Goal: Task Accomplishment & Management: Manage account settings

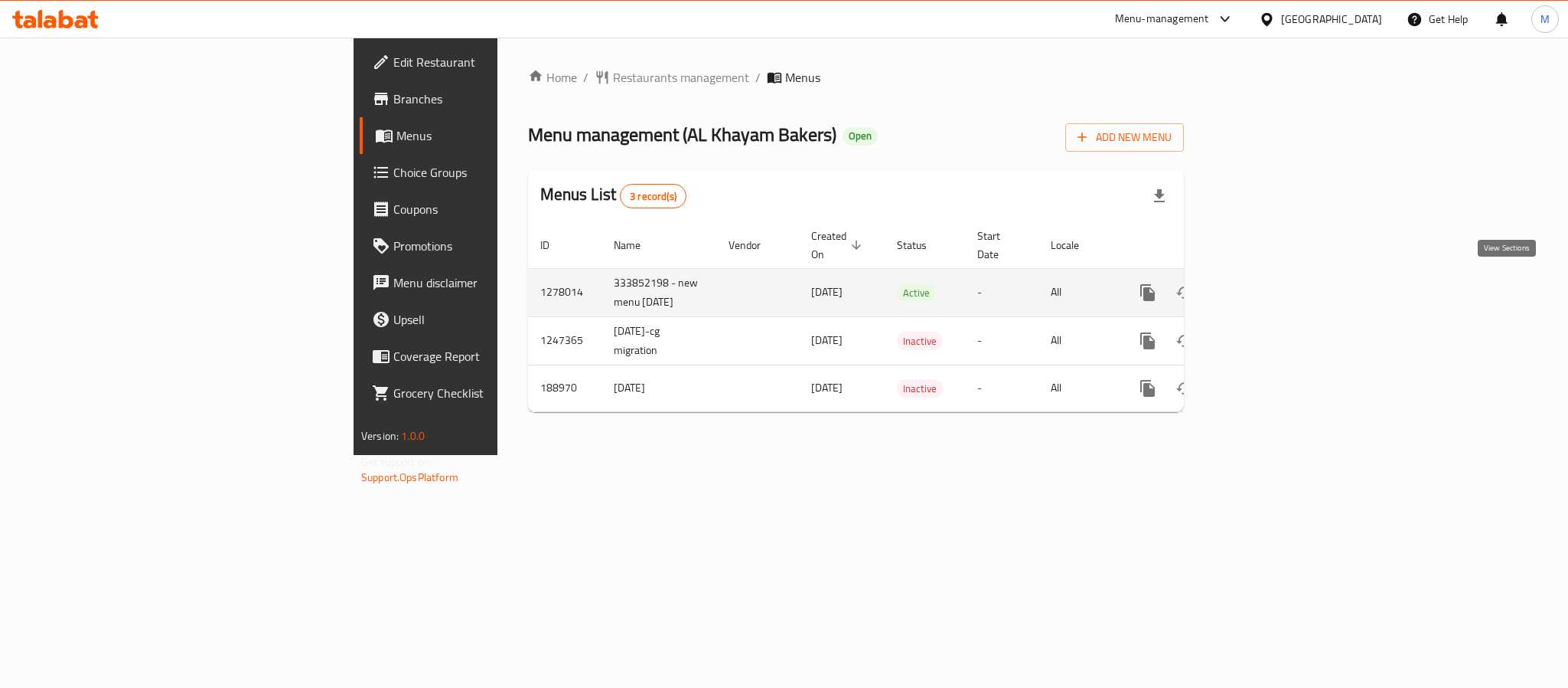
click at [1277, 282] on link "enhanced table" at bounding box center [1258, 292] width 37 height 37
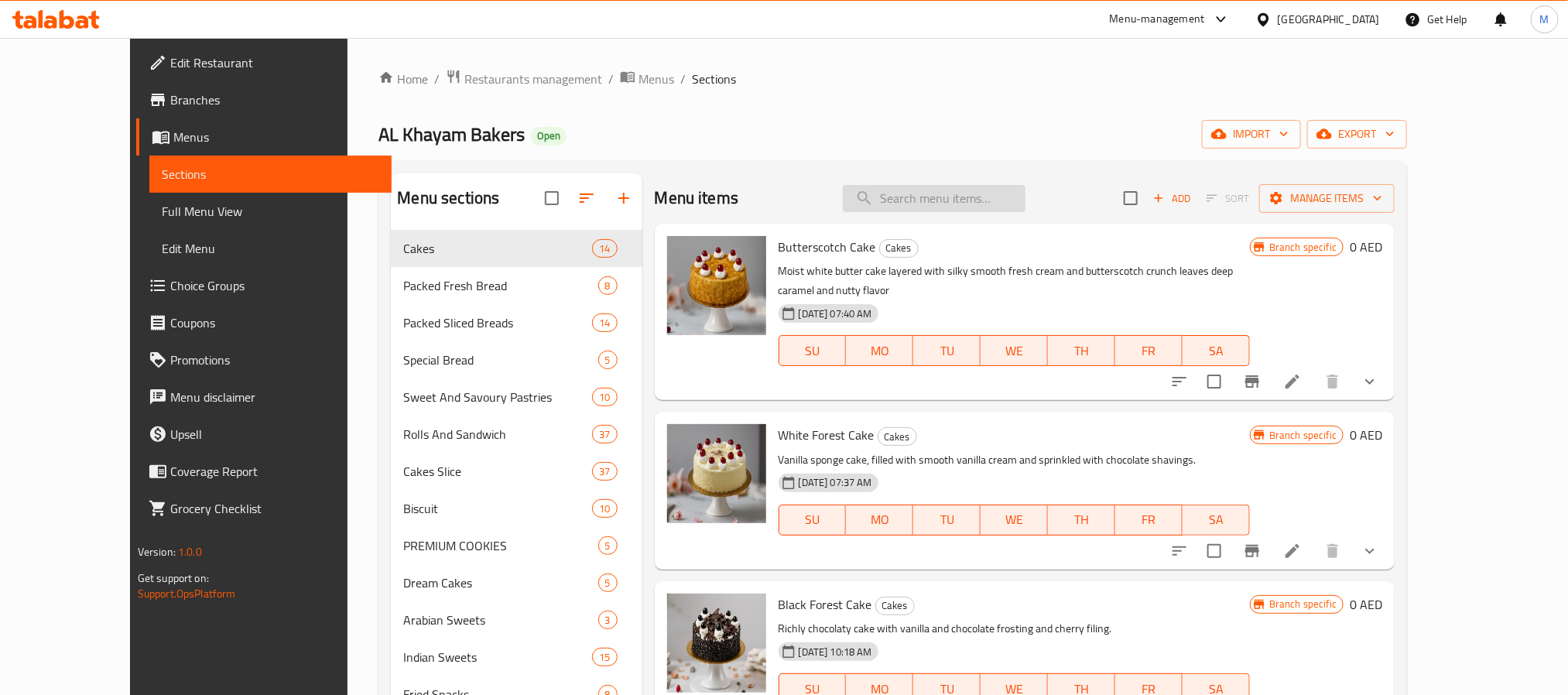
click at [941, 208] on input "search" at bounding box center [935, 198] width 183 height 27
paste input "BUTTER COOKIES 500g"
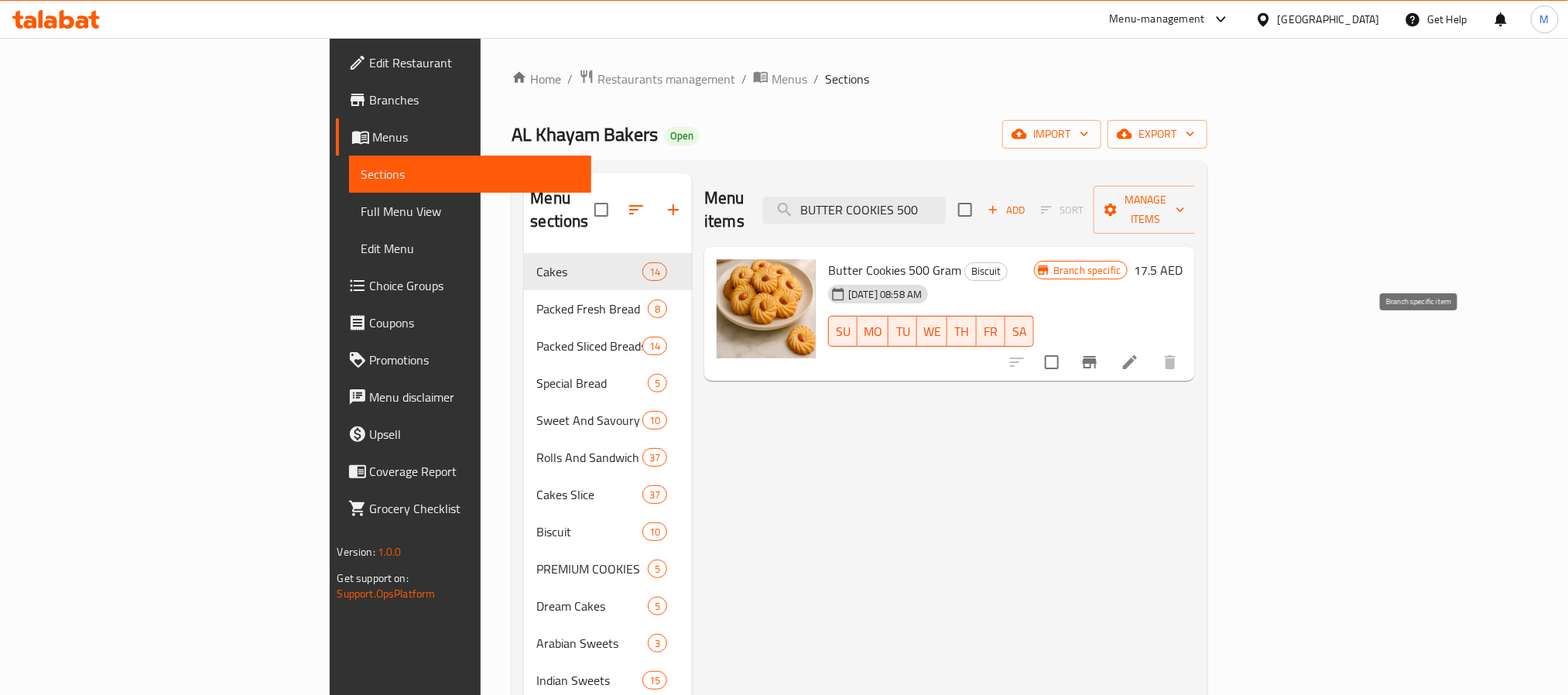
type input "BUTTER COOKIES 500"
click at [1108, 353] on button "Branch-specific-item" at bounding box center [1090, 362] width 37 height 37
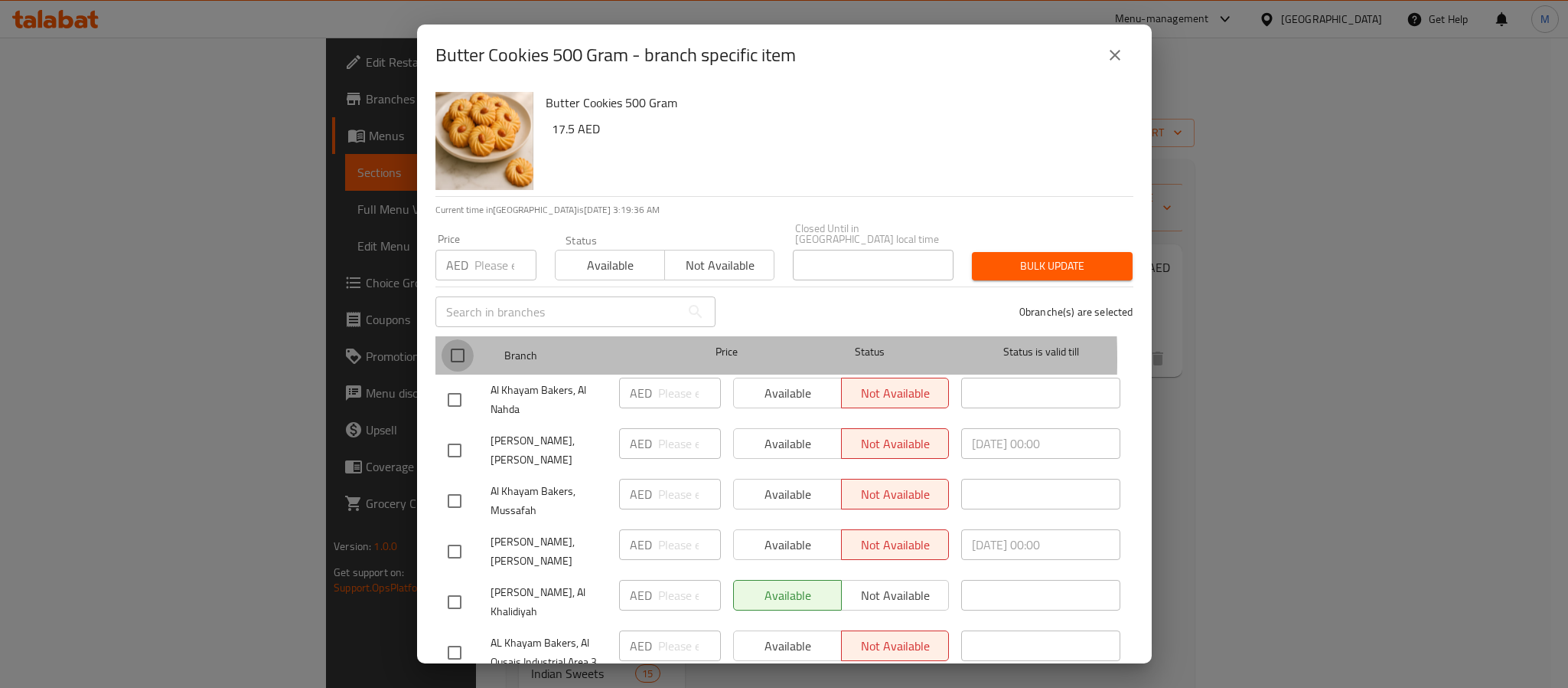
click at [455, 359] on input "checkbox" at bounding box center [458, 355] width 32 height 32
checkbox input "true"
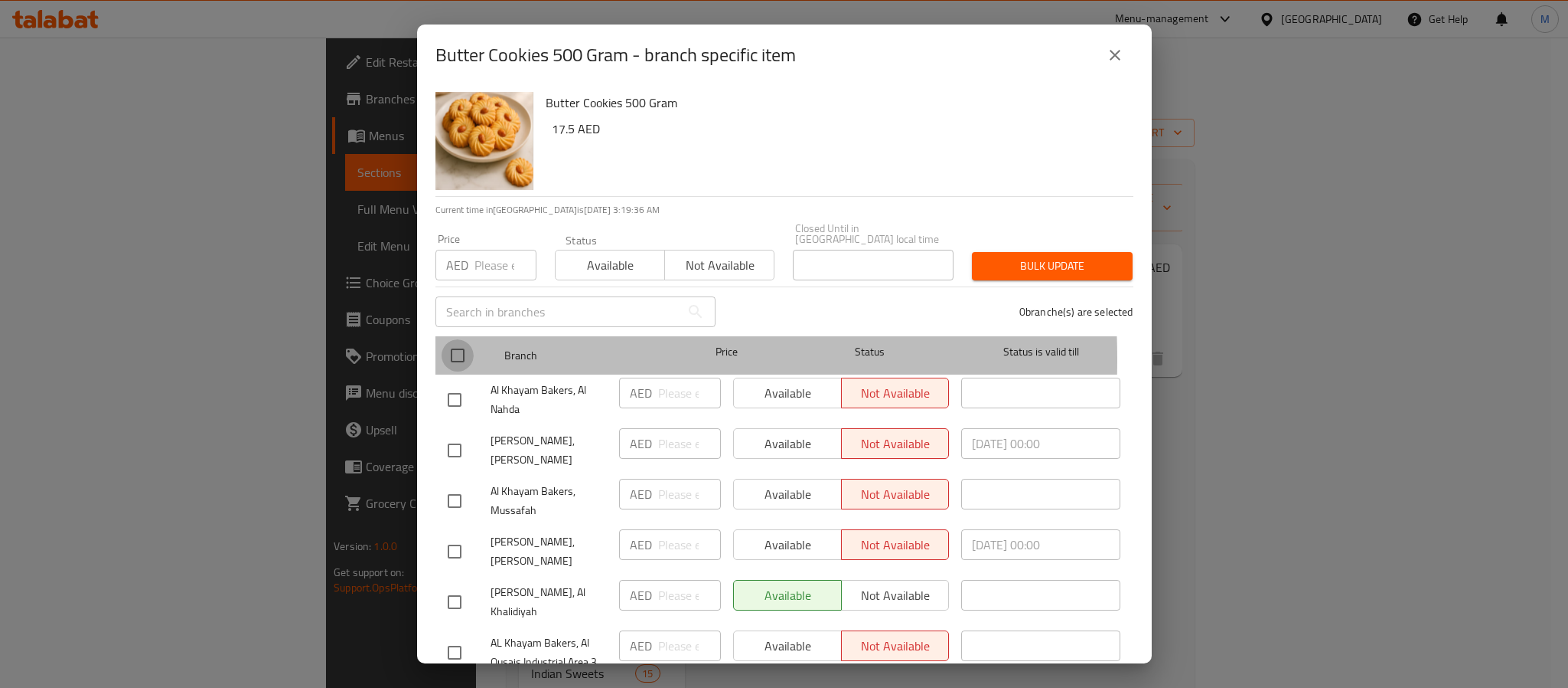
checkbox input "true"
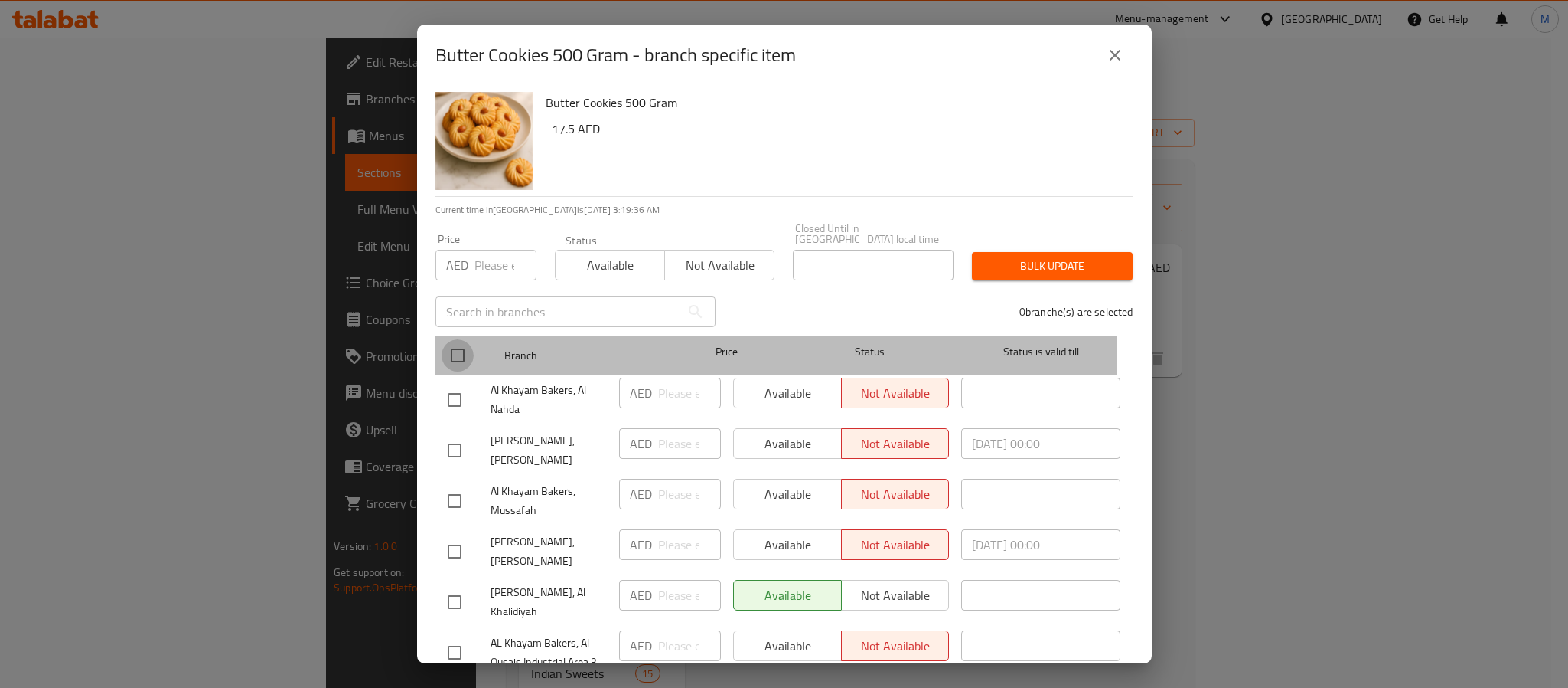
checkbox input "true"
click at [462, 359] on input "checkbox" at bounding box center [458, 355] width 32 height 32
checkbox input "false"
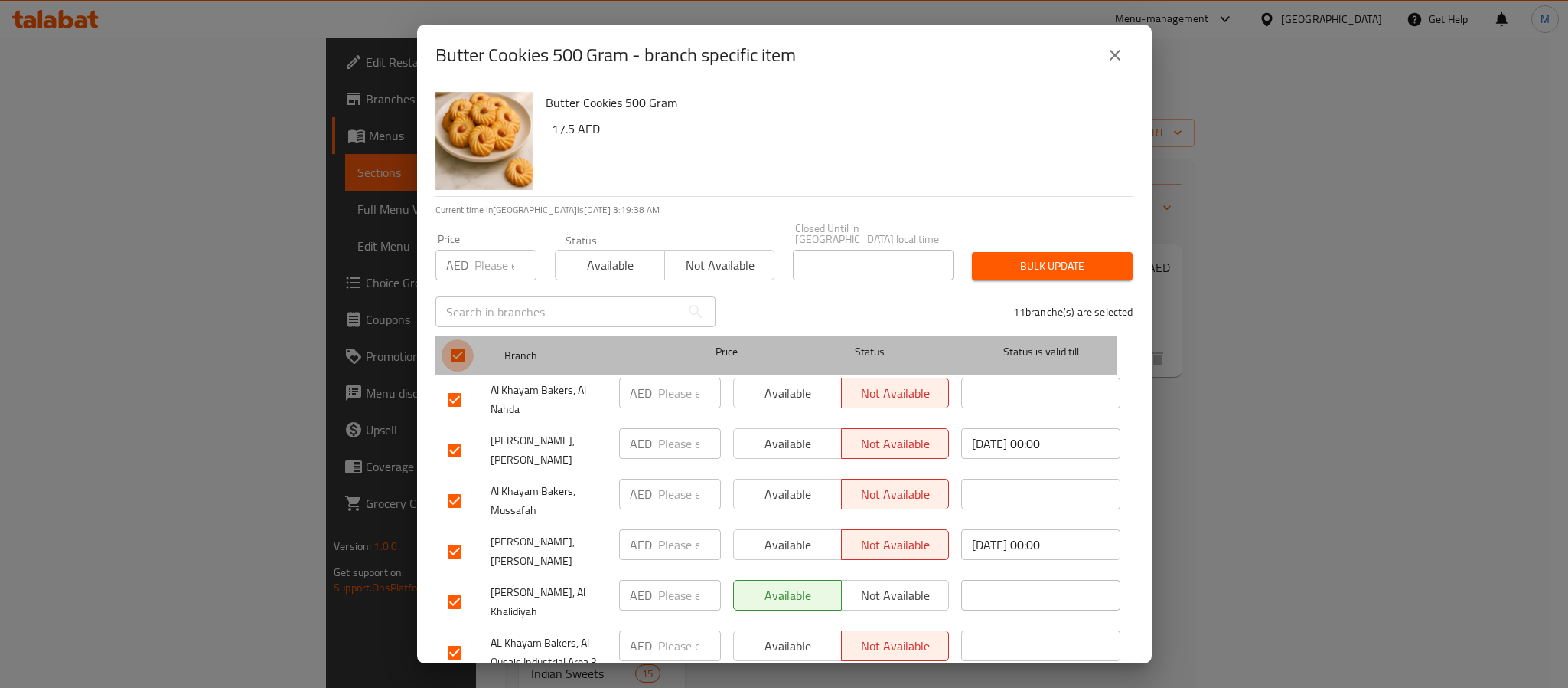
checkbox input "false"
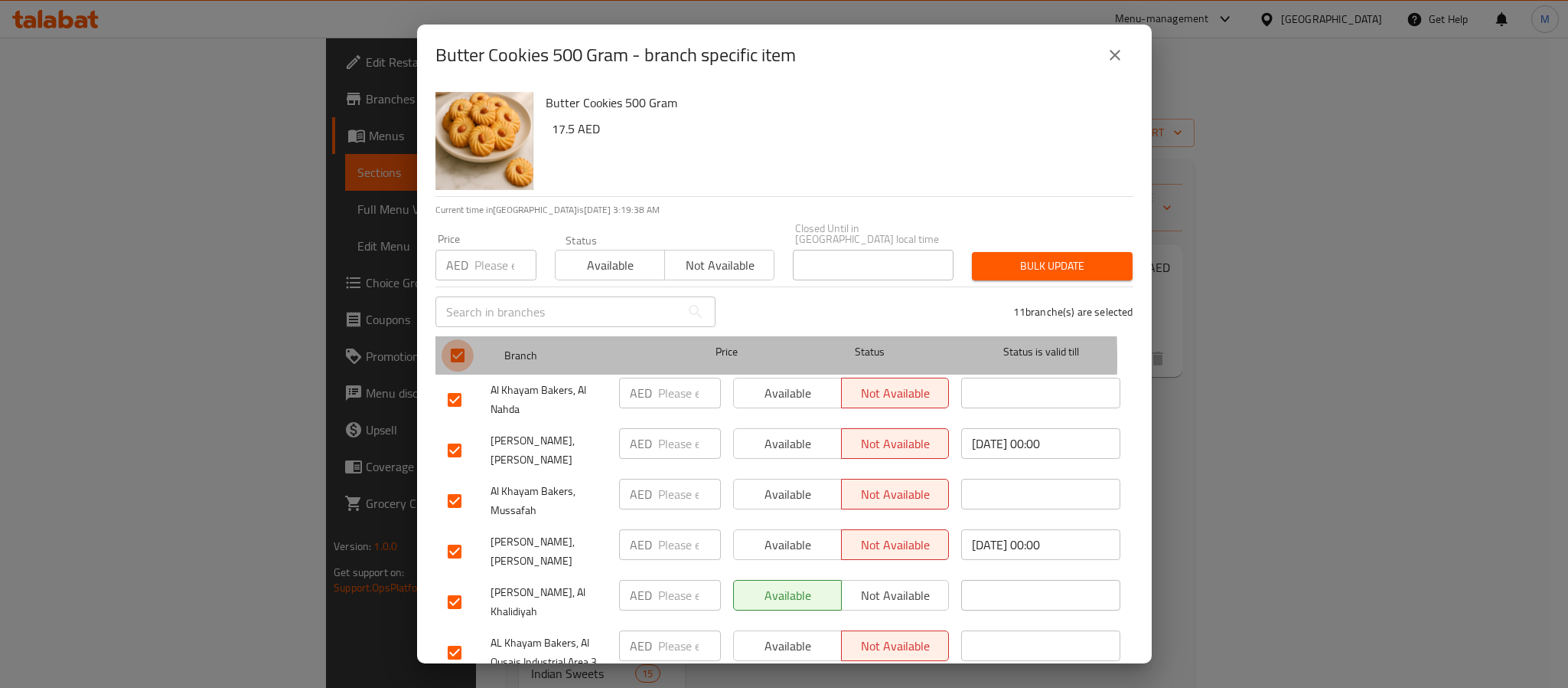
checkbox input "false"
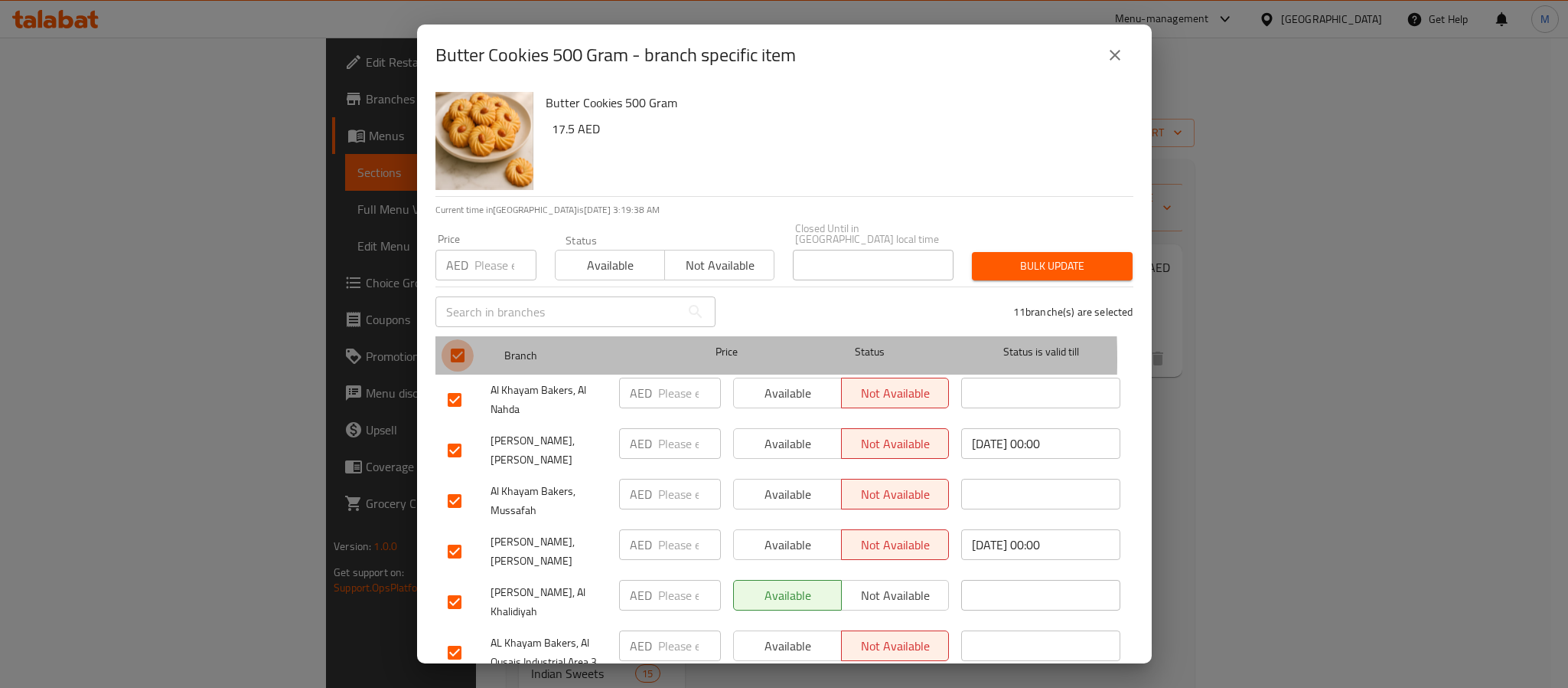
checkbox input "false"
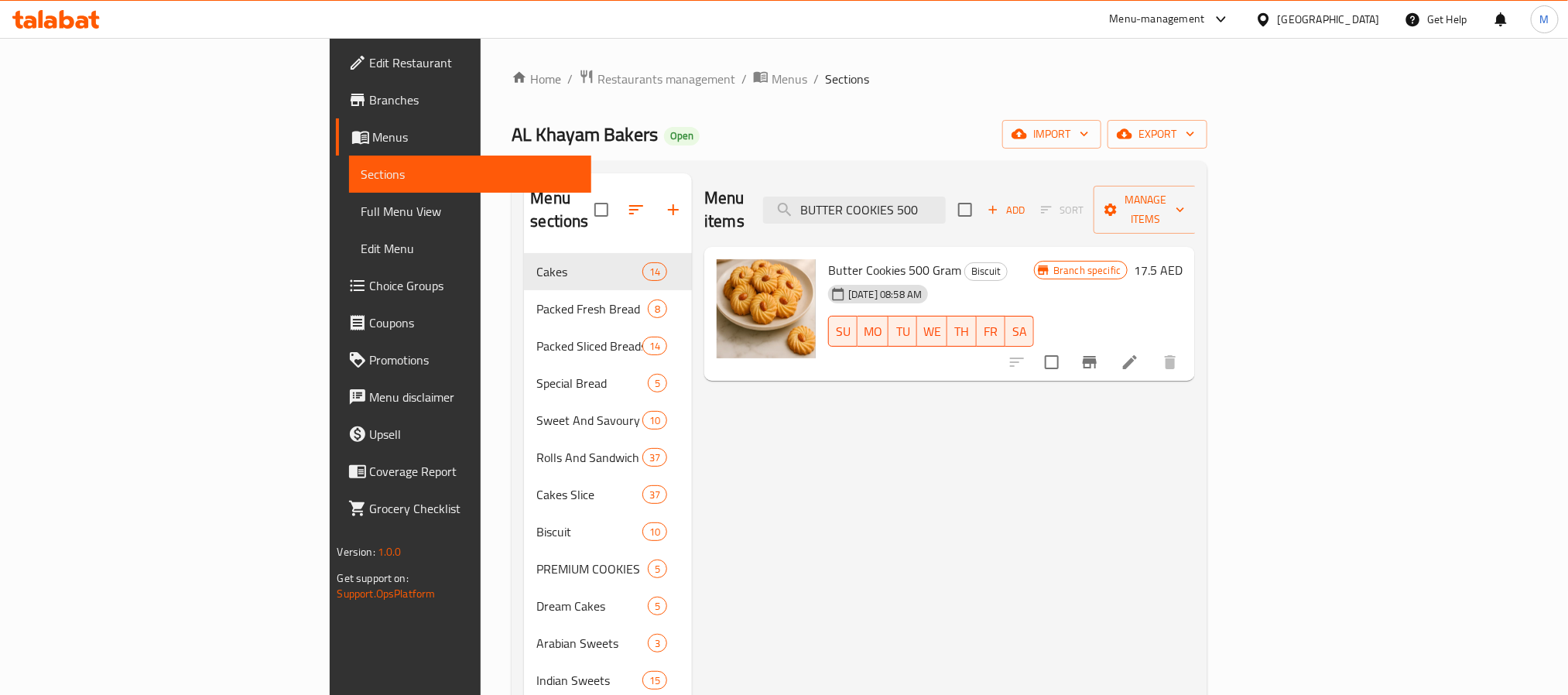
click at [1183, 259] on h6 "17.5 AED" at bounding box center [1158, 270] width 49 height 21
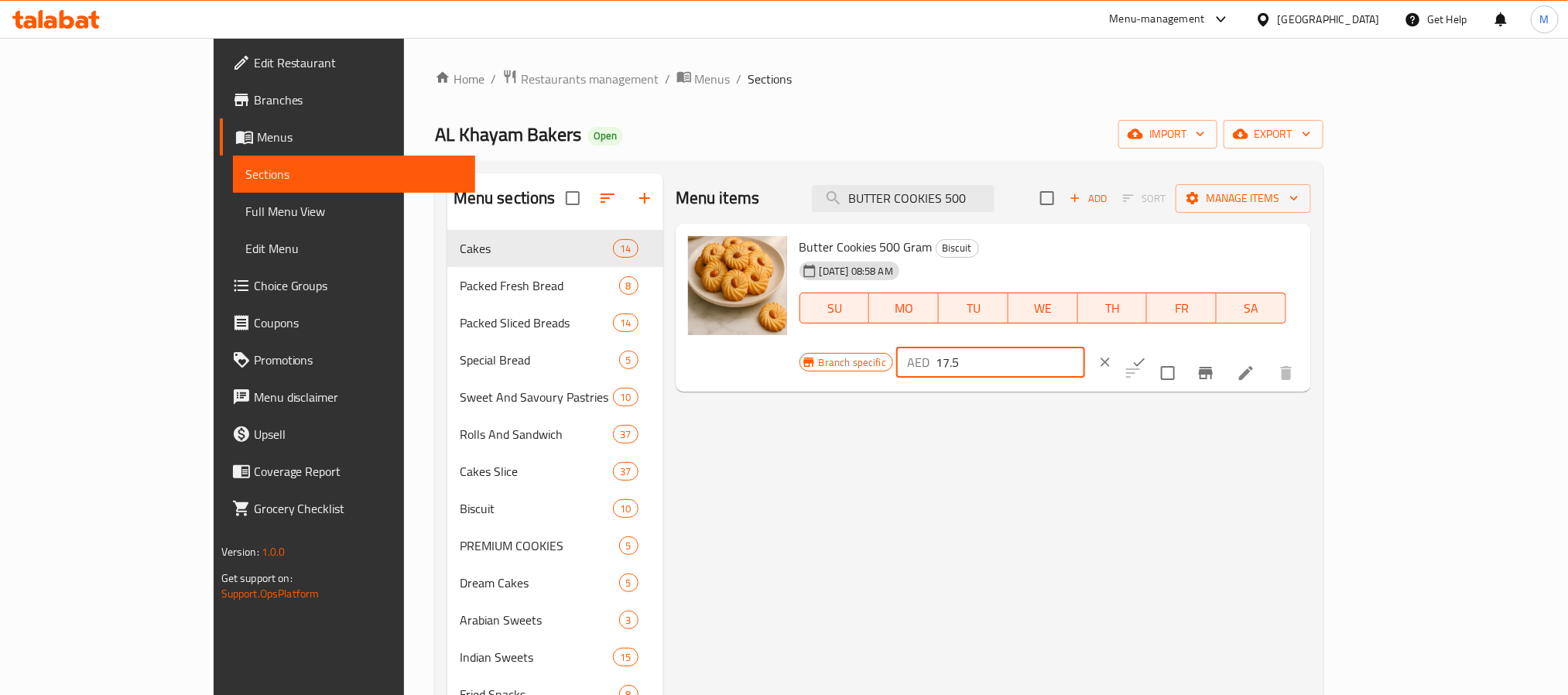
click at [1085, 346] on input "17.5" at bounding box center [1010, 362] width 150 height 31
type input "26"
click at [1156, 345] on button "ok" at bounding box center [1139, 362] width 34 height 34
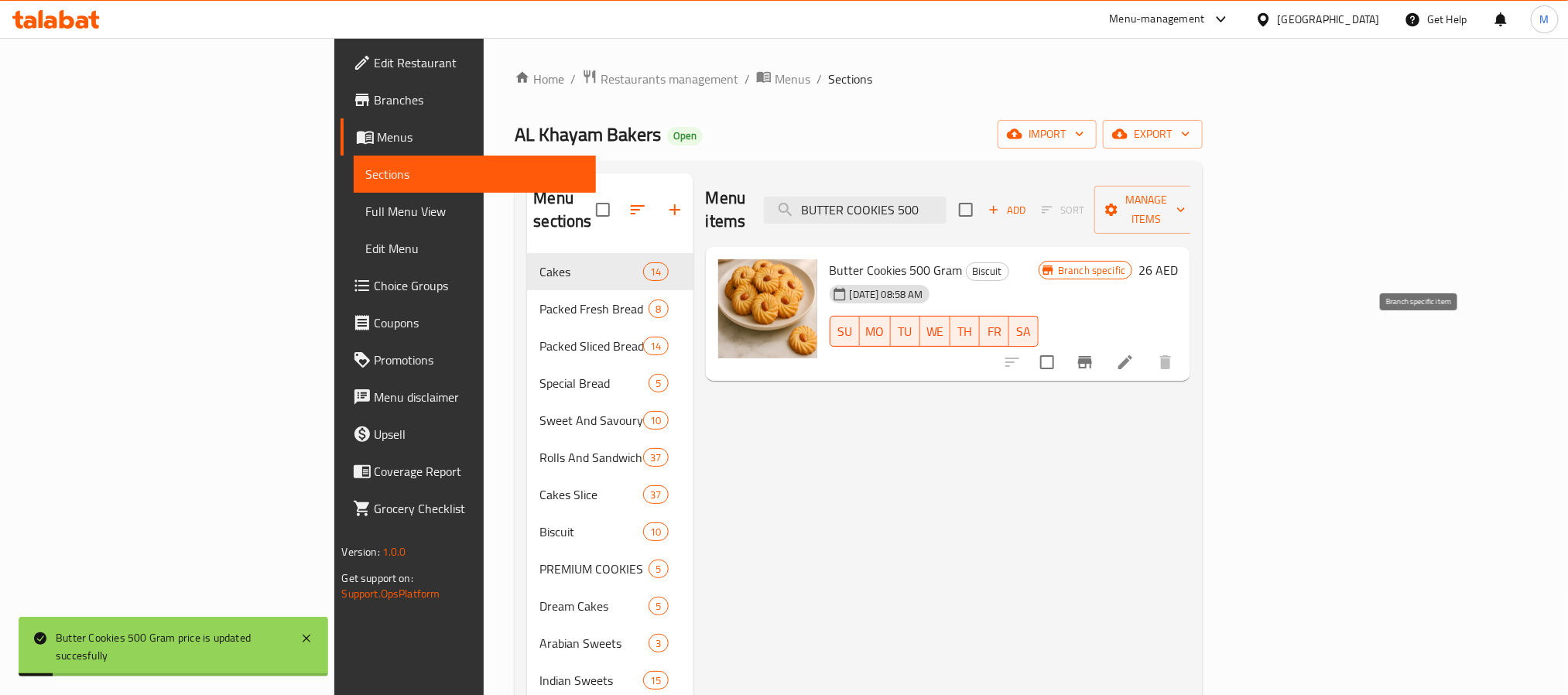
click at [1094, 353] on icon "Branch-specific-item" at bounding box center [1085, 362] width 18 height 18
click at [947, 205] on input "BUTTER COOKIES 500" at bounding box center [855, 210] width 183 height 27
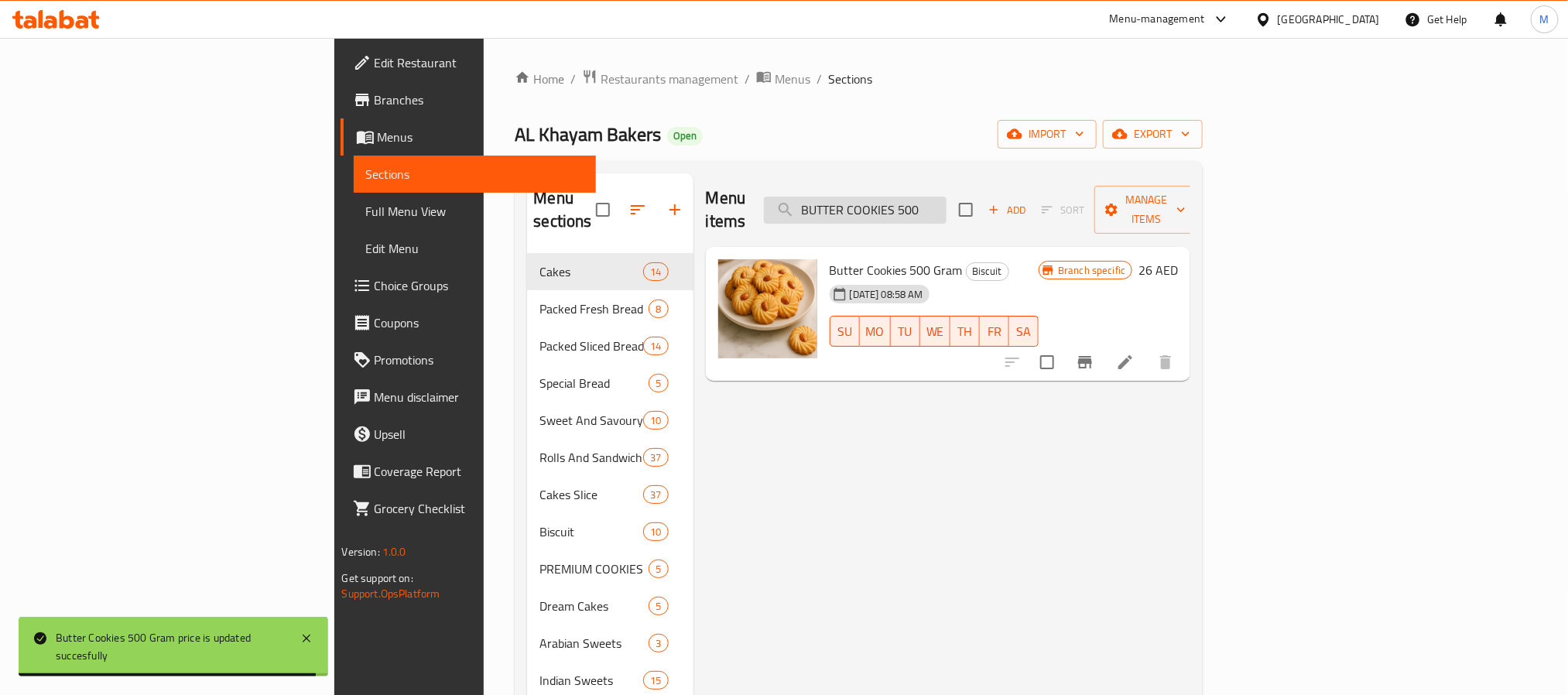
click at [947, 205] on input "BUTTER COOKIES 500" at bounding box center [855, 210] width 183 height 27
paste input "COCONUT BISCUIT 1x6"
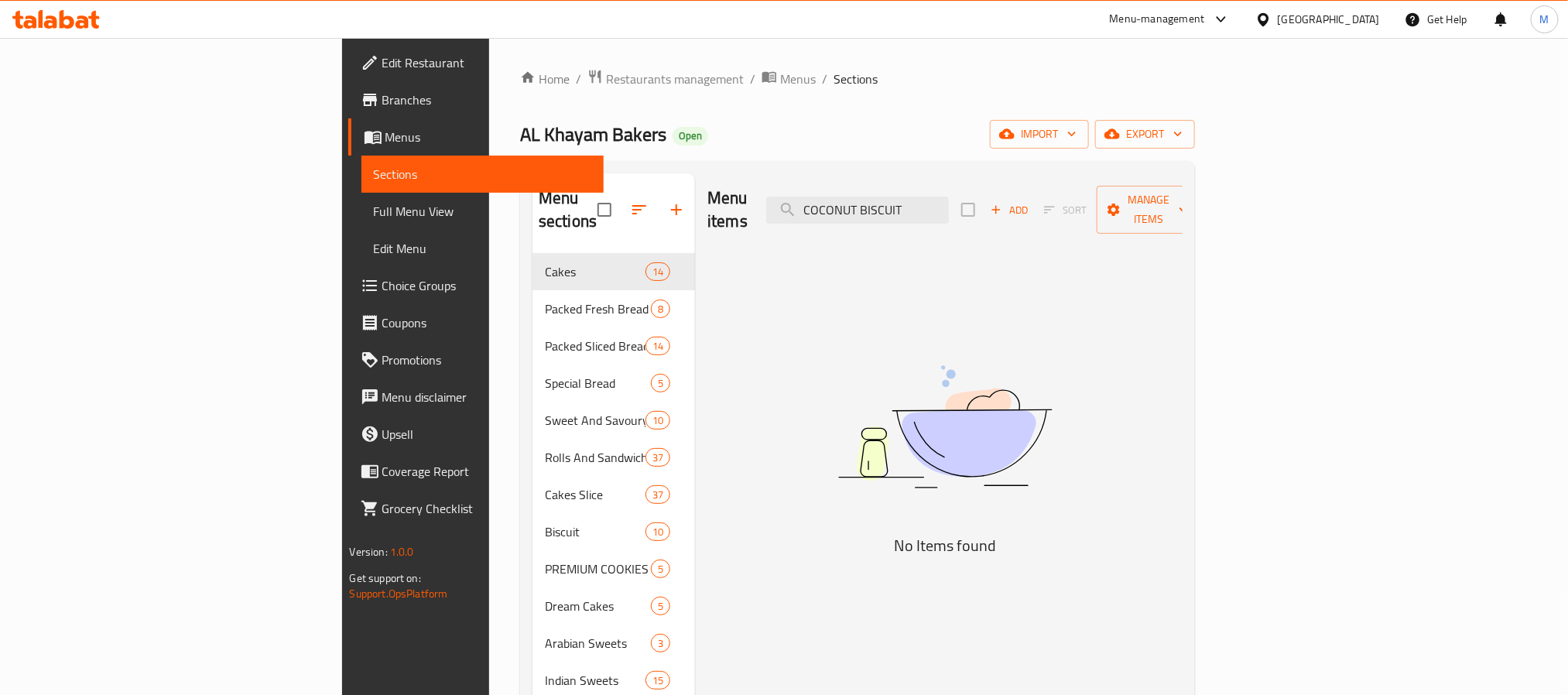
type input "COCONUT BISCUIT"
click at [1030, 205] on span "Add" at bounding box center [1008, 210] width 42 height 18
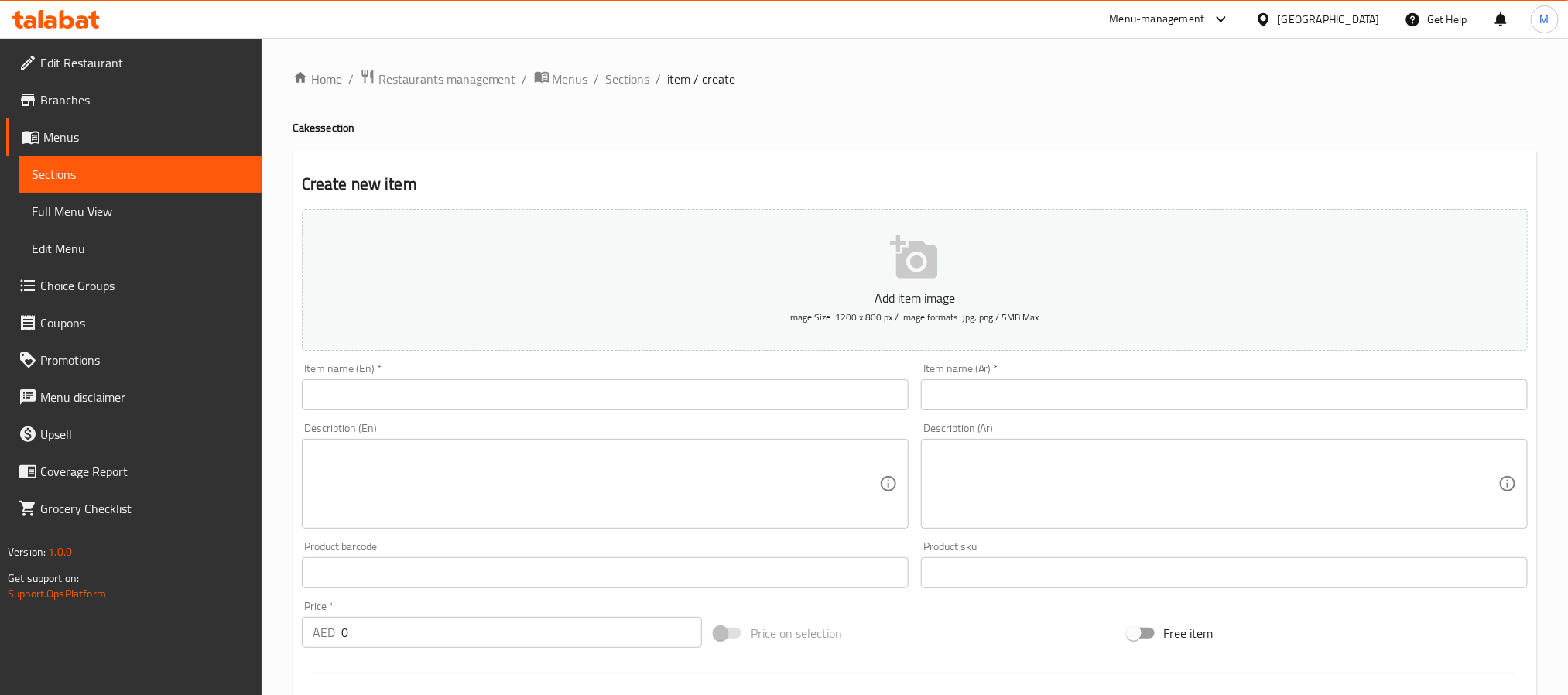
click at [662, 376] on div "Item name (En)   * Item name (En) *" at bounding box center [605, 386] width 607 height 47
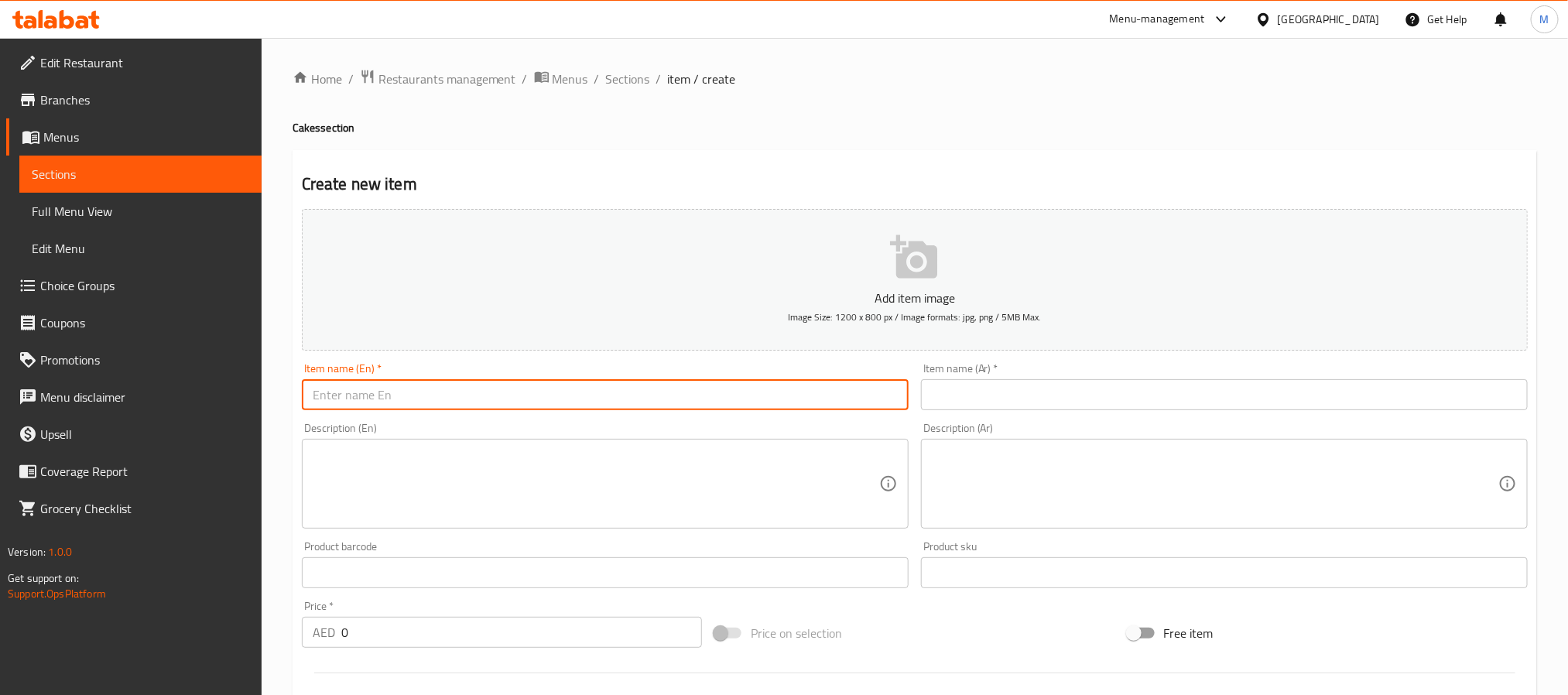
click at [669, 384] on input "text" at bounding box center [605, 395] width 607 height 31
paste input "COCONUT BISCUIT 1x6"
type input "COCONUT BISCUIT 1x6"
click at [587, 492] on textarea at bounding box center [596, 484] width 566 height 74
paste textarea "Crunchy, sweet biscuits with a delightful coconut flavor—light, tasty, and sati…"
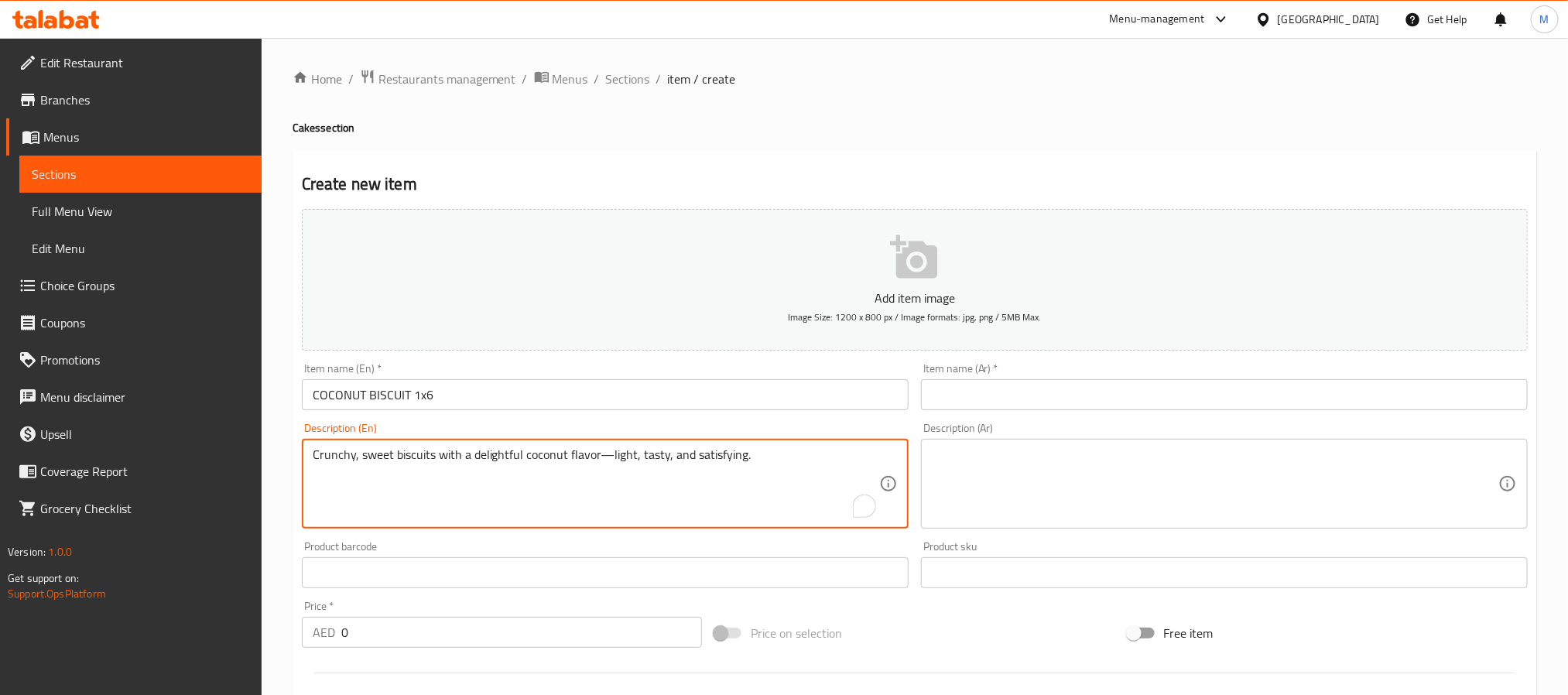
type textarea "Crunchy, sweet biscuits with a delightful coconut flavor—light, tasty, and sati…"
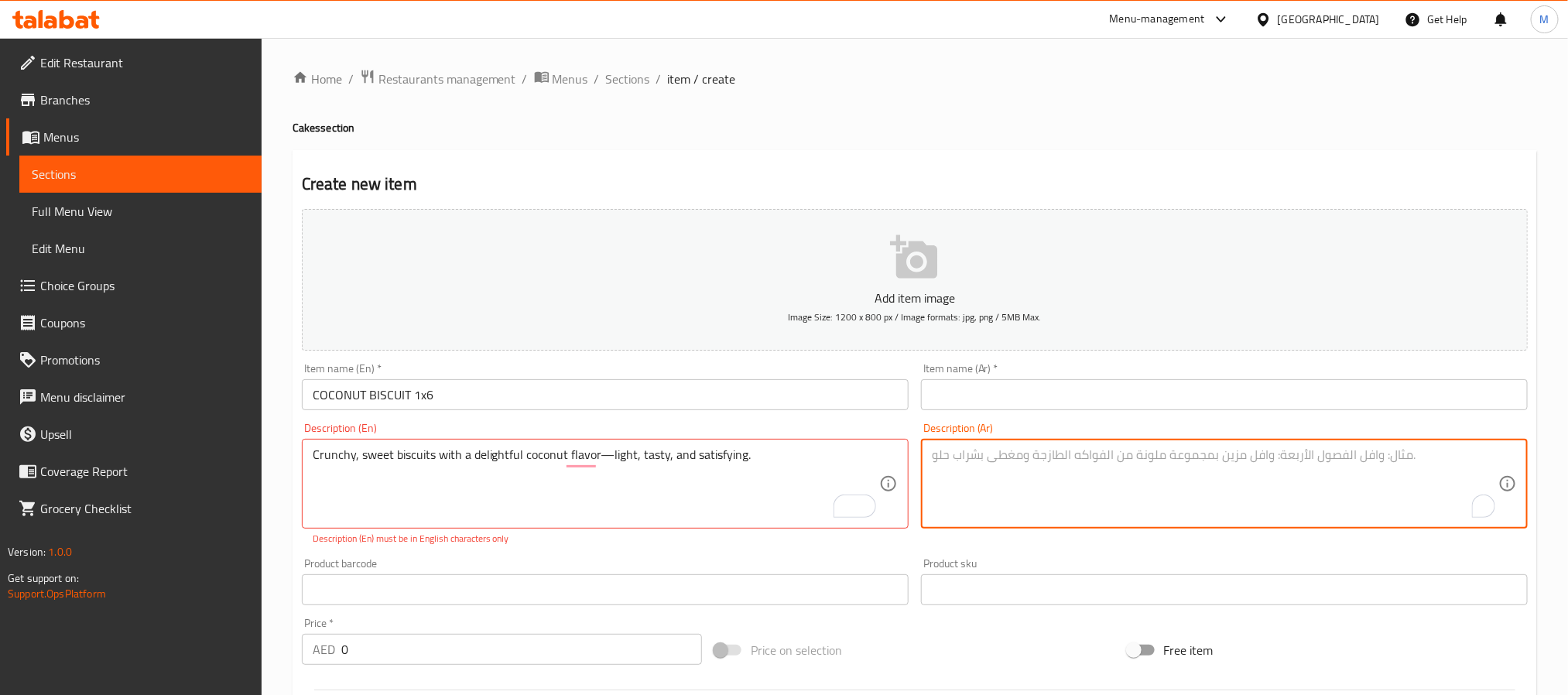
click at [1035, 499] on textarea "To enrich screen reader interactions, please activate Accessibility in Grammarl…" at bounding box center [1214, 484] width 566 height 74
paste textarea "بسكويت مقرمش وحلو بنكهة جوز الهند اللذيذة - خفيف ولذيذ ومرضي."
type textarea "بسكويت مقرمش وحلو بنكهة جوز الهند اللذيذة - خفيف ولذيذ ومرضي."
click at [546, 401] on input "COCONUT BISCUIT 1x6" at bounding box center [605, 395] width 607 height 31
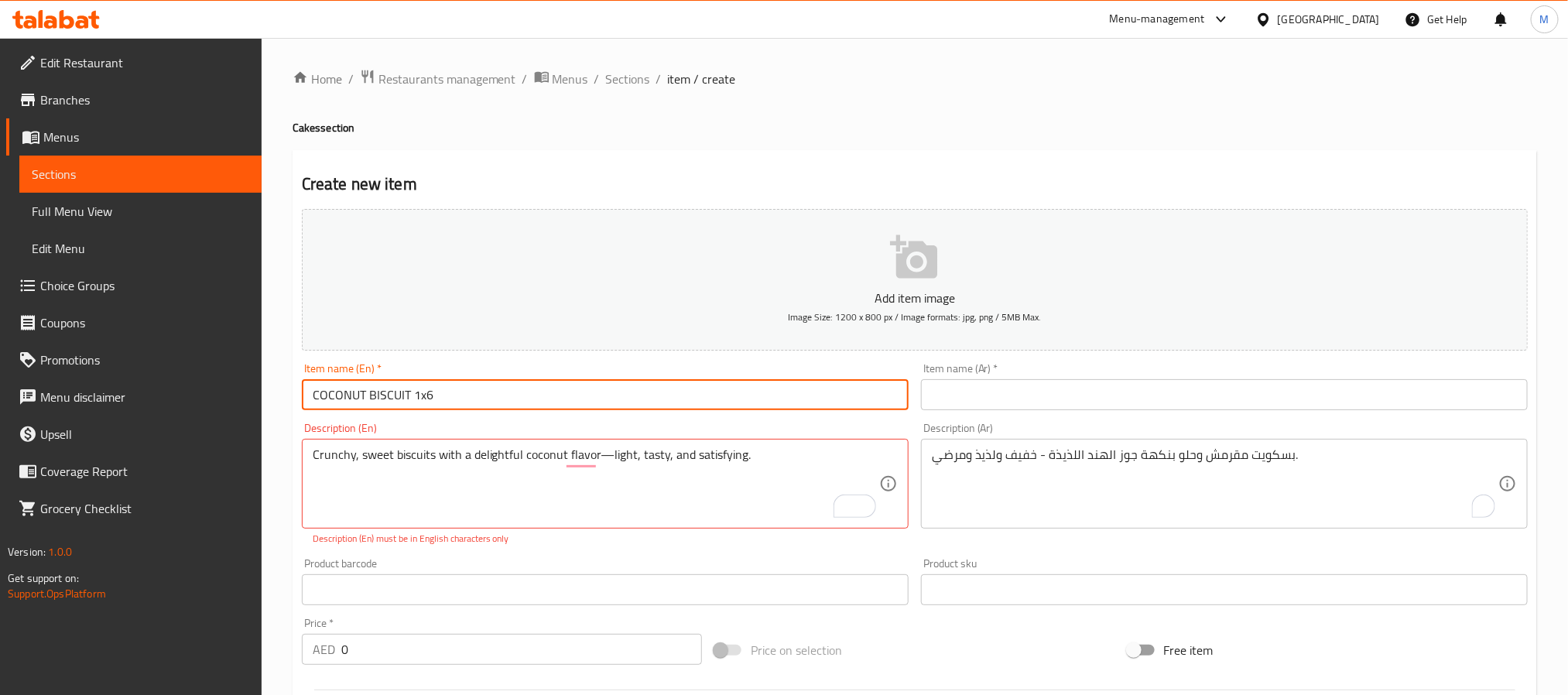
click at [546, 401] on input "COCONUT BISCUIT 1x6" at bounding box center [605, 395] width 607 height 31
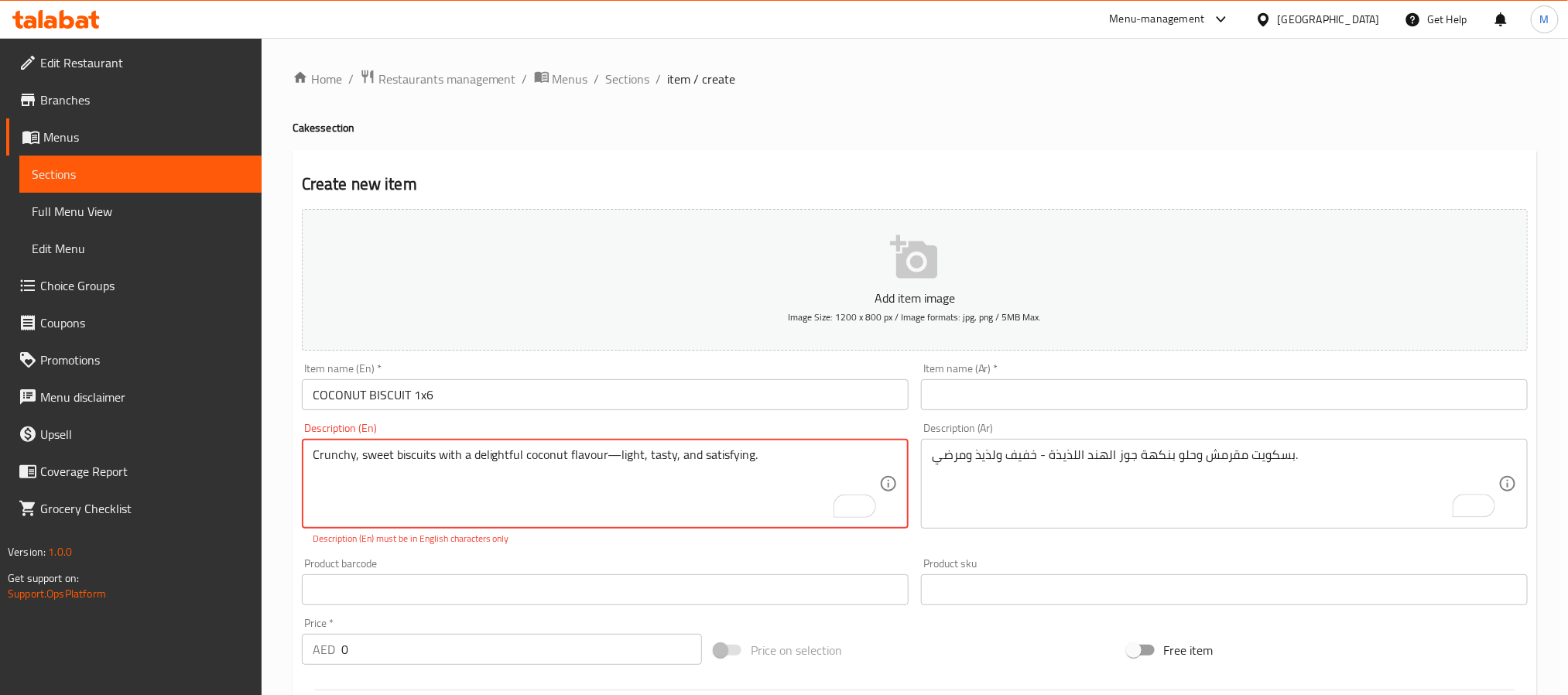
click at [618, 447] on textarea "Crunchy, sweet biscuits with a delightful coconut flavour—light, tasty, and sat…" at bounding box center [596, 484] width 566 height 74
type textarea "Crunchy, sweet biscuits with a delightful coconut flavour light, tasty, and sat…"
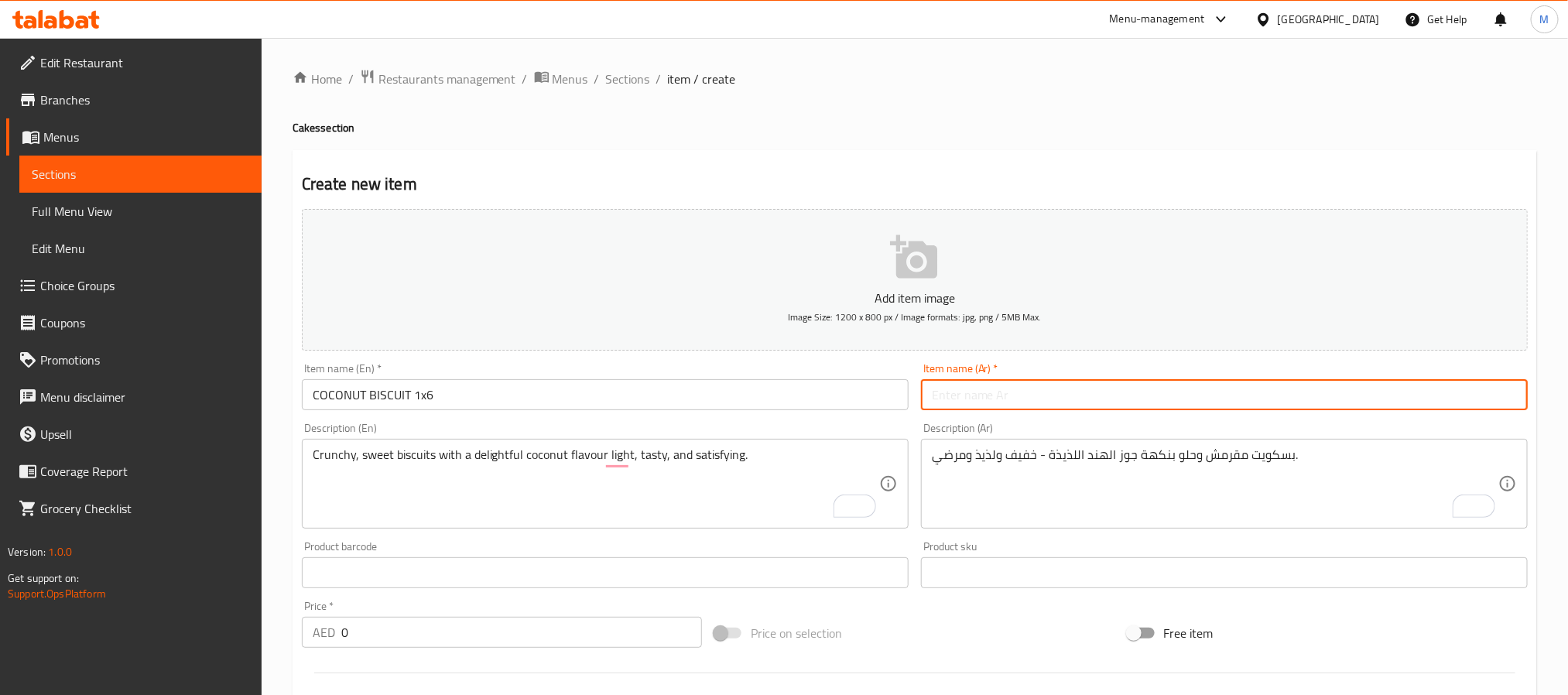
click at [959, 388] on input "text" at bounding box center [1224, 395] width 607 height 31
paste input "بسكويت جوز الهند 1x6"
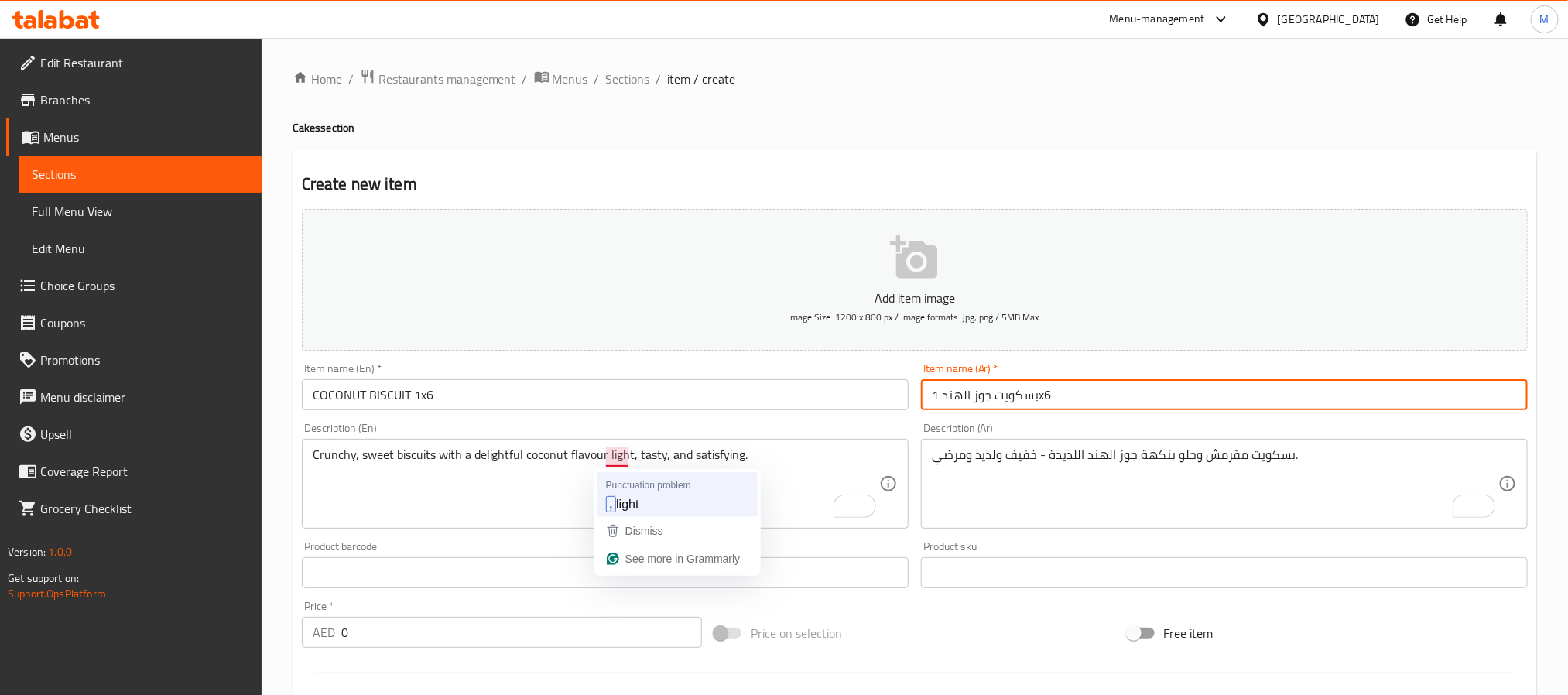
type input "بسكويت جوز الهند 1x6"
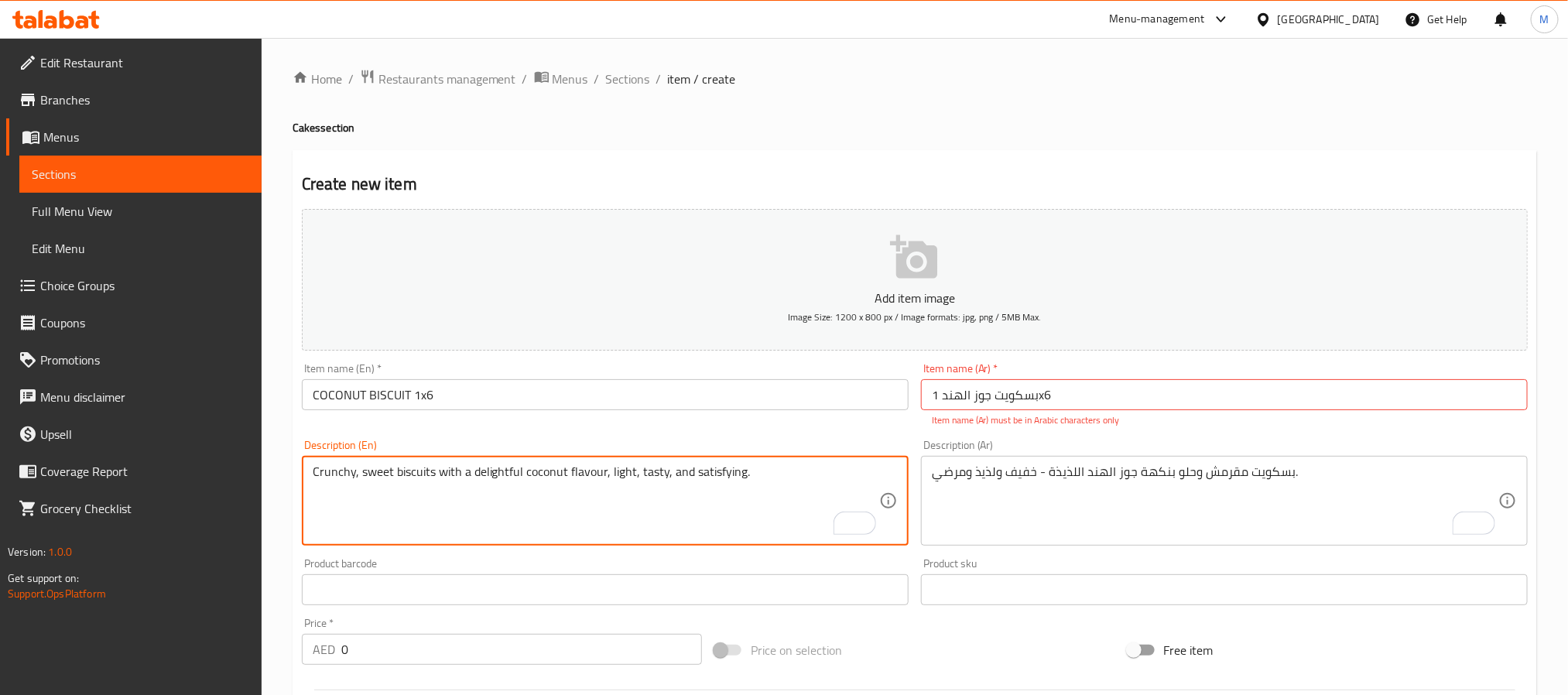
type textarea "Crunchy, sweet biscuits with a delightful coconut flavour, light, tasty, and sa…"
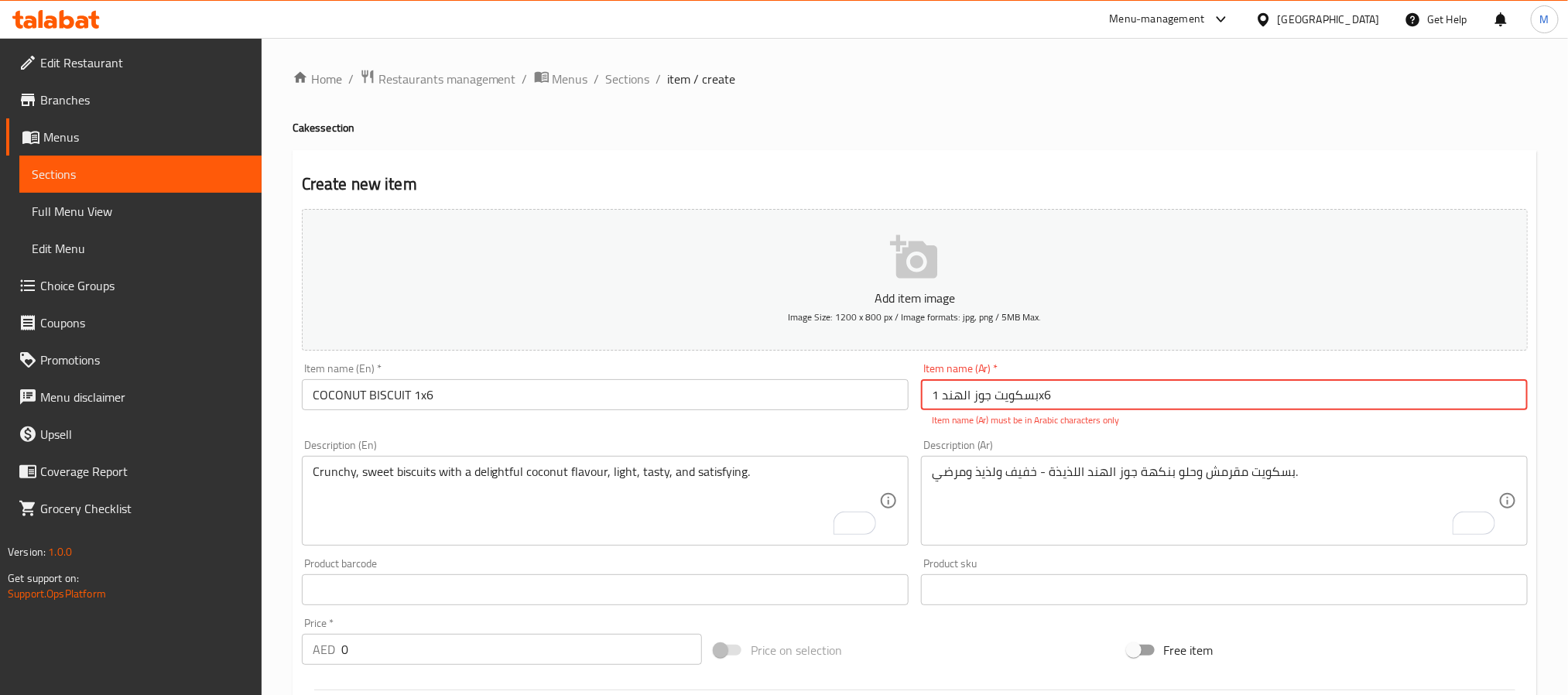
click at [1073, 386] on input "بسكويت جوز الهند 1x6" at bounding box center [1224, 395] width 607 height 31
click at [1025, 389] on input "بسكويت جوز الهند 1x6" at bounding box center [1224, 395] width 607 height 31
click at [1039, 408] on input "بسكويت جوز الهند 1x6" at bounding box center [1224, 395] width 607 height 31
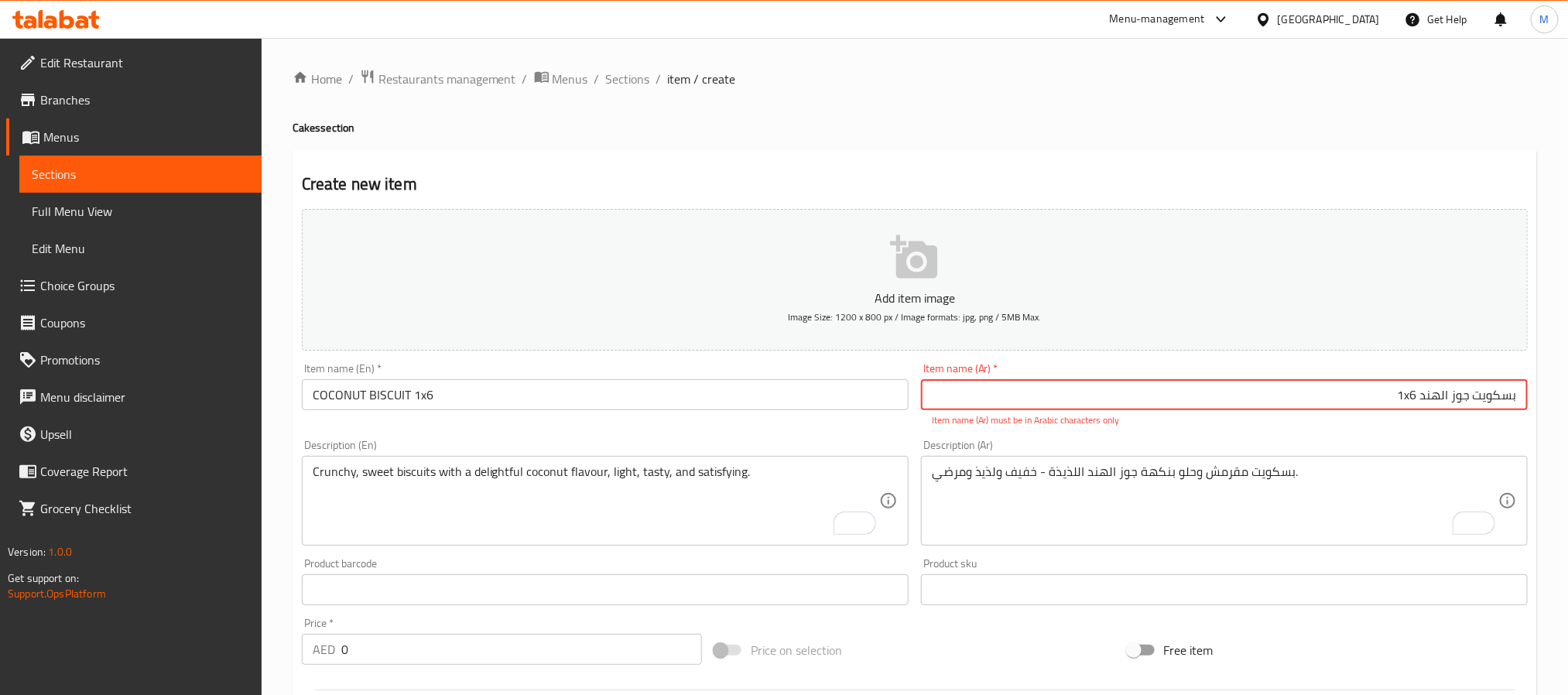
click at [1421, 404] on input "بسكويت جوز الهند 1x6" at bounding box center [1224, 395] width 607 height 31
click at [1407, 404] on input "بسكويت جوز الهند 1x6" at bounding box center [1224, 395] width 607 height 31
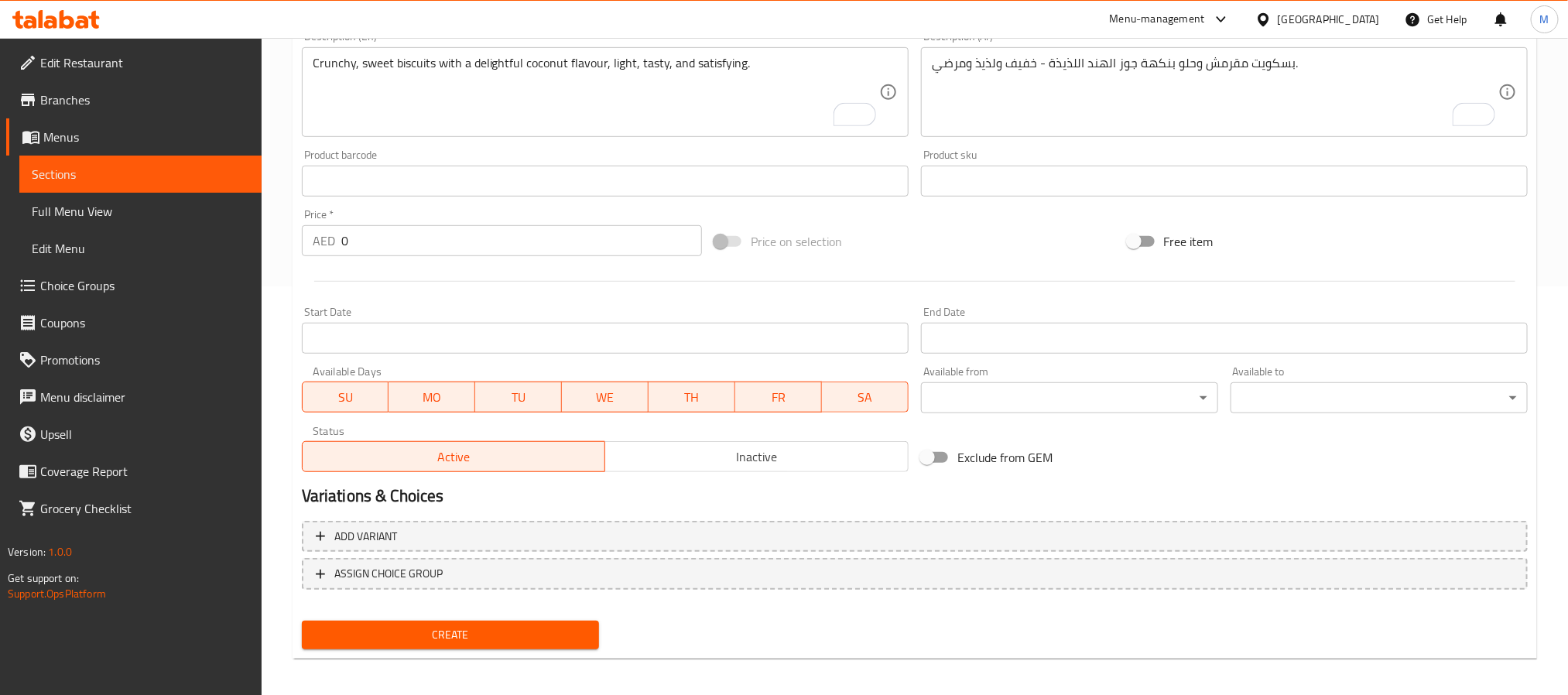
scroll to position [413, 0]
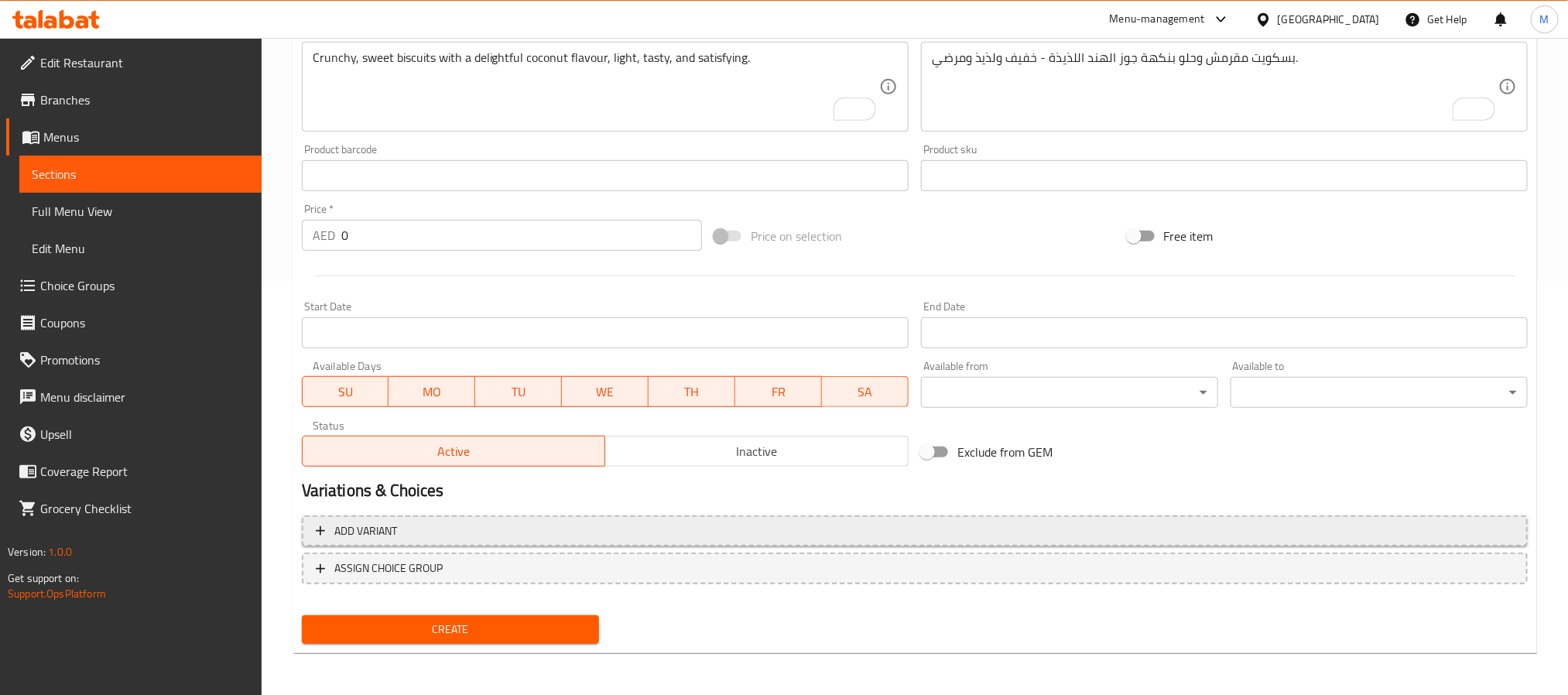
type input "بسكويت جوز الهند 1*6"
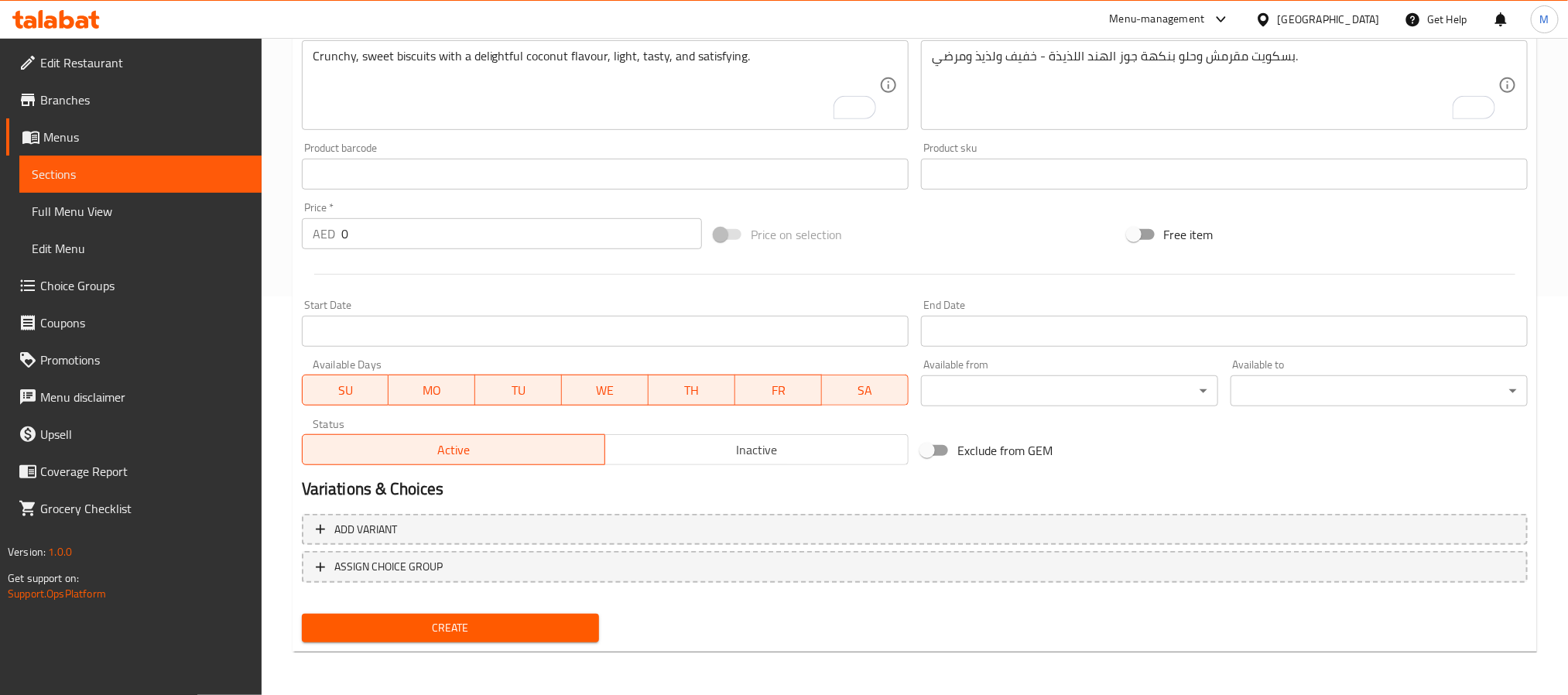
scroll to position [397, 0]
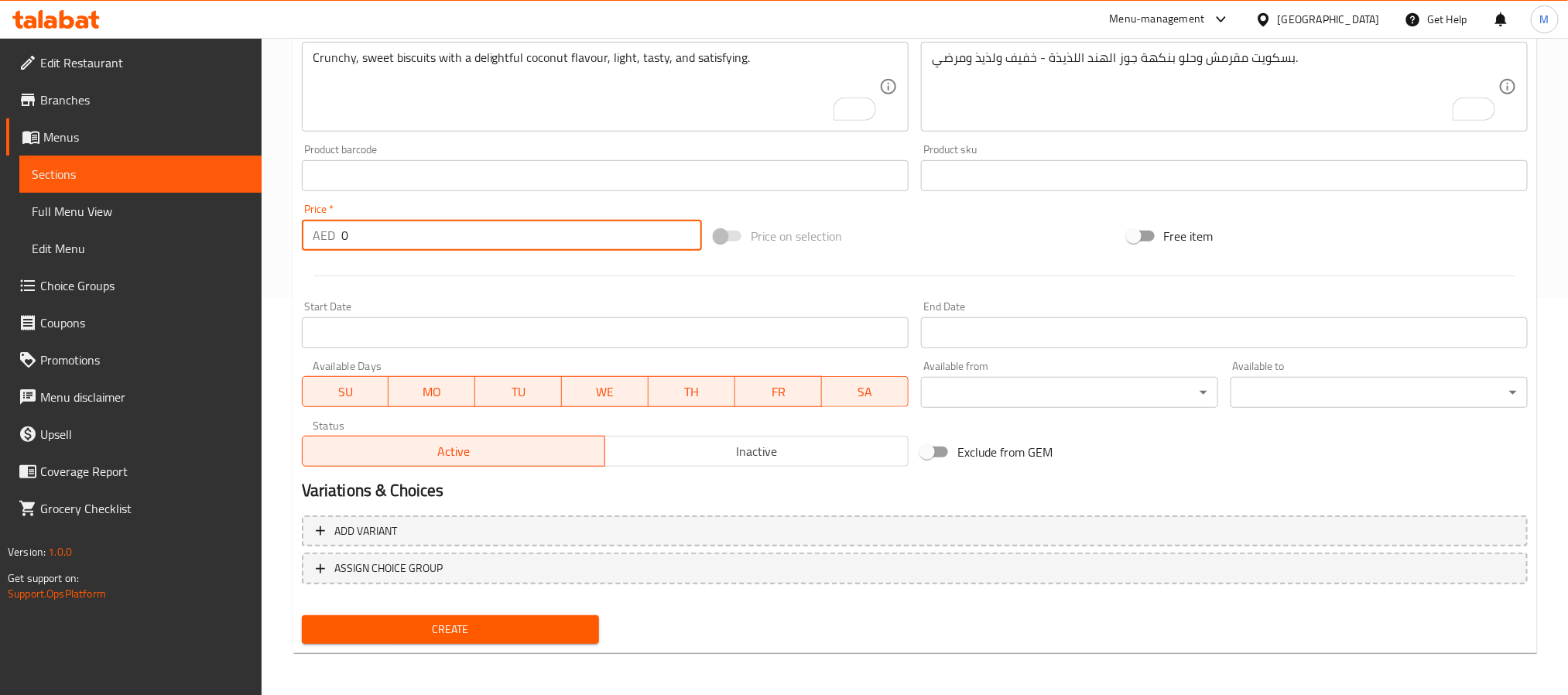
click at [464, 246] on input "0" at bounding box center [522, 235] width 361 height 31
paste input "6.5"
click at [464, 246] on input "06.5" at bounding box center [522, 235] width 361 height 31
paste input "number"
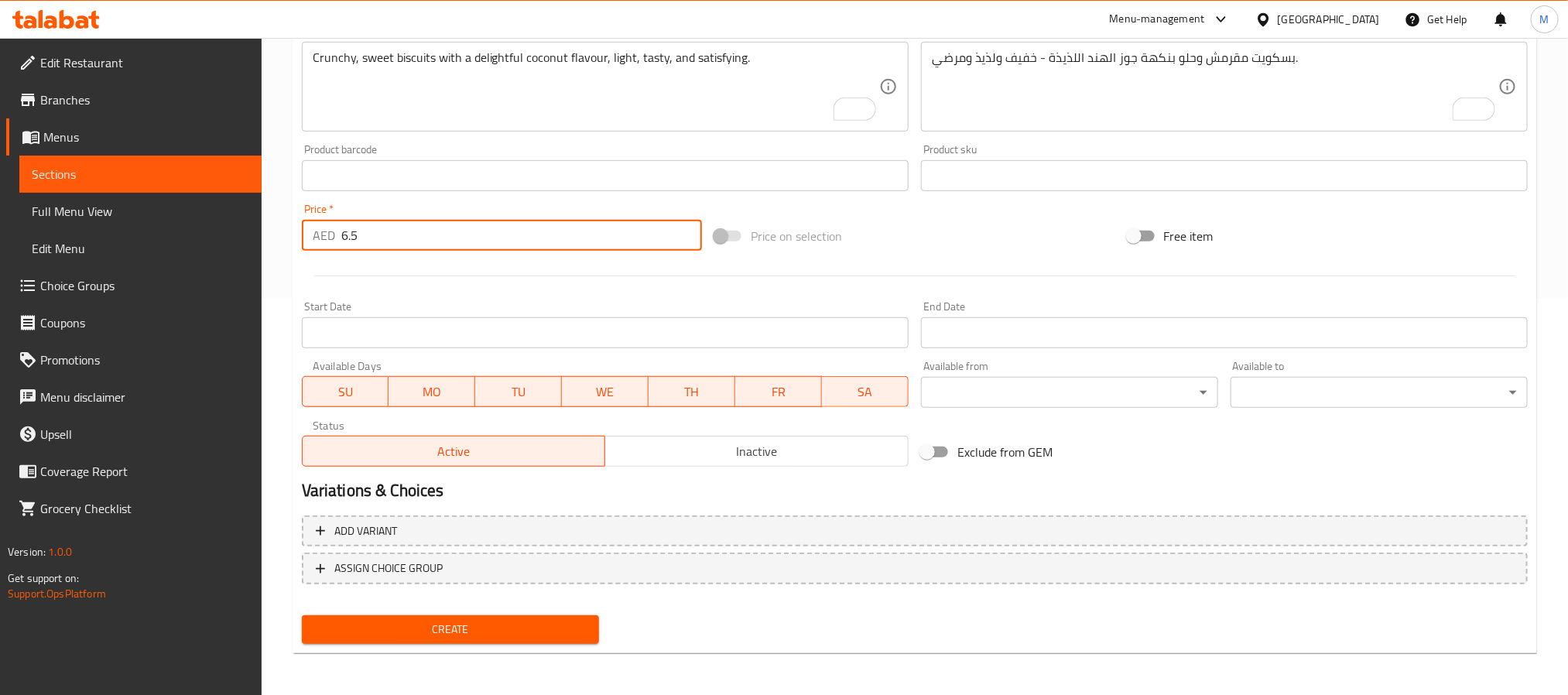
type input "6.5"
click at [448, 628] on span "Create" at bounding box center [450, 629] width 272 height 19
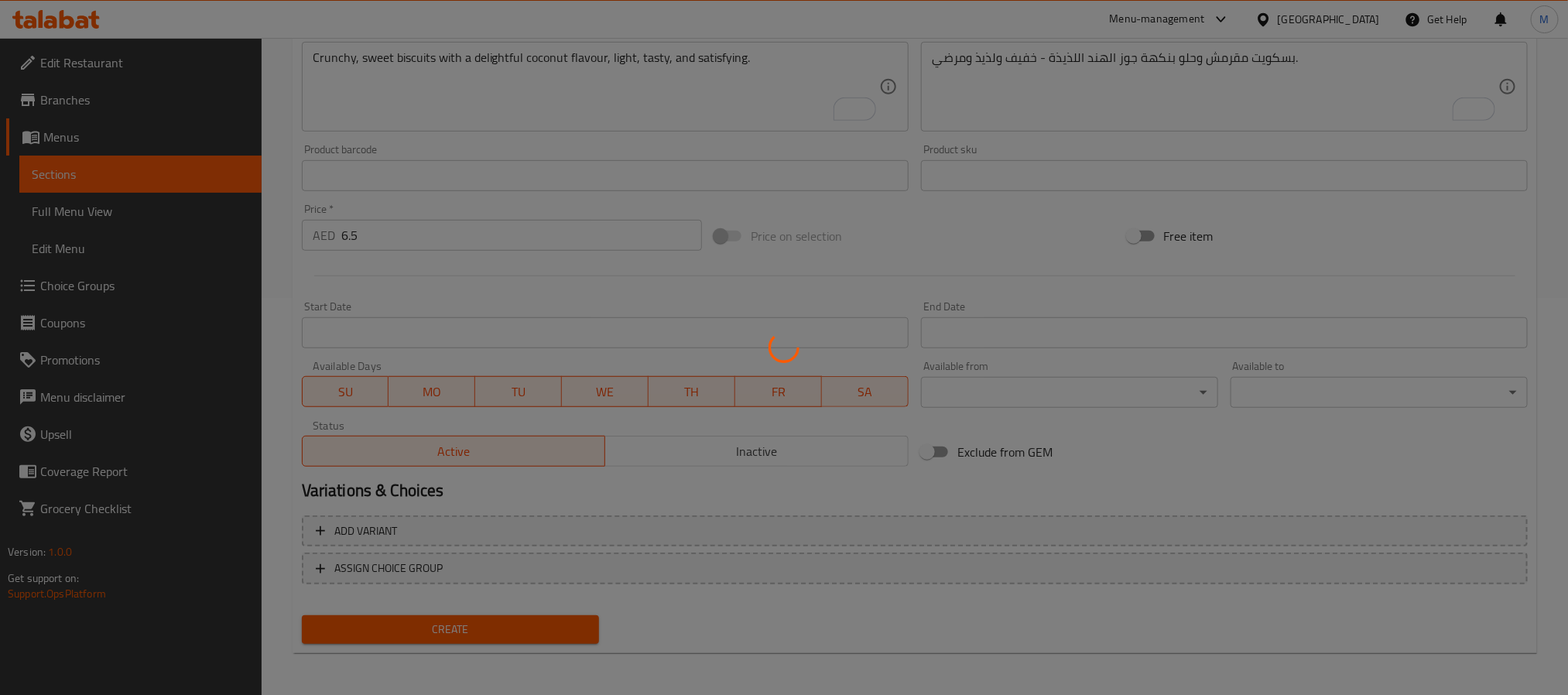
type input "0"
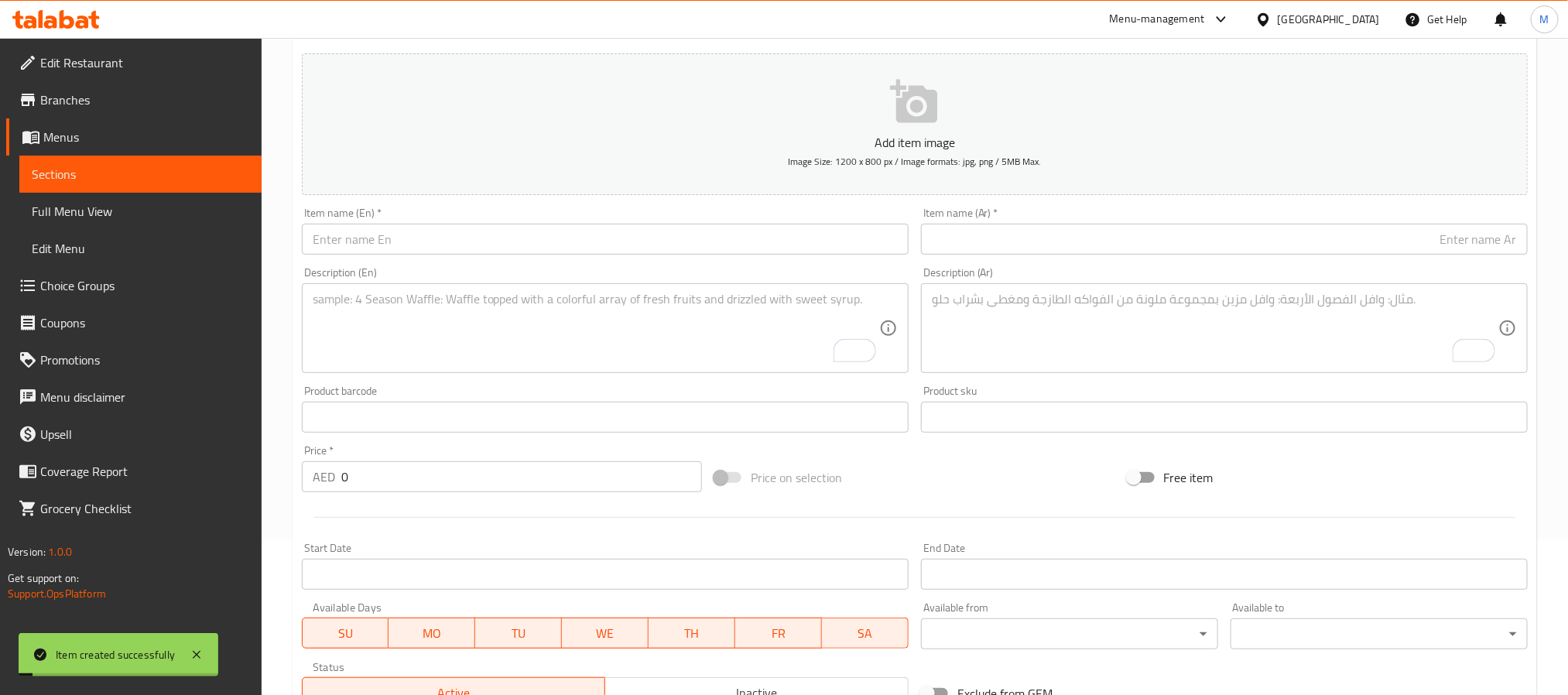
scroll to position [0, 0]
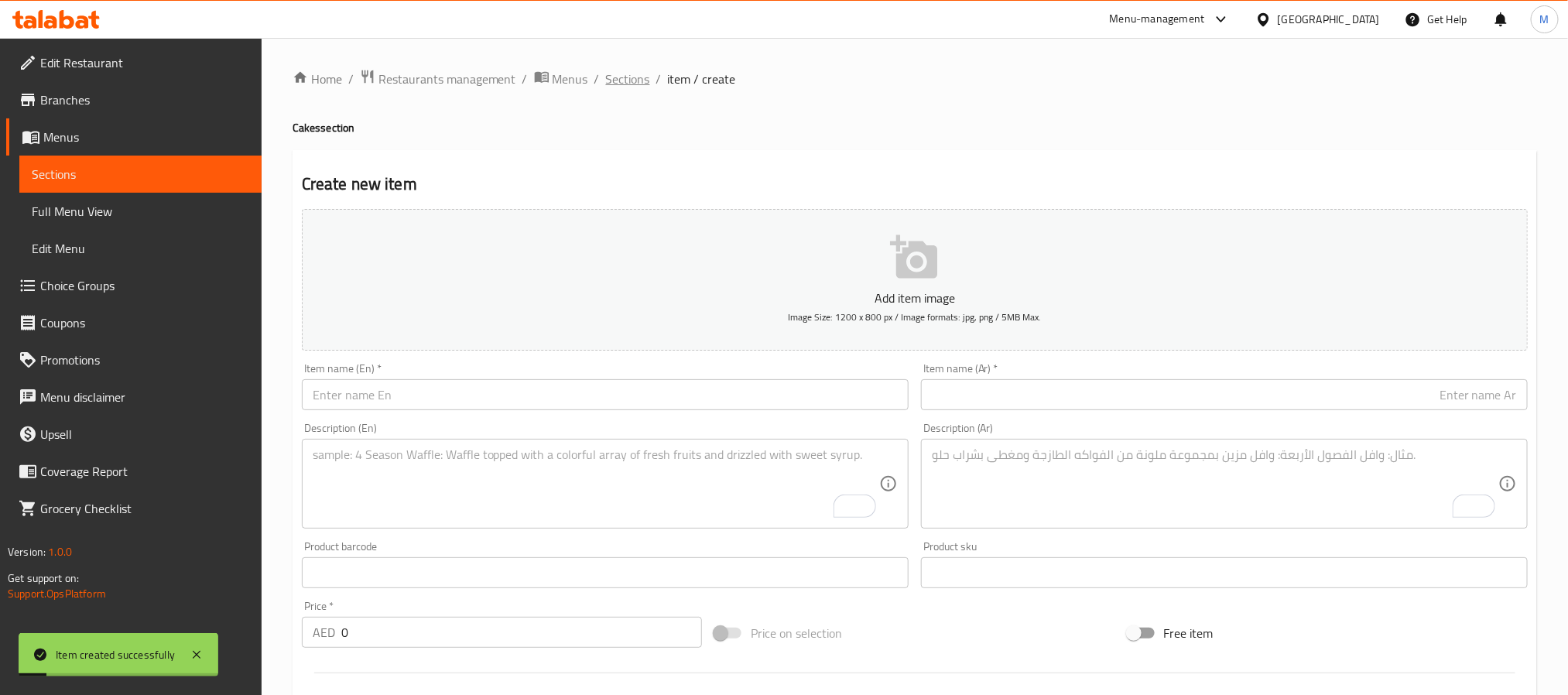
click at [623, 84] on span "Sections" at bounding box center [628, 78] width 44 height 18
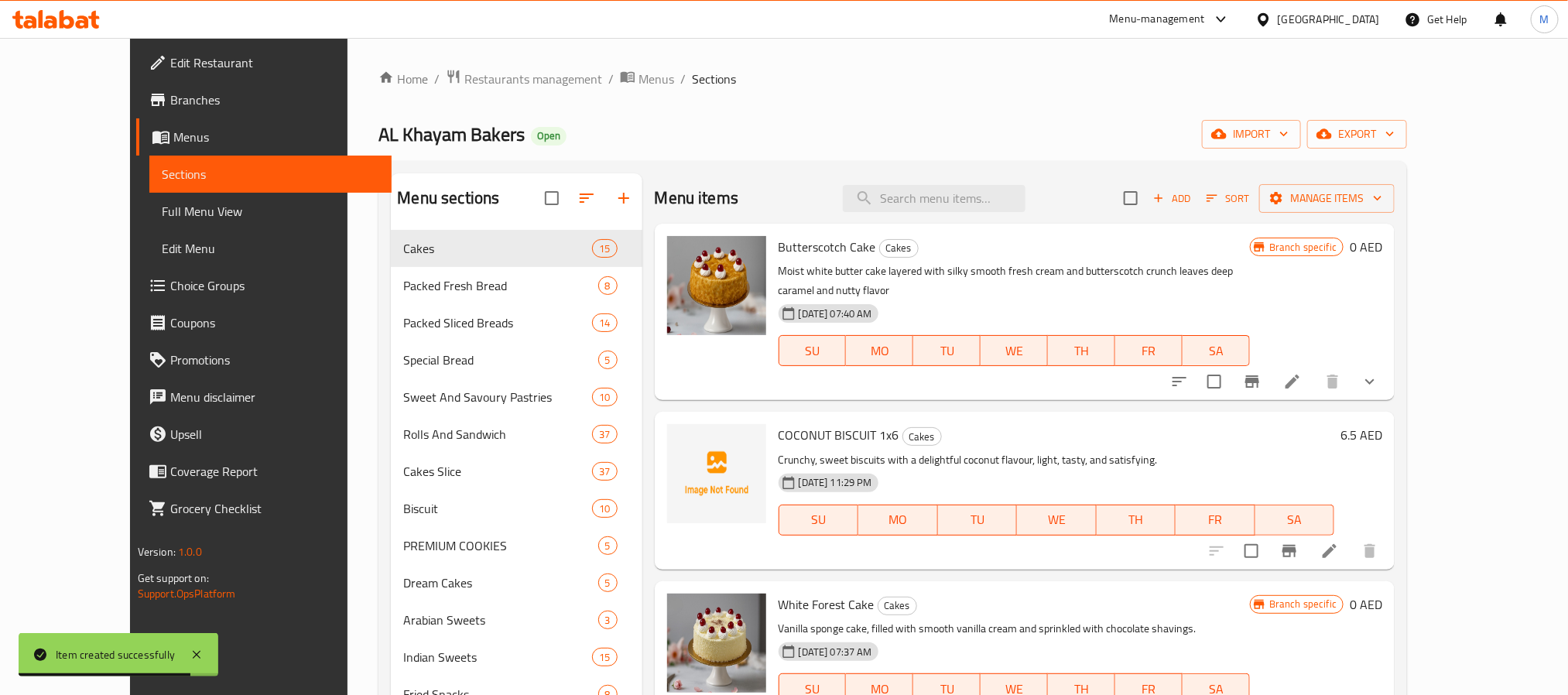
click at [801, 423] on span "COCONUT BISCUIT 1x6" at bounding box center [838, 434] width 121 height 23
click at [1268, 537] on input "checkbox" at bounding box center [1251, 550] width 32 height 32
checkbox input "true"
click at [1394, 210] on button "Manage items" at bounding box center [1327, 198] width 136 height 29
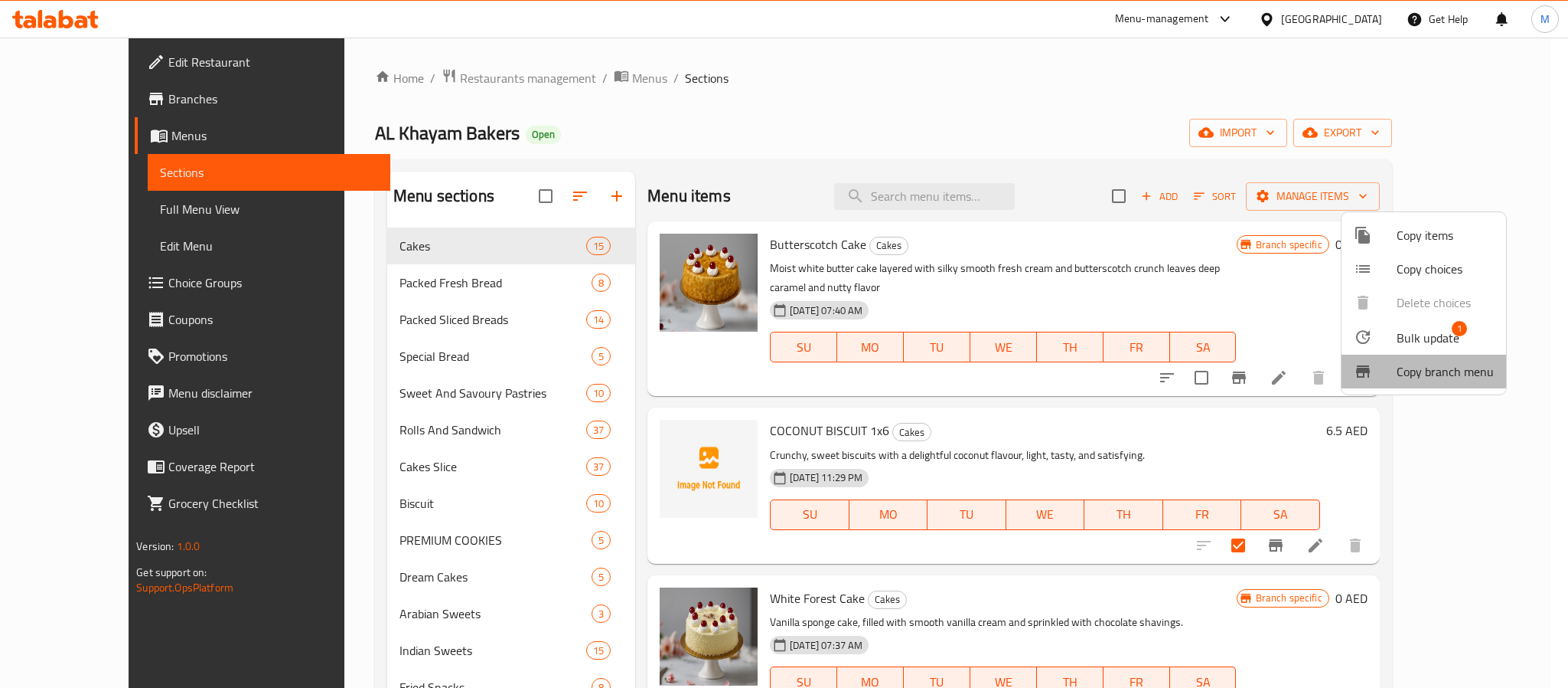
click at [1421, 355] on li "Copy branch menu" at bounding box center [1424, 371] width 164 height 34
click at [1421, 336] on span "Bulk update" at bounding box center [1427, 338] width 63 height 18
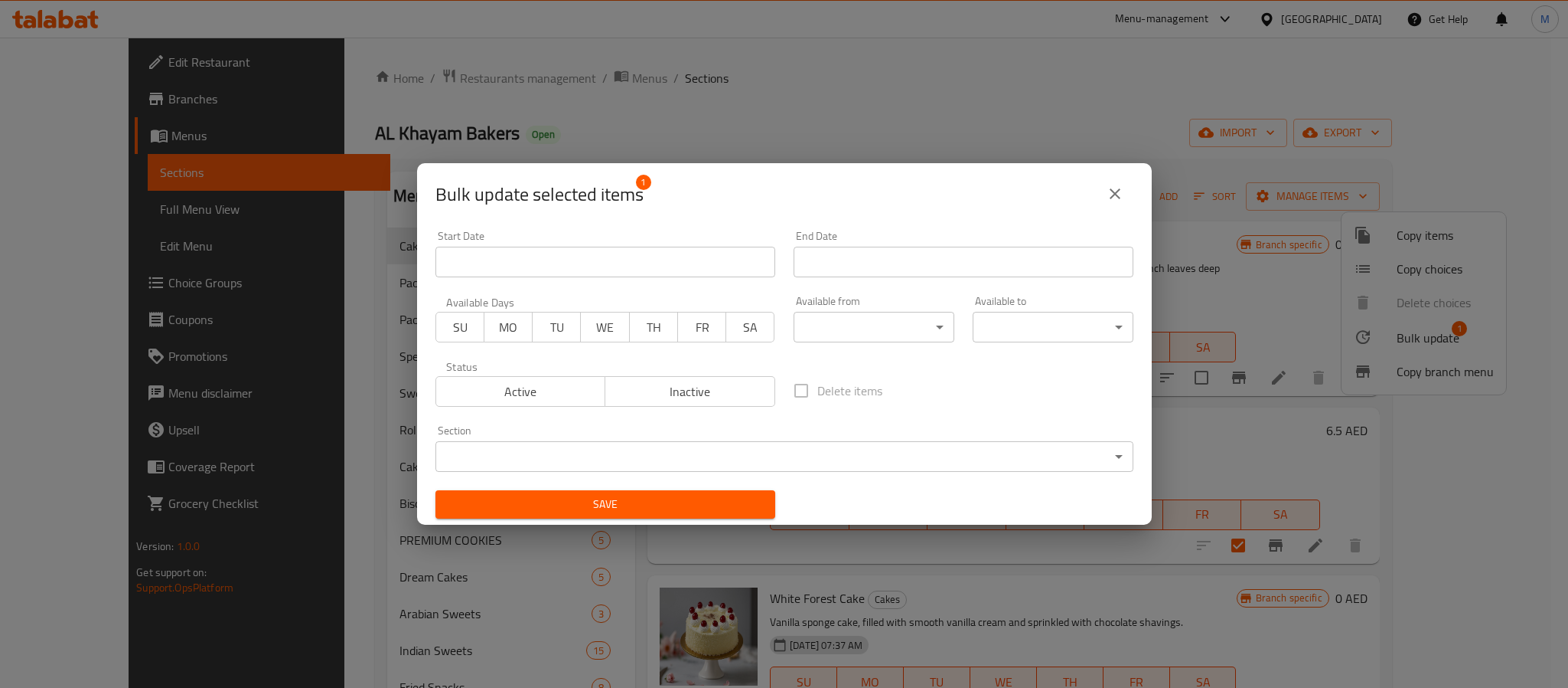
click at [858, 435] on div "Section ​ ​" at bounding box center [784, 448] width 698 height 47
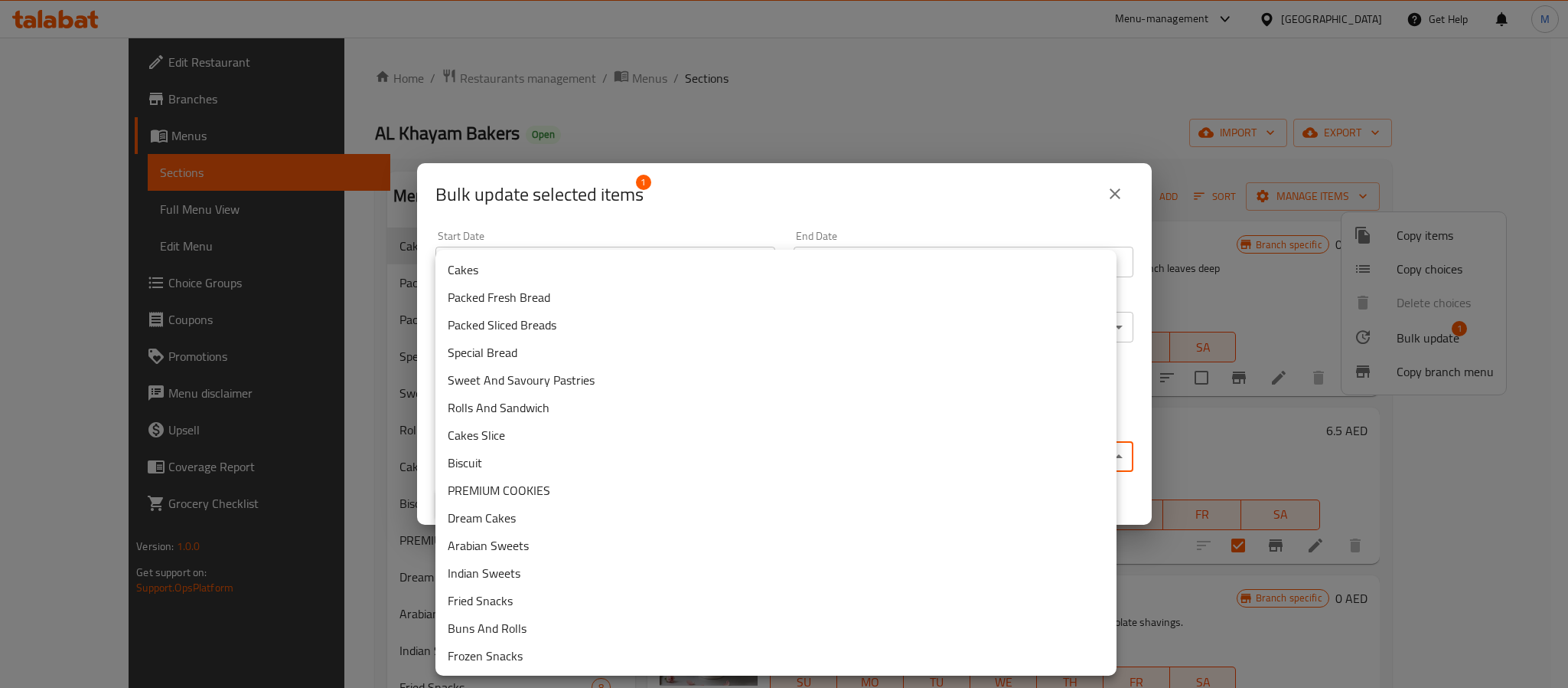
click at [853, 444] on body "​ Menu-management [GEOGRAPHIC_DATA] Get Help M Edit Restaurant Branches Menus S…" at bounding box center [784, 363] width 1568 height 651
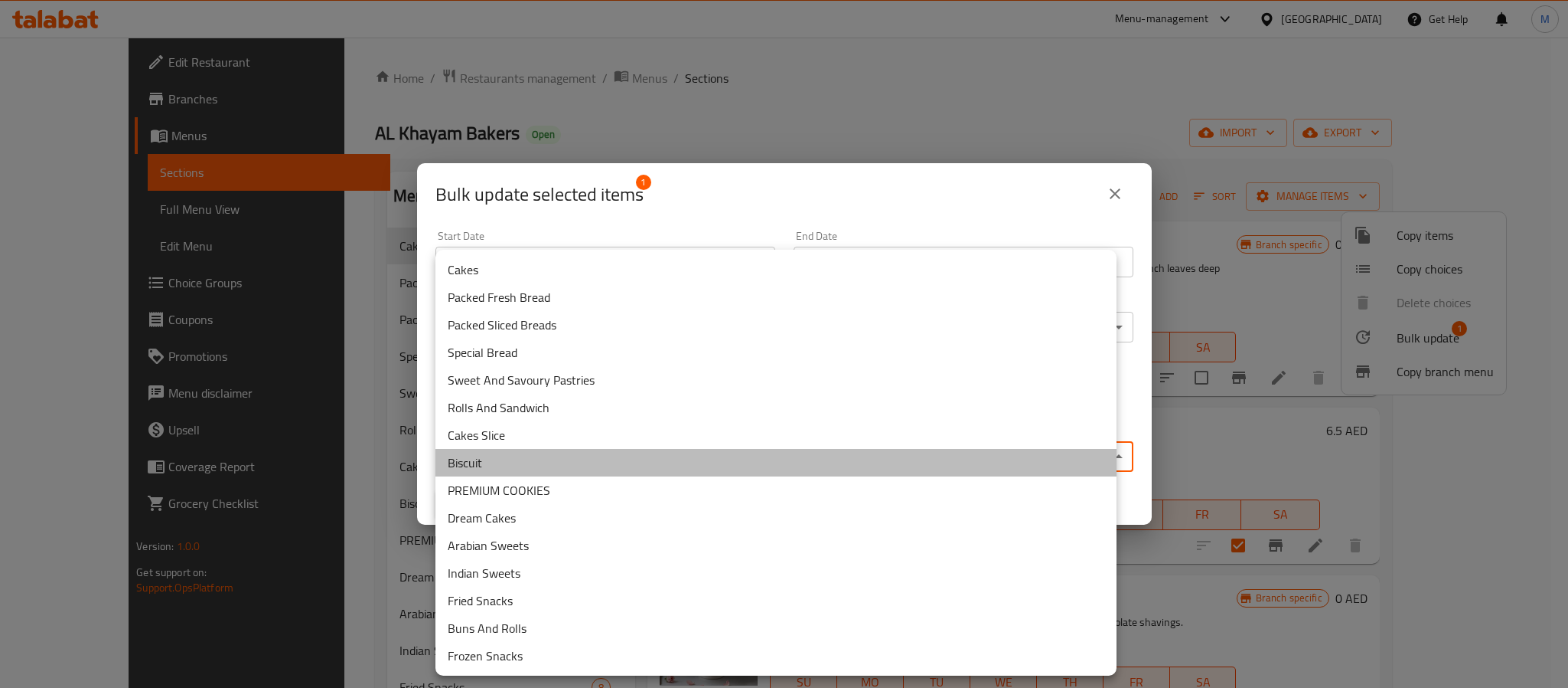
click at [634, 469] on li "Biscuit" at bounding box center [776, 462] width 681 height 27
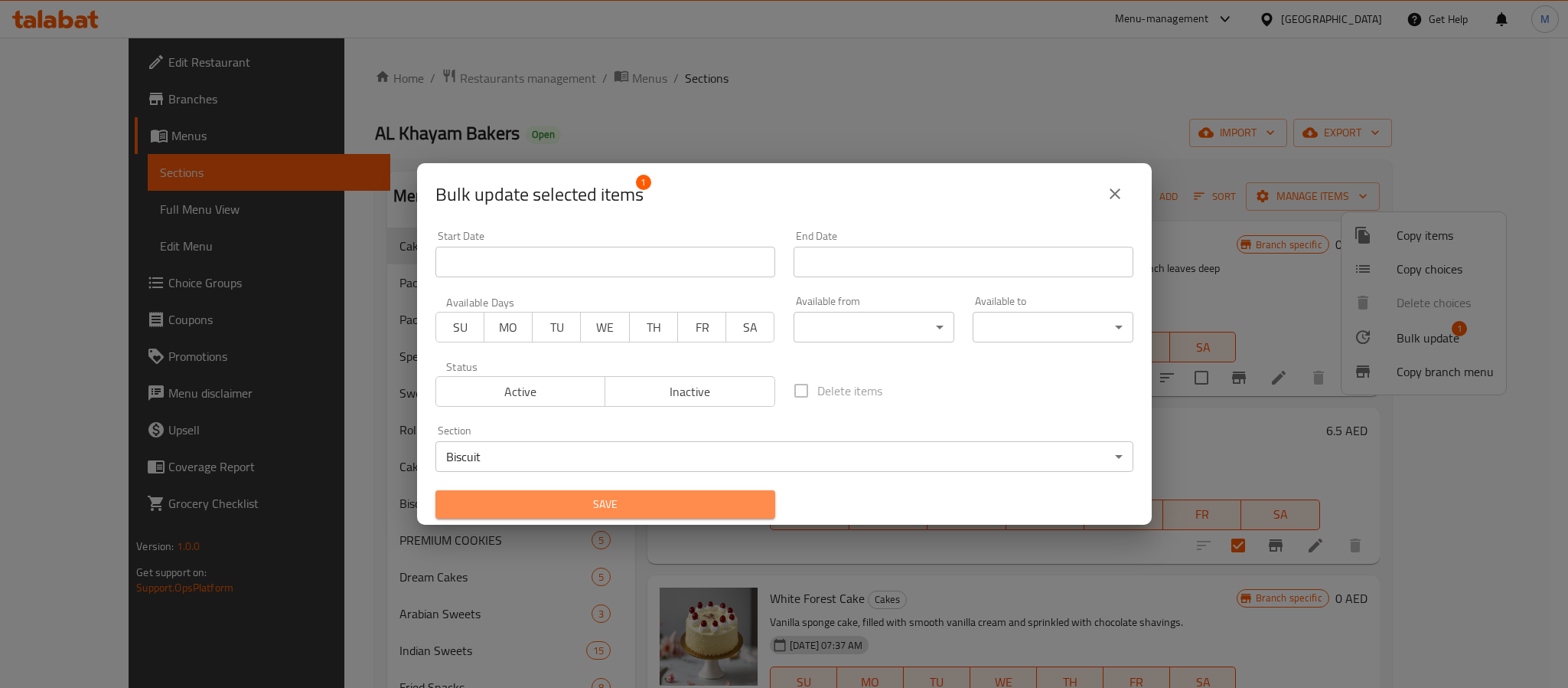
click at [614, 508] on span "Save" at bounding box center [605, 503] width 315 height 19
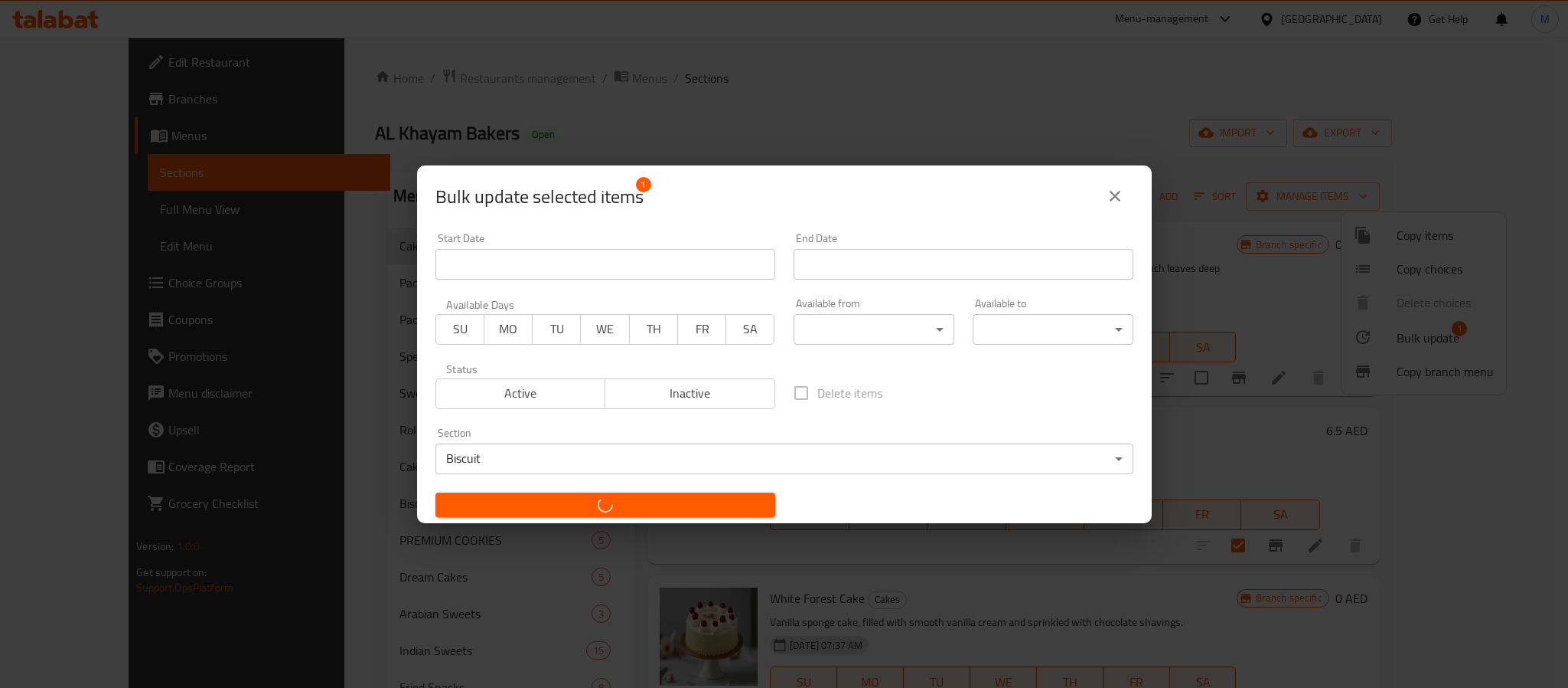
checkbox input "false"
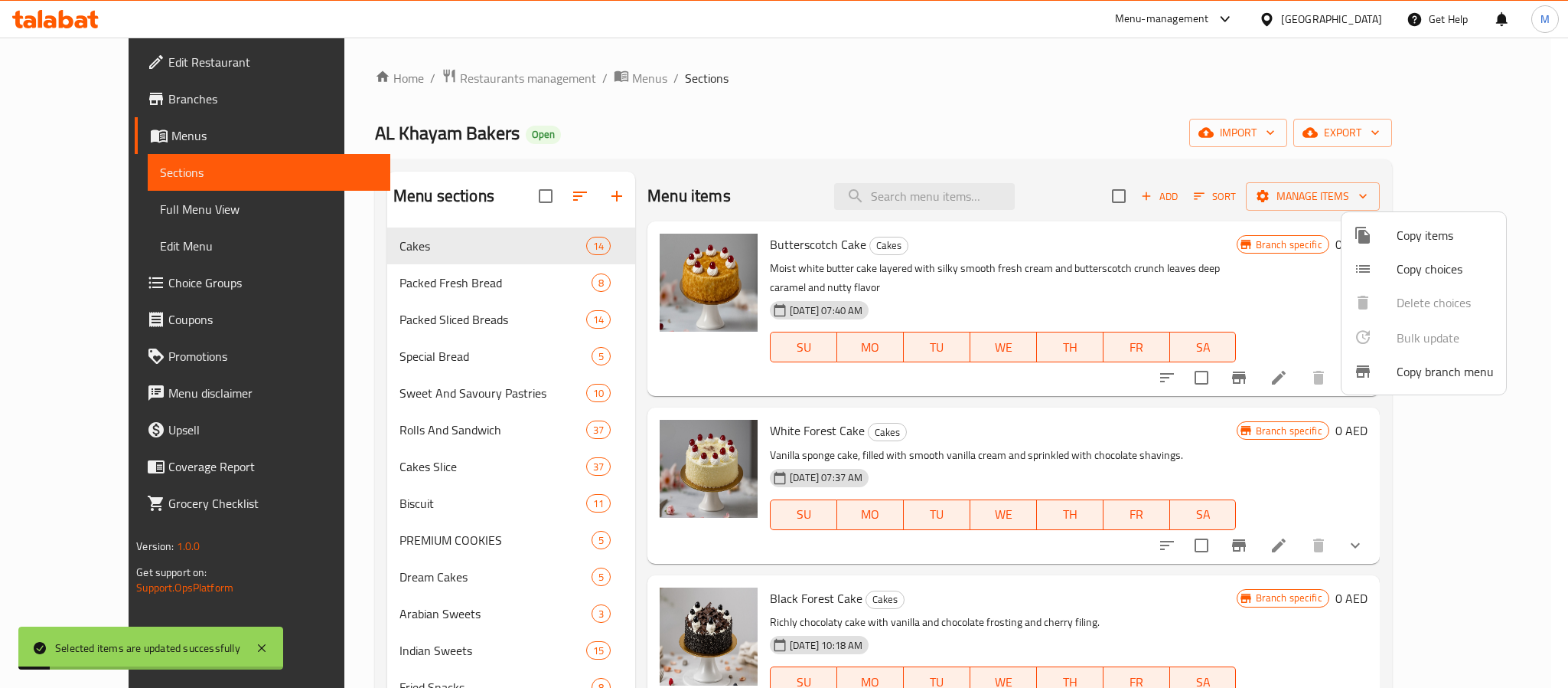
click at [411, 513] on div at bounding box center [784, 344] width 1568 height 688
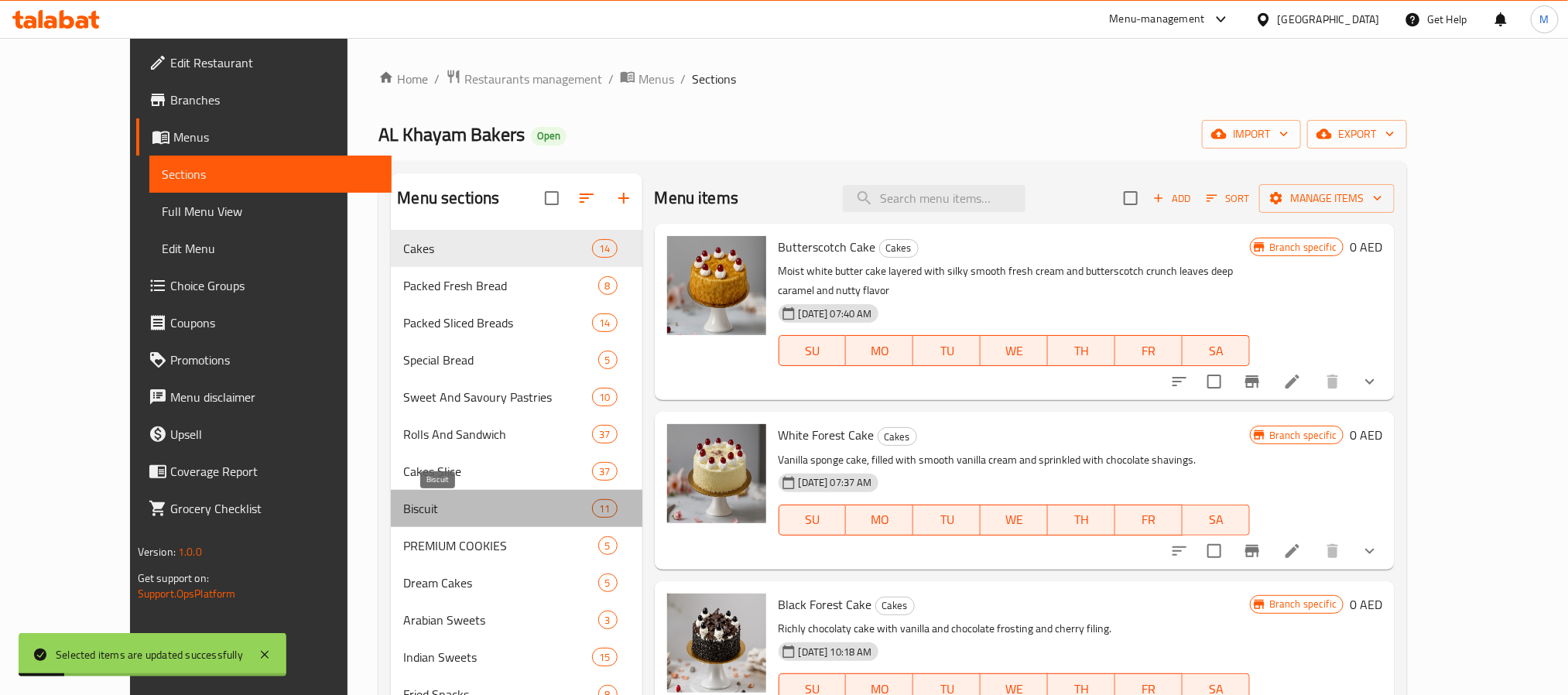
click at [416, 516] on span "Biscuit" at bounding box center [498, 509] width 188 height 18
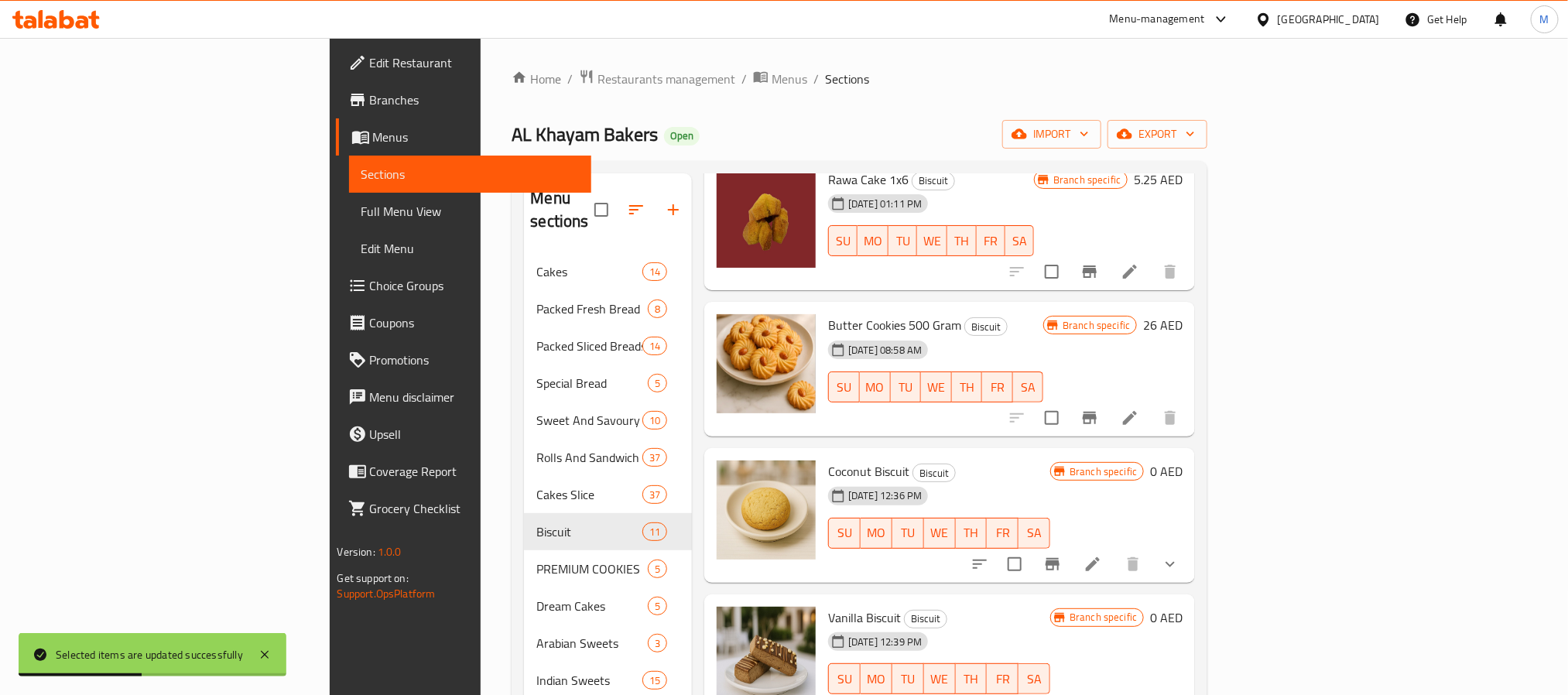
scroll to position [116, 0]
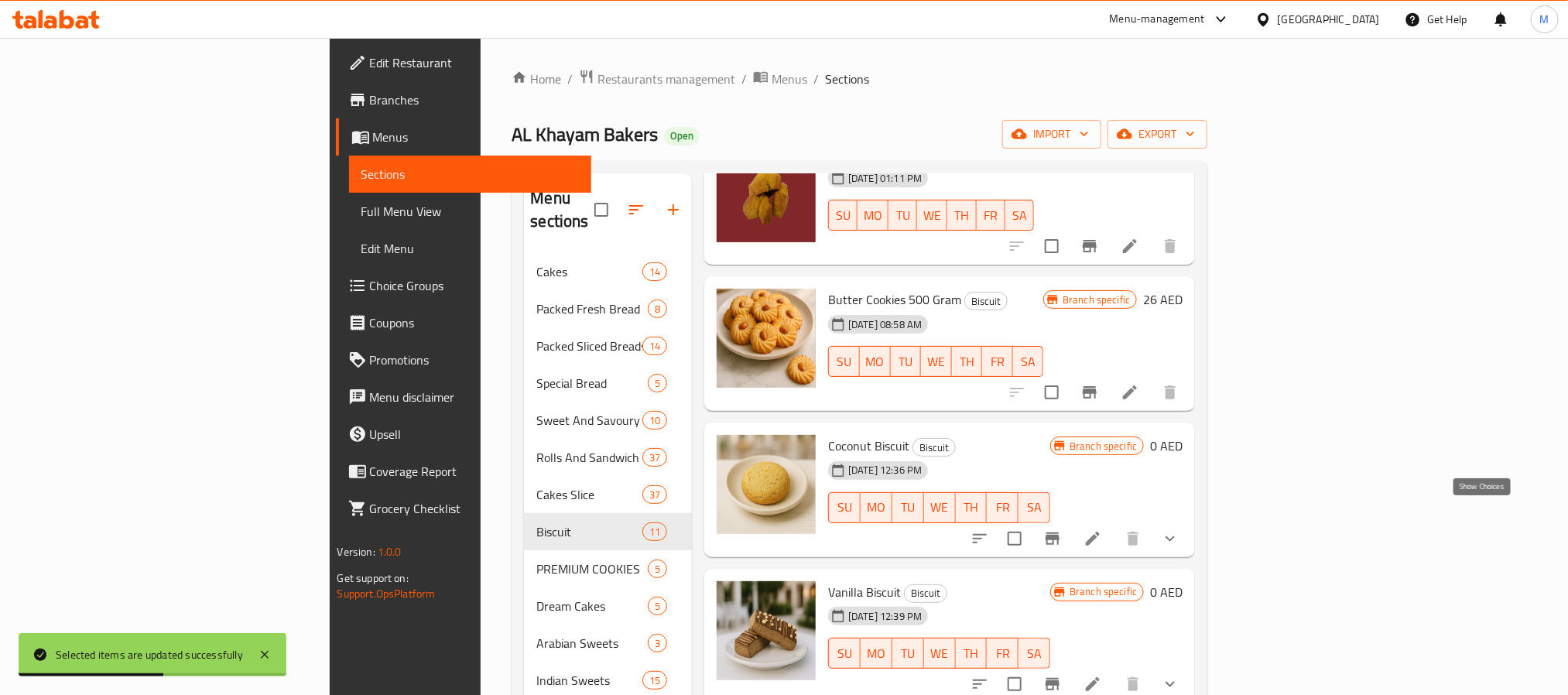
click at [1179, 529] on icon "show more" at bounding box center [1170, 538] width 18 height 18
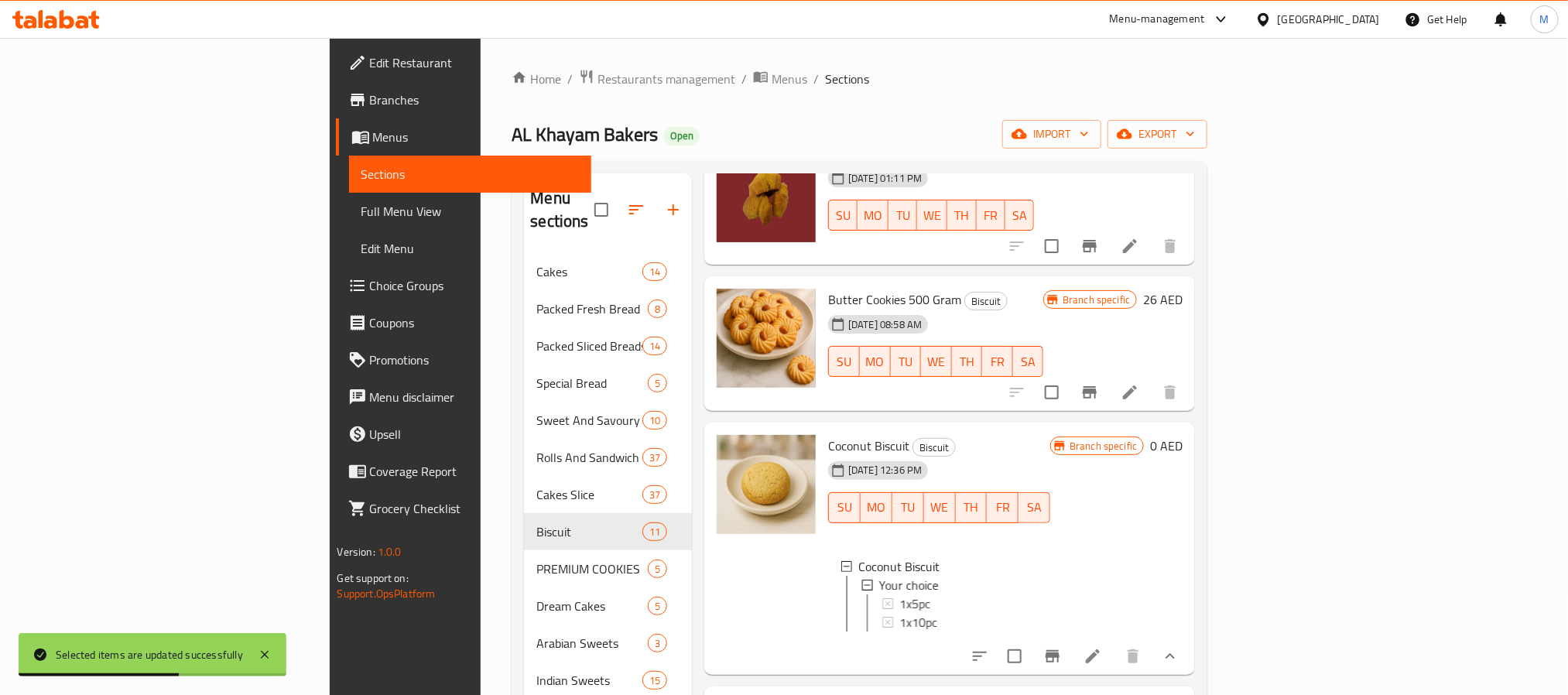
scroll to position [232, 0]
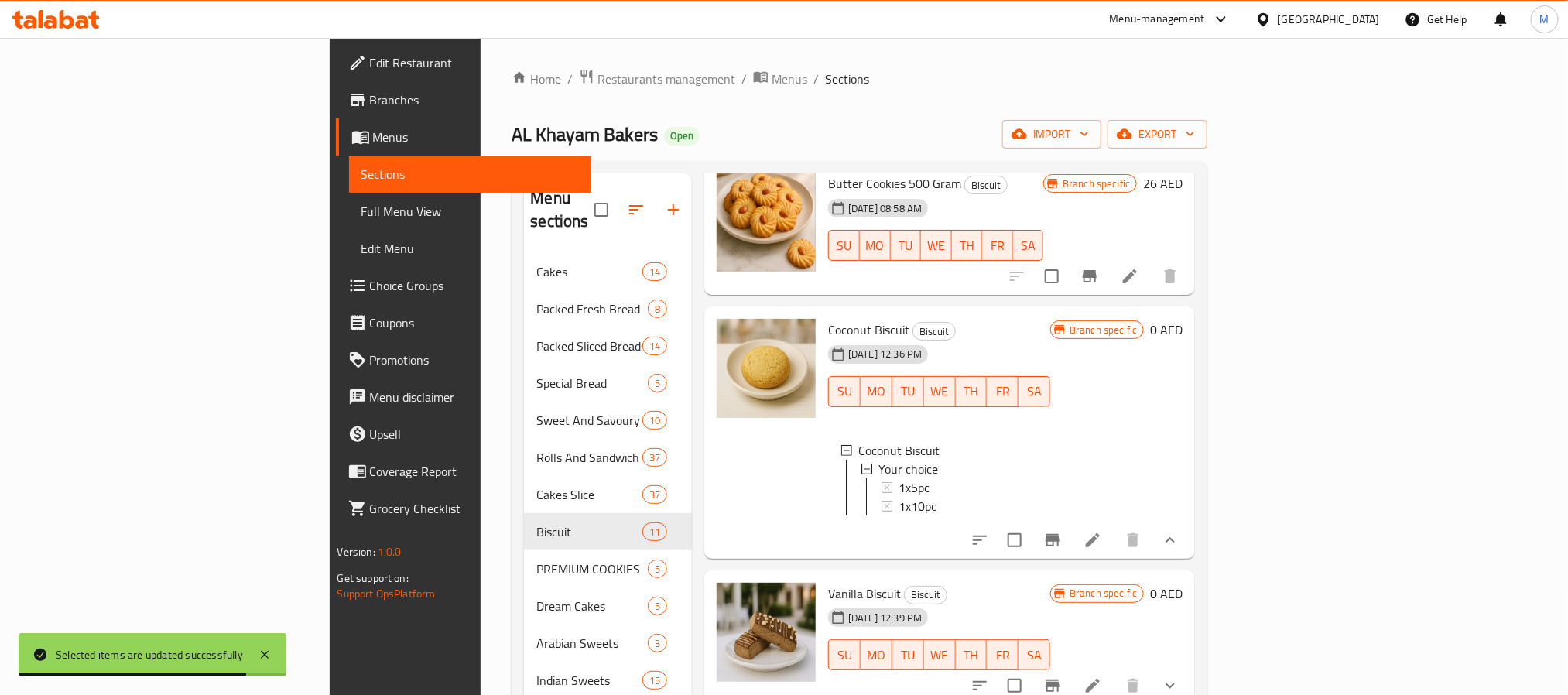
click at [1100, 533] on icon at bounding box center [1092, 539] width 14 height 14
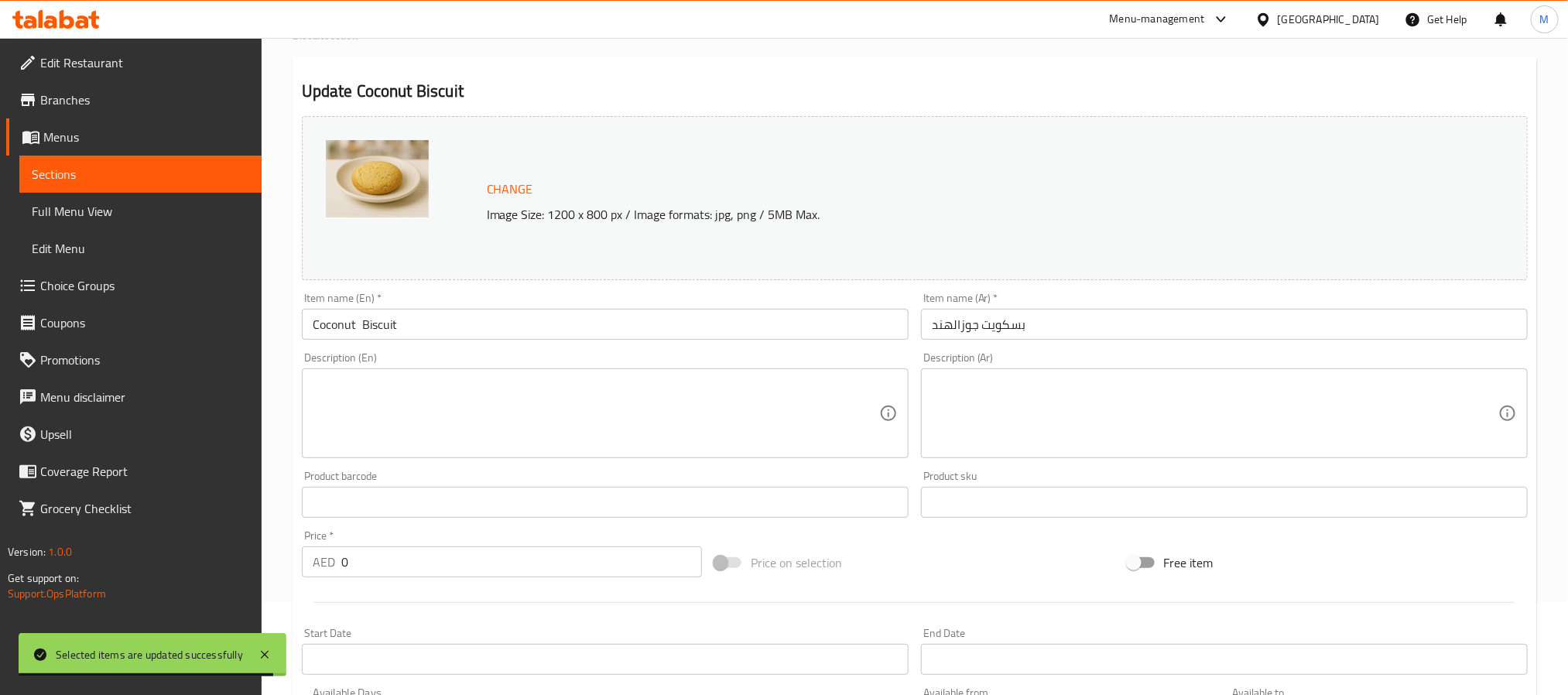
scroll to position [457, 0]
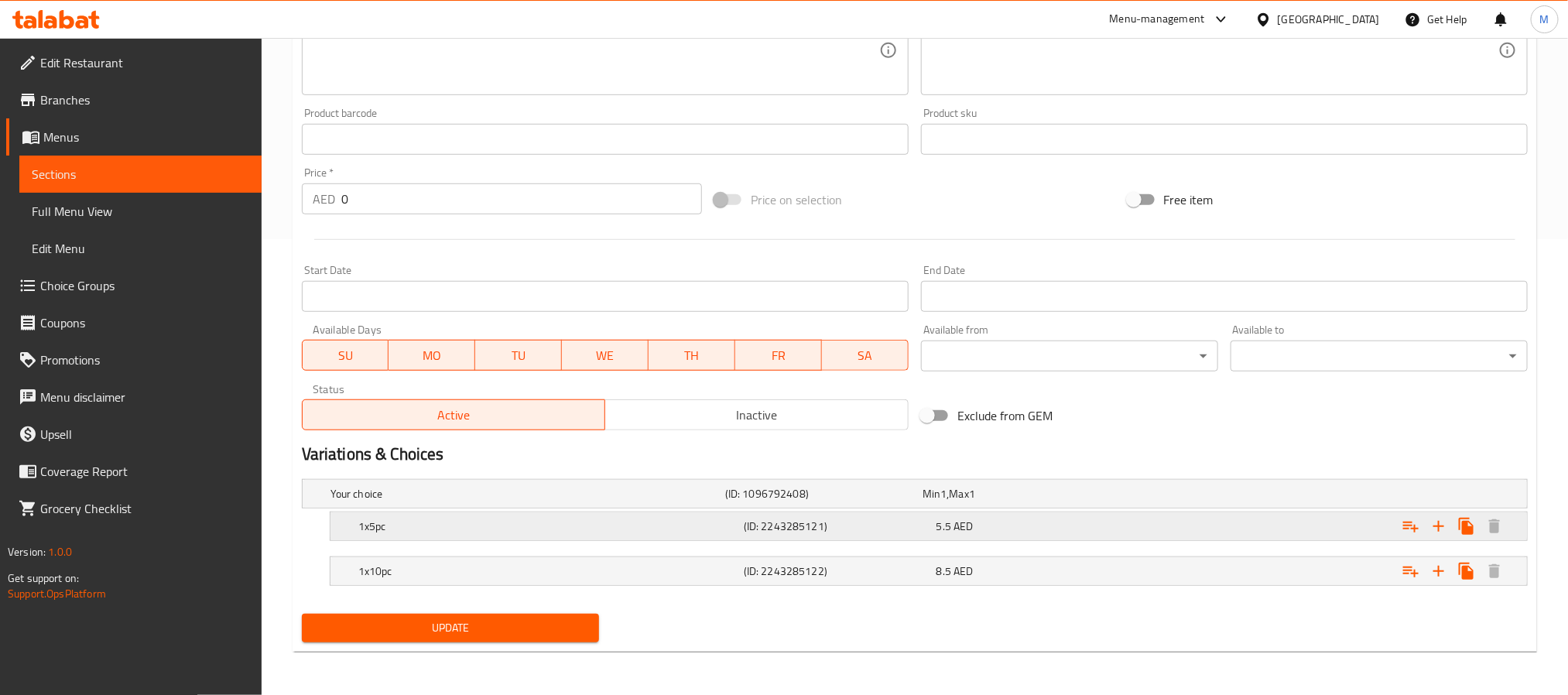
click at [773, 529] on h5 "(ID: 2243285121)" at bounding box center [837, 525] width 187 height 16
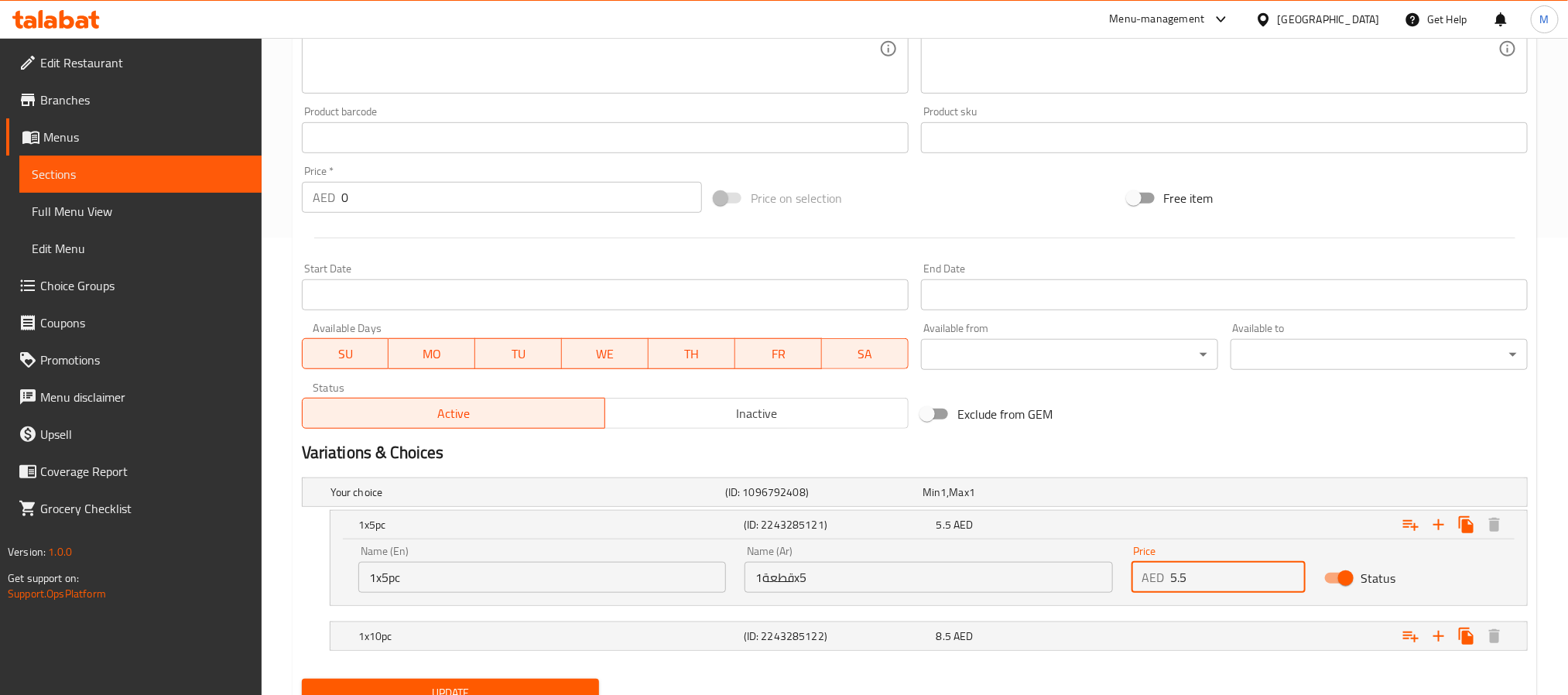
click at [1196, 581] on input "5.5" at bounding box center [1238, 577] width 136 height 31
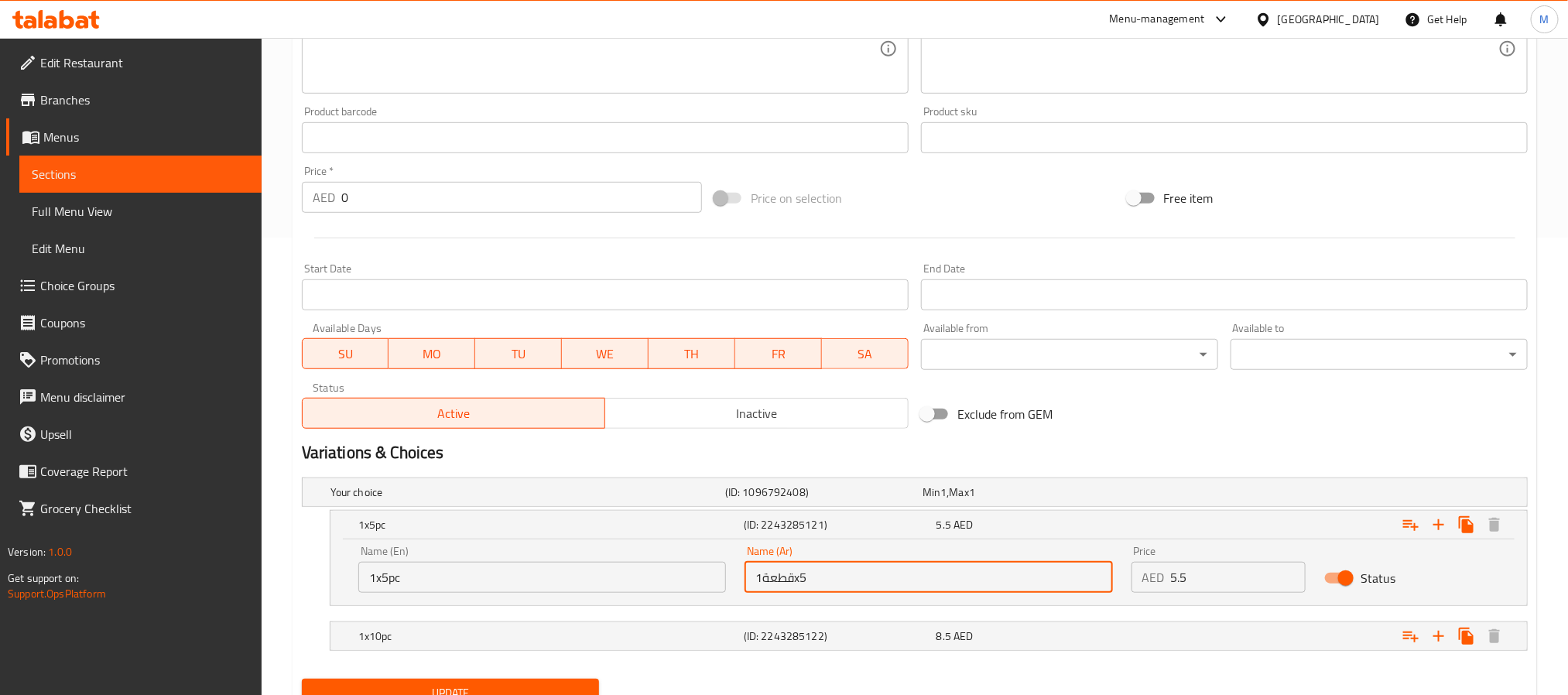
drag, startPoint x: 810, startPoint y: 581, endPoint x: 801, endPoint y: 582, distance: 9.1
click at [801, 582] on input "قطعة1x5" at bounding box center [928, 577] width 368 height 31
type input "قطعة1x6"
click at [889, 641] on h5 "(ID: 2243285122)" at bounding box center [837, 636] width 187 height 16
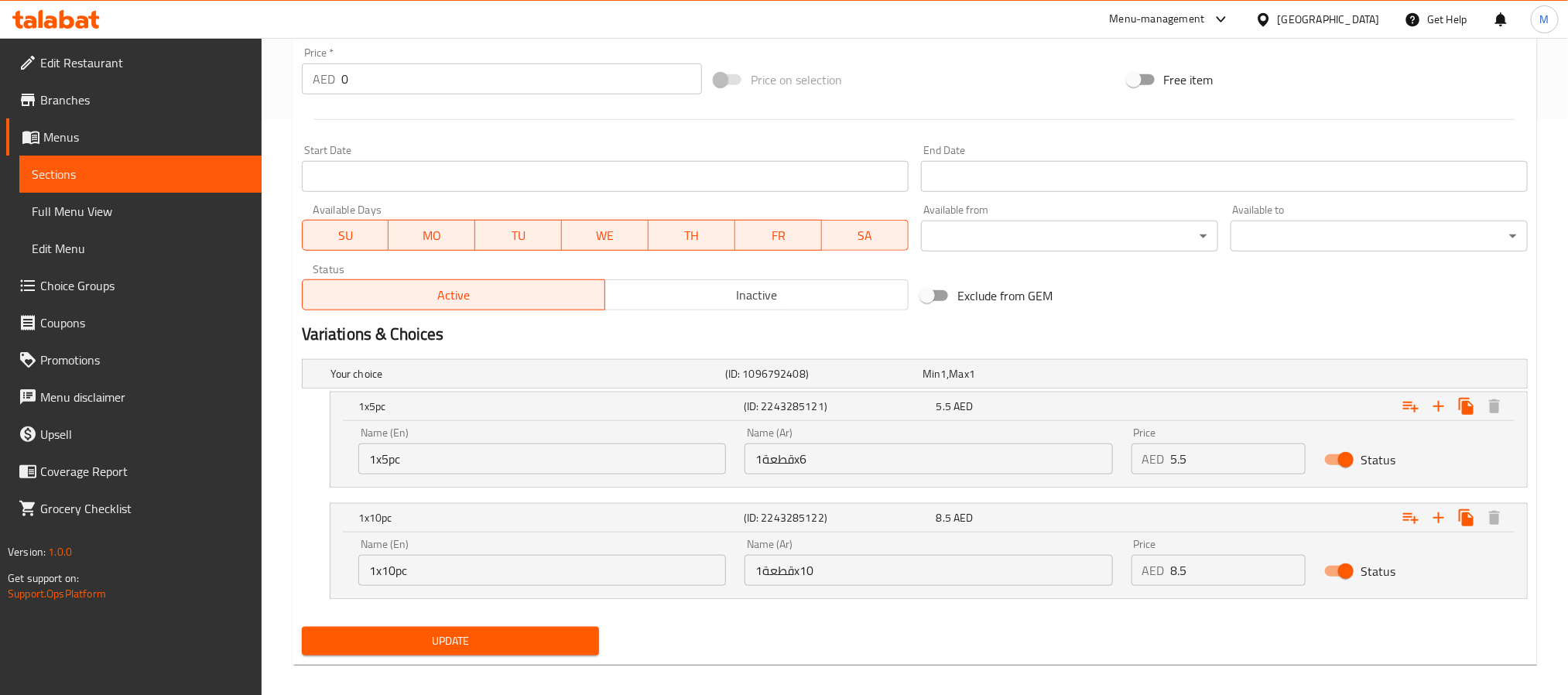
scroll to position [590, 0]
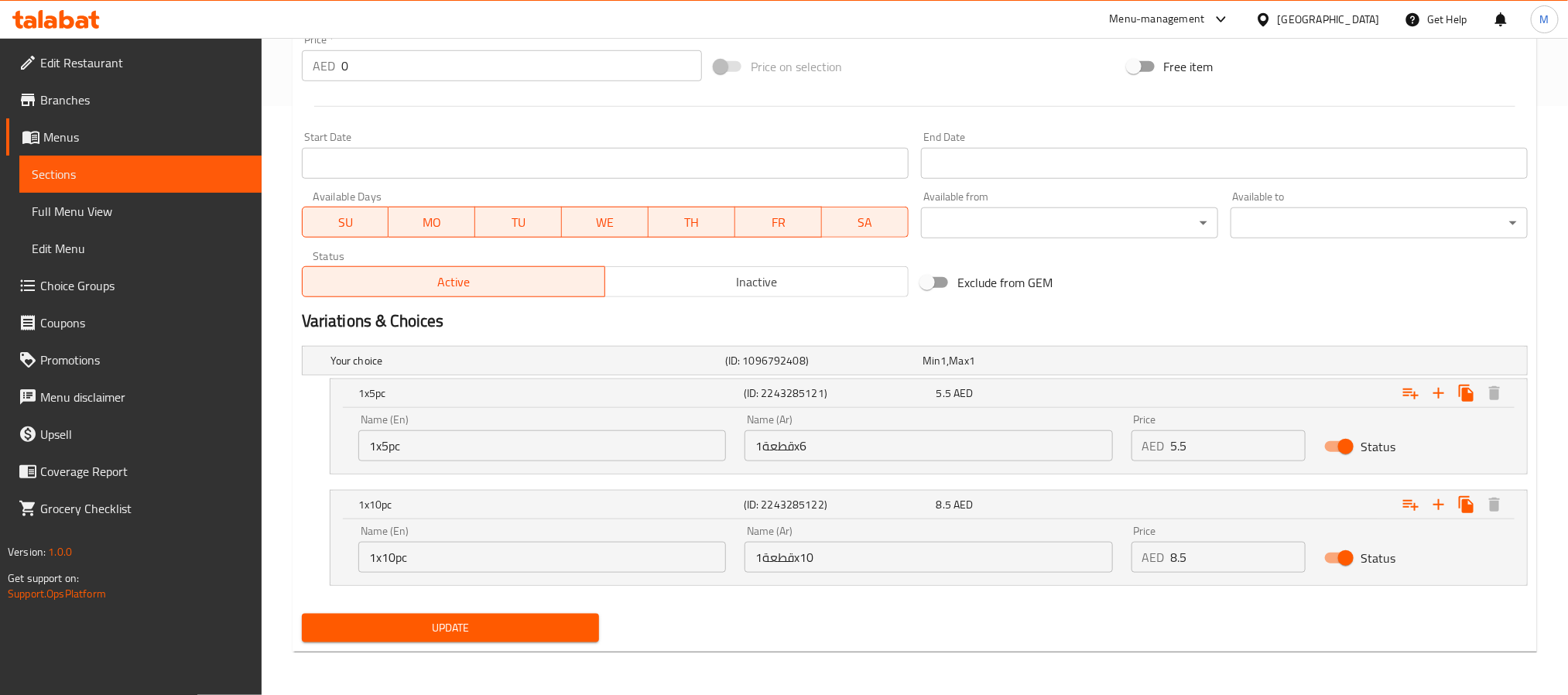
click at [1228, 452] on input "5.5" at bounding box center [1238, 446] width 136 height 31
paste input "6"
click at [1228, 452] on input "5.5" at bounding box center [1238, 446] width 136 height 31
type input "6.5"
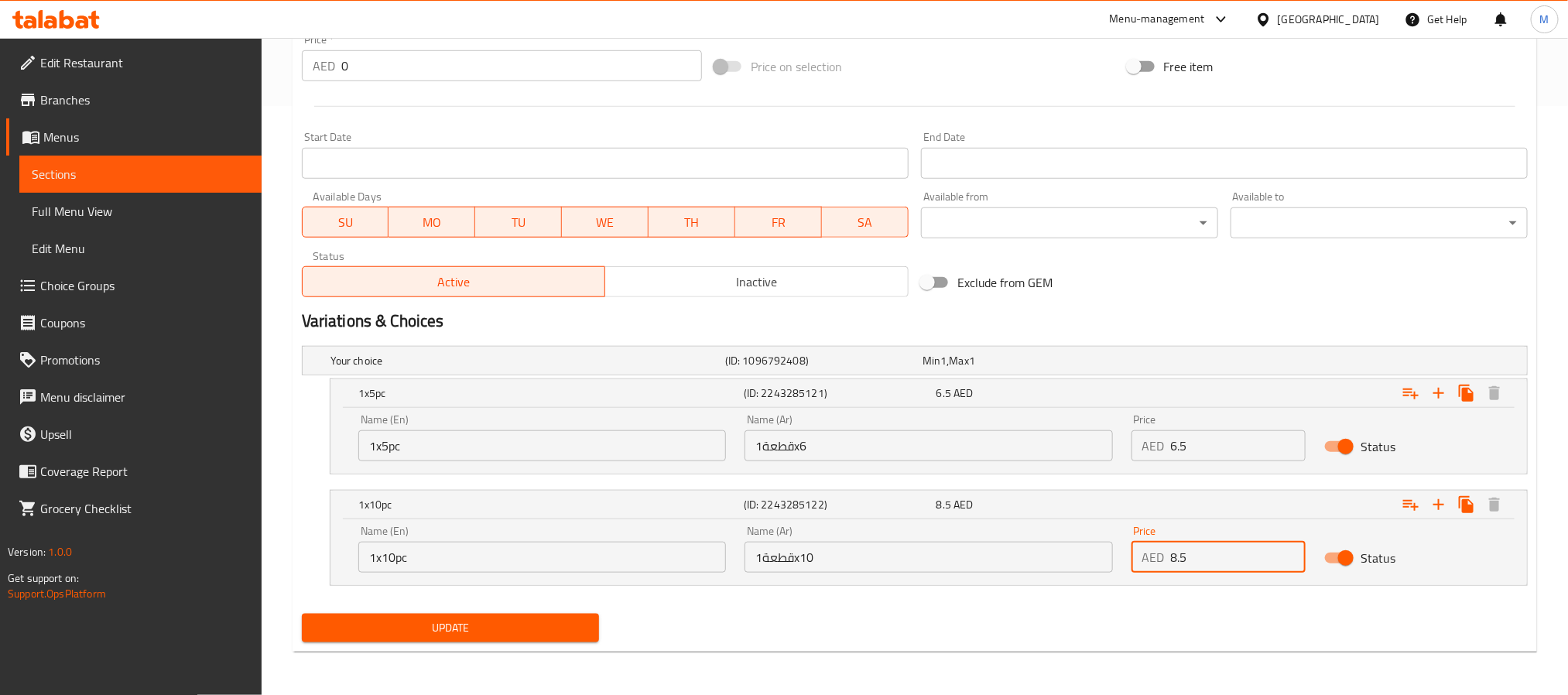
click at [1240, 567] on input "8.5" at bounding box center [1238, 557] width 136 height 31
paste input "12"
type input "12"
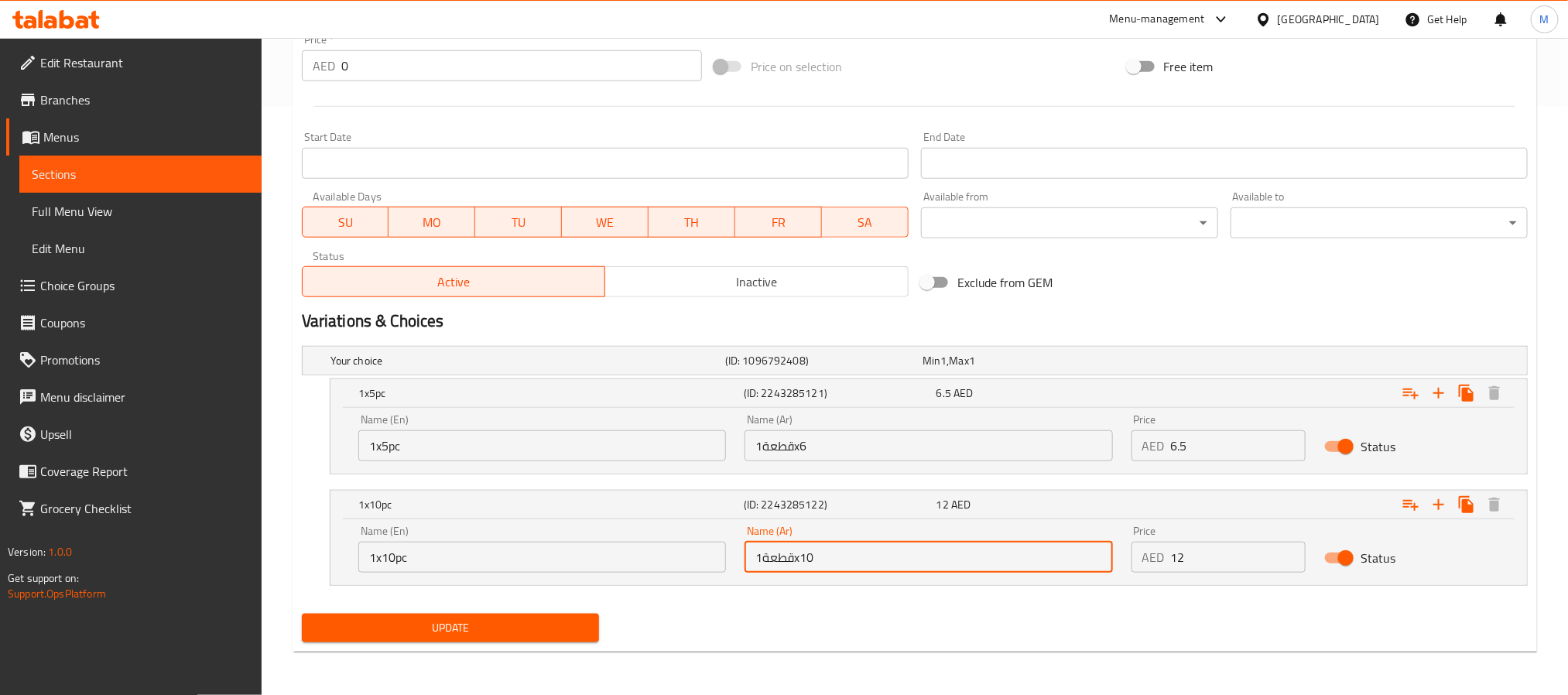
drag, startPoint x: 826, startPoint y: 557, endPoint x: 802, endPoint y: 564, distance: 25.0
click at [802, 564] on input "قطعة1x10" at bounding box center [928, 557] width 368 height 31
type input "قطعة1x12"
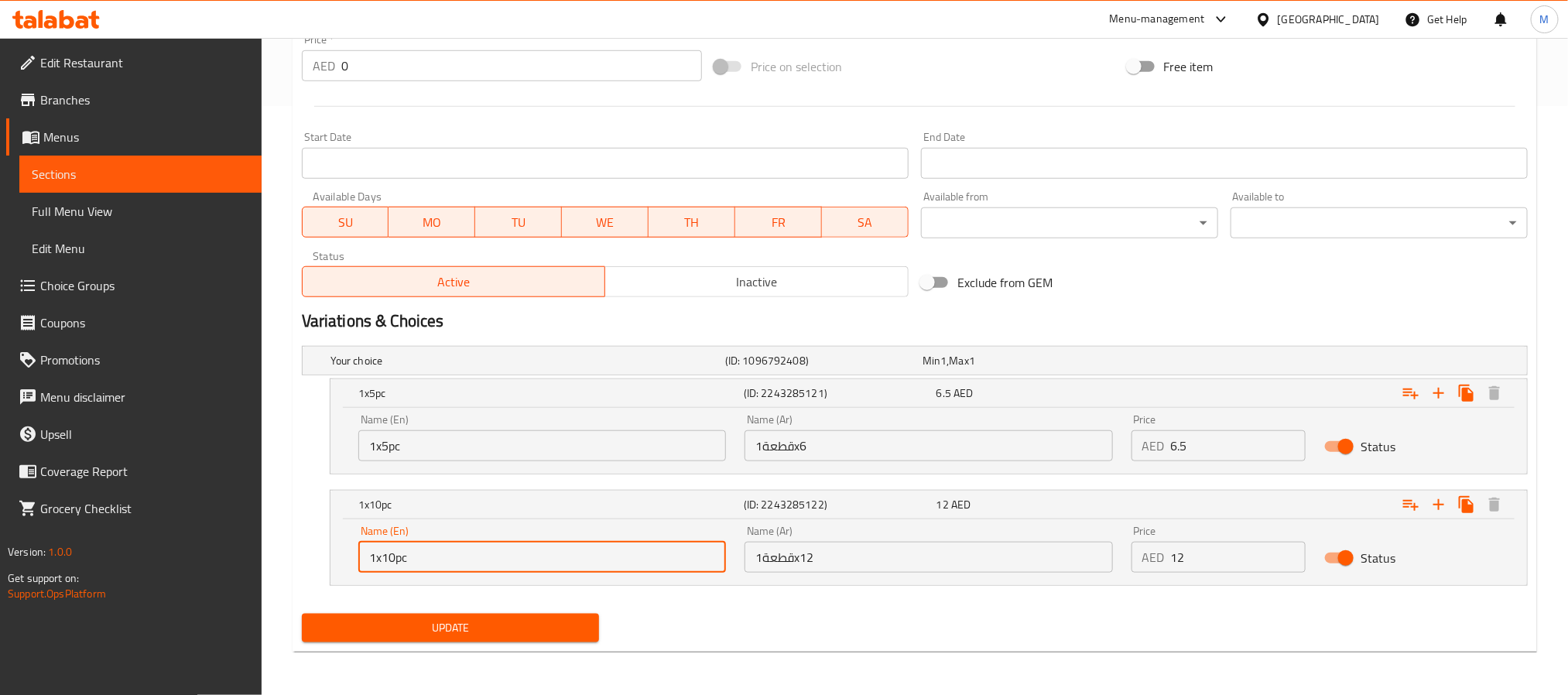
click at [393, 557] on input "1x10pc" at bounding box center [542, 557] width 368 height 31
type input "1x12pc"
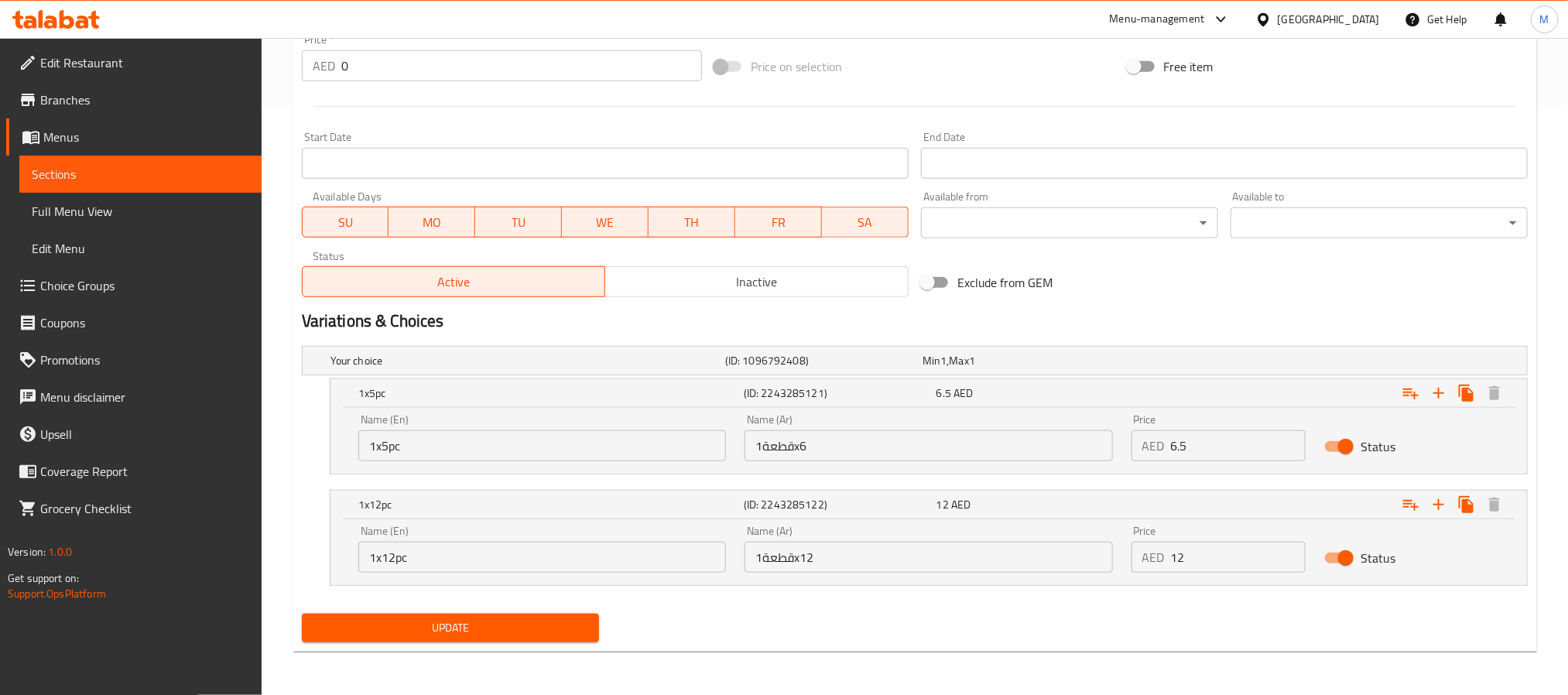
click at [470, 646] on div "Update" at bounding box center [450, 628] width 309 height 41
click at [476, 638] on button "Update" at bounding box center [451, 628] width 297 height 29
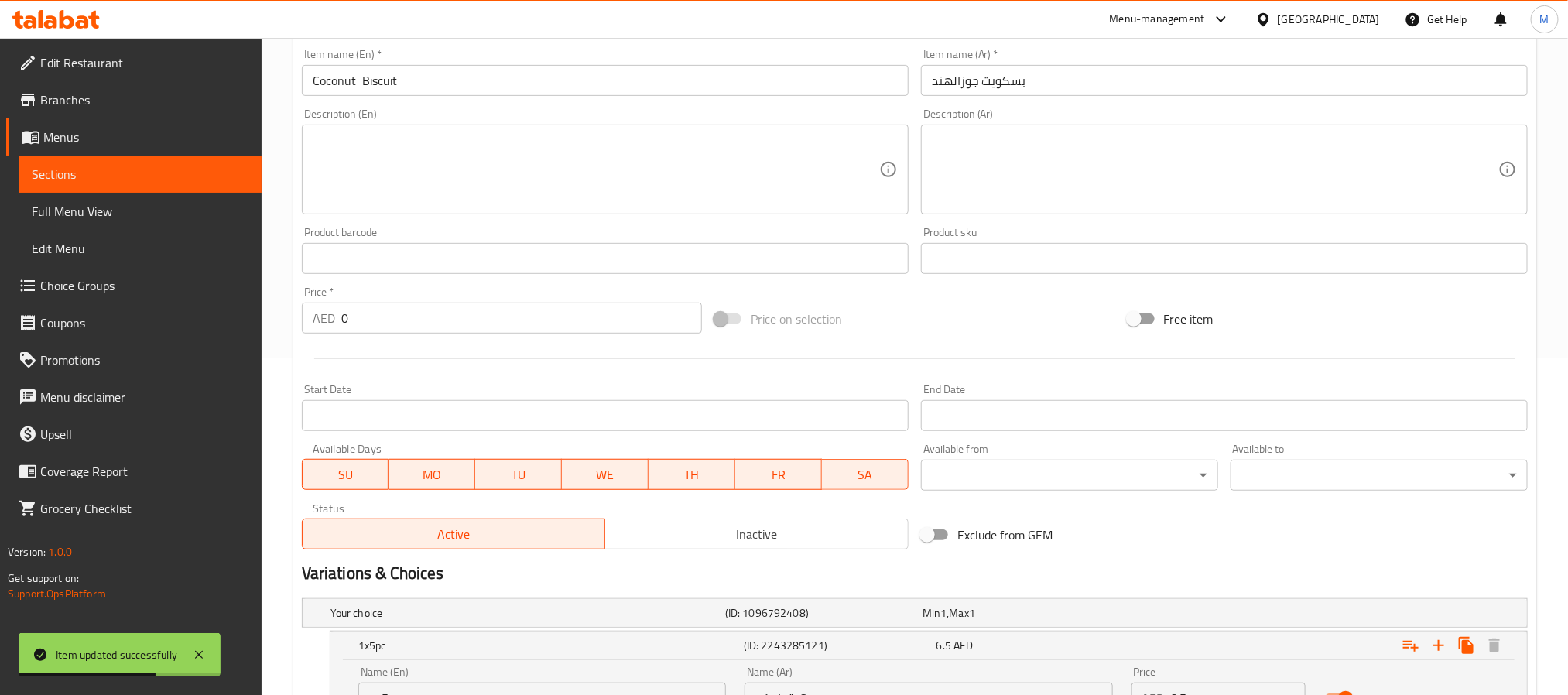
scroll to position [0, 0]
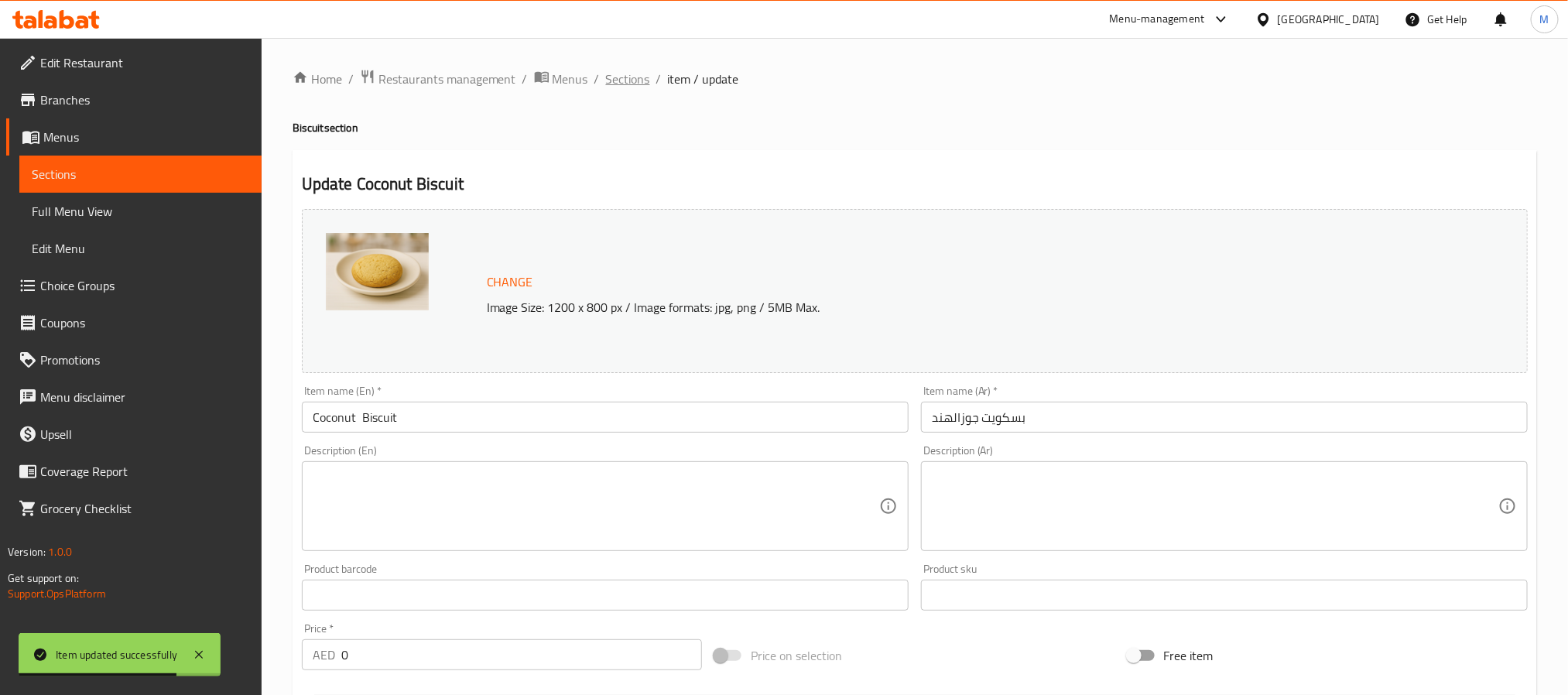
click at [609, 72] on span "Sections" at bounding box center [628, 78] width 44 height 18
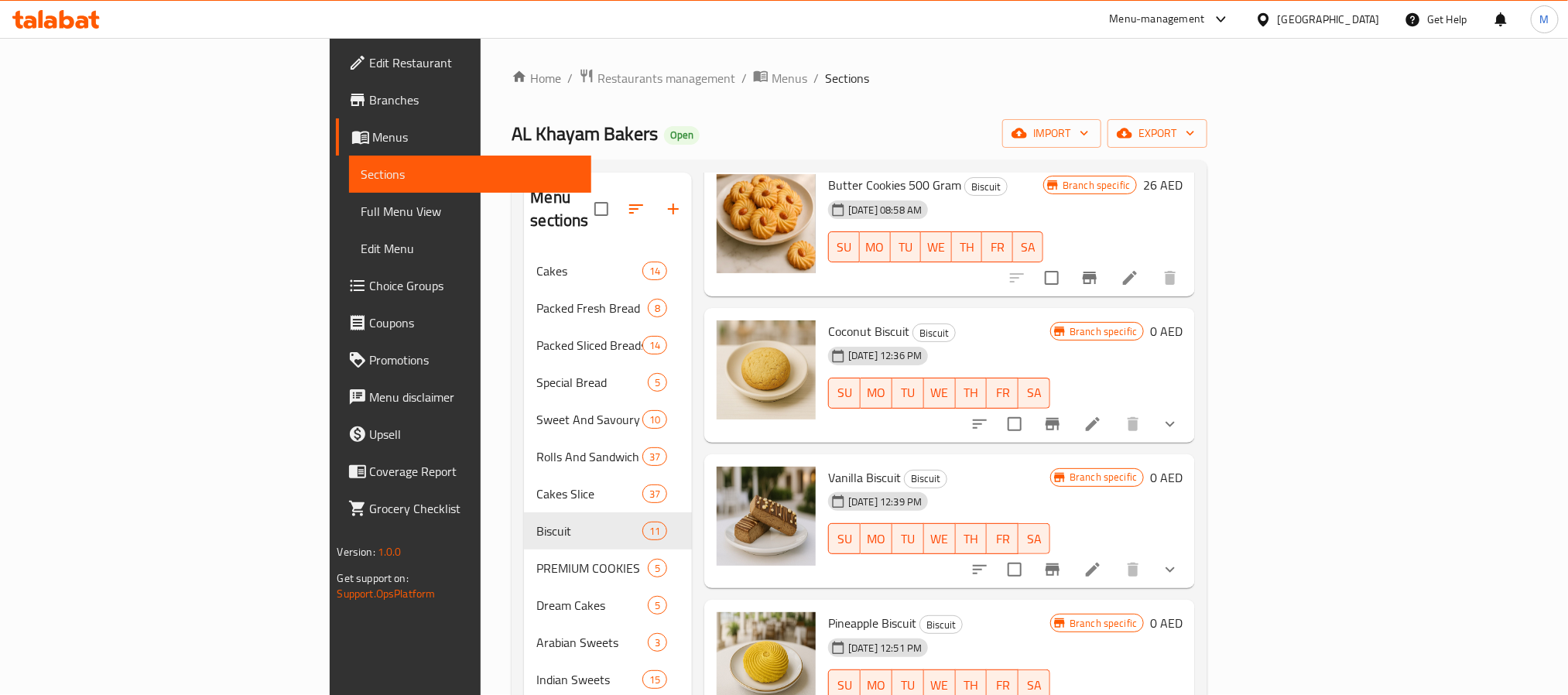
scroll to position [232, 0]
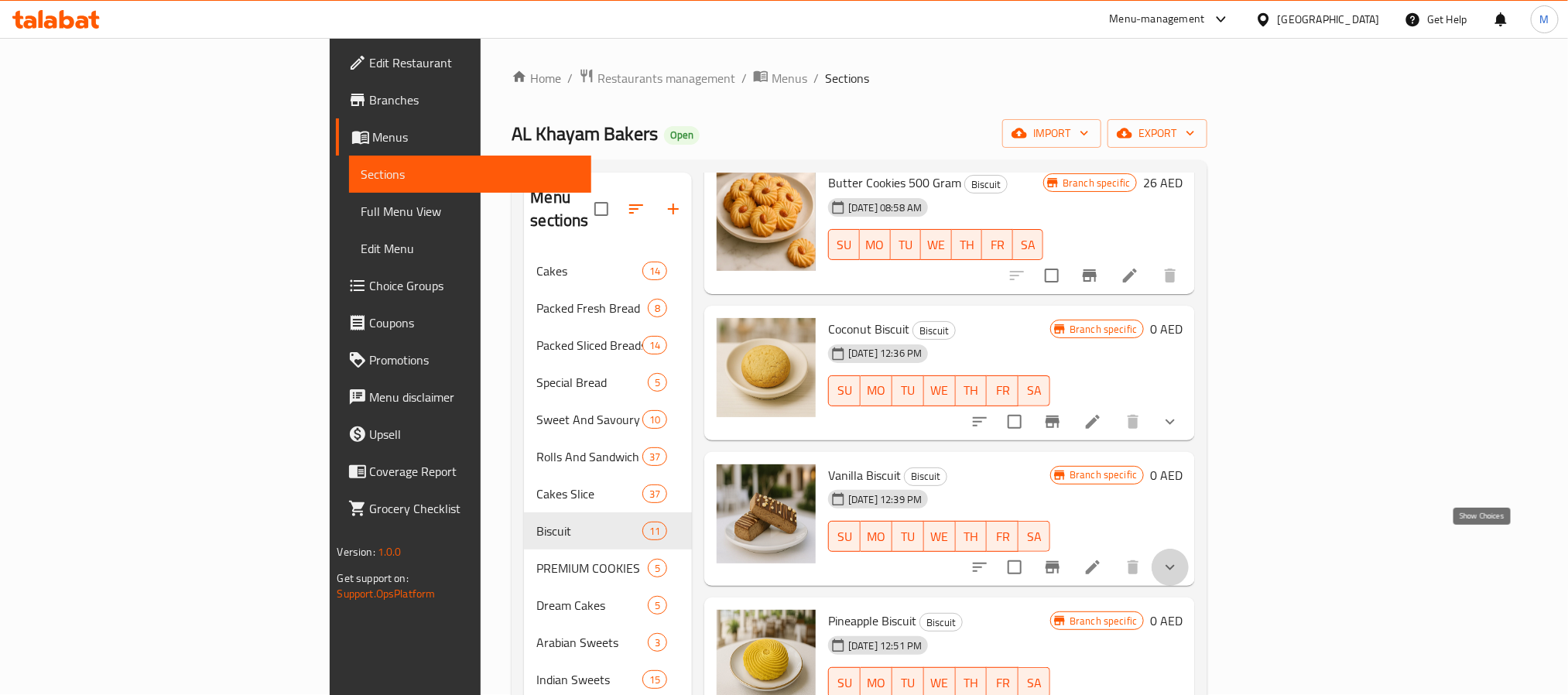
click at [1179, 557] on icon "show more" at bounding box center [1170, 567] width 18 height 18
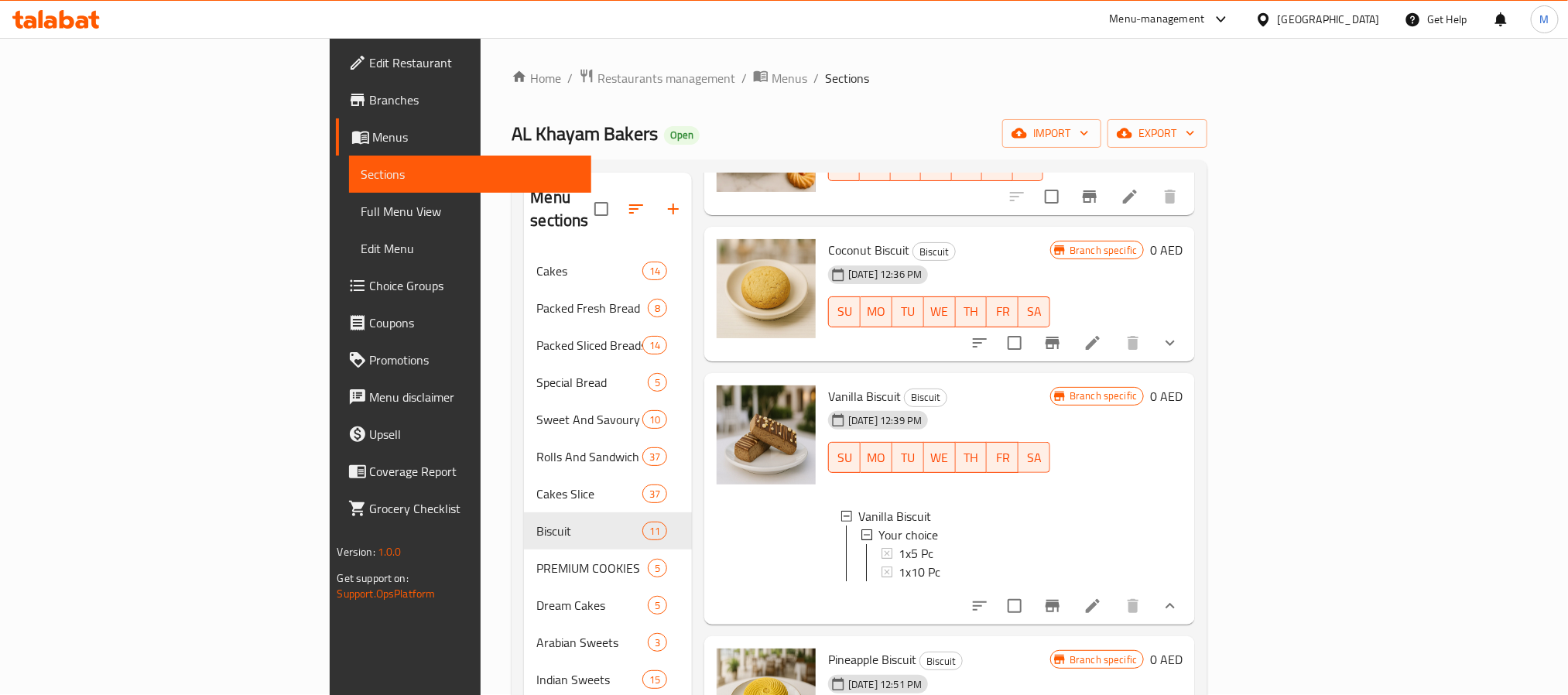
scroll to position [348, 0]
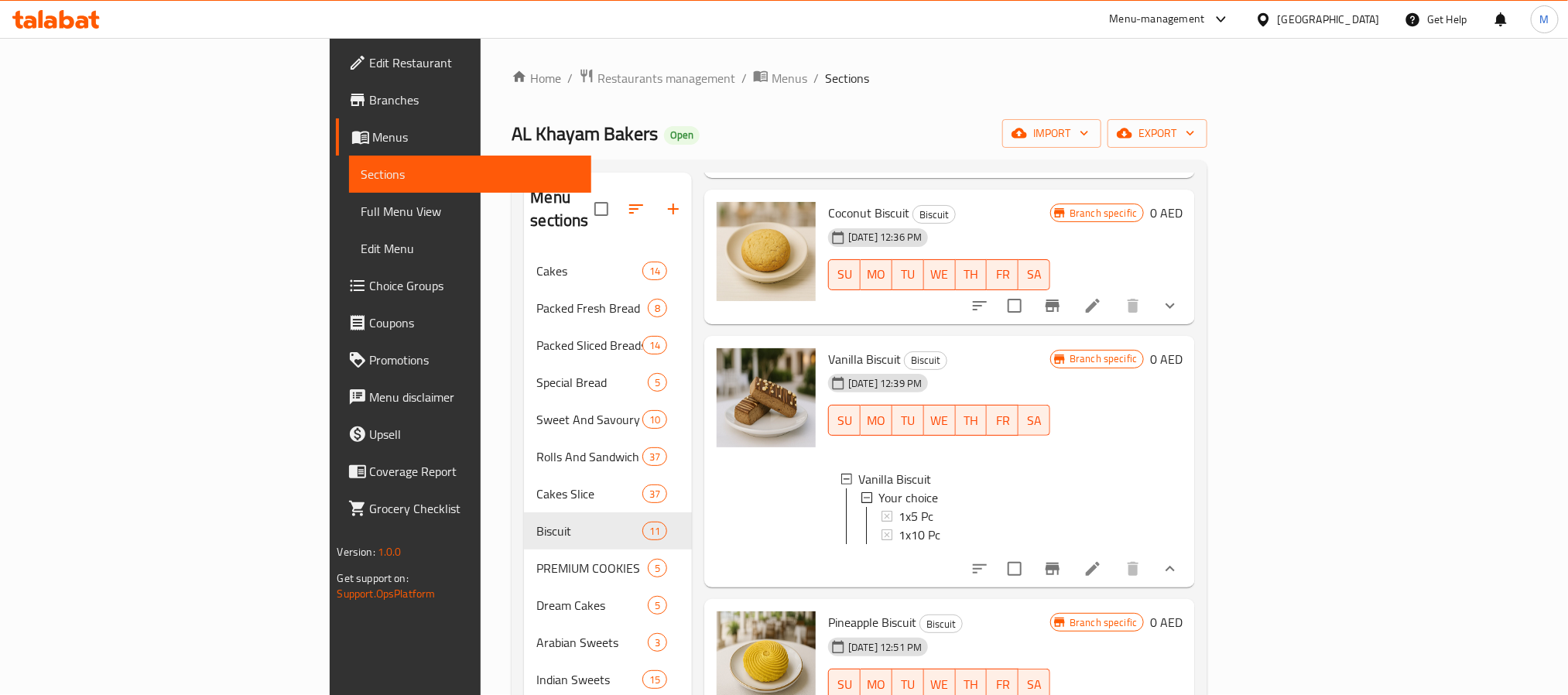
click at [1100, 561] on icon at bounding box center [1092, 568] width 14 height 14
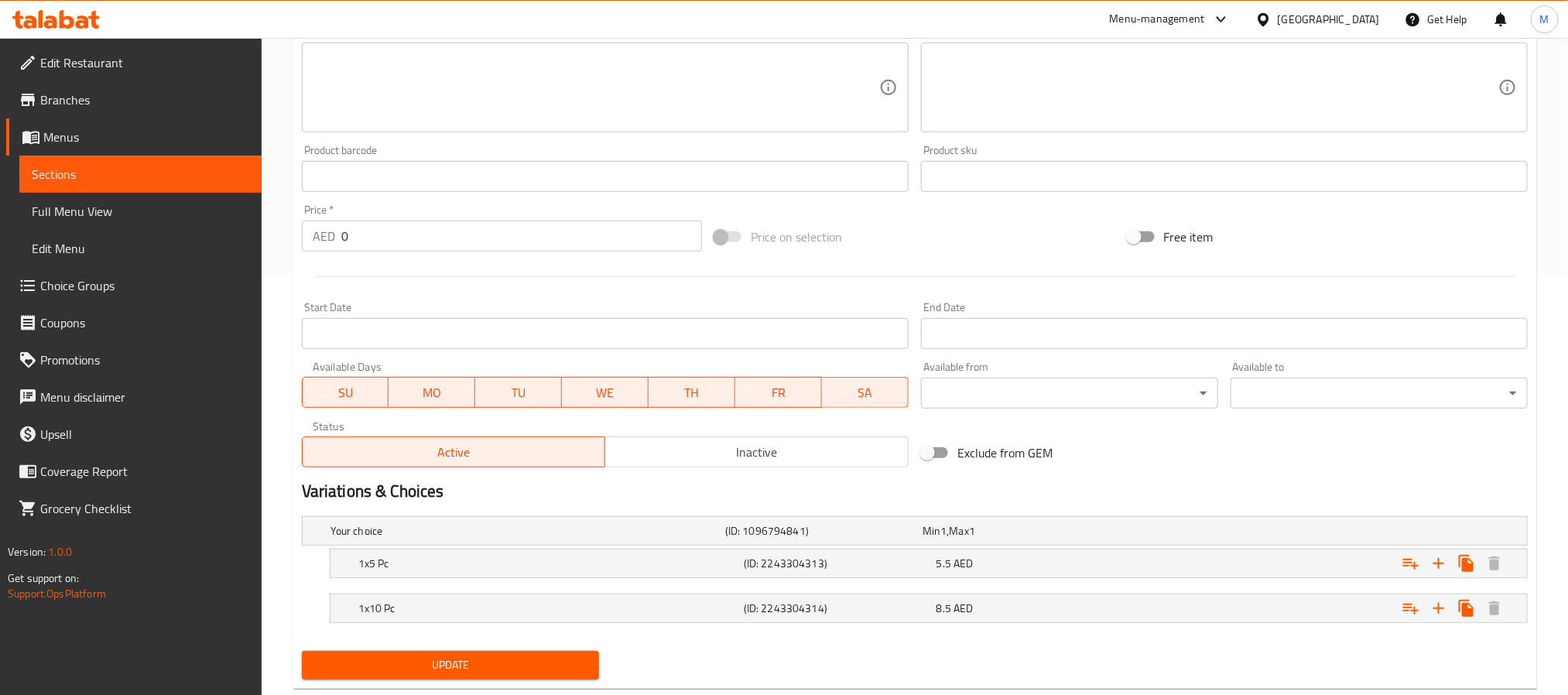
scroll to position [457, 0]
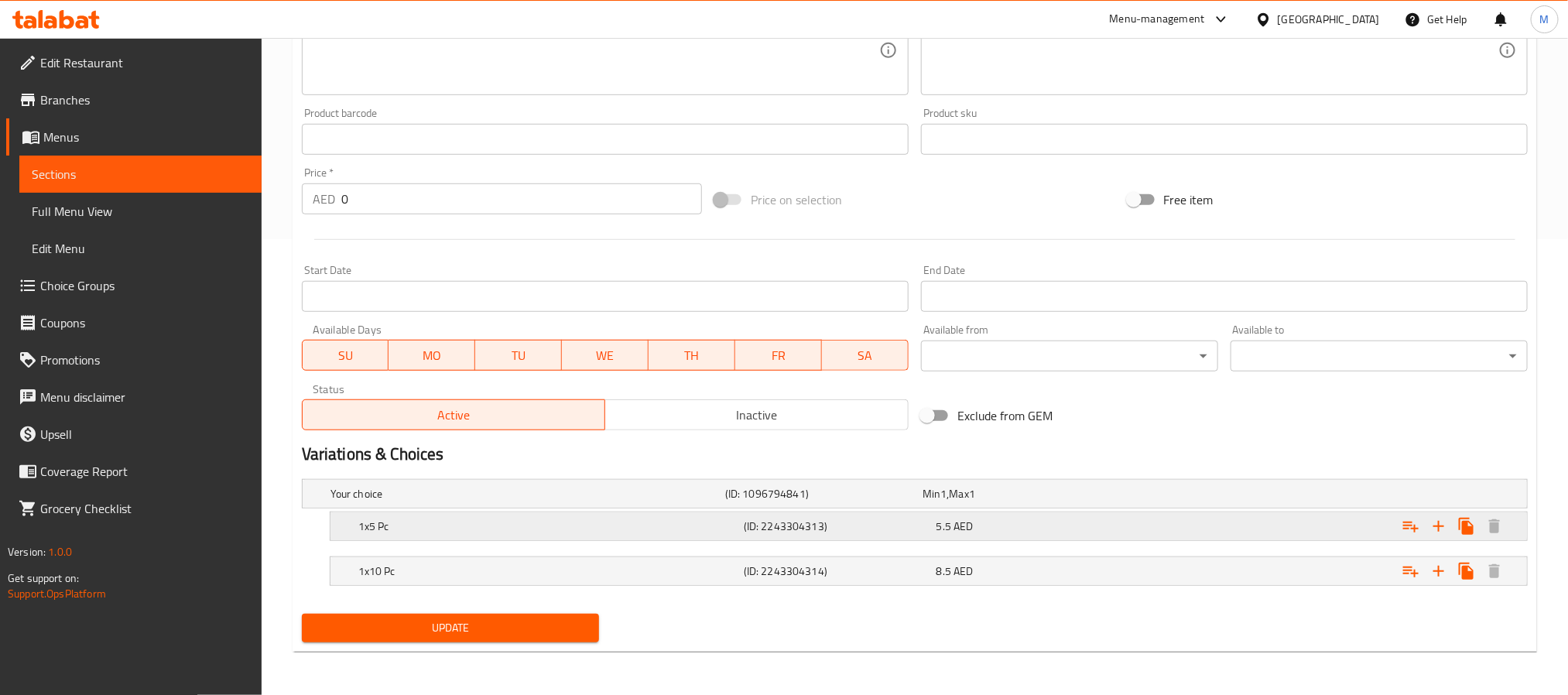
click at [418, 529] on h5 "1x5 Pc" at bounding box center [548, 525] width 380 height 16
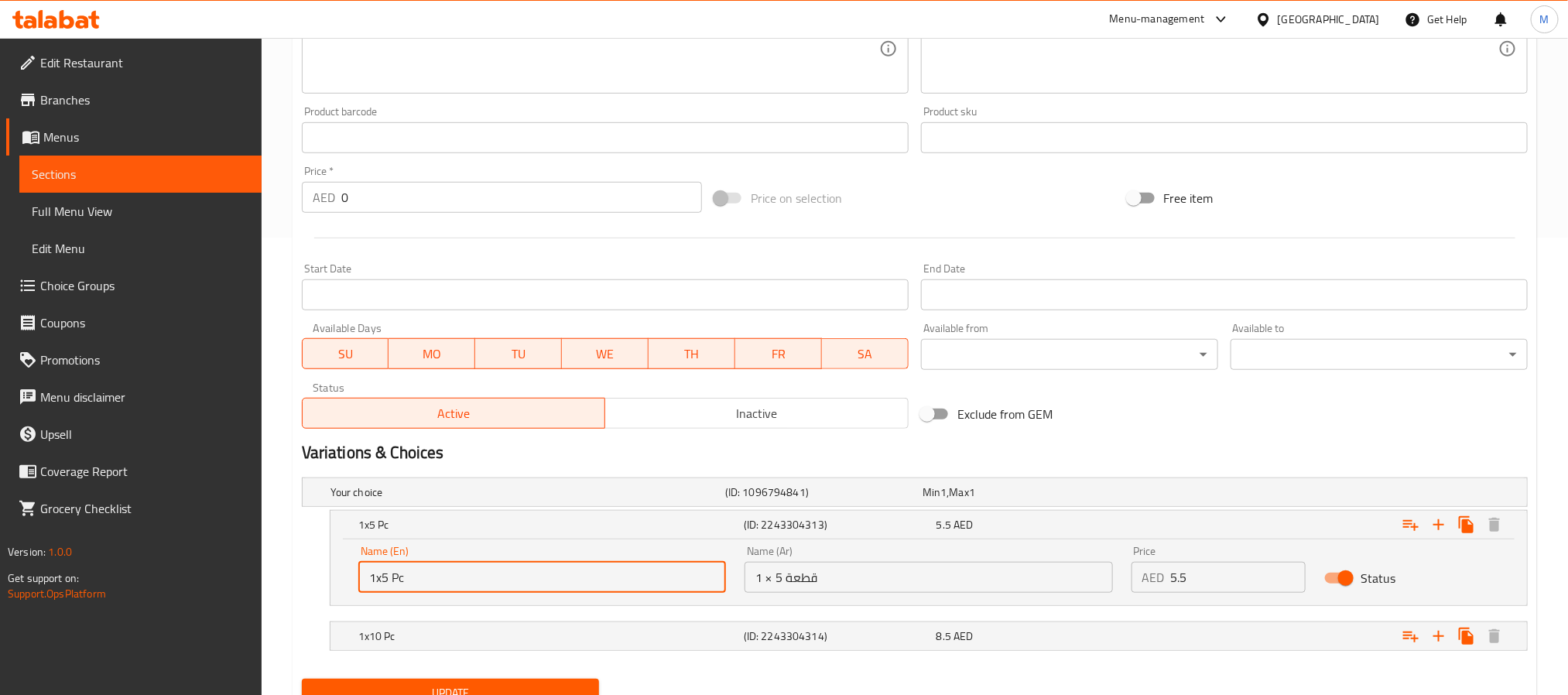
drag, startPoint x: 390, startPoint y: 576, endPoint x: 461, endPoint y: 619, distance: 83.0
click at [386, 579] on input "1x5 Pc" at bounding box center [542, 577] width 368 height 31
click at [375, 590] on input "1x5 Pc" at bounding box center [542, 577] width 368 height 31
click at [386, 579] on input "1x5 Pc" at bounding box center [542, 577] width 368 height 31
type input "1x6 Pc"
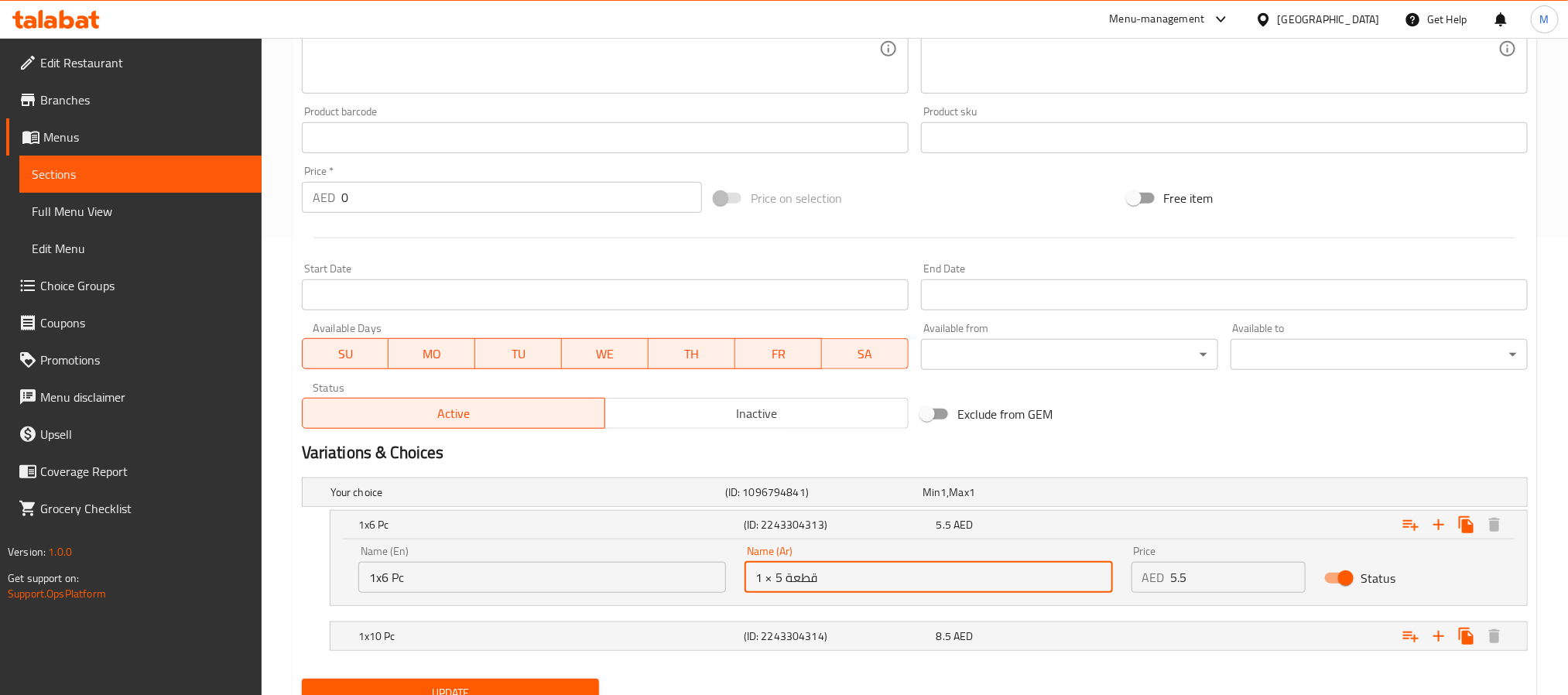
click at [778, 576] on input "1 × 5 قطعة" at bounding box center [928, 577] width 368 height 31
type input "1 × 6 قطعة"
drag, startPoint x: 1150, startPoint y: 548, endPoint x: 1161, endPoint y: 565, distance: 20.2
click at [1157, 561] on div "Price AED 5.5 Price" at bounding box center [1218, 569] width 175 height 47
click at [1171, 567] on input "5.5" at bounding box center [1238, 577] width 136 height 31
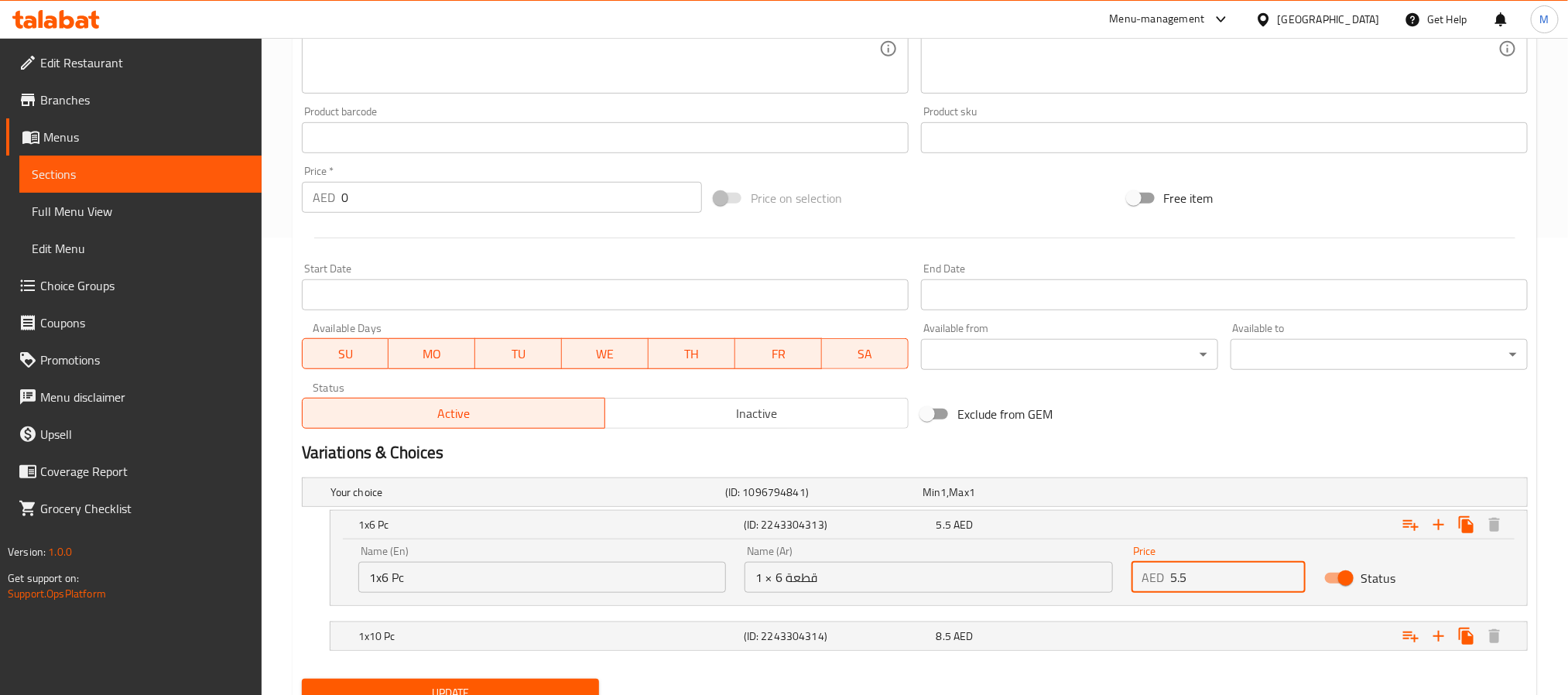
click at [1171, 567] on input "5.5" at bounding box center [1238, 577] width 136 height 31
paste input "6"
type input "6.5"
click at [418, 625] on div "1x10 Pc (ID: 2243304314) 8.5 AED" at bounding box center [934, 635] width 1156 height 34
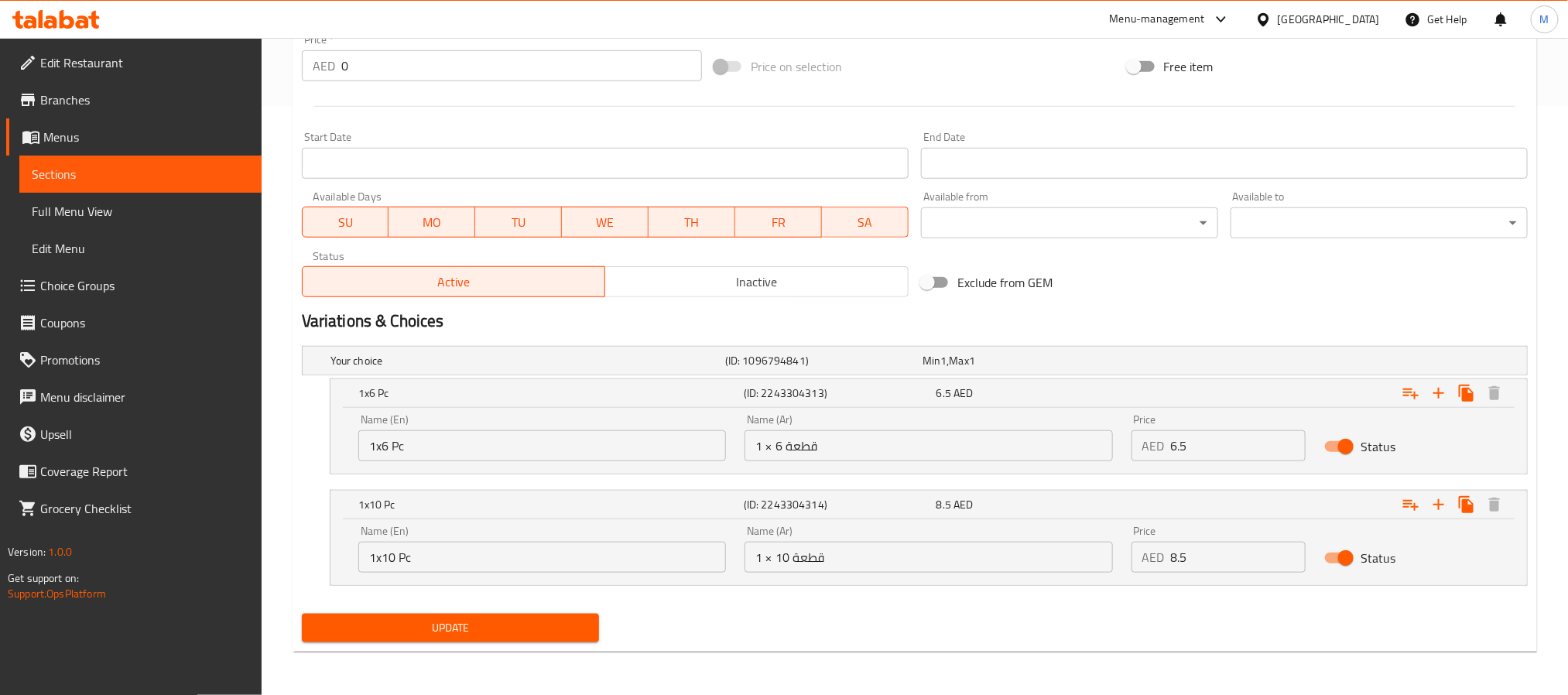
scroll to position [590, 0]
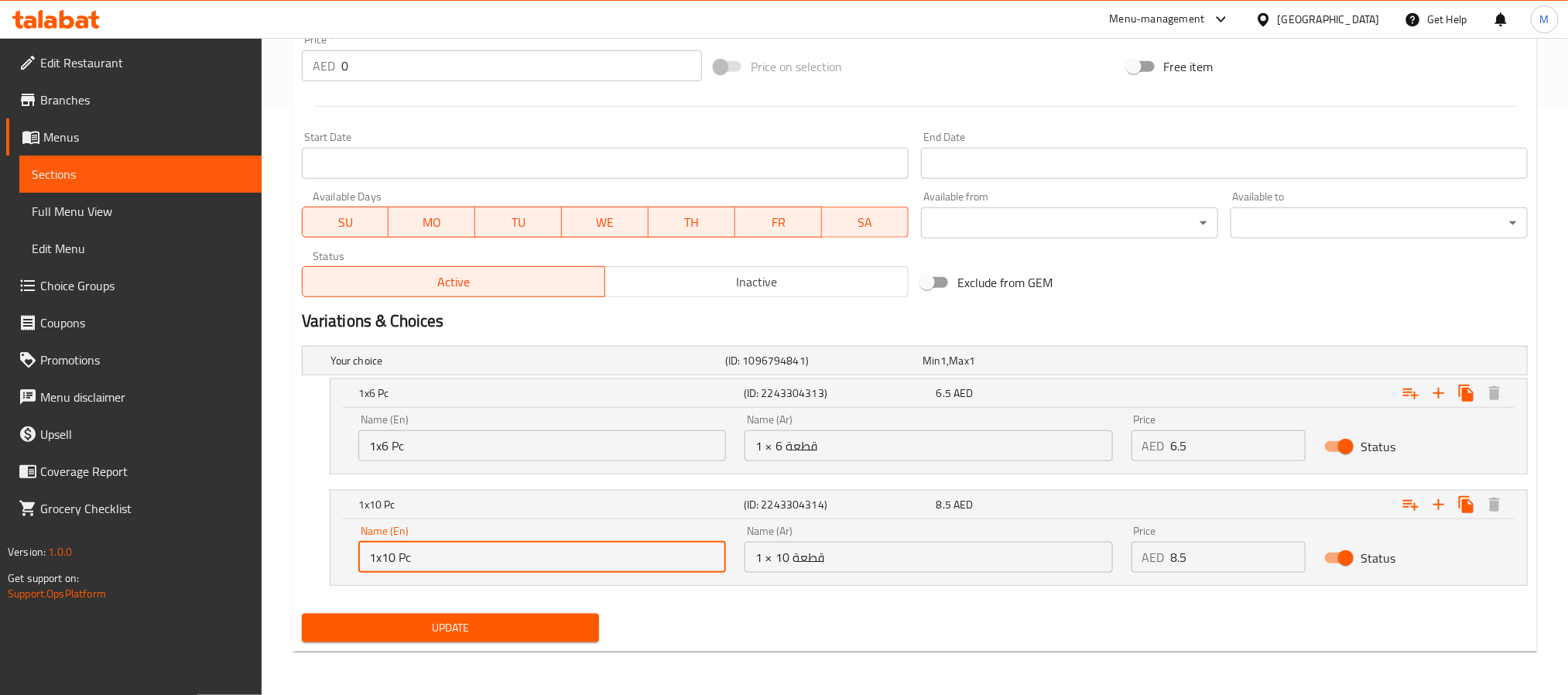
click at [394, 562] on input "1x10 Pc" at bounding box center [542, 557] width 368 height 31
type input "1x12 Pc"
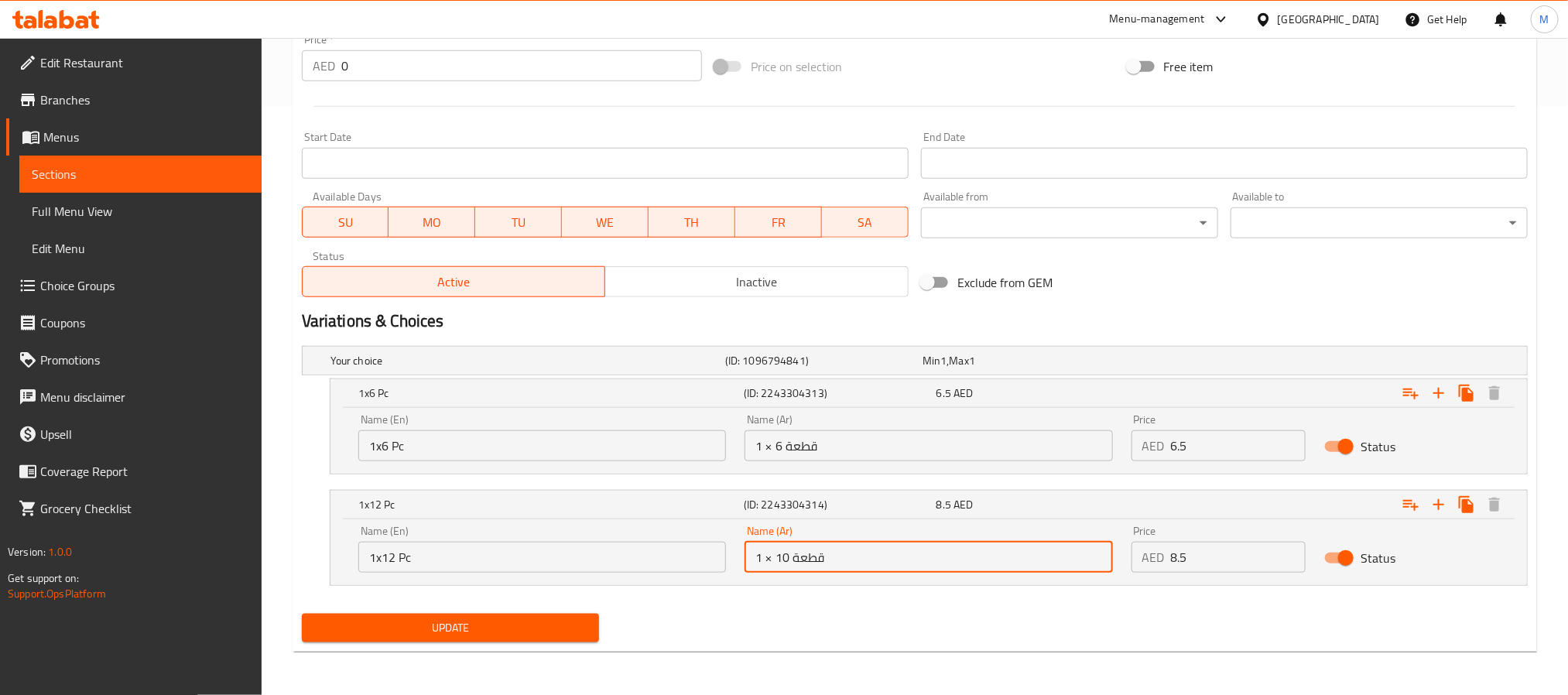
drag, startPoint x: 778, startPoint y: 564, endPoint x: 786, endPoint y: 565, distance: 8.1
click at [786, 565] on input "1 × 10 قطعة" at bounding box center [928, 557] width 368 height 31
type input "1 × 12 قطعة"
click at [1240, 556] on input "8.5" at bounding box center [1238, 557] width 136 height 31
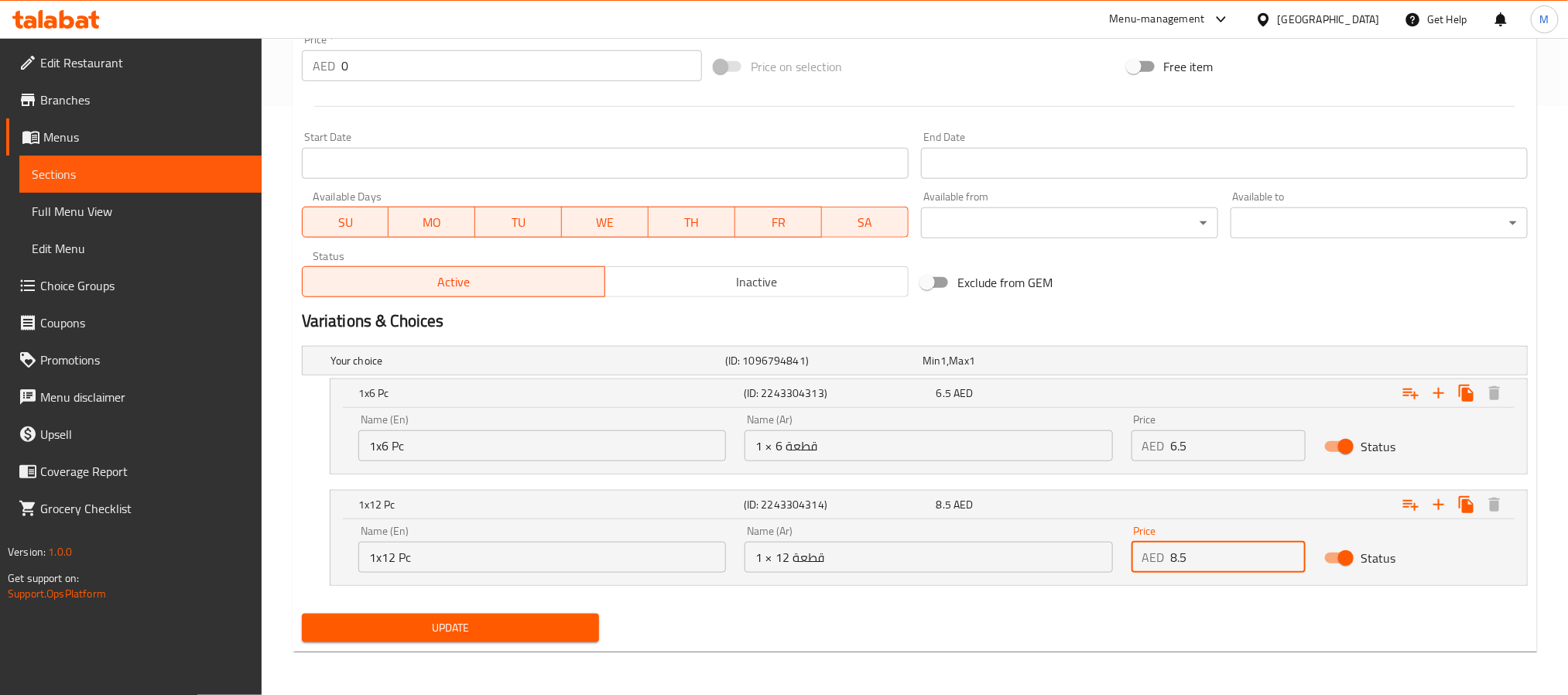
click at [1240, 556] on input "8.5" at bounding box center [1238, 557] width 136 height 31
paste input "12"
click at [1240, 556] on input "8.5" at bounding box center [1238, 557] width 136 height 31
type input "12"
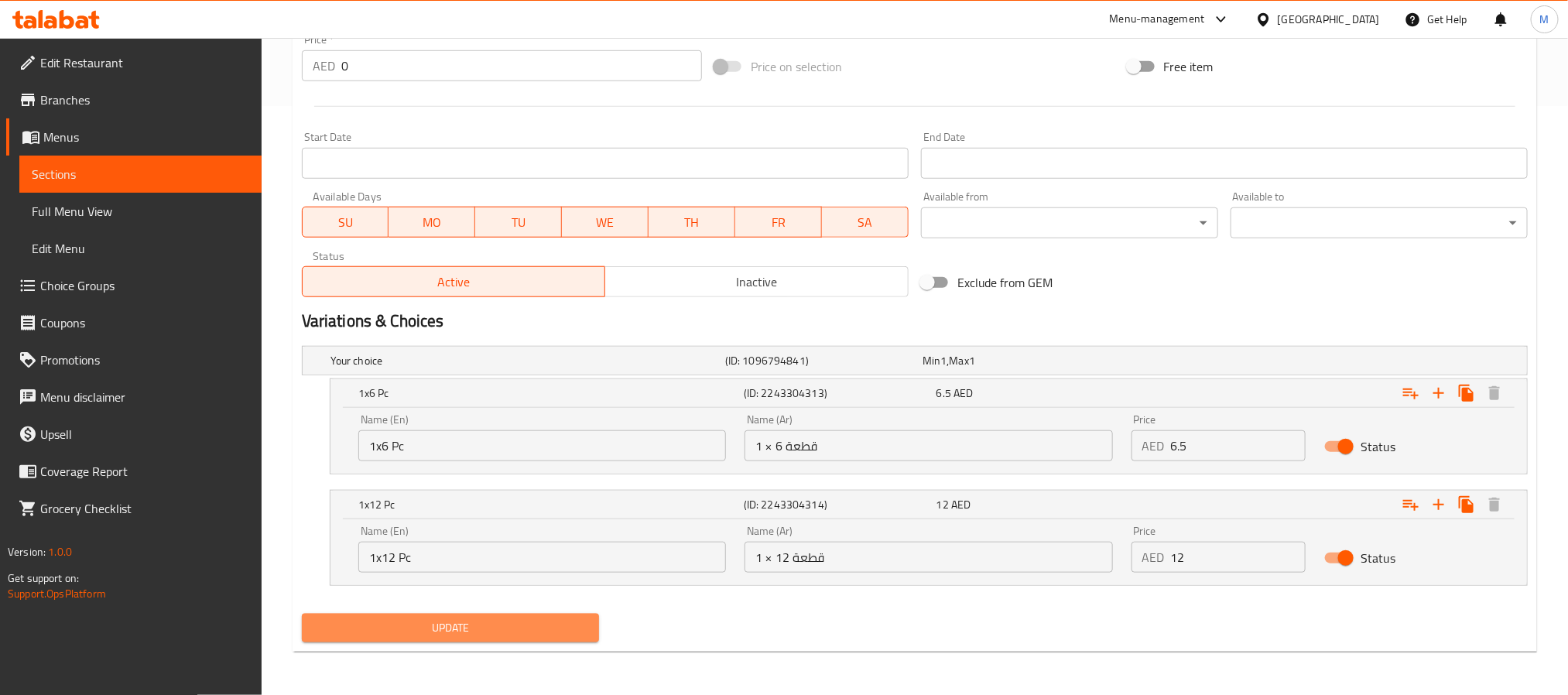
click at [524, 625] on span "Update" at bounding box center [450, 628] width 272 height 19
click at [535, 629] on span "Update" at bounding box center [450, 628] width 272 height 19
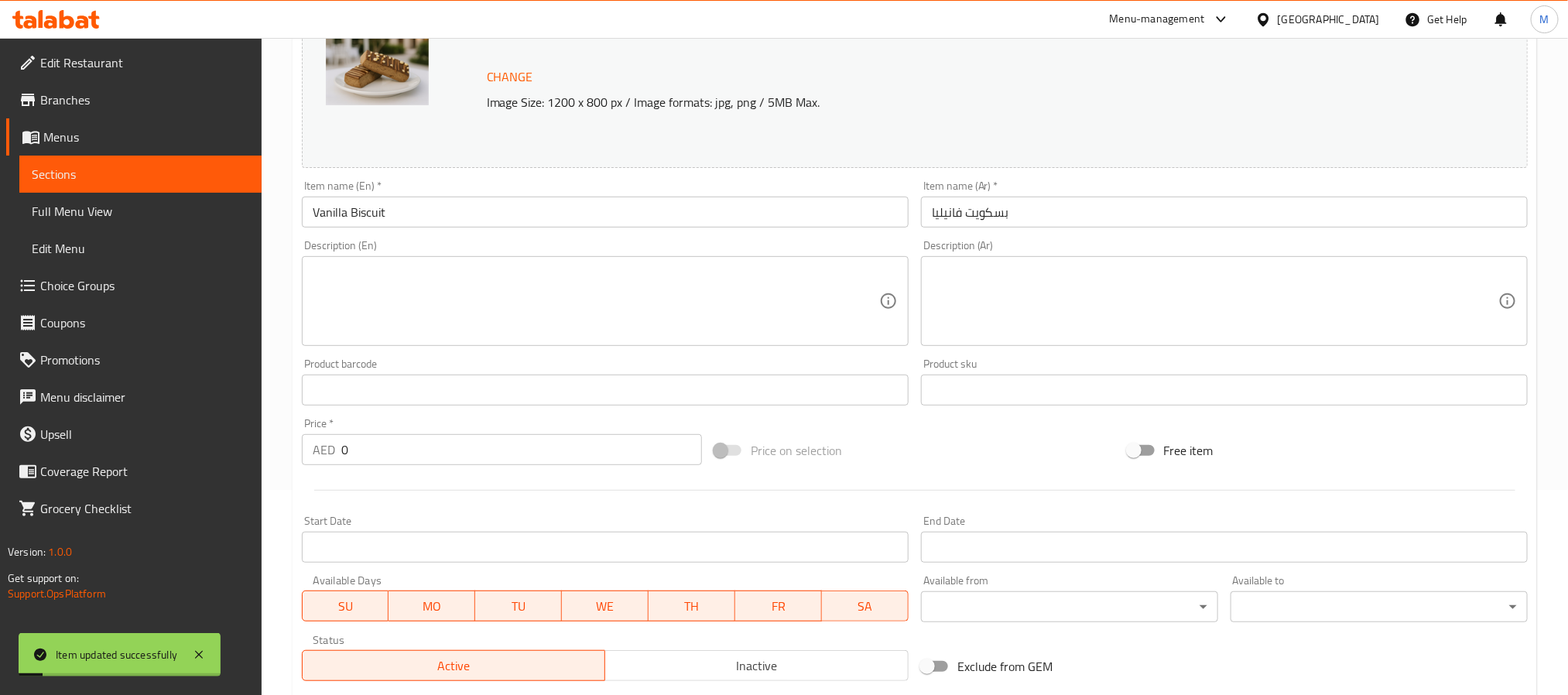
scroll to position [0, 0]
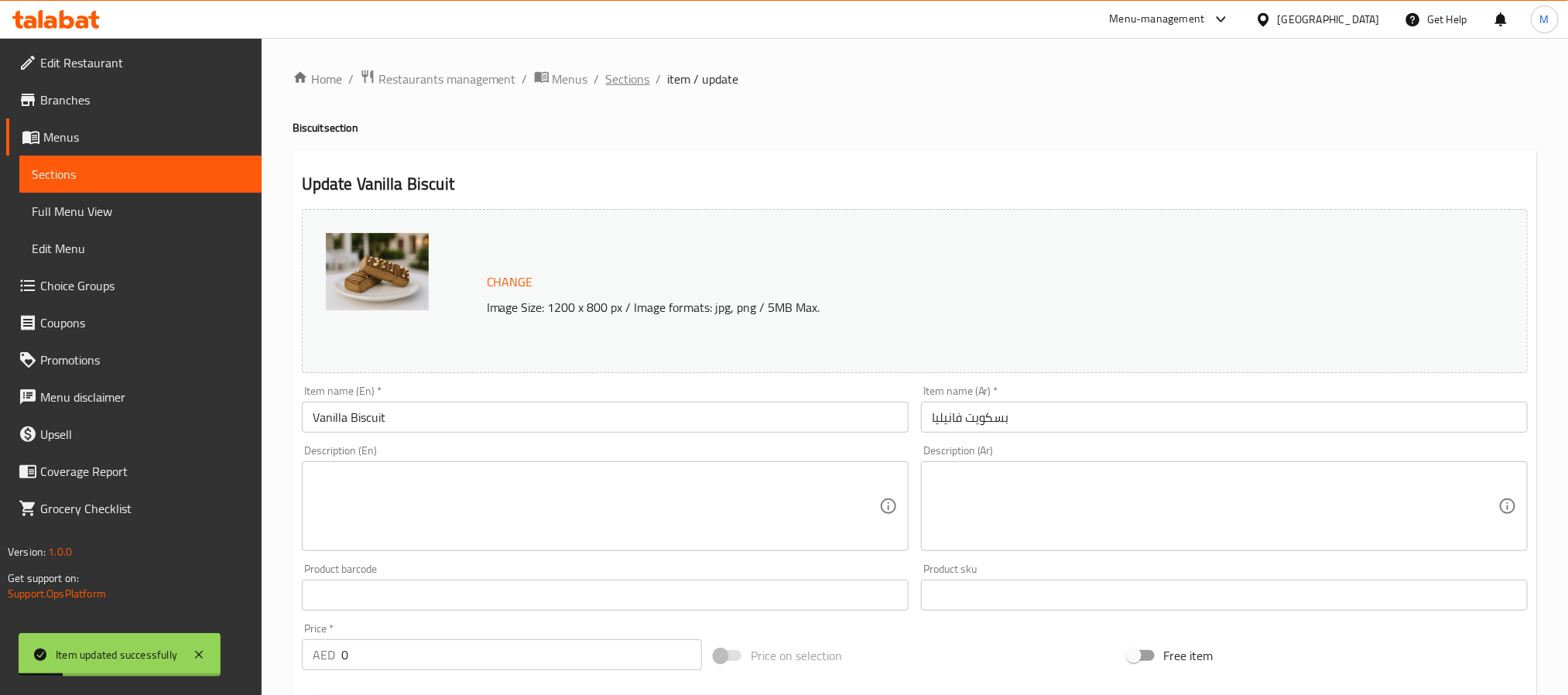
click at [639, 70] on span "Sections" at bounding box center [628, 78] width 44 height 18
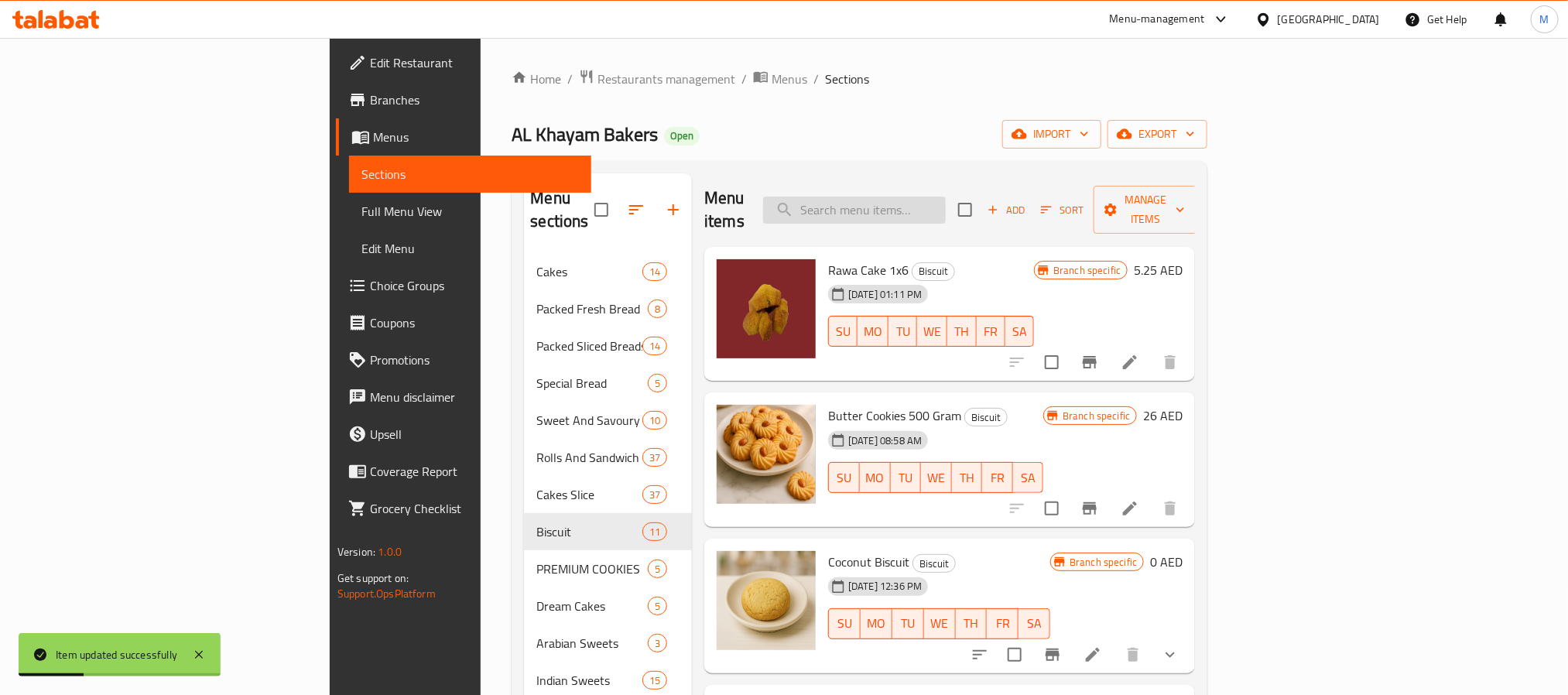
click at [946, 204] on input "search" at bounding box center [854, 210] width 183 height 27
paste input "CHOCOLATE"
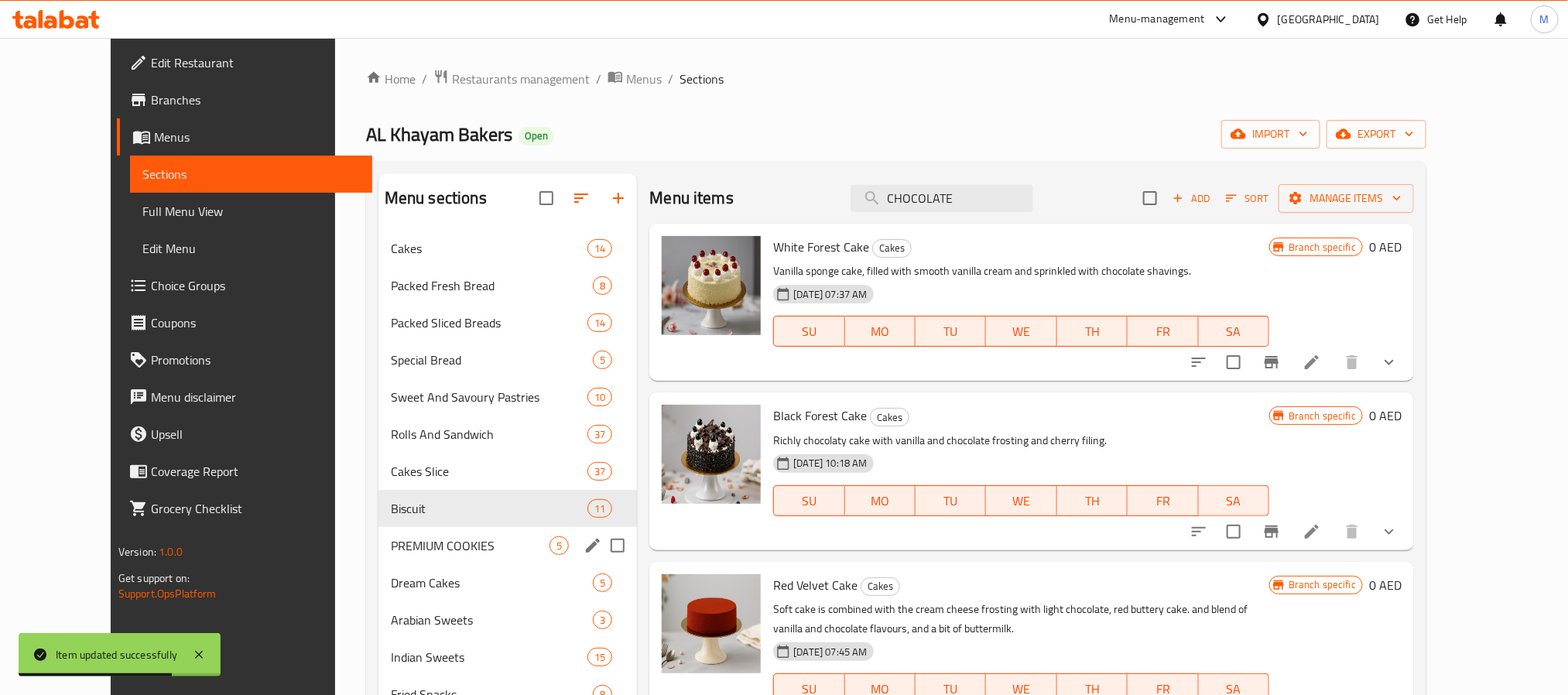
type input "CHOCOLATE"
click at [455, 527] on div "PREMIUM COOKIES 5" at bounding box center [508, 545] width 259 height 37
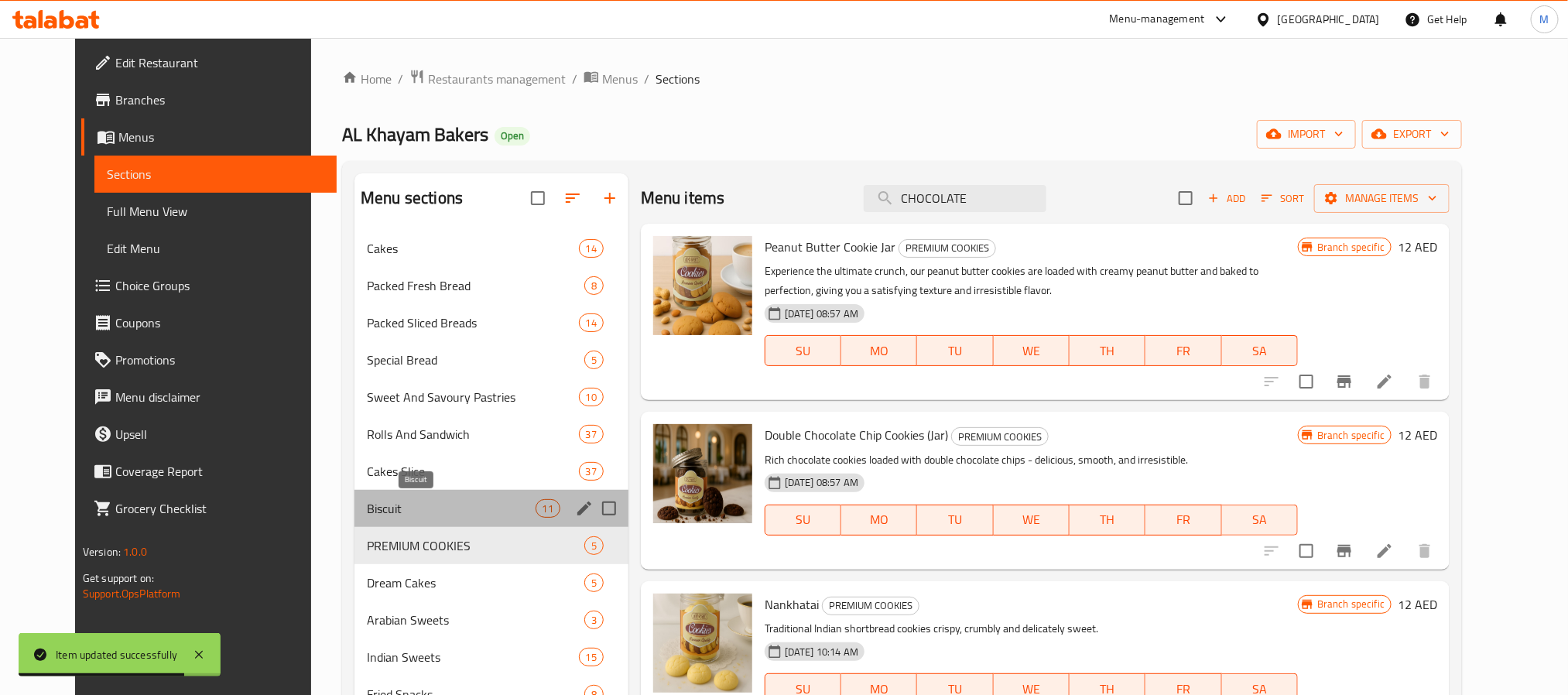
click at [465, 509] on span "Biscuit" at bounding box center [451, 509] width 168 height 18
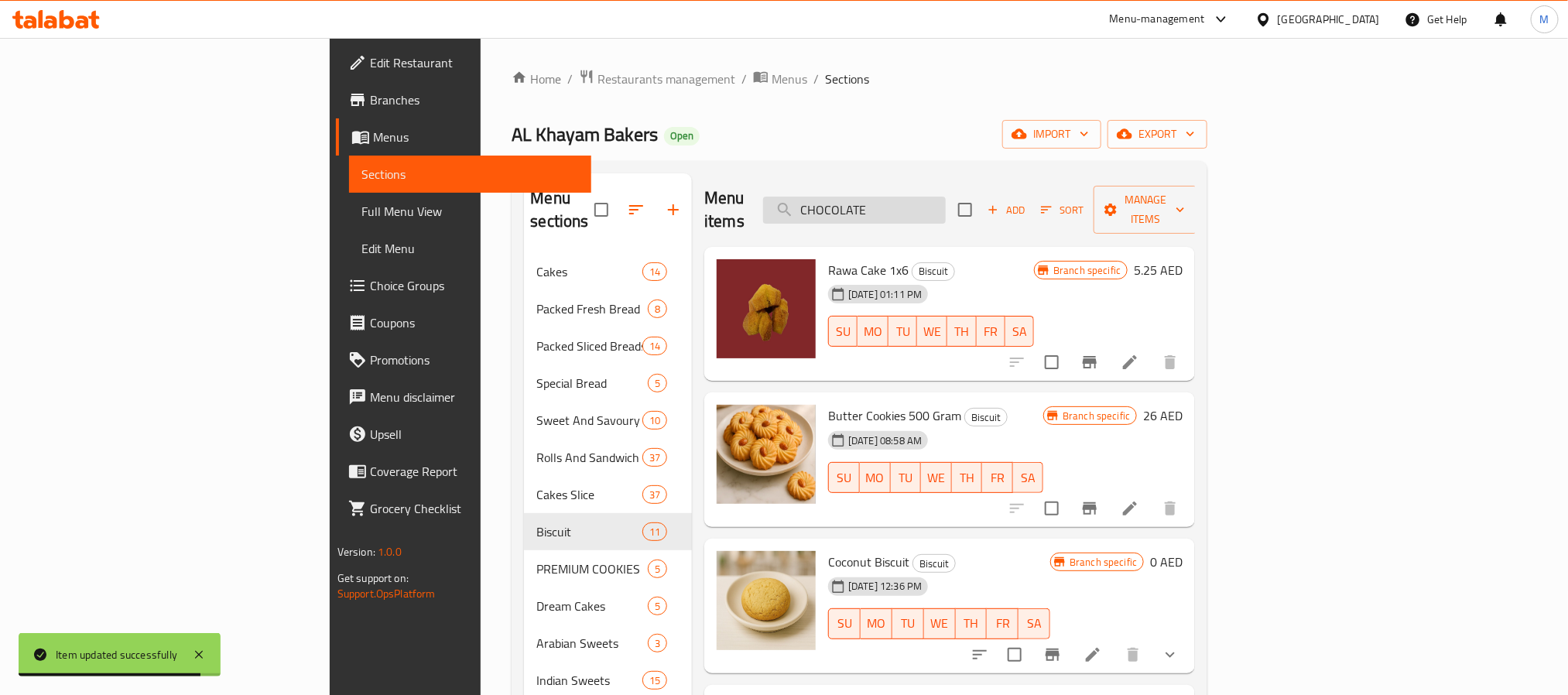
click at [946, 197] on input "CHOCOLATE" at bounding box center [854, 210] width 183 height 27
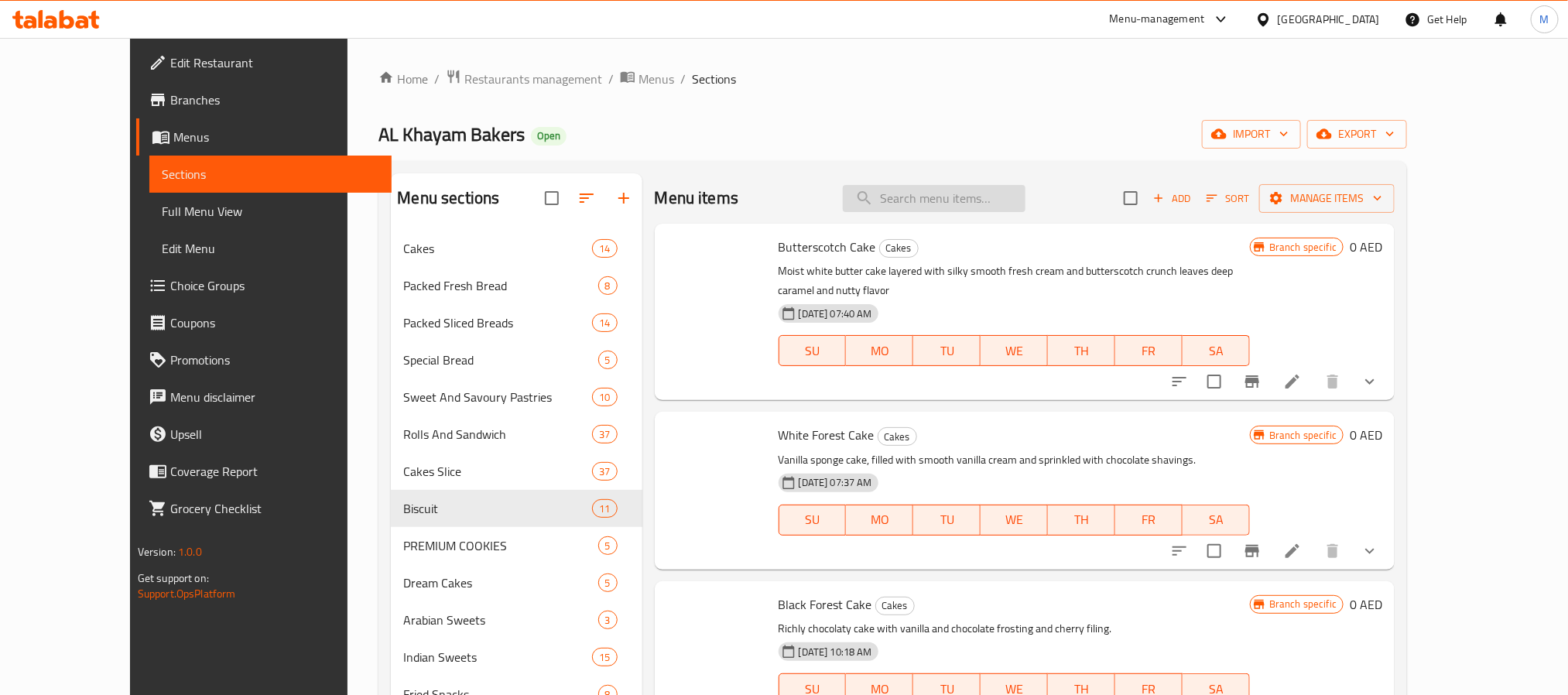
paste input "CHOCOLATE"
type input "CHOCOLATE"
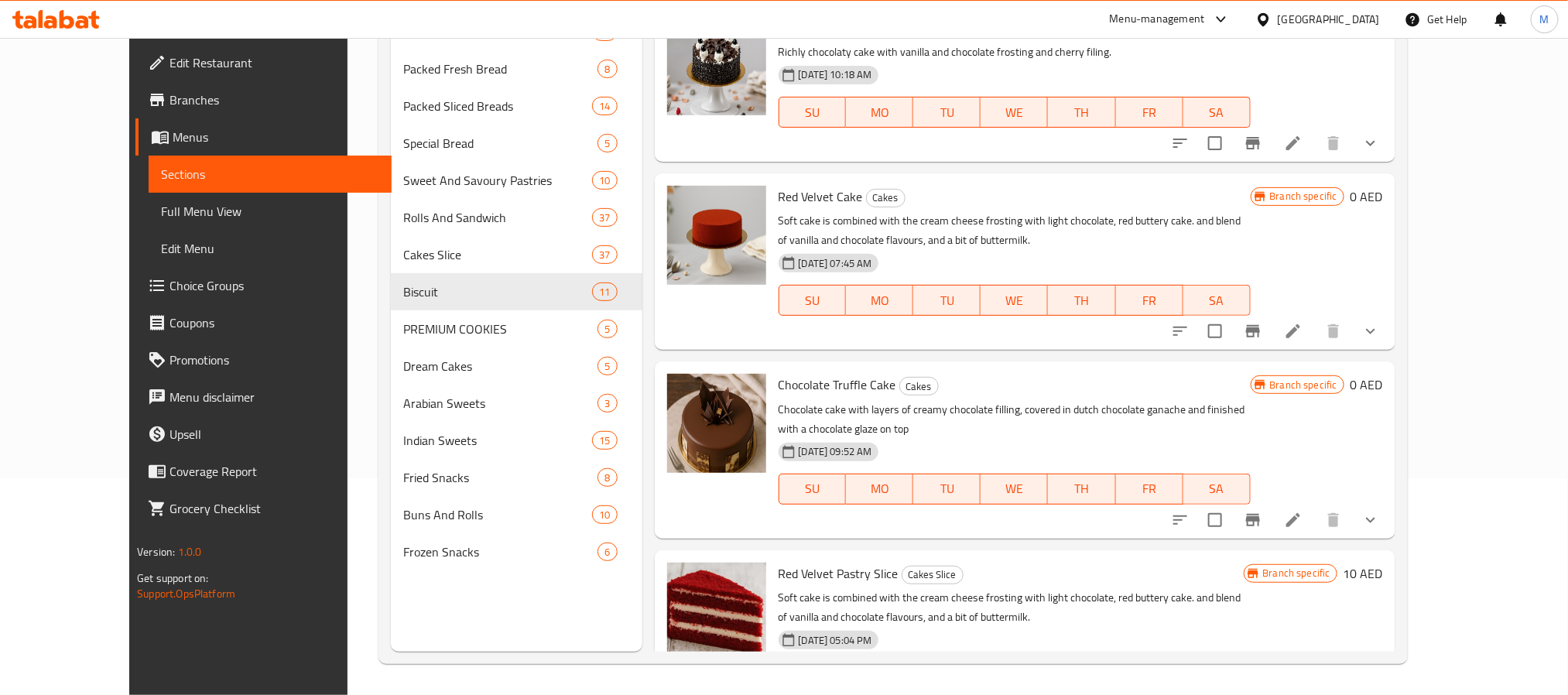
scroll to position [232, 0]
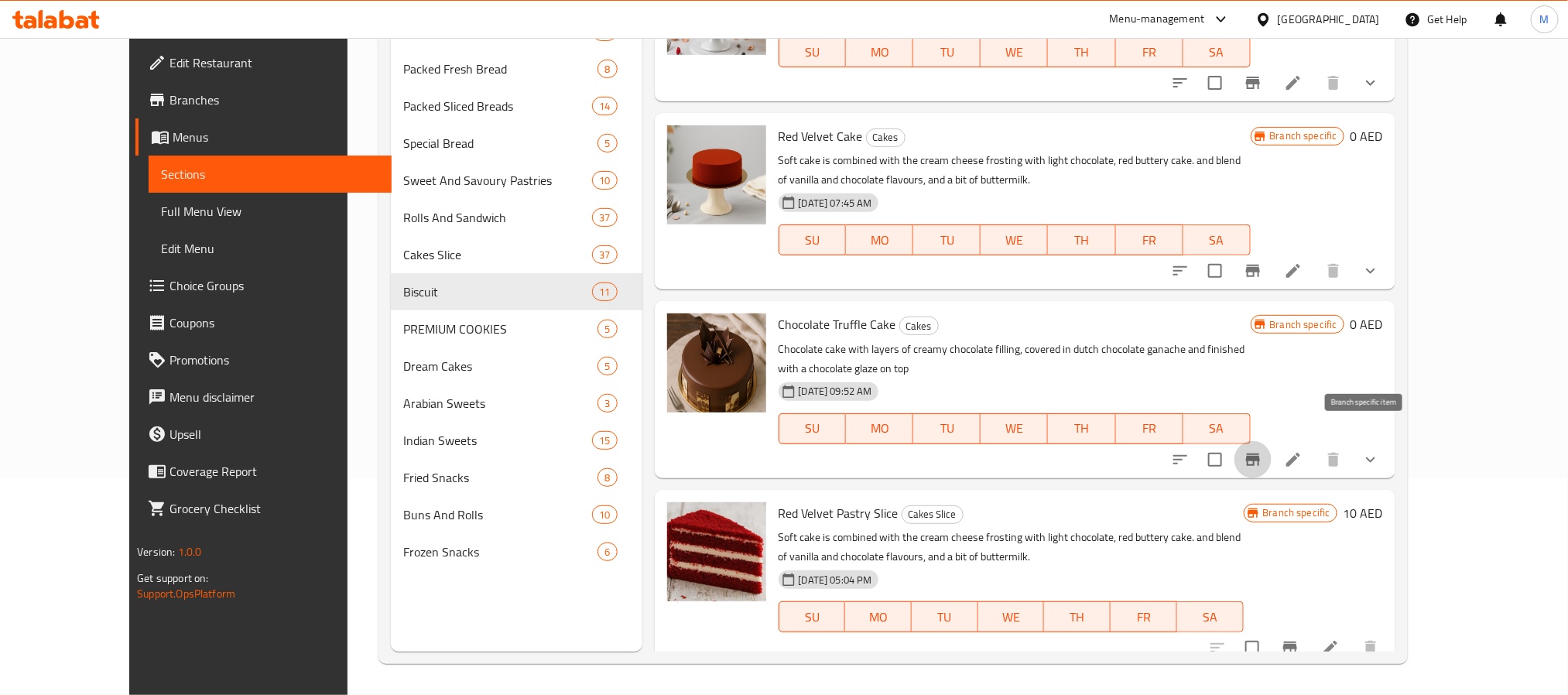
click at [1262, 450] on icon "Branch-specific-item" at bounding box center [1253, 460] width 18 height 18
click at [1380, 450] on icon "show more" at bounding box center [1370, 460] width 18 height 18
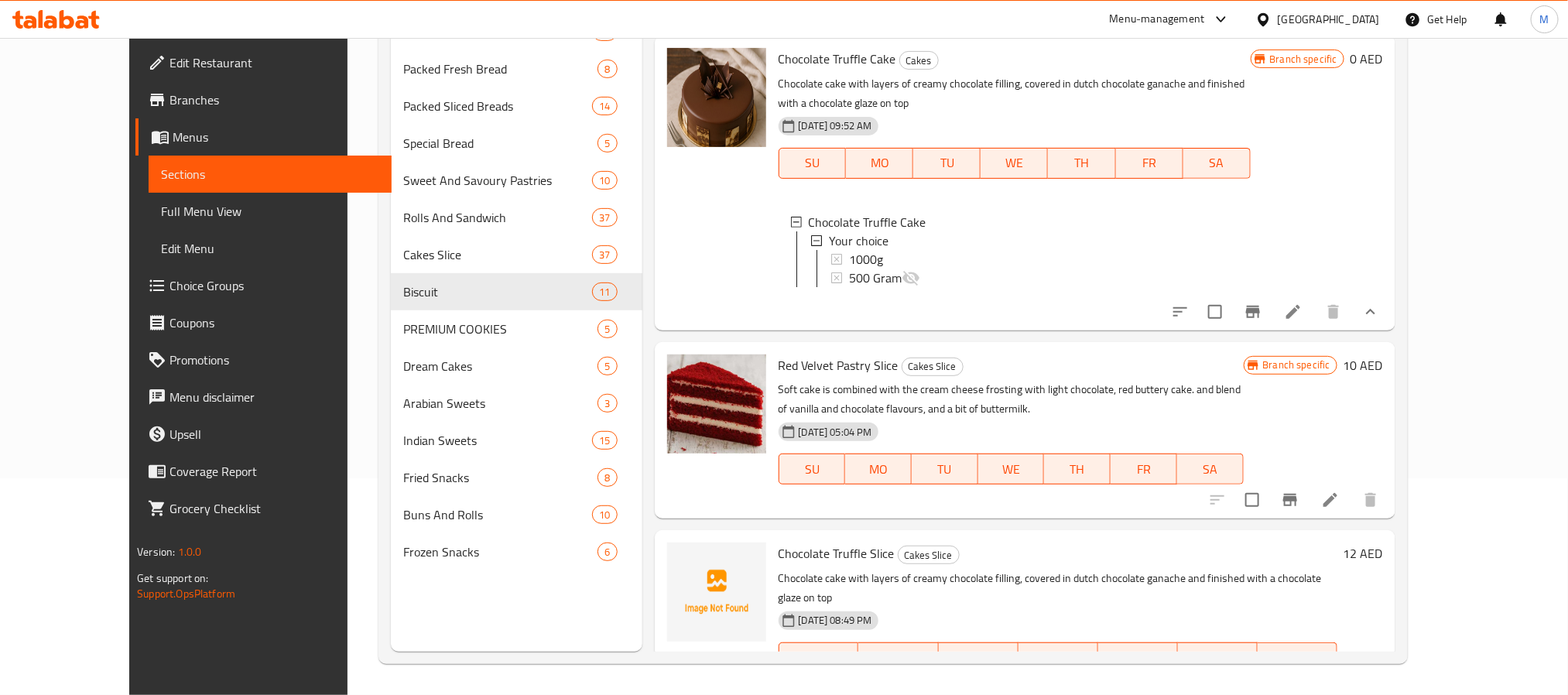
scroll to position [464, 0]
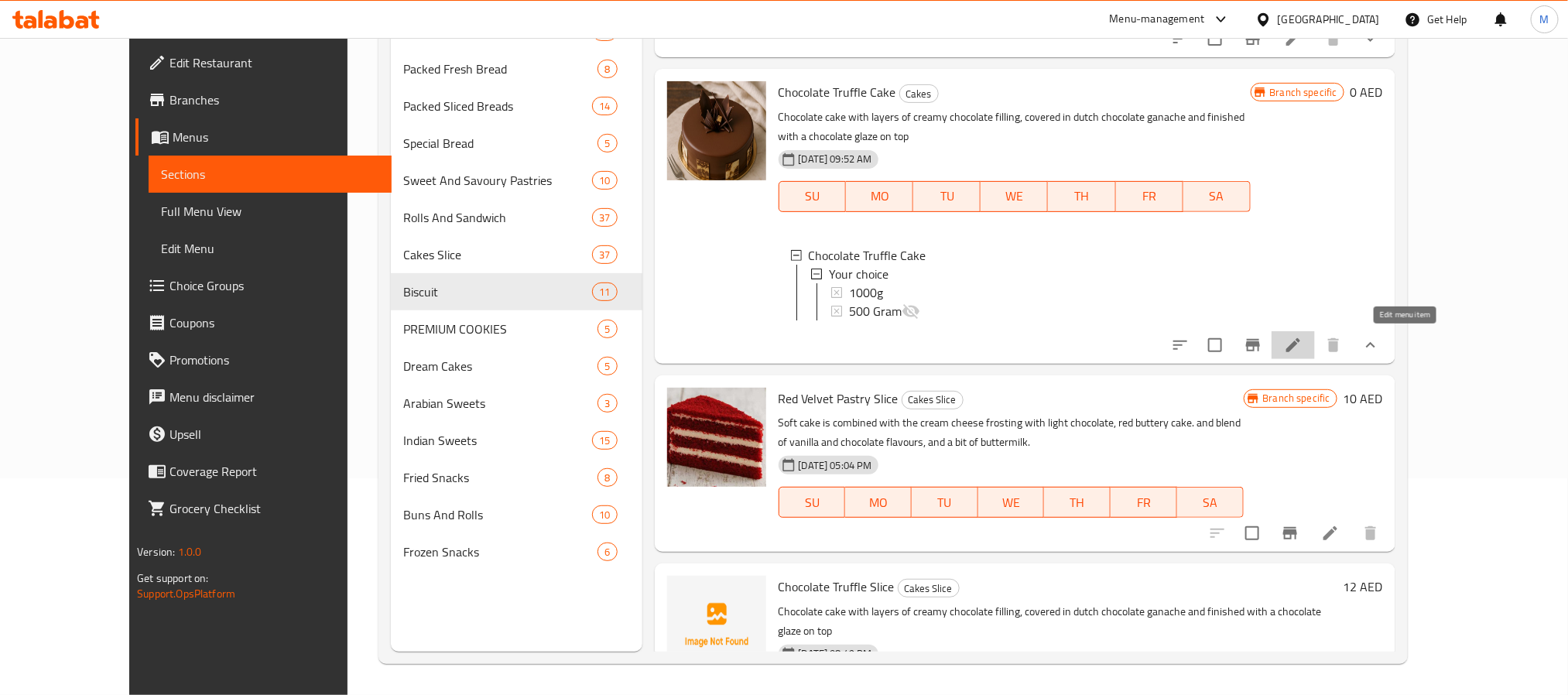
click at [1302, 342] on icon at bounding box center [1293, 345] width 18 height 18
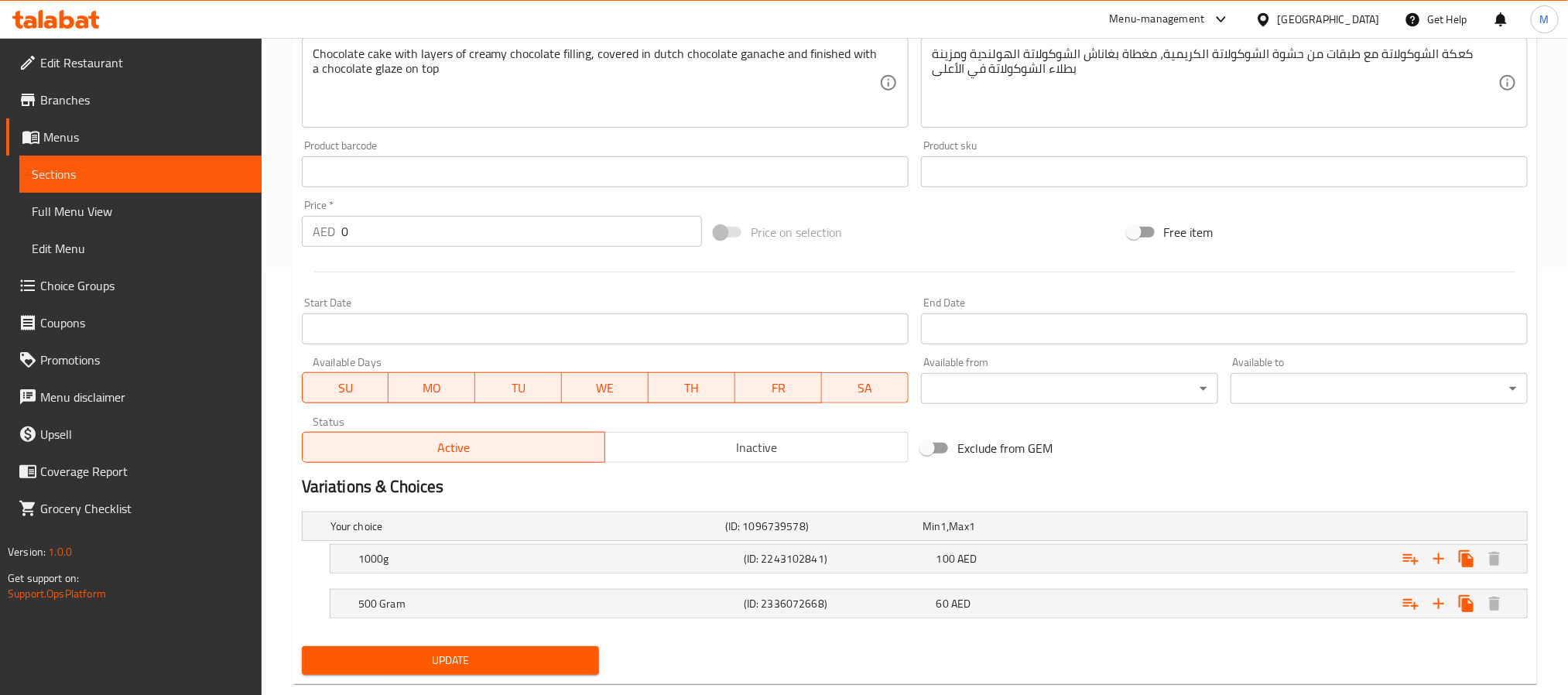
scroll to position [457, 0]
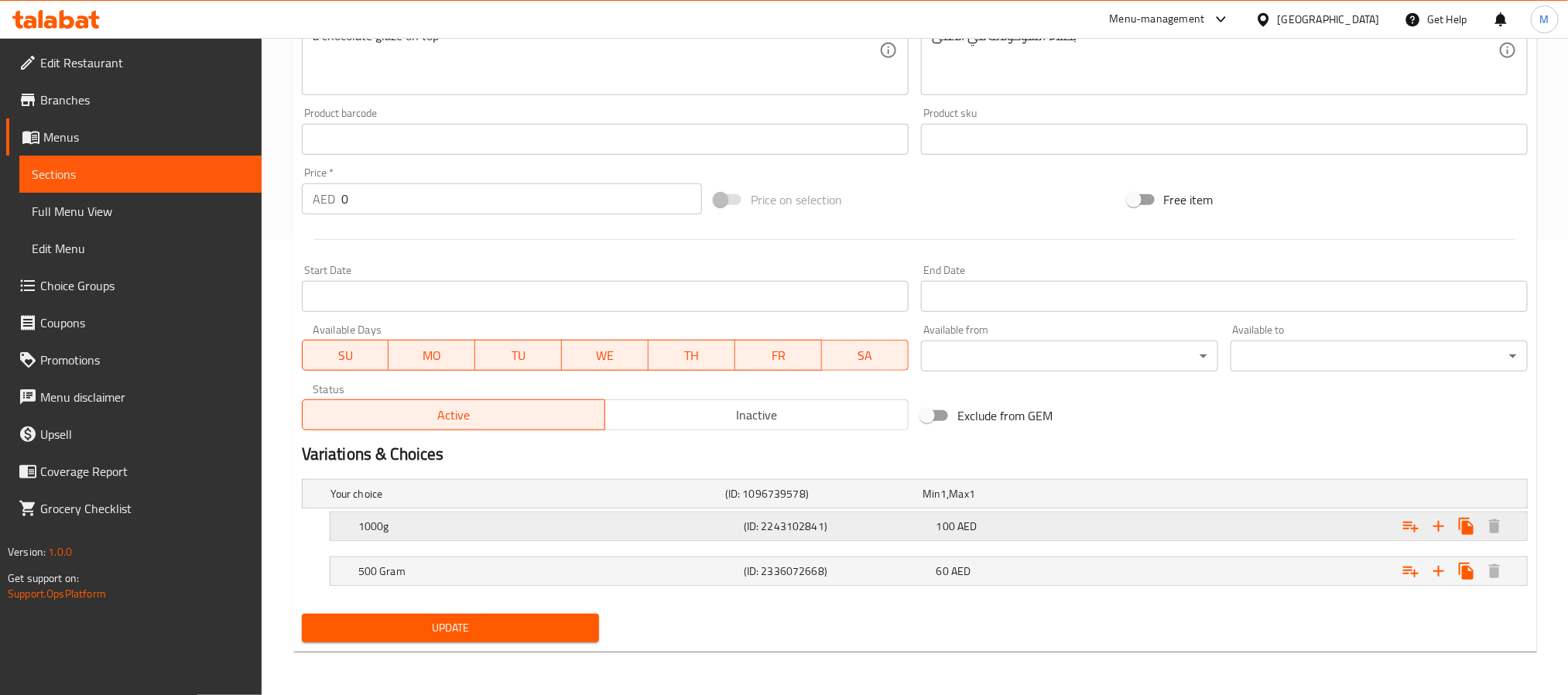
click at [866, 534] on div "(ID: 2243102841)" at bounding box center [837, 525] width 193 height 21
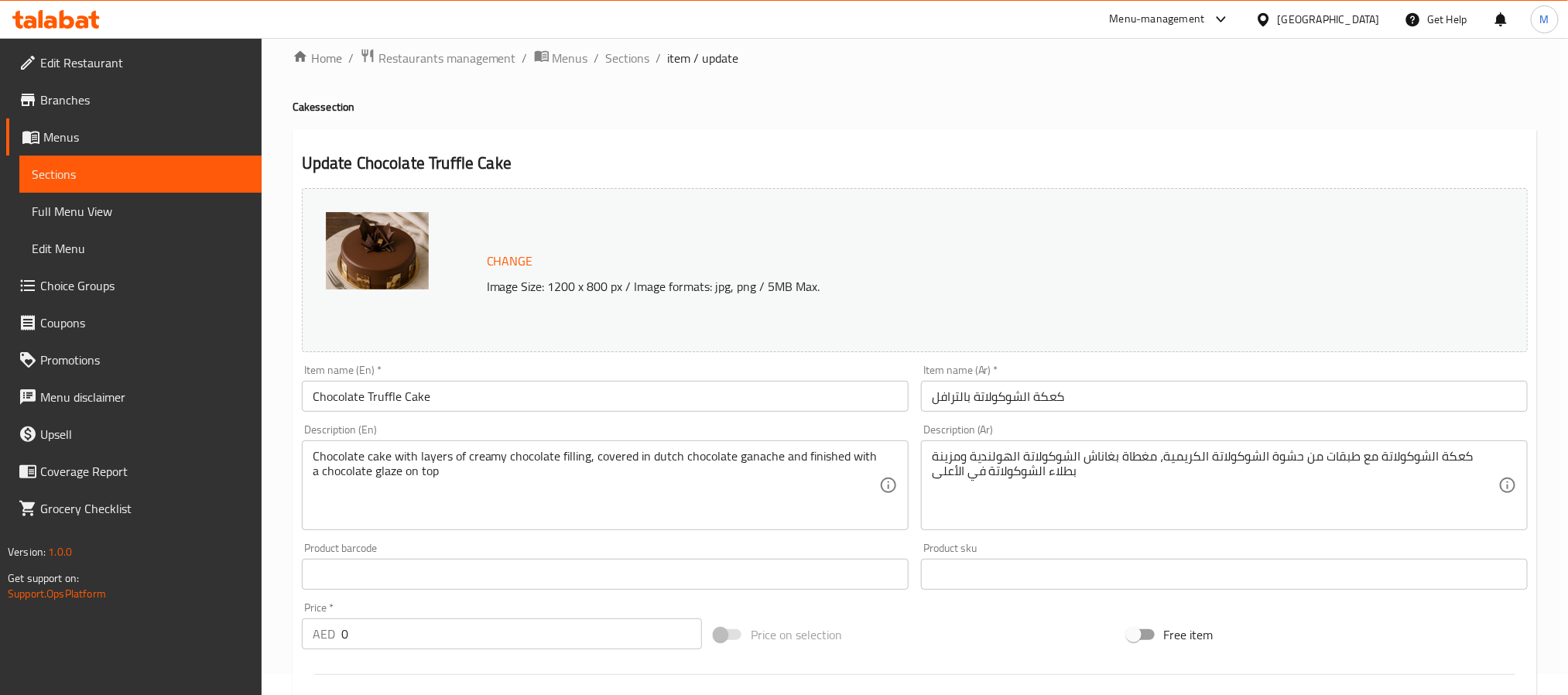
scroll to position [0, 0]
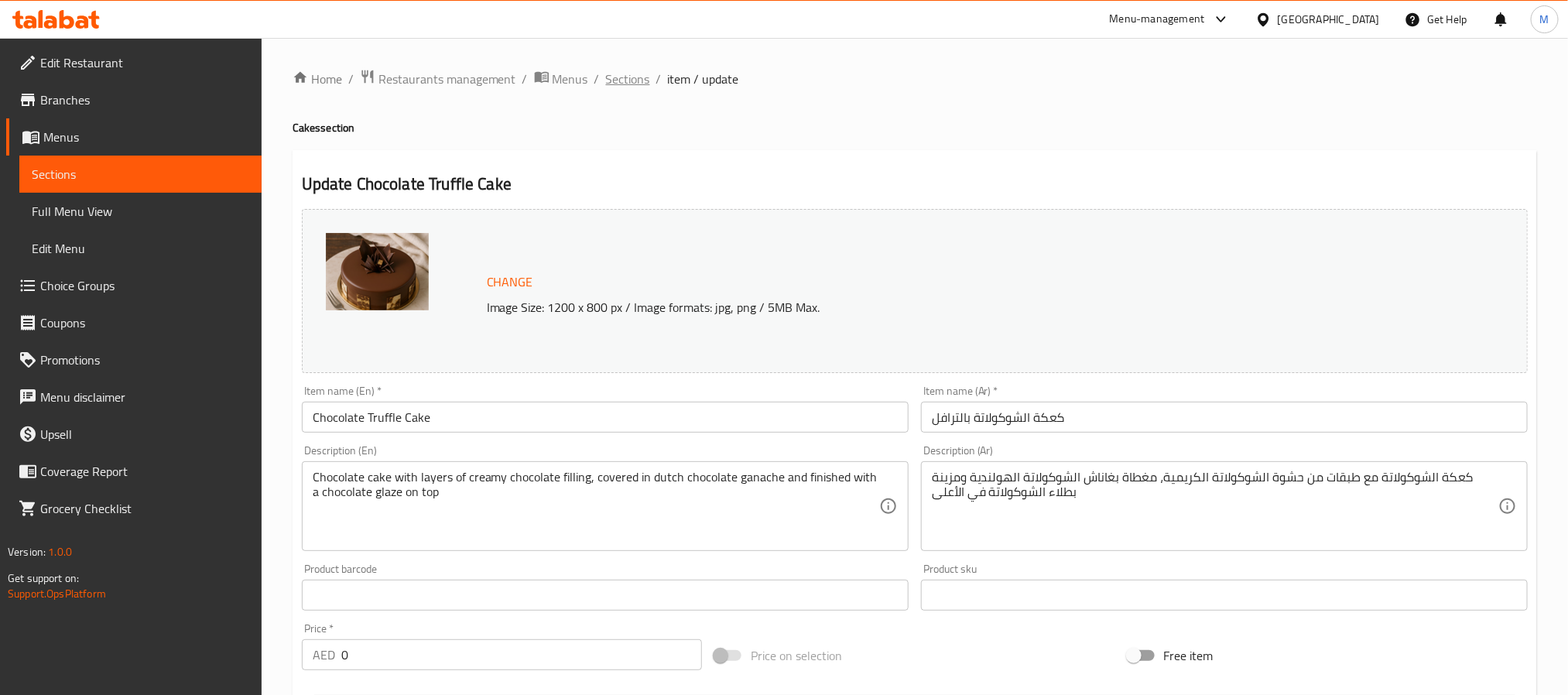
click at [611, 81] on span "Sections" at bounding box center [628, 78] width 44 height 18
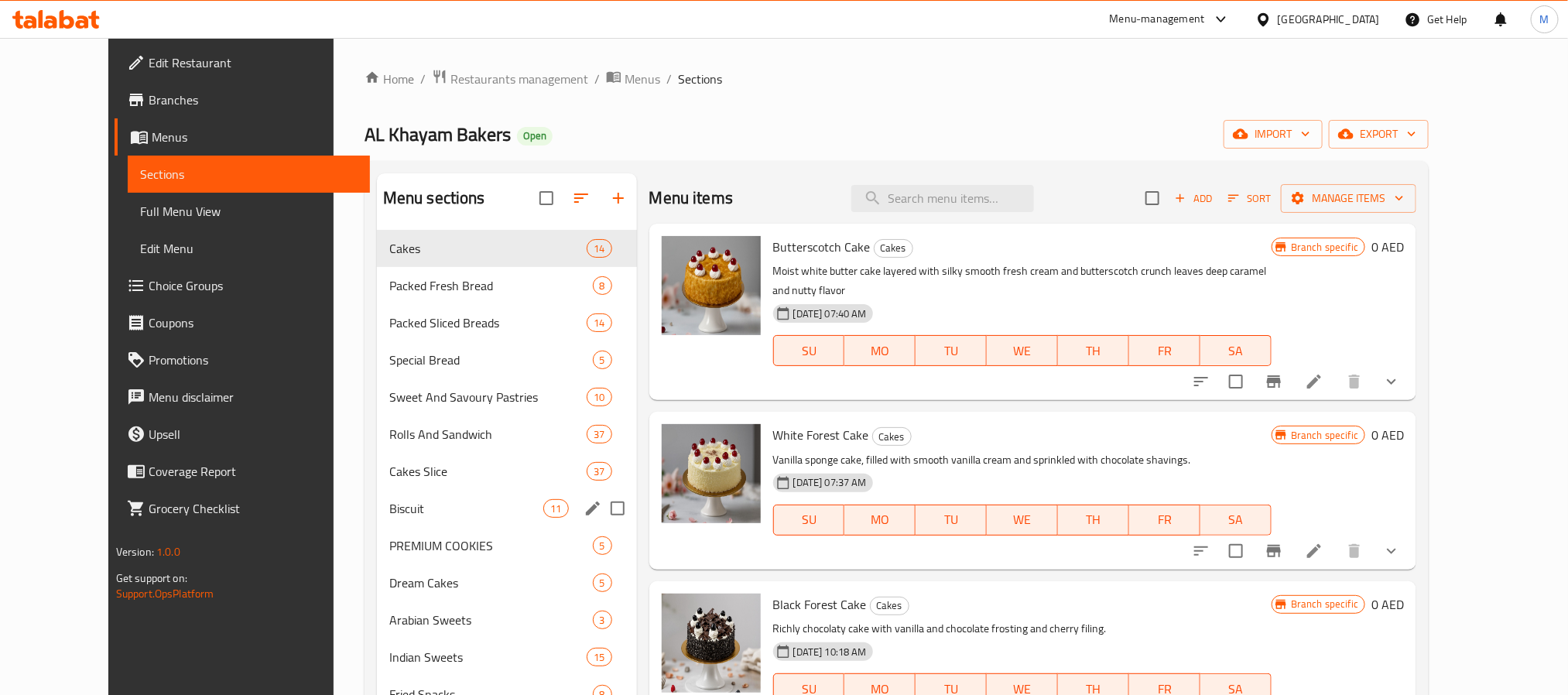
click at [412, 495] on div "Biscuit 11" at bounding box center [507, 508] width 260 height 37
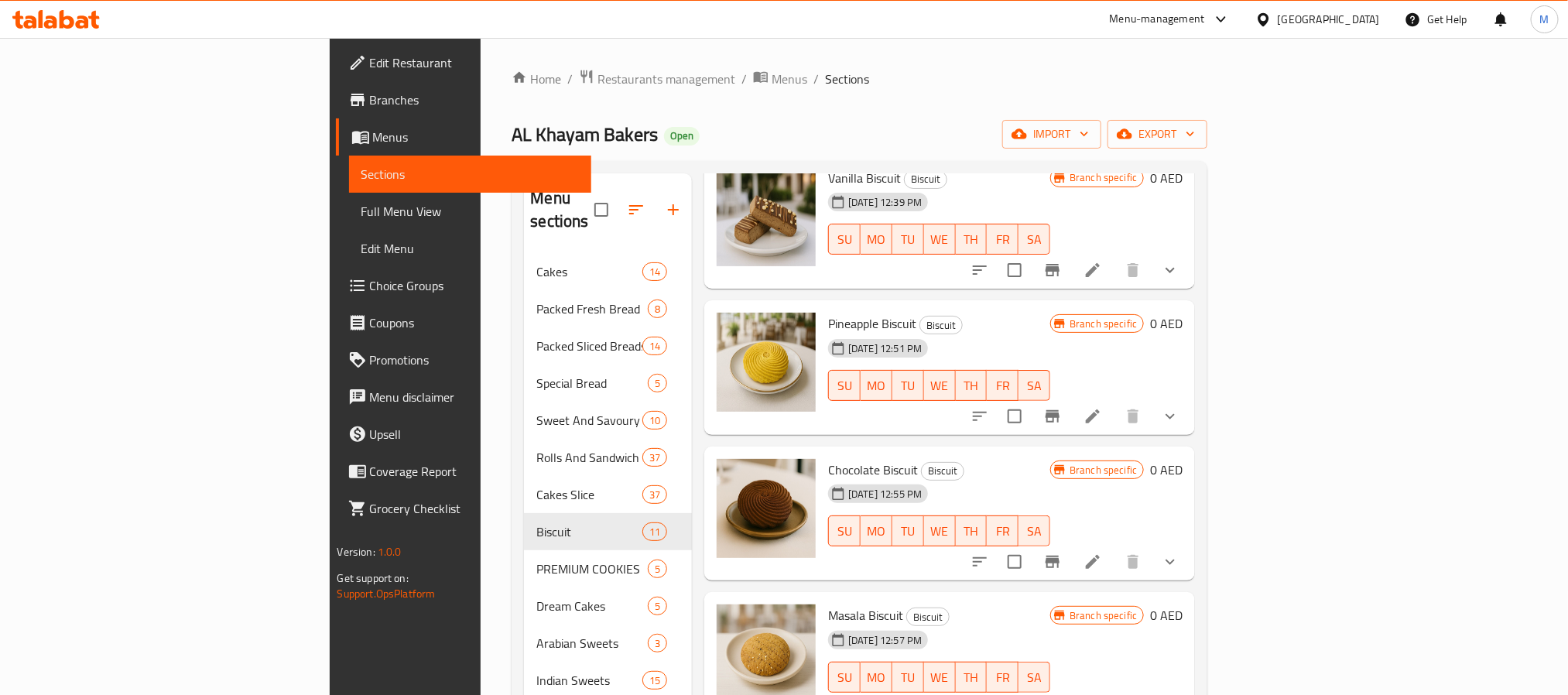
scroll to position [570, 0]
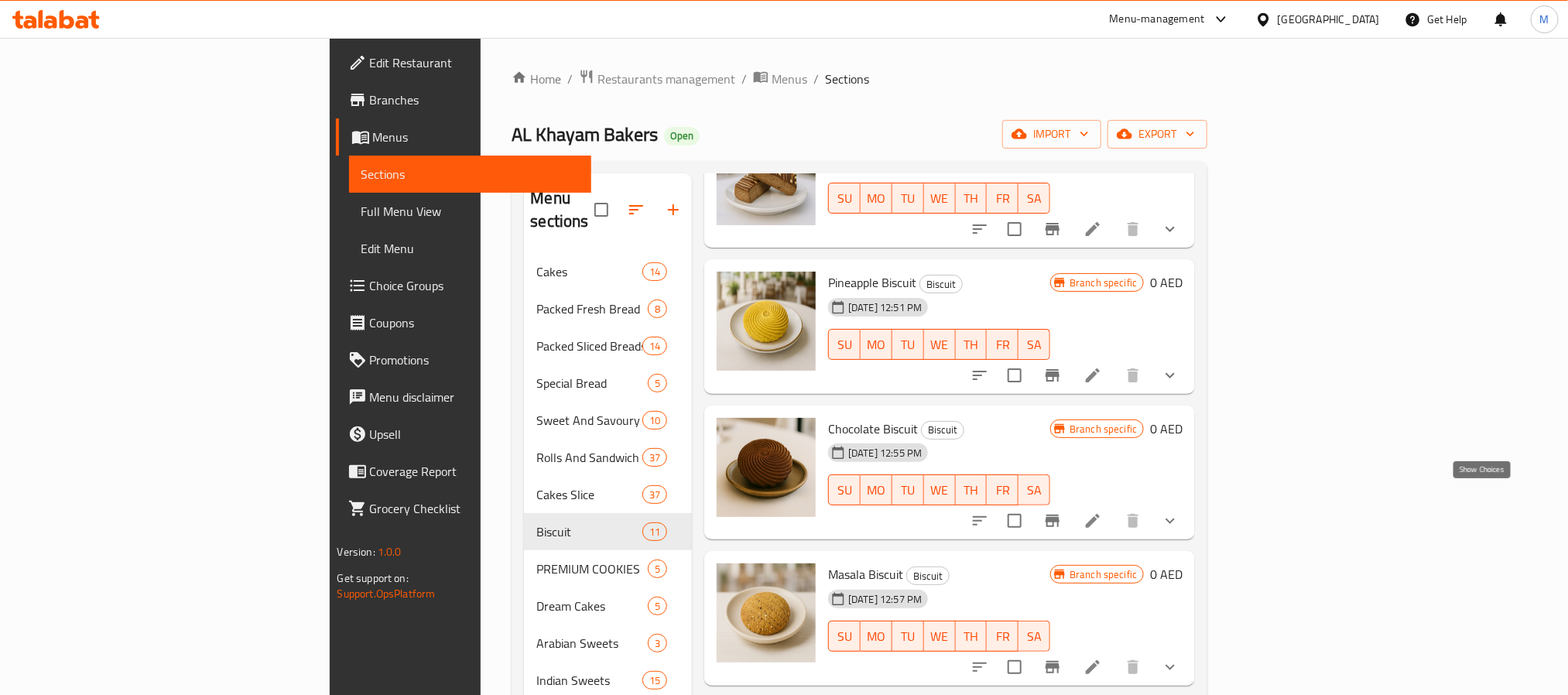
click at [1179, 511] on icon "show more" at bounding box center [1170, 521] width 18 height 18
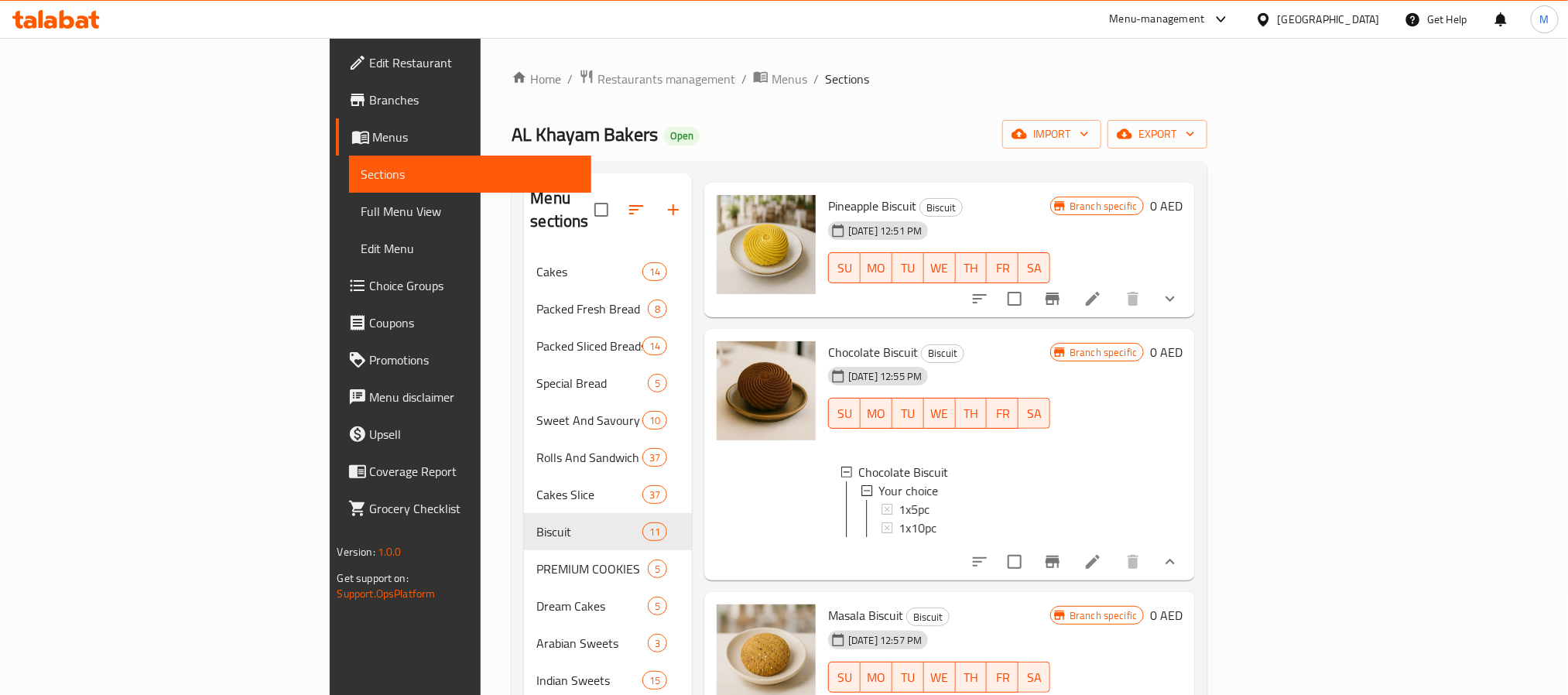
scroll to position [687, 0]
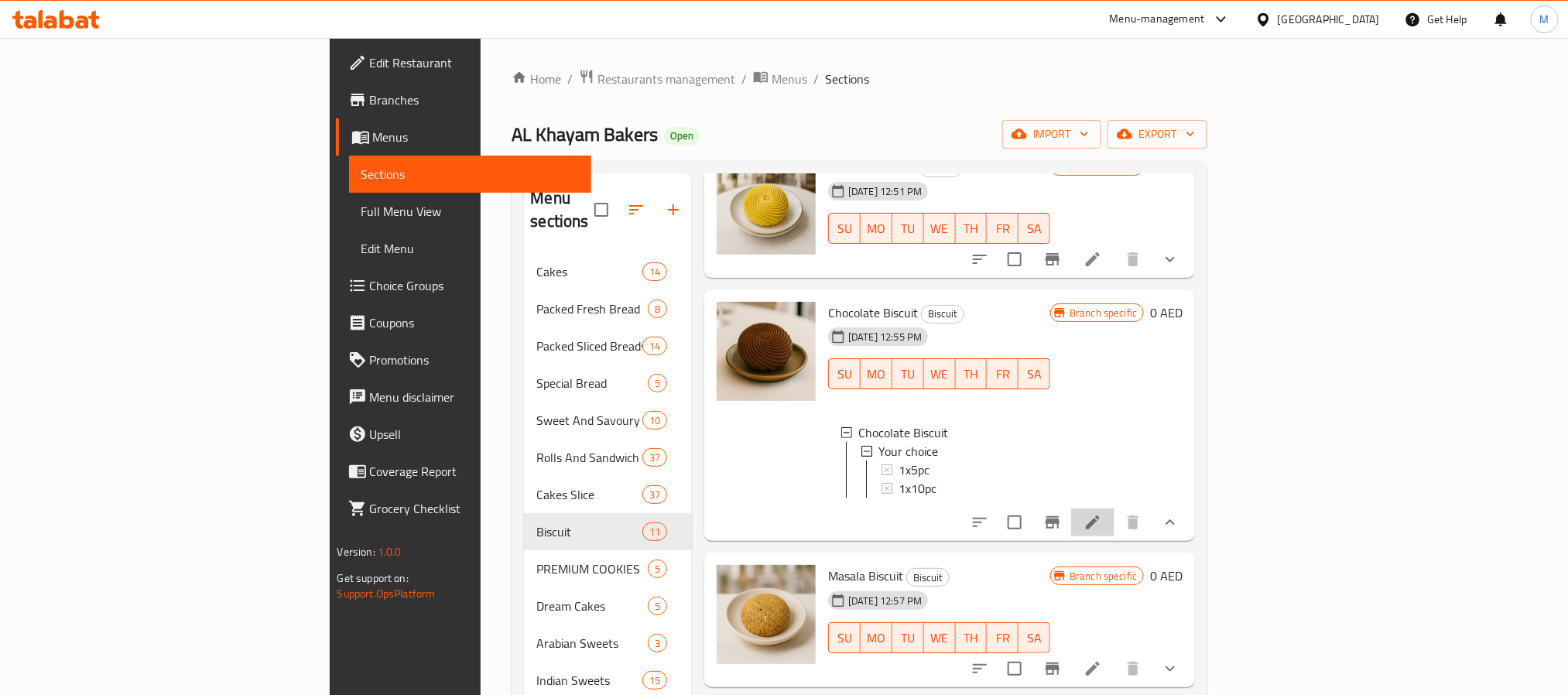
click at [1115, 509] on li at bounding box center [1092, 522] width 43 height 28
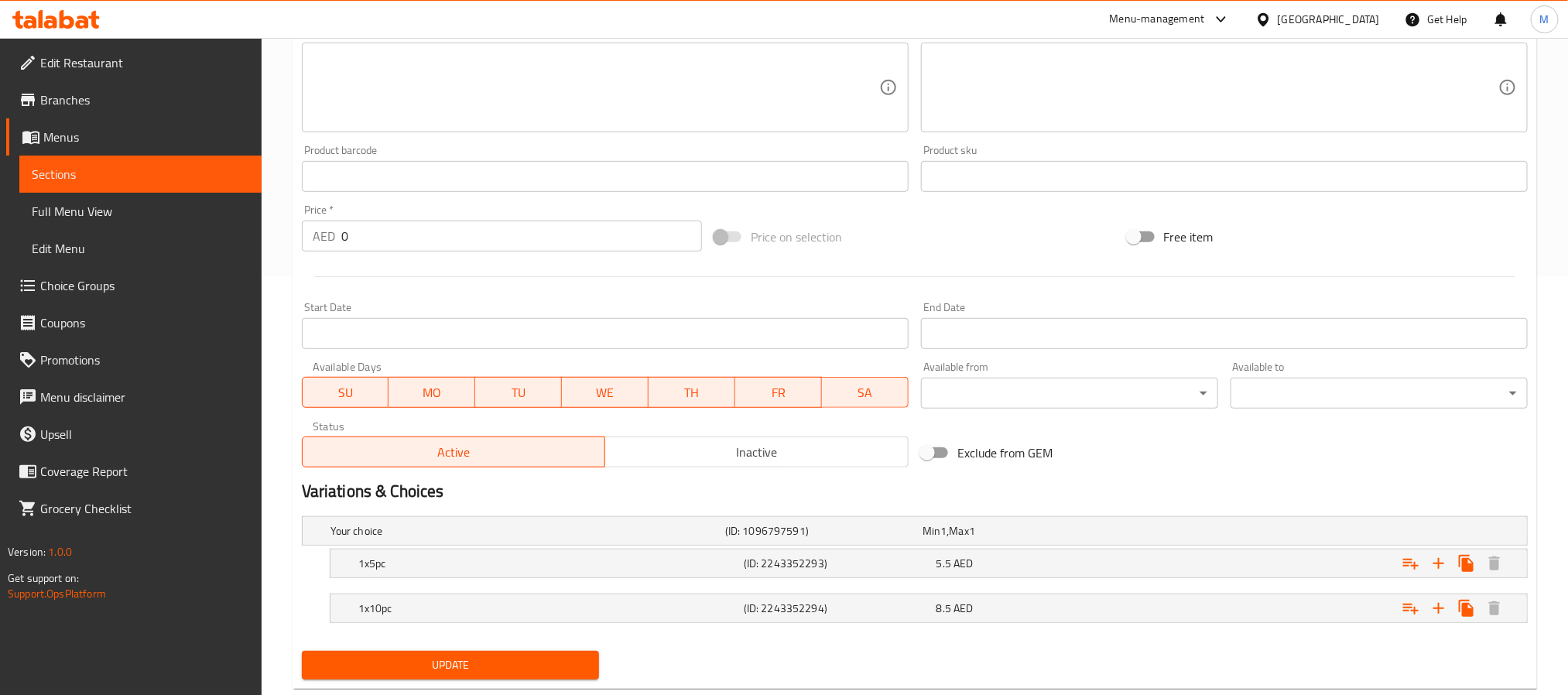
scroll to position [457, 0]
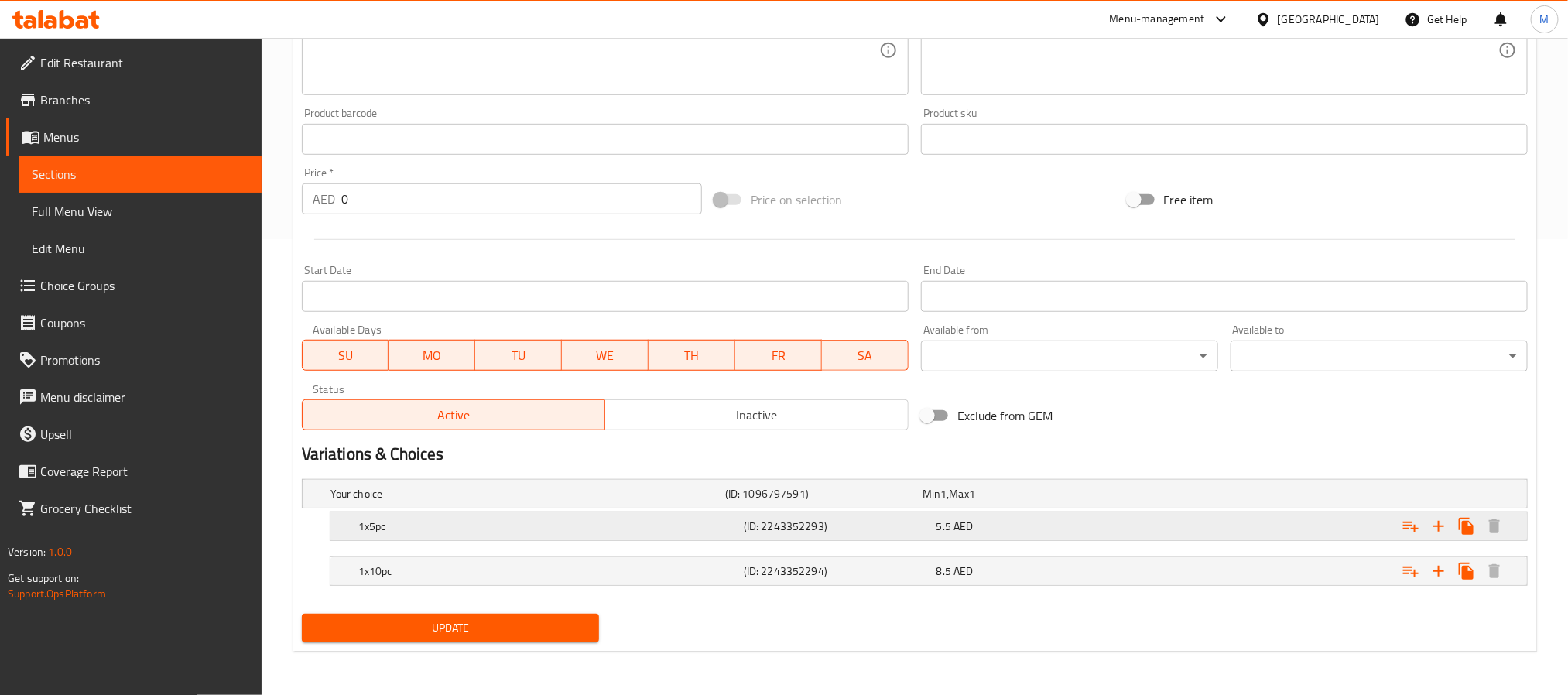
click at [873, 513] on div "1x5pc (ID: 2243352293) 5.5 AED" at bounding box center [934, 525] width 1156 height 34
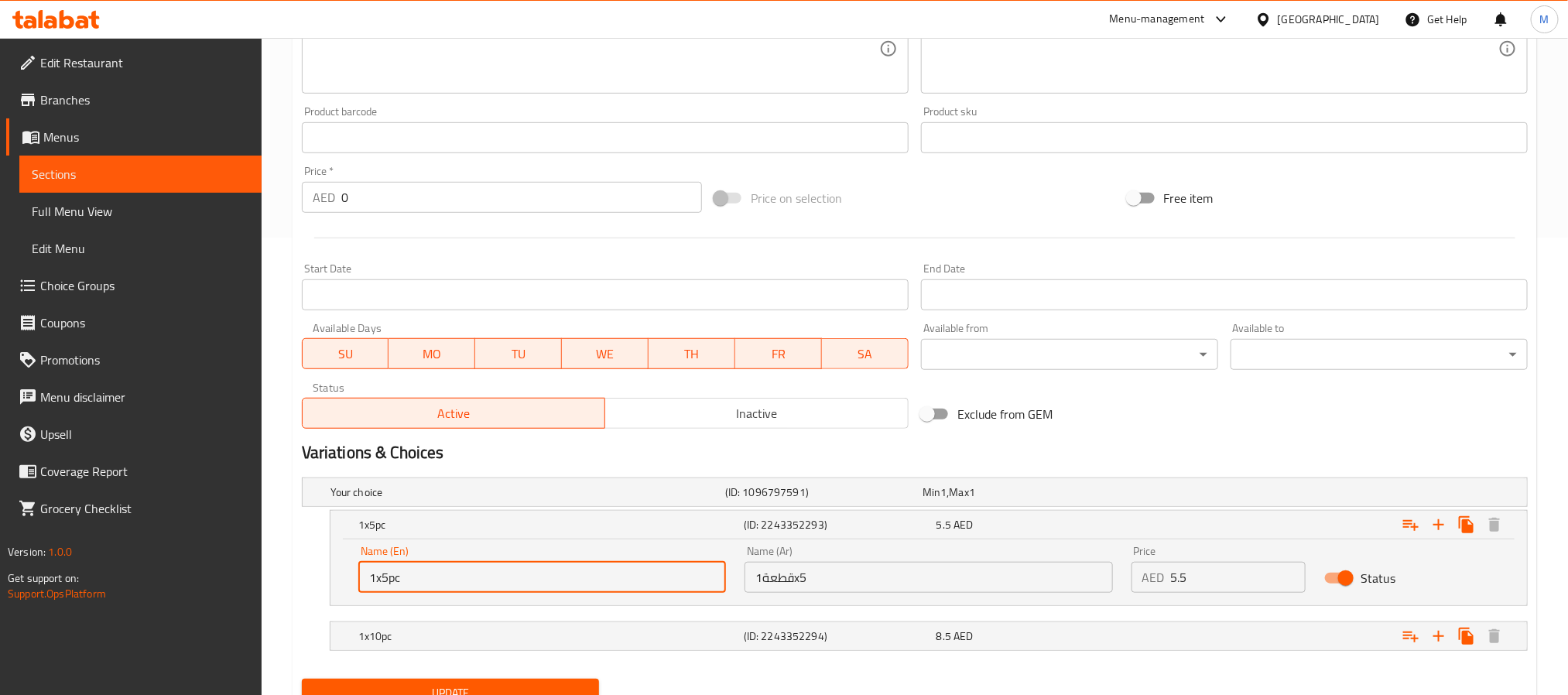
drag, startPoint x: 391, startPoint y: 578, endPoint x: 383, endPoint y: 579, distance: 8.1
click at [383, 579] on input "1x5pc" at bounding box center [542, 577] width 368 height 31
type input "1x6pc"
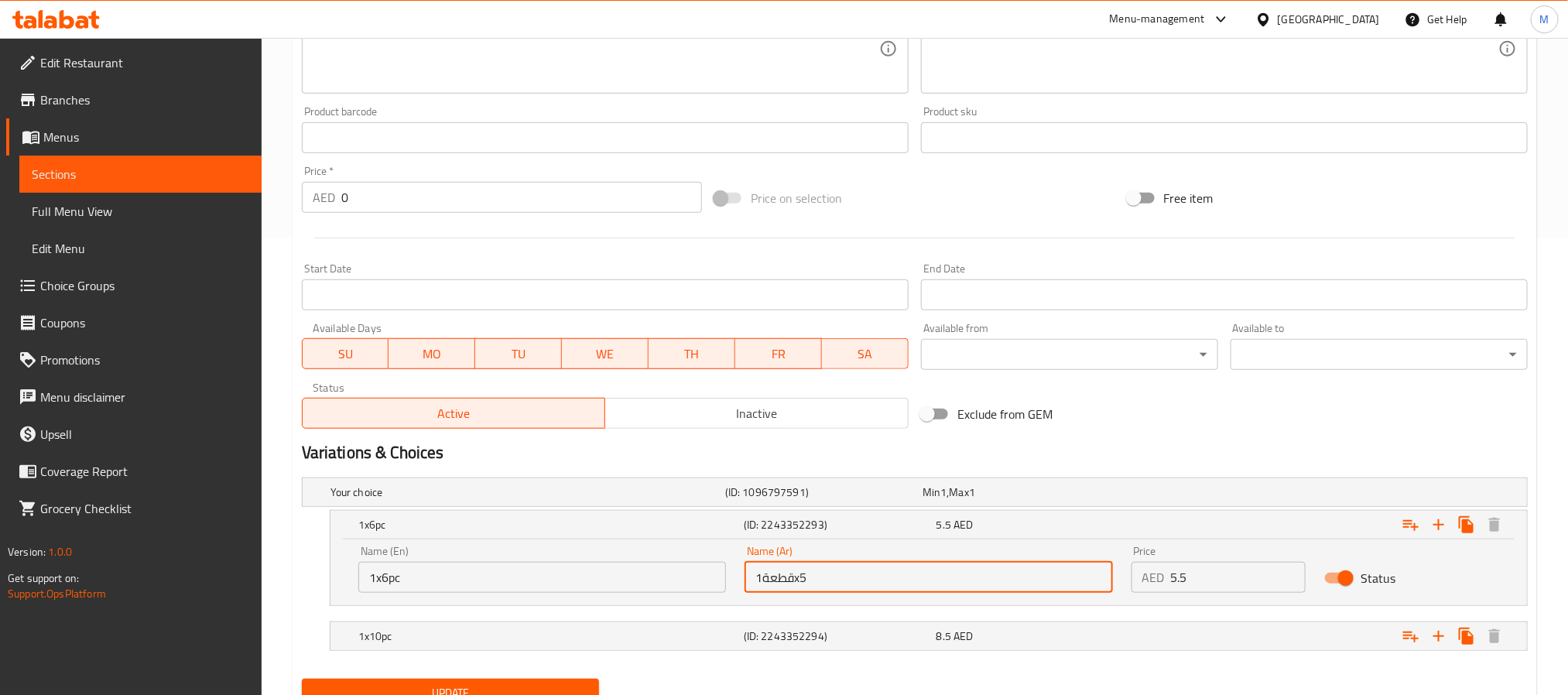
drag, startPoint x: 808, startPoint y: 581, endPoint x: 800, endPoint y: 582, distance: 8.1
click at [800, 582] on input "قطعة1x5" at bounding box center [928, 577] width 368 height 31
type input "قطعة1x6"
click at [1162, 573] on p "AED" at bounding box center [1153, 577] width 22 height 18
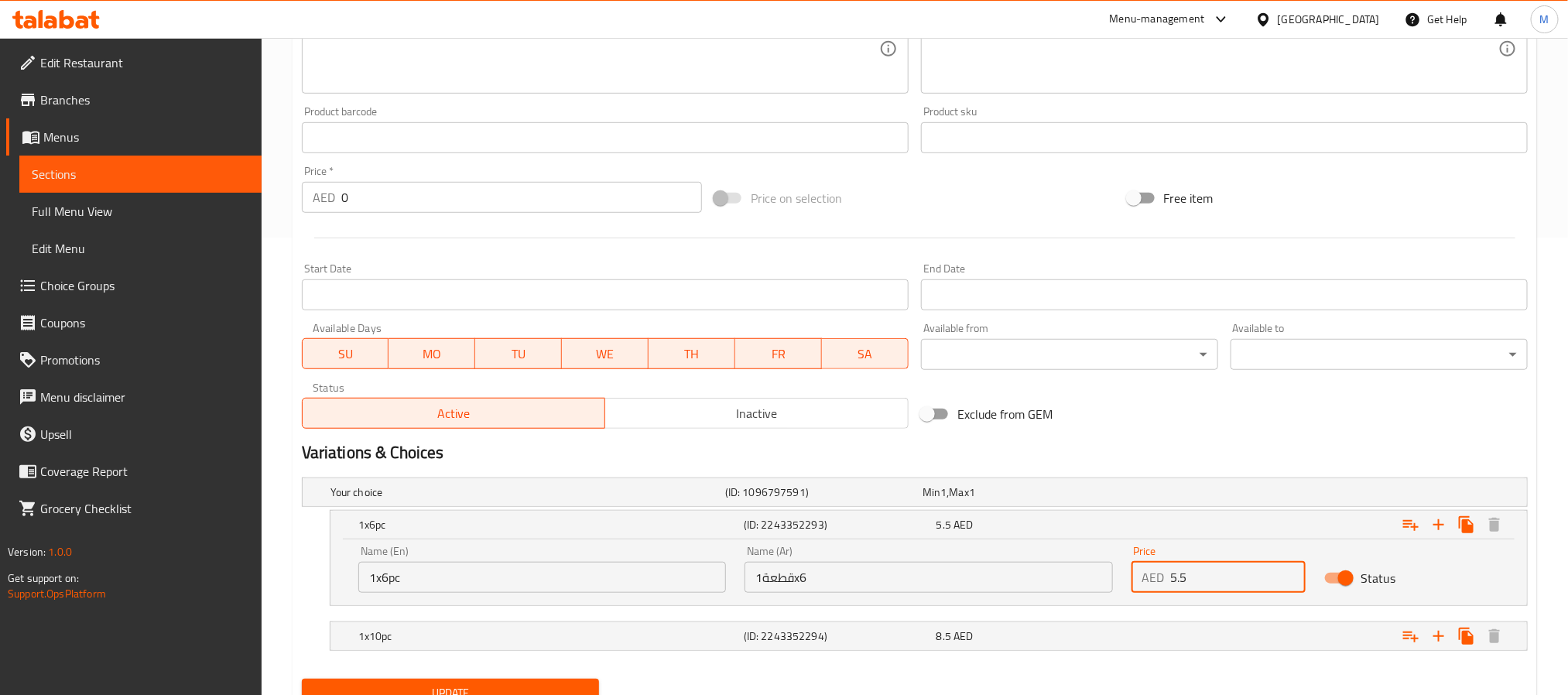
click at [1184, 573] on input "5.5" at bounding box center [1238, 577] width 136 height 31
paste input "6"
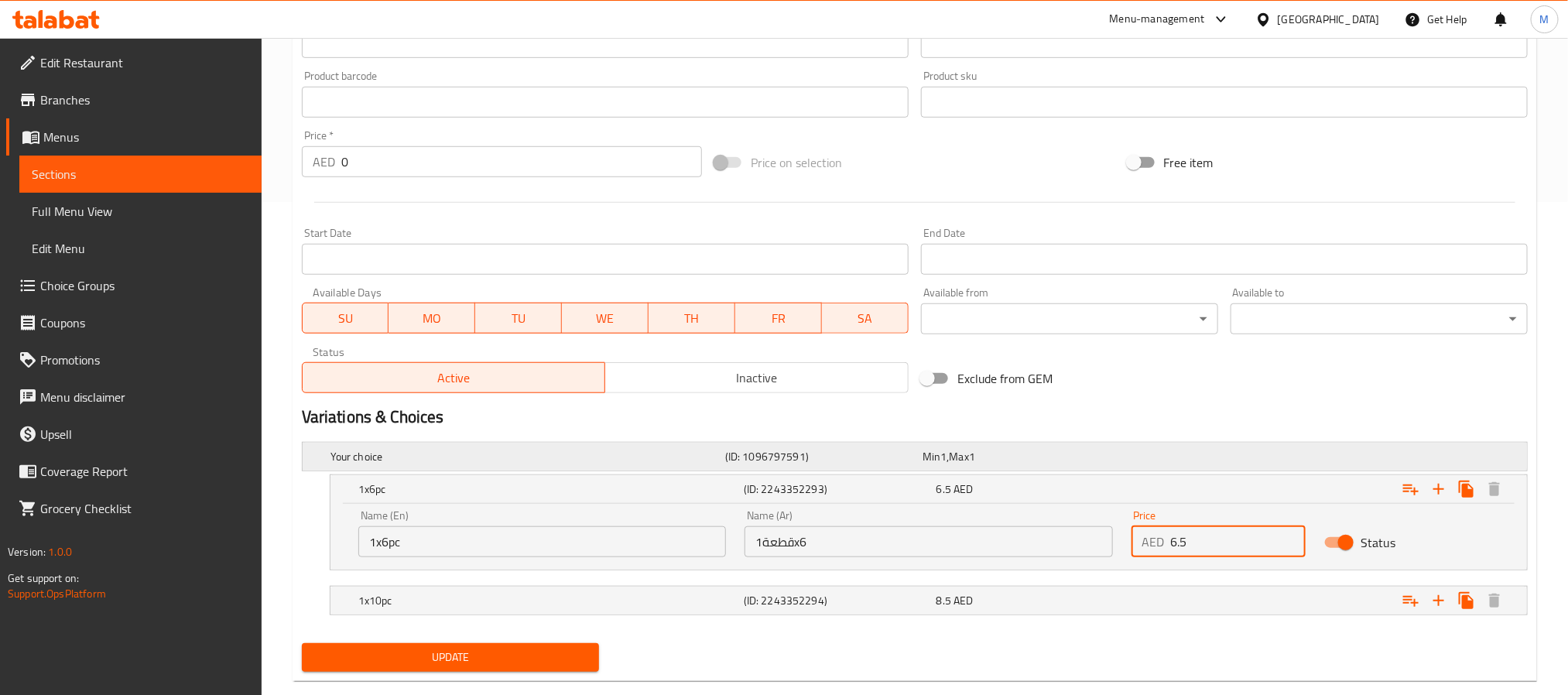
scroll to position [523, 0]
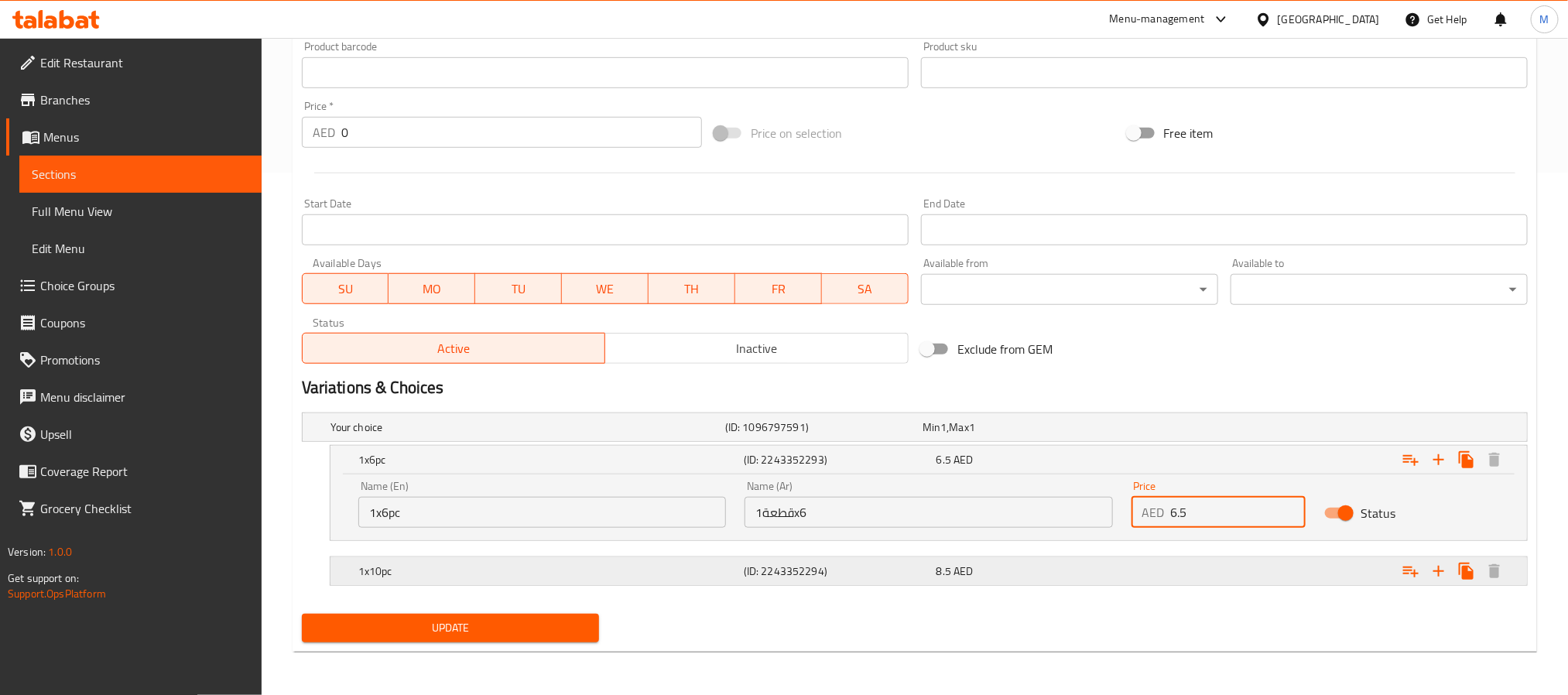
type input "6.5"
click at [599, 573] on h5 "1x10pc" at bounding box center [548, 570] width 380 height 16
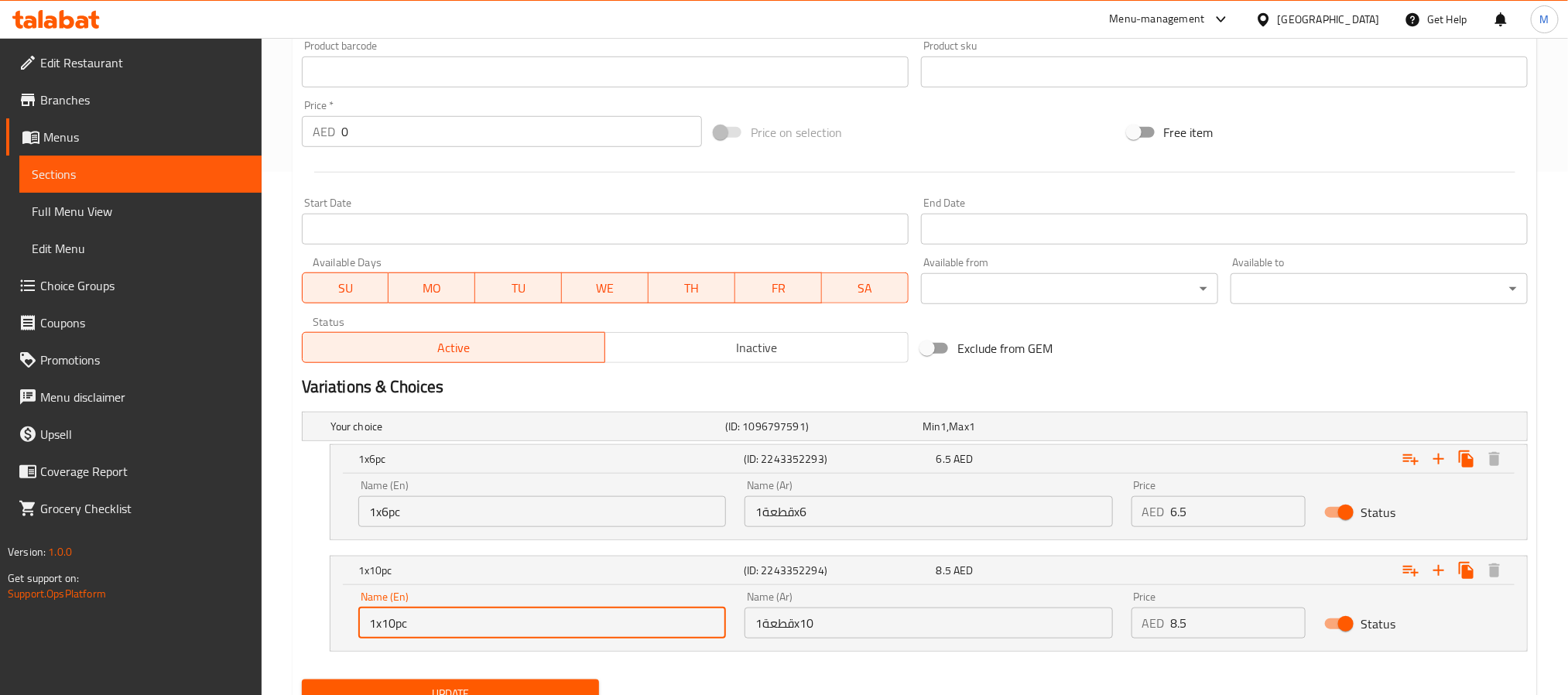
click at [388, 628] on input "1x10pc" at bounding box center [542, 623] width 368 height 31
type input "1x12pc"
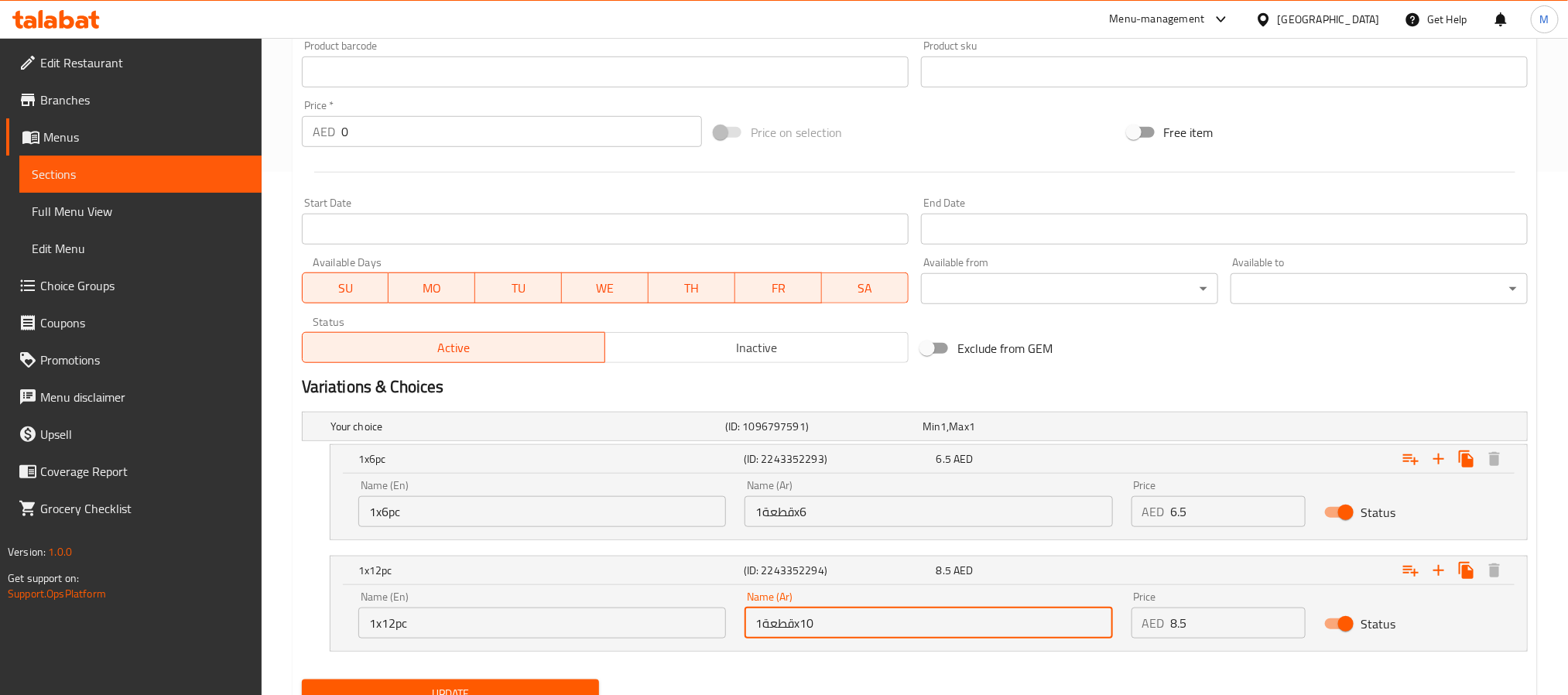
drag, startPoint x: 818, startPoint y: 628, endPoint x: 806, endPoint y: 629, distance: 12.0
click at [806, 629] on input "قطعة1x10" at bounding box center [928, 623] width 368 height 31
type input "قطعة1x12"
click at [1188, 617] on input "8.5" at bounding box center [1238, 623] width 136 height 31
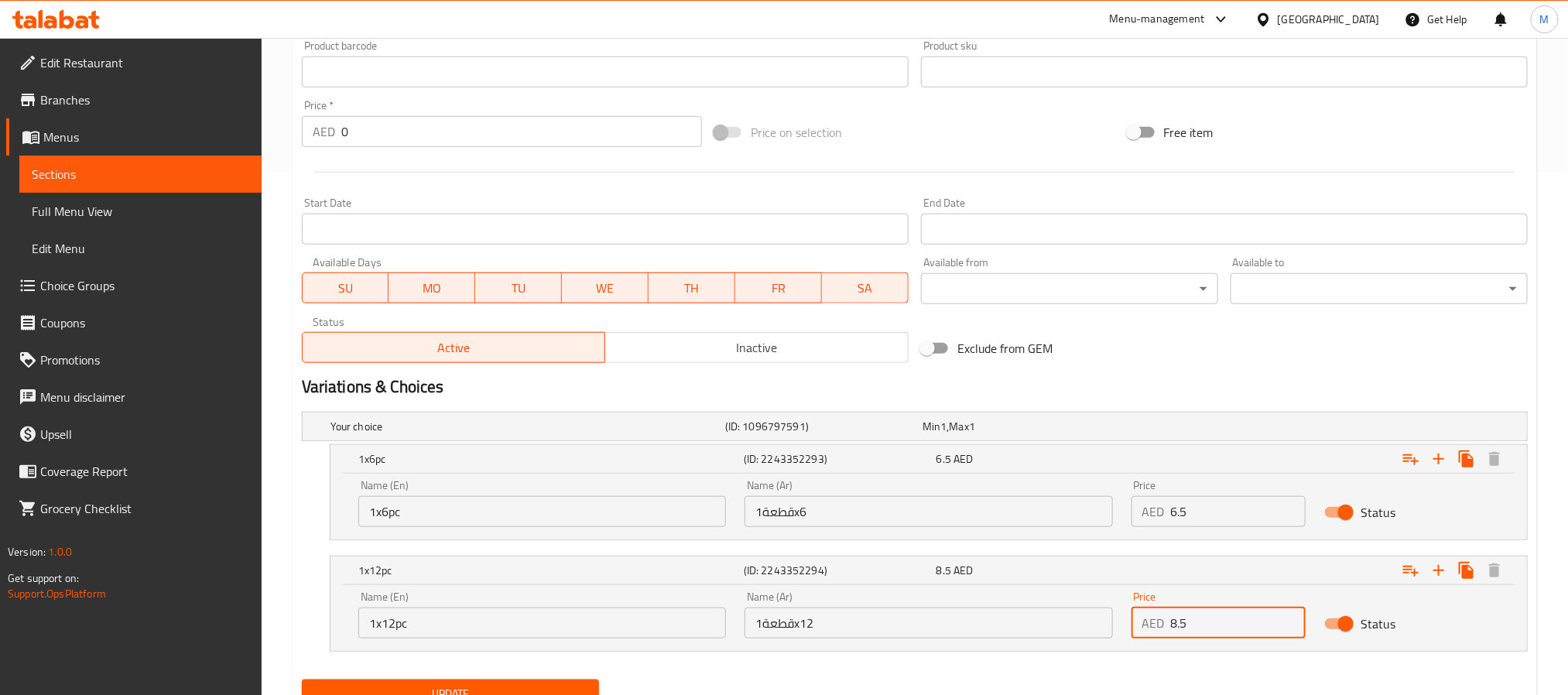
click at [1188, 617] on input "8.5" at bounding box center [1238, 623] width 136 height 31
paste input "12"
type input "12"
click at [846, 537] on div "Name (En) 1x6pc Name (En) Name (Ar) قطعة1x6 Name (Ar) Price AED 6.5 Price Status" at bounding box center [929, 506] width 1197 height 66
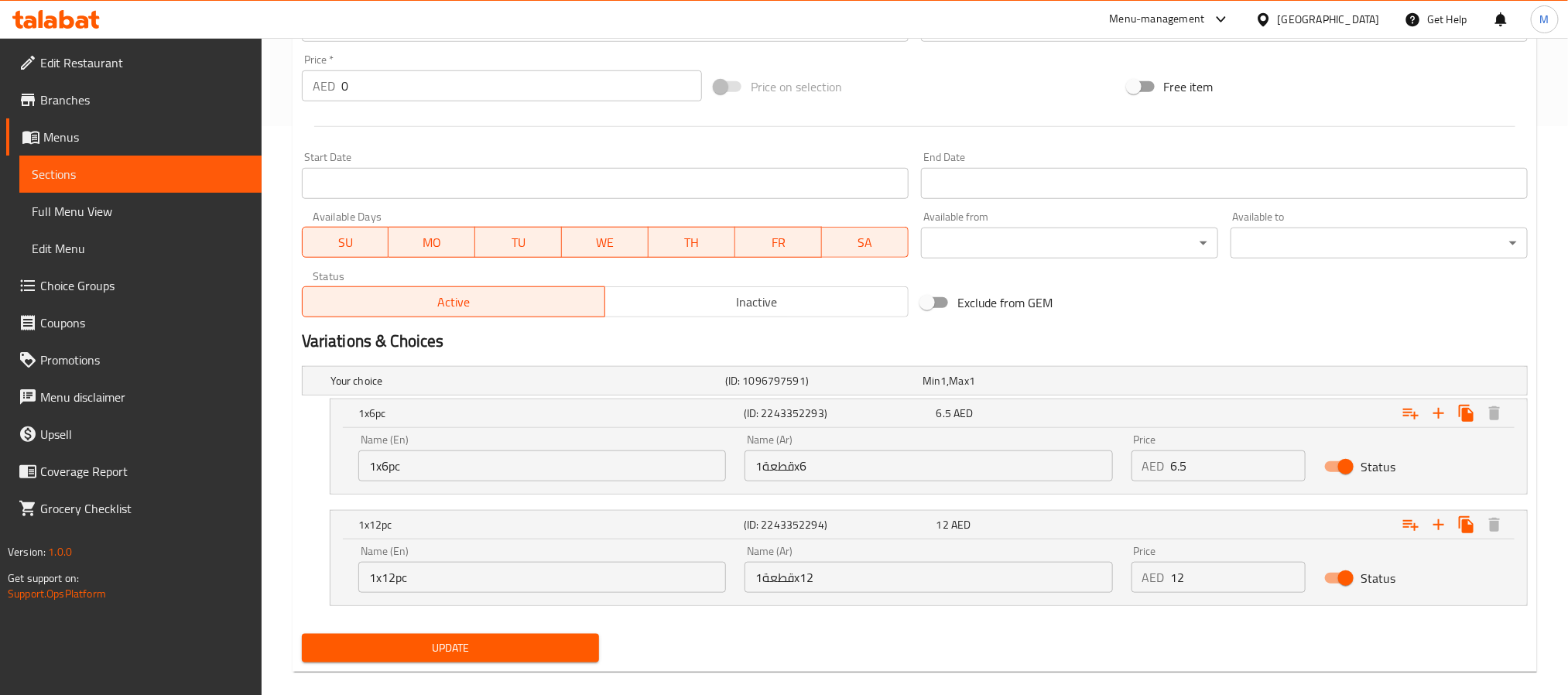
scroll to position [590, 0]
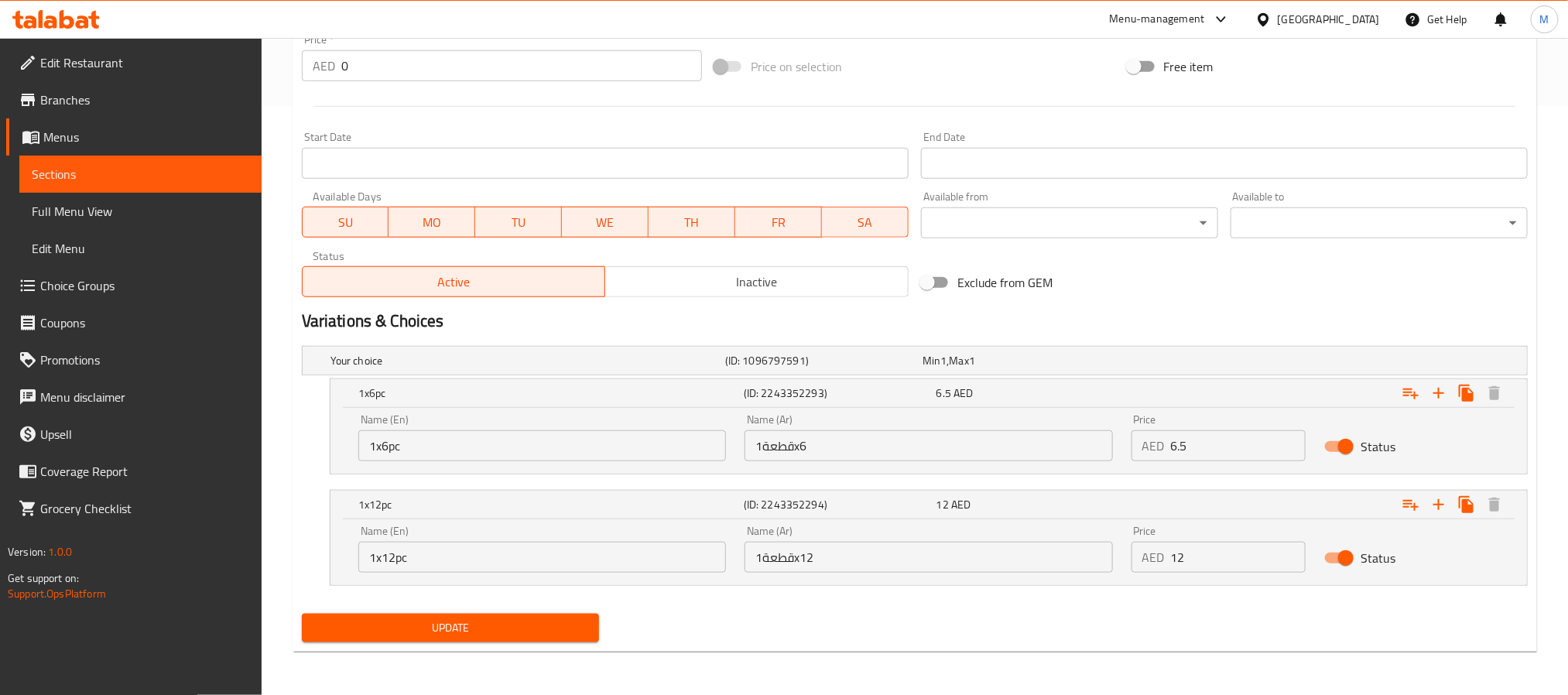
click at [567, 632] on span "Update" at bounding box center [450, 628] width 272 height 19
click at [486, 618] on span "Update" at bounding box center [450, 628] width 272 height 19
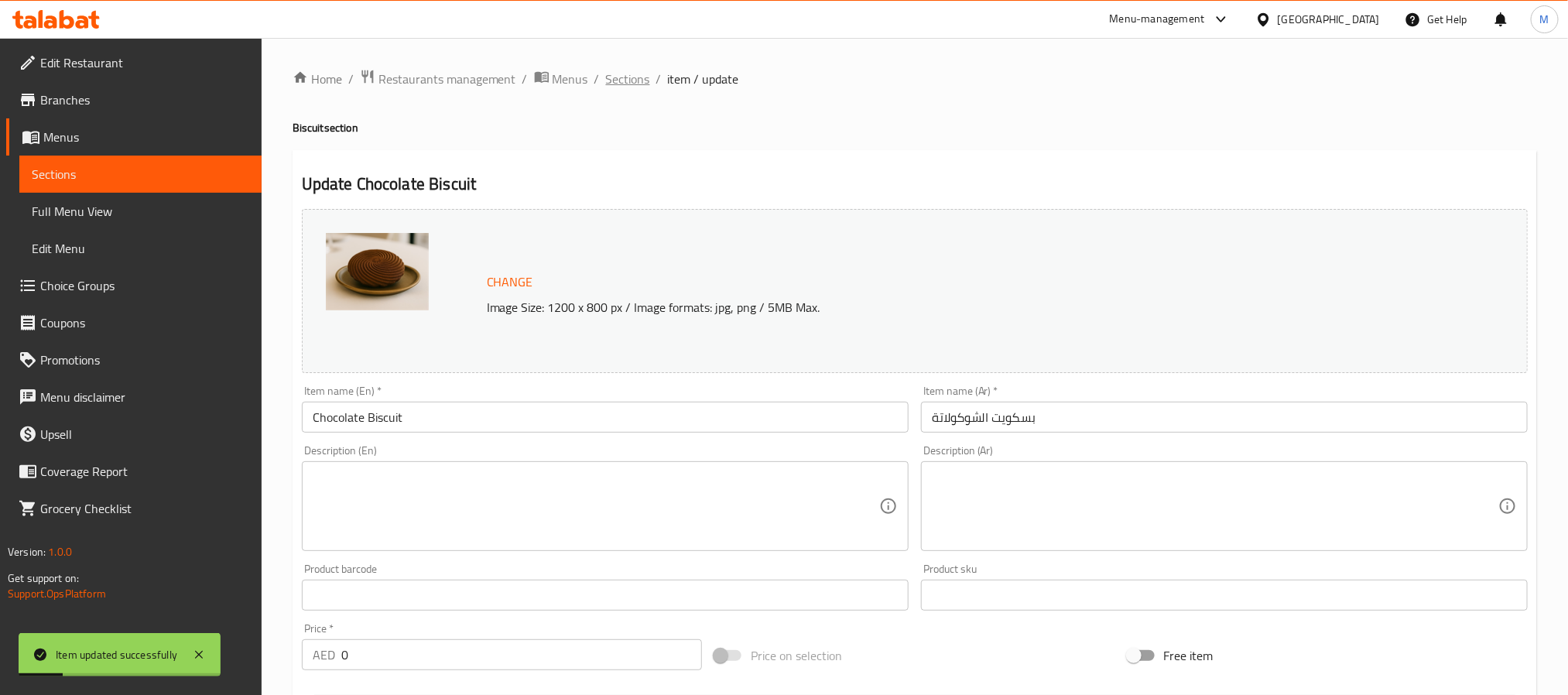
click at [607, 70] on span "Sections" at bounding box center [628, 78] width 44 height 18
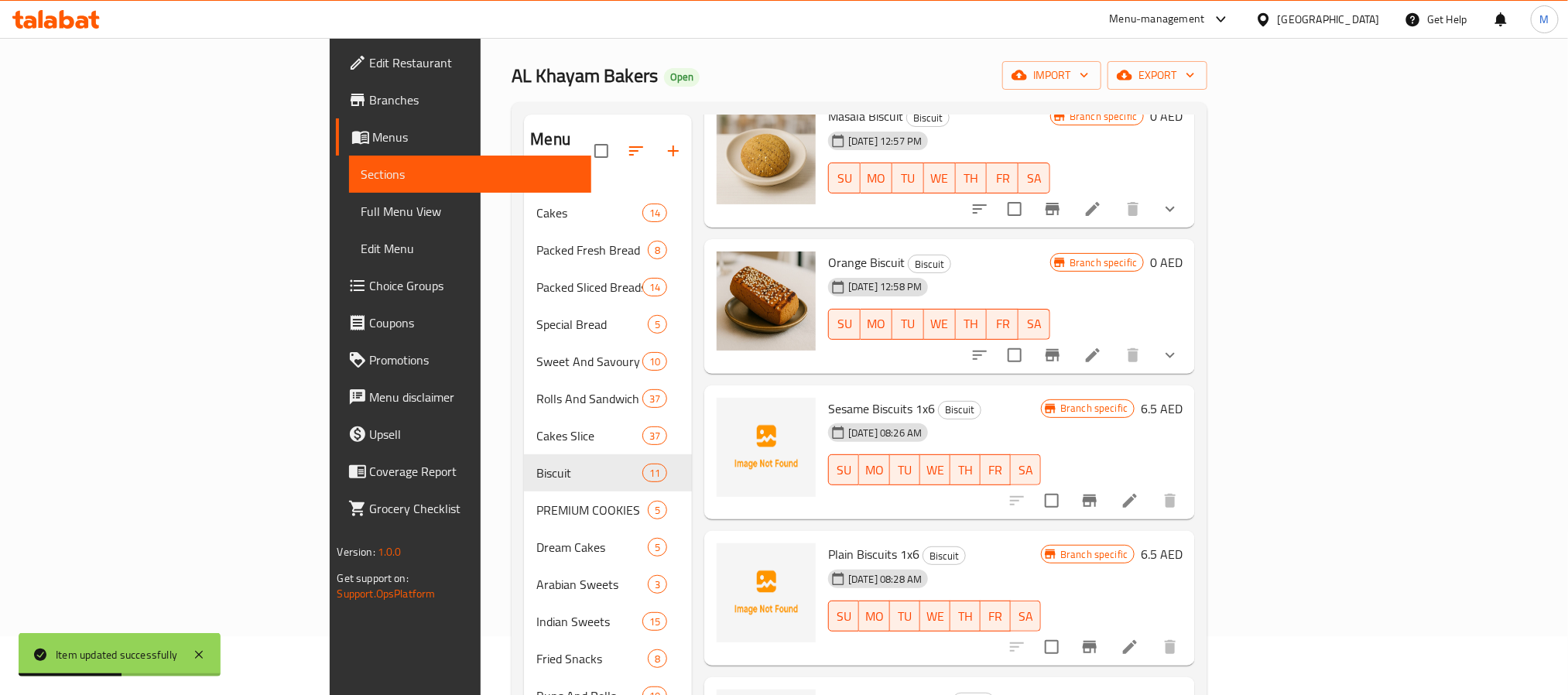
scroll to position [116, 0]
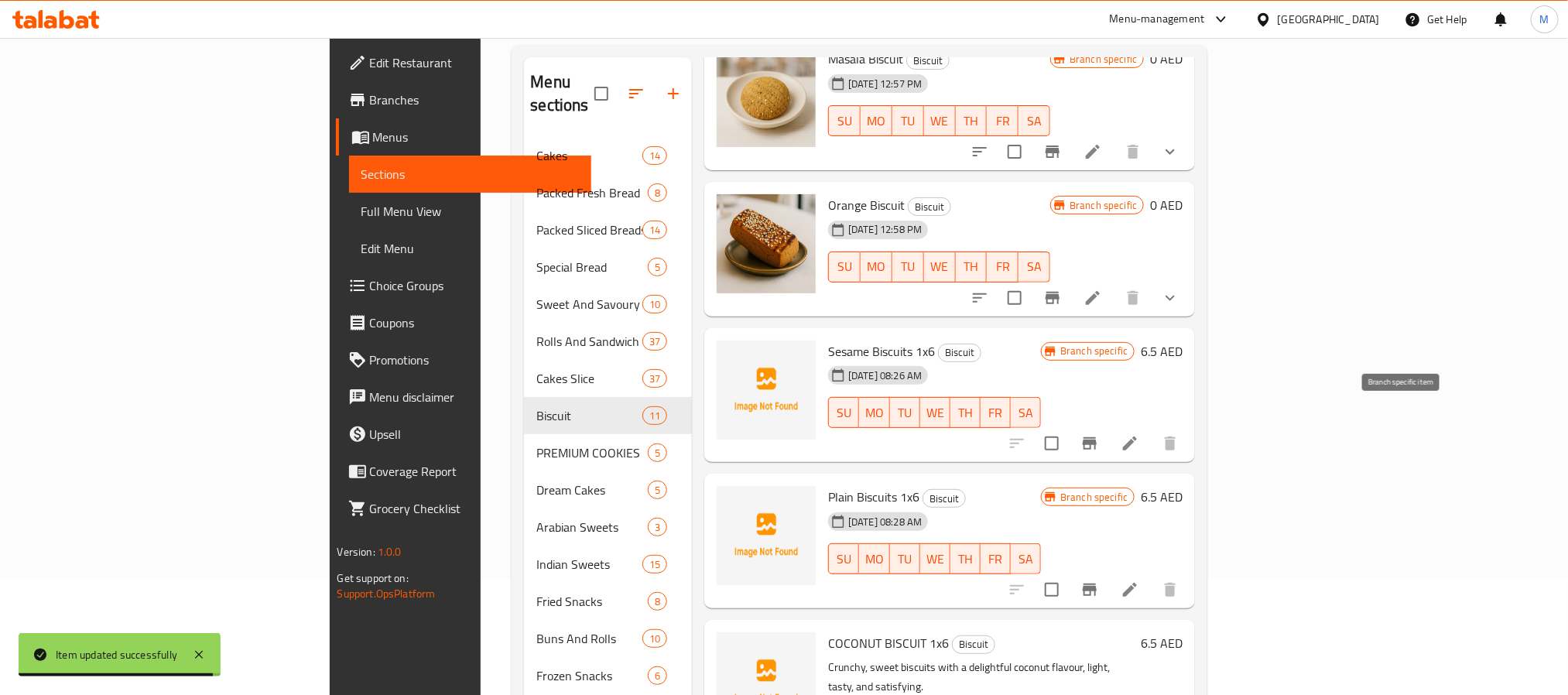
click at [1097, 437] on icon "Branch-specific-item" at bounding box center [1089, 443] width 14 height 12
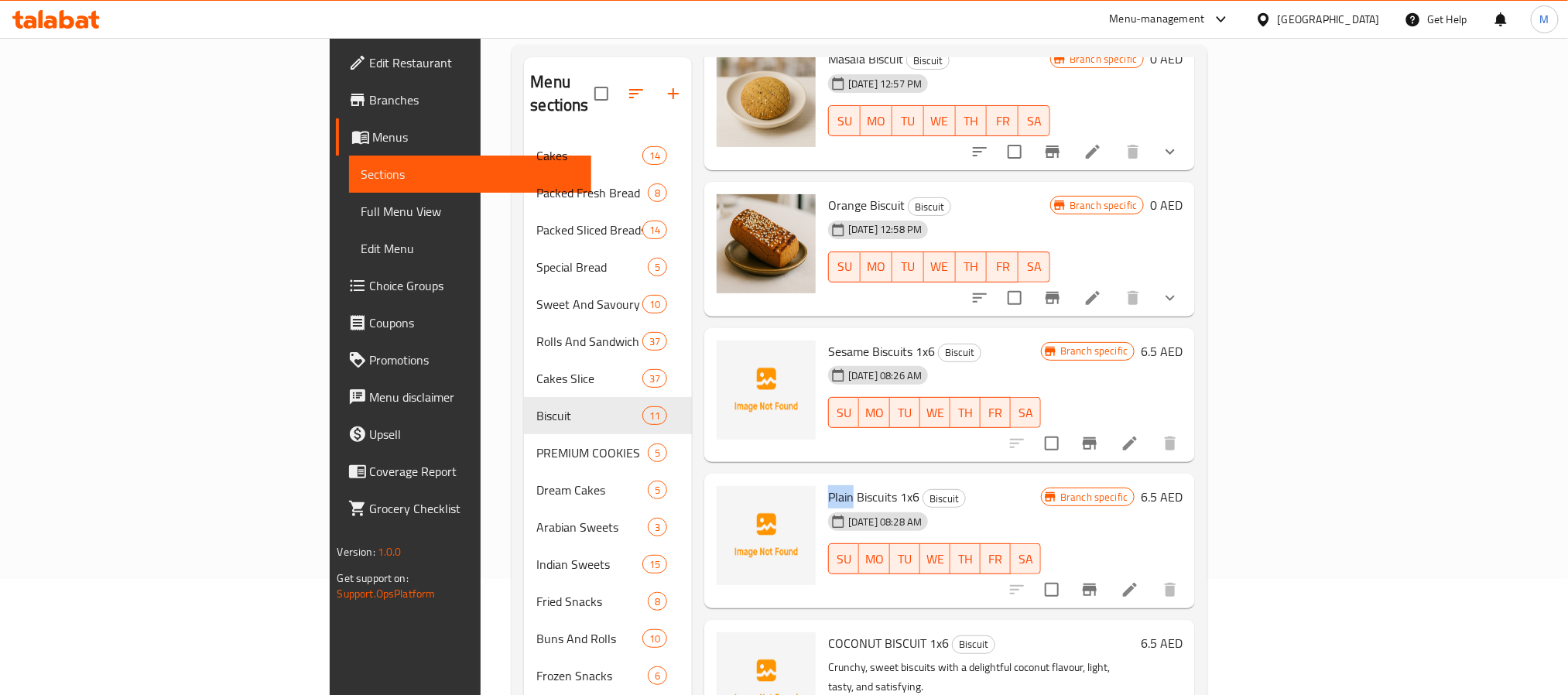
click at [1097, 583] on icon "Branch-specific-item" at bounding box center [1089, 589] width 14 height 12
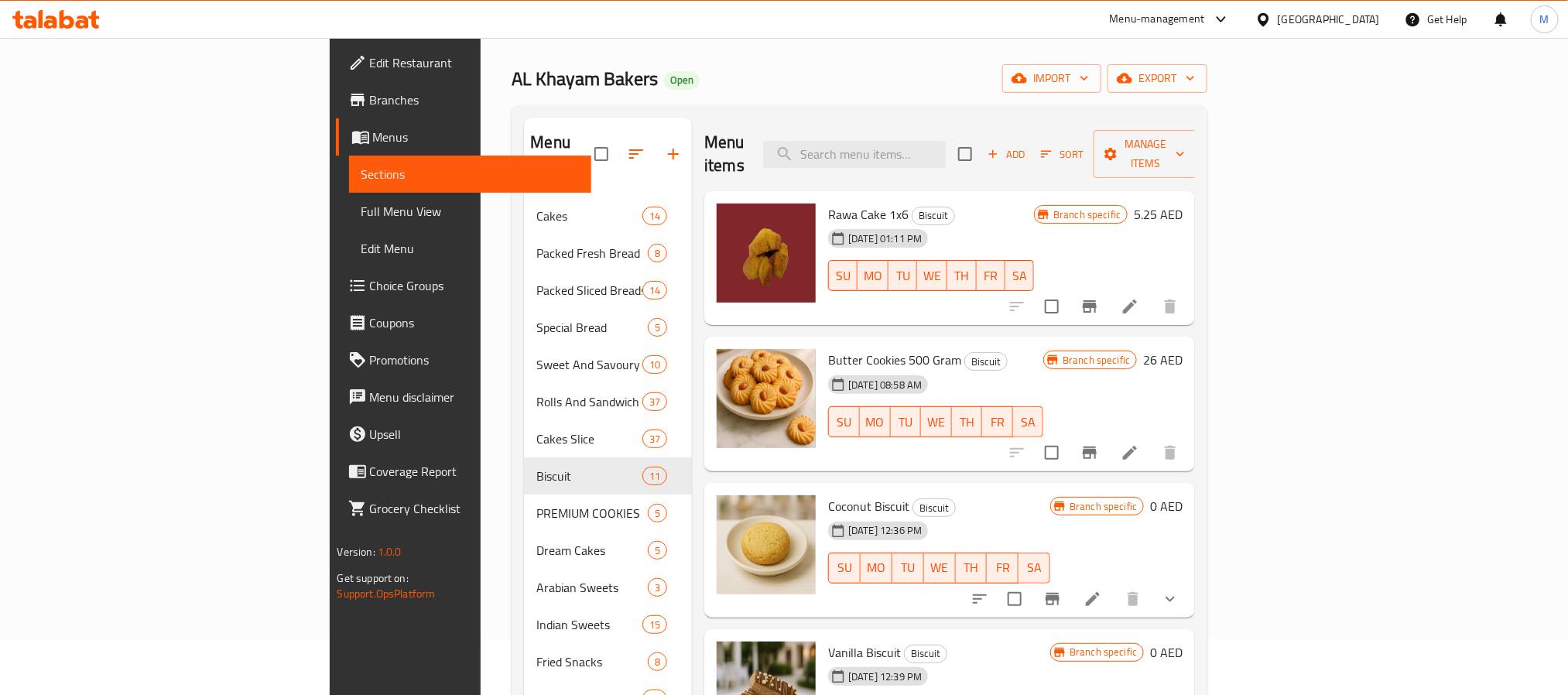
scroll to position [0, 0]
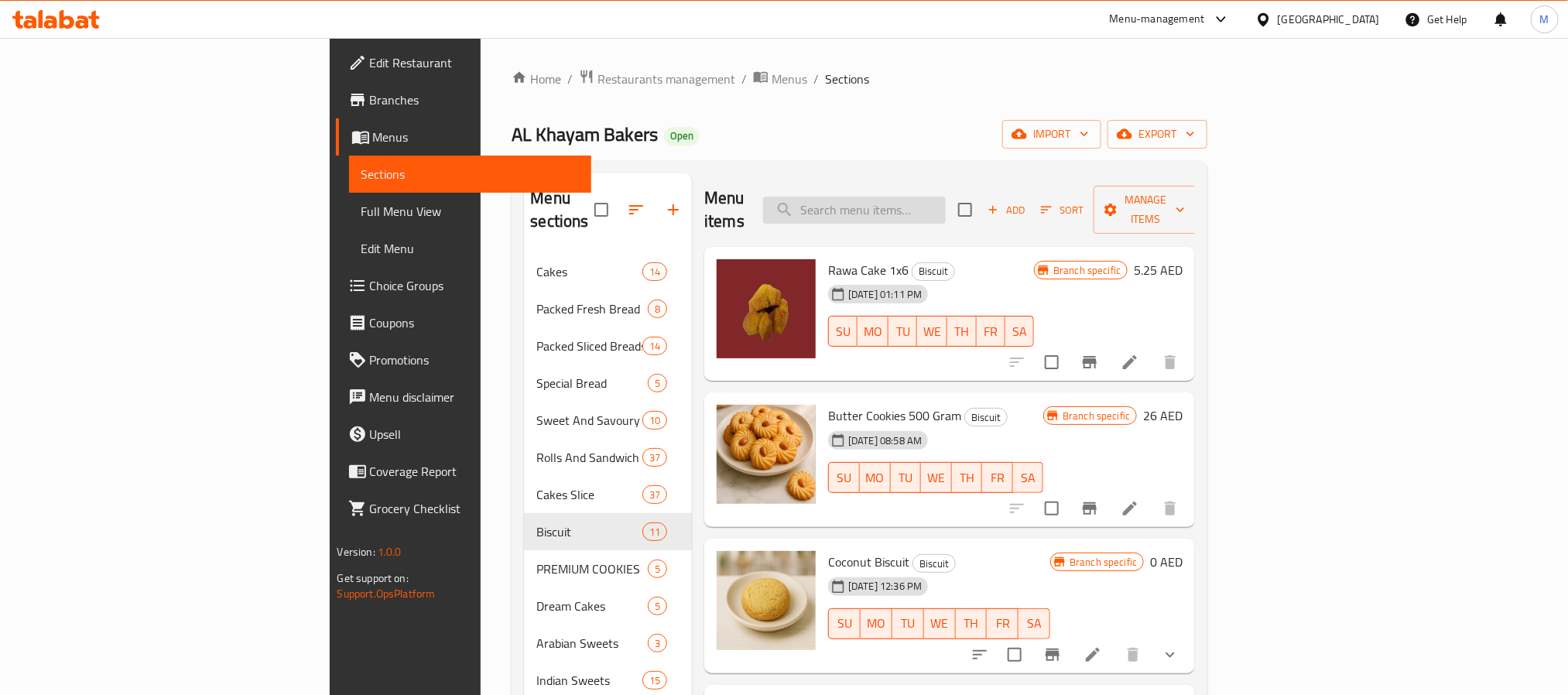
click at [946, 197] on input "search" at bounding box center [854, 210] width 183 height 27
paste input "COOKIES"
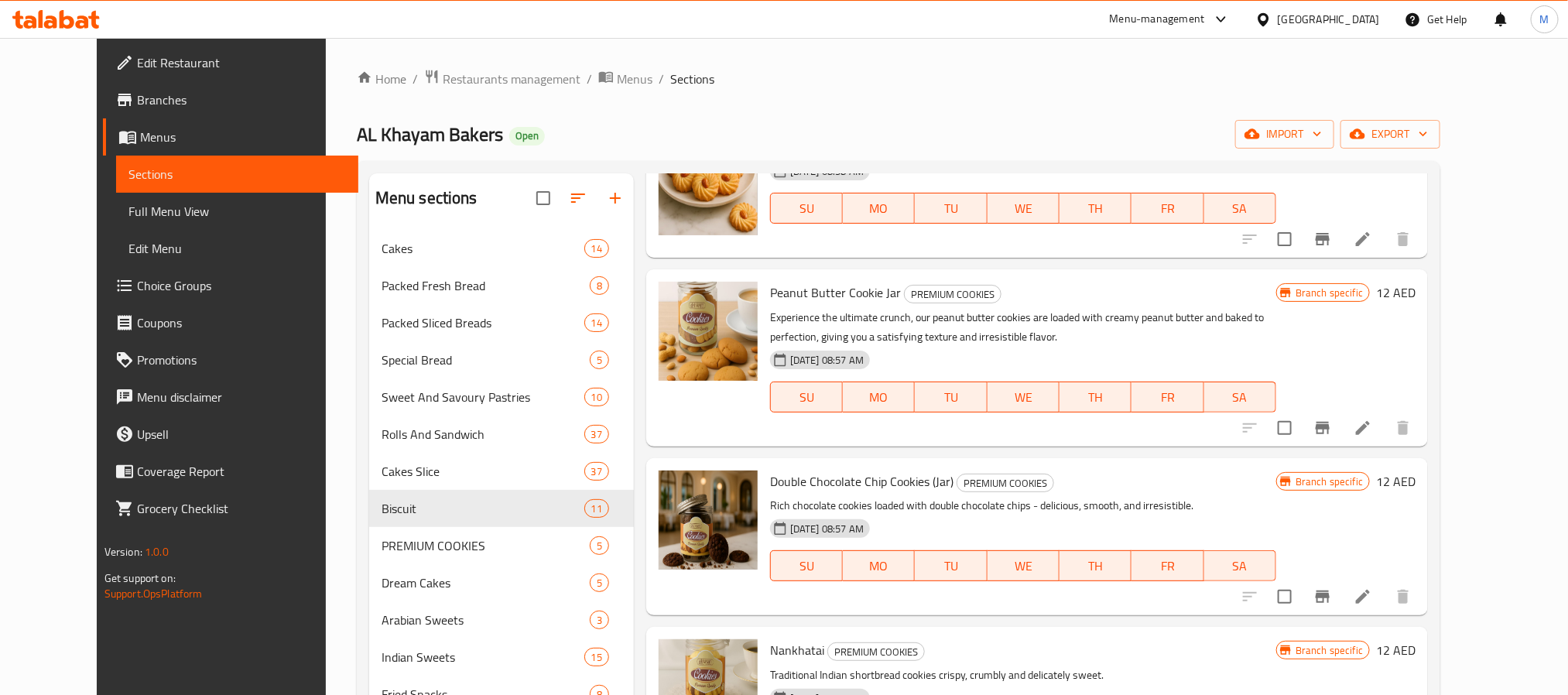
scroll to position [232, 0]
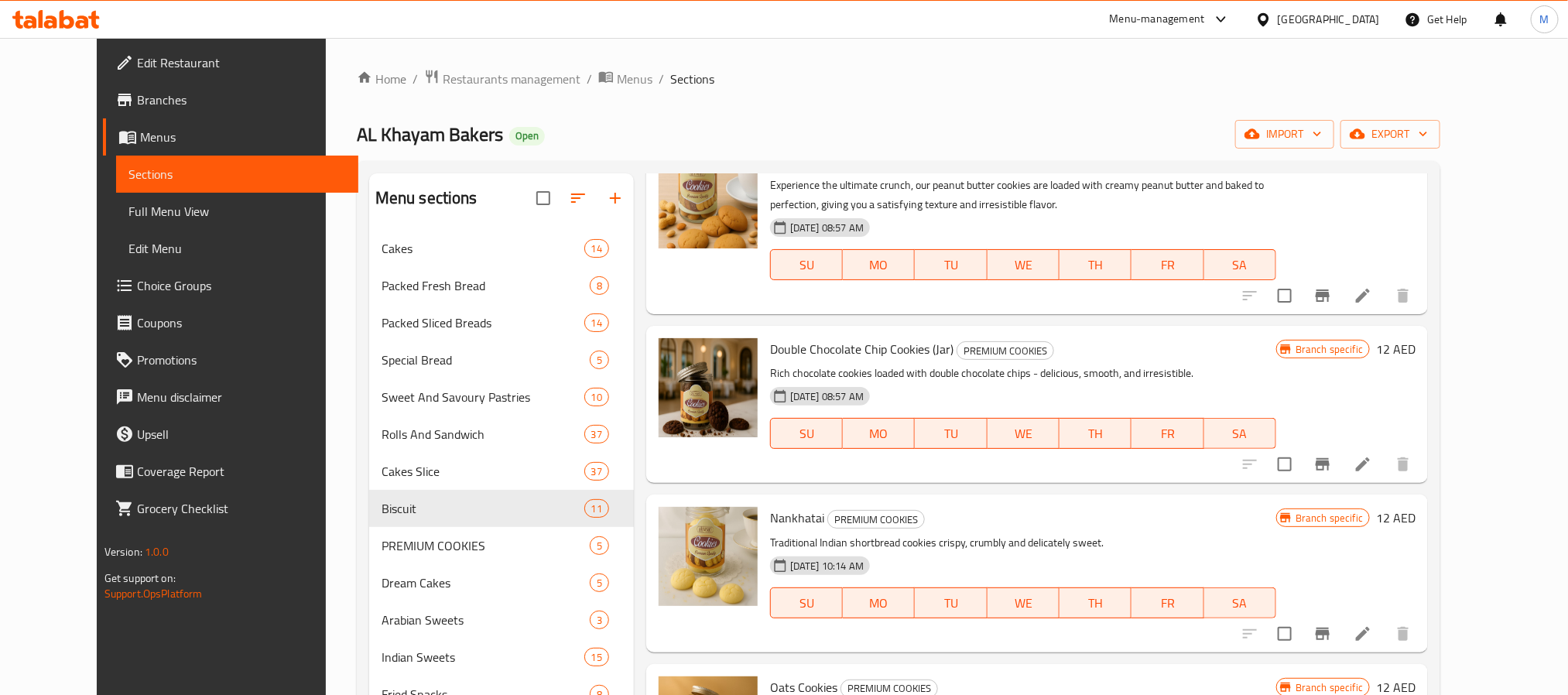
type input "COOKIES"
click at [1332, 466] on icon "Branch-specific-item" at bounding box center [1322, 464] width 18 height 18
click at [1416, 351] on h6 "12 AED" at bounding box center [1395, 348] width 40 height 21
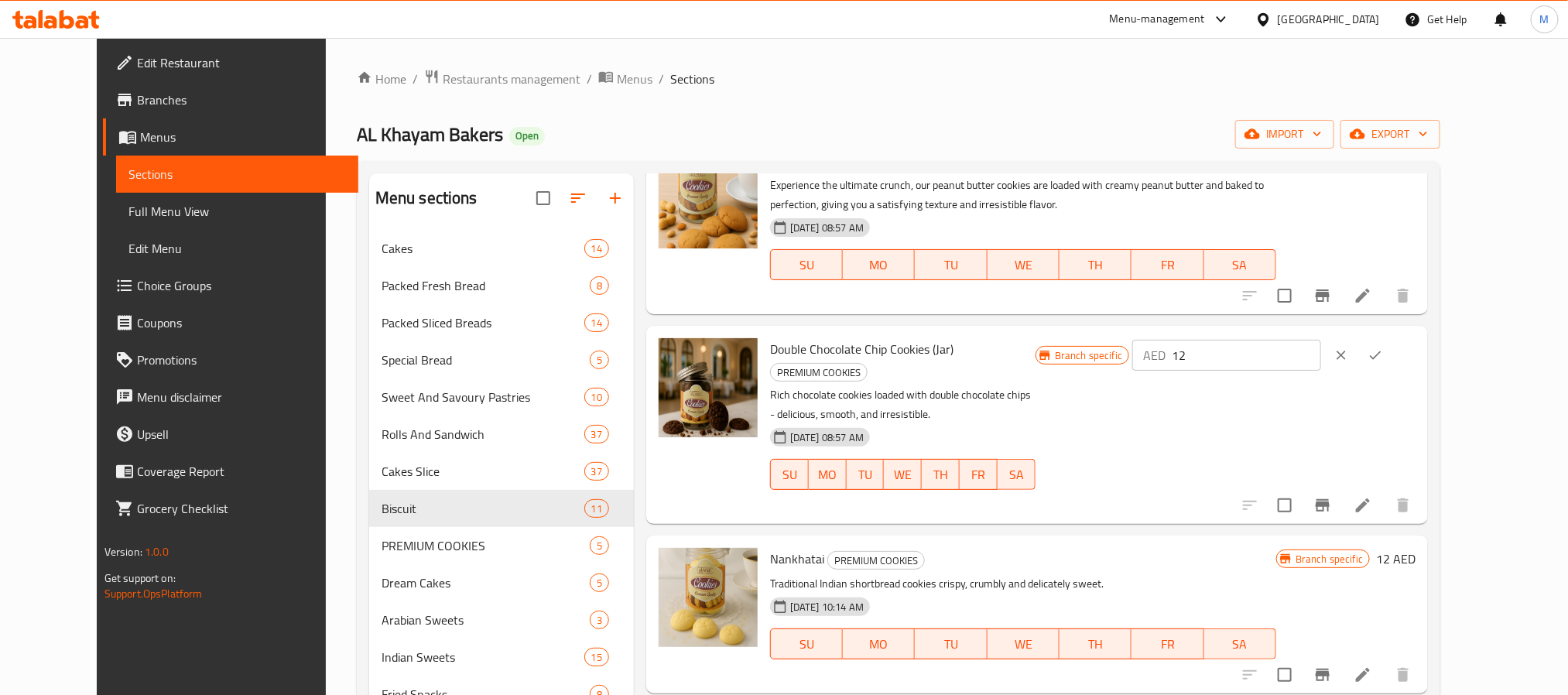
click at [1321, 355] on input "12" at bounding box center [1247, 355] width 150 height 31
type input "13"
click at [1383, 355] on icon "ok" at bounding box center [1375, 354] width 16 height 16
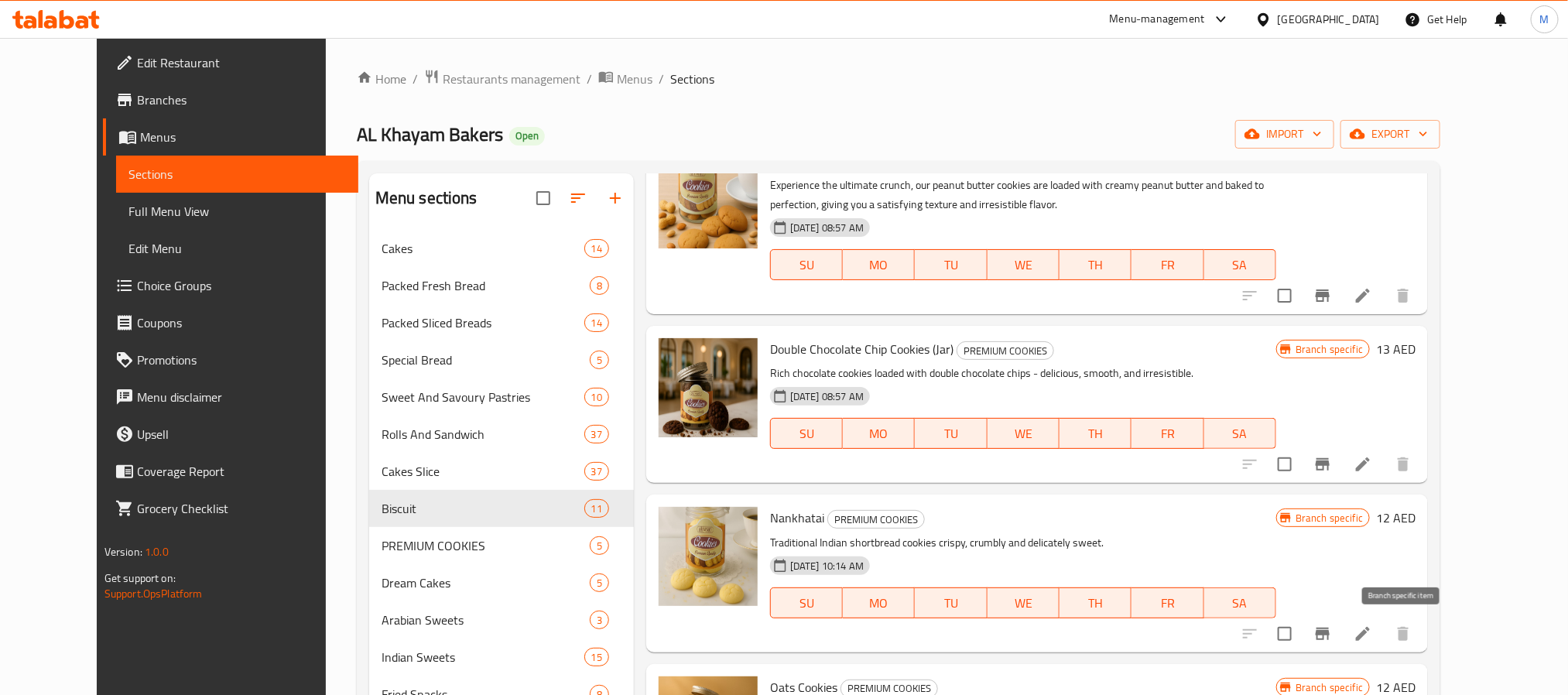
click at [1330, 639] on icon "Branch-specific-item" at bounding box center [1322, 633] width 14 height 12
click at [1416, 513] on h6 "12 AED" at bounding box center [1395, 517] width 40 height 21
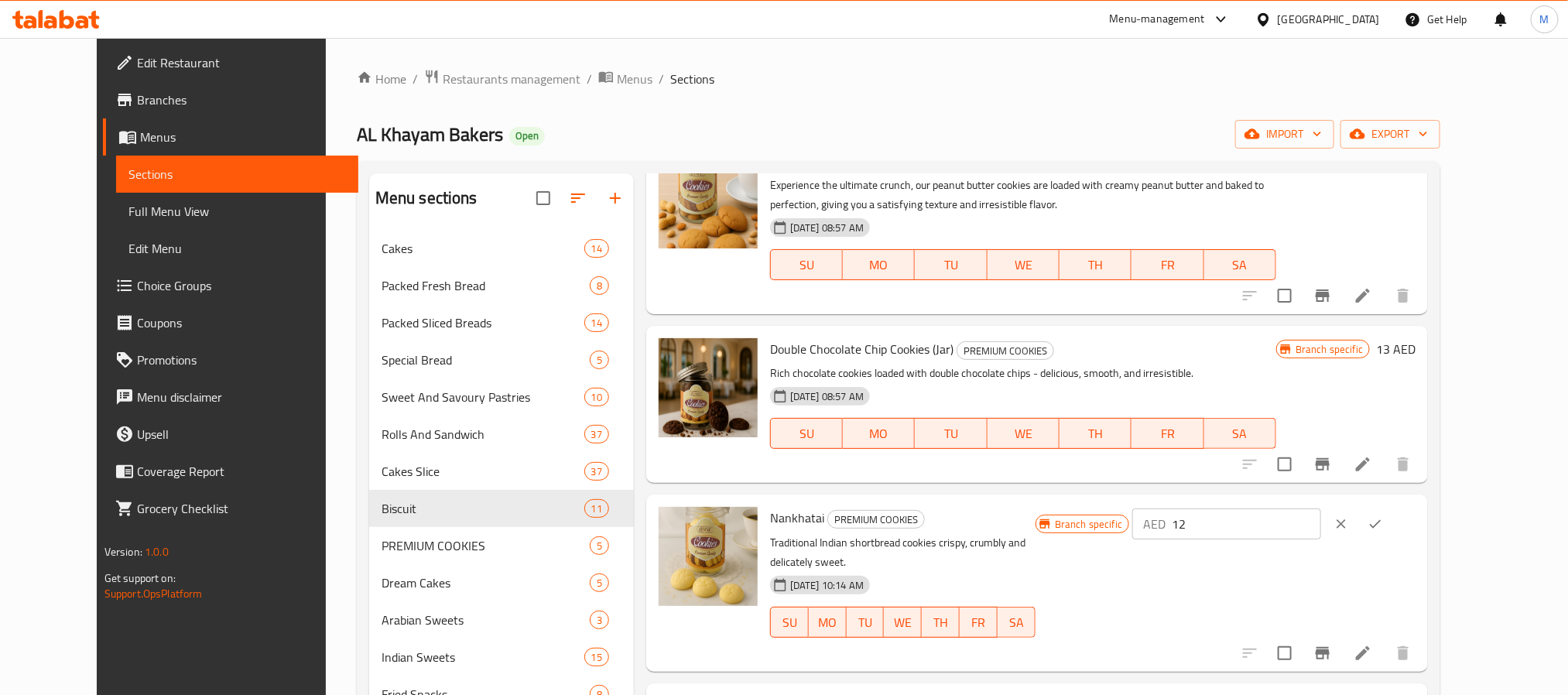
click at [1321, 527] on input "12" at bounding box center [1247, 524] width 150 height 31
type input "13"
click at [1393, 515] on button "ok" at bounding box center [1375, 523] width 34 height 34
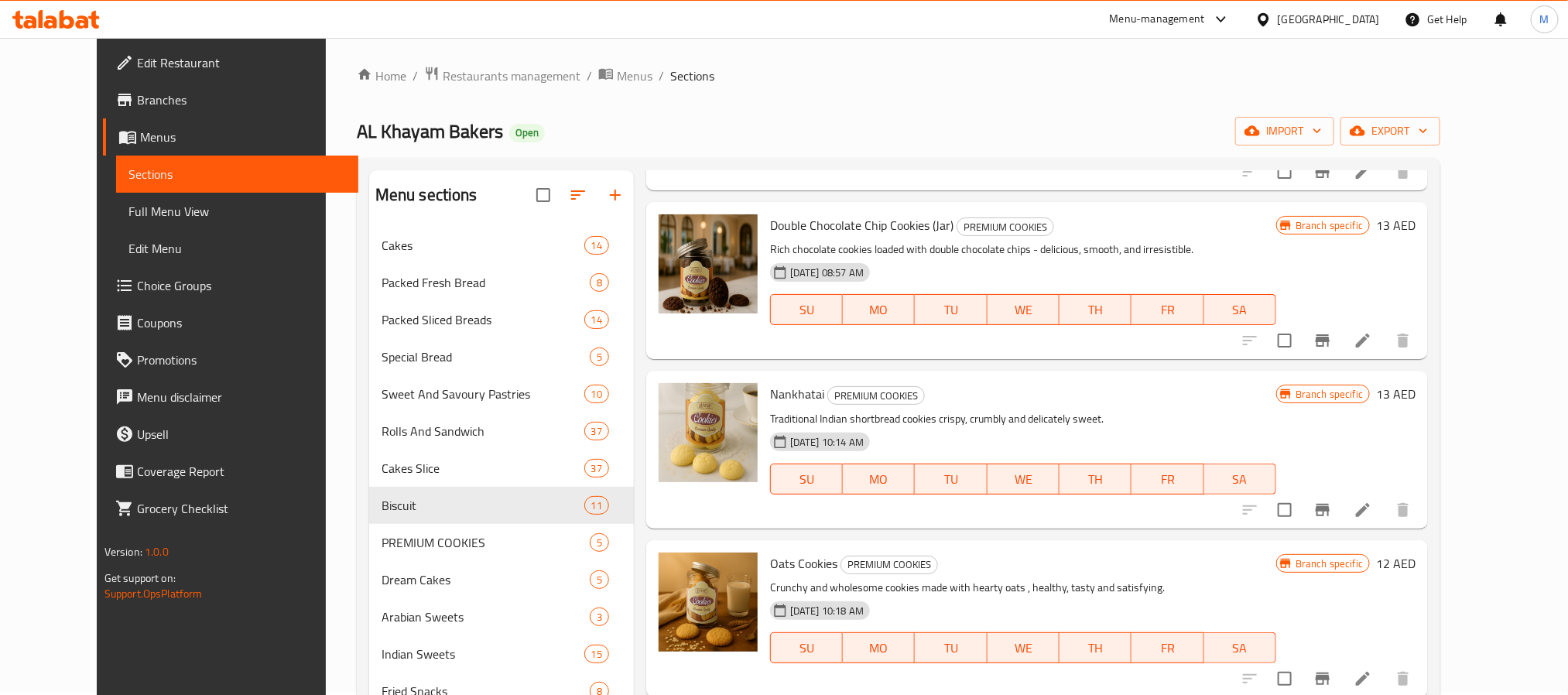
scroll to position [119, 0]
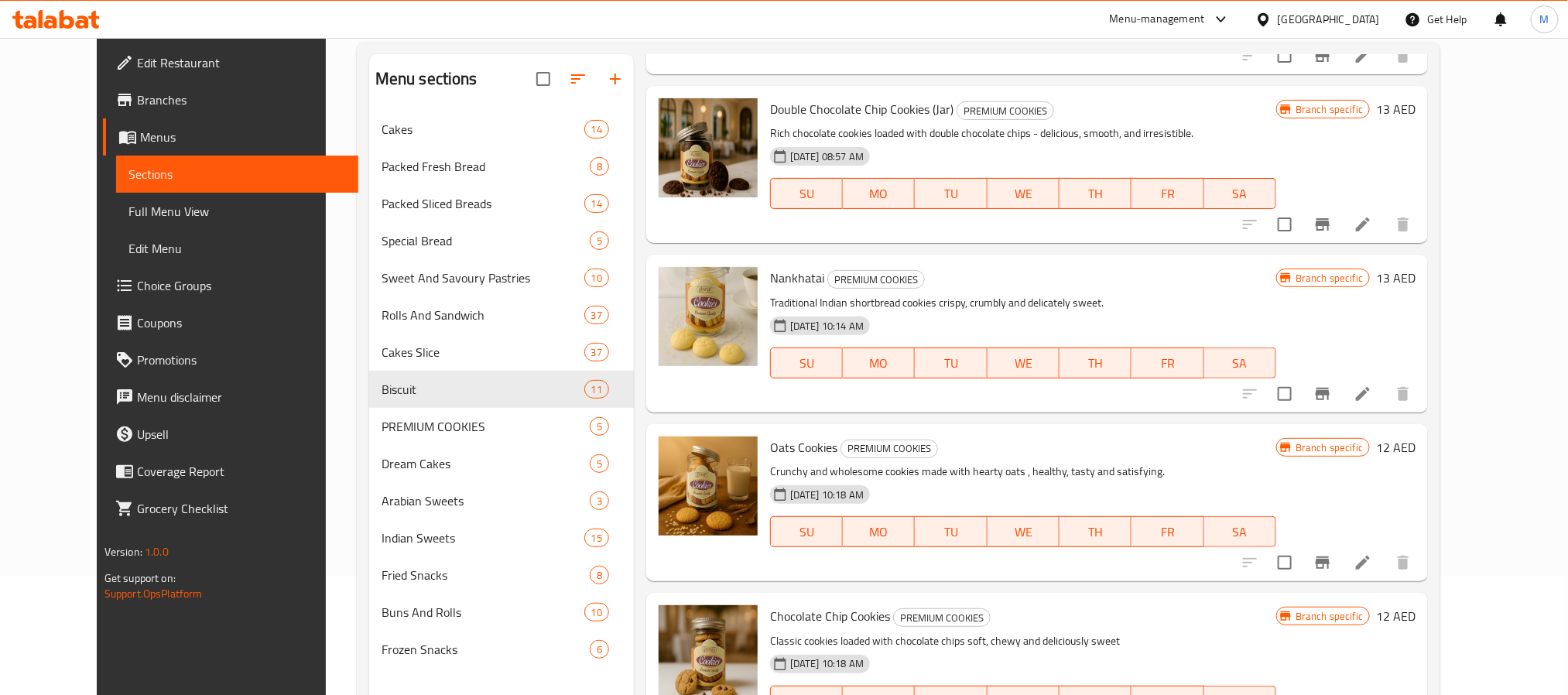
click at [1416, 447] on h6 "12 AED" at bounding box center [1395, 447] width 40 height 21
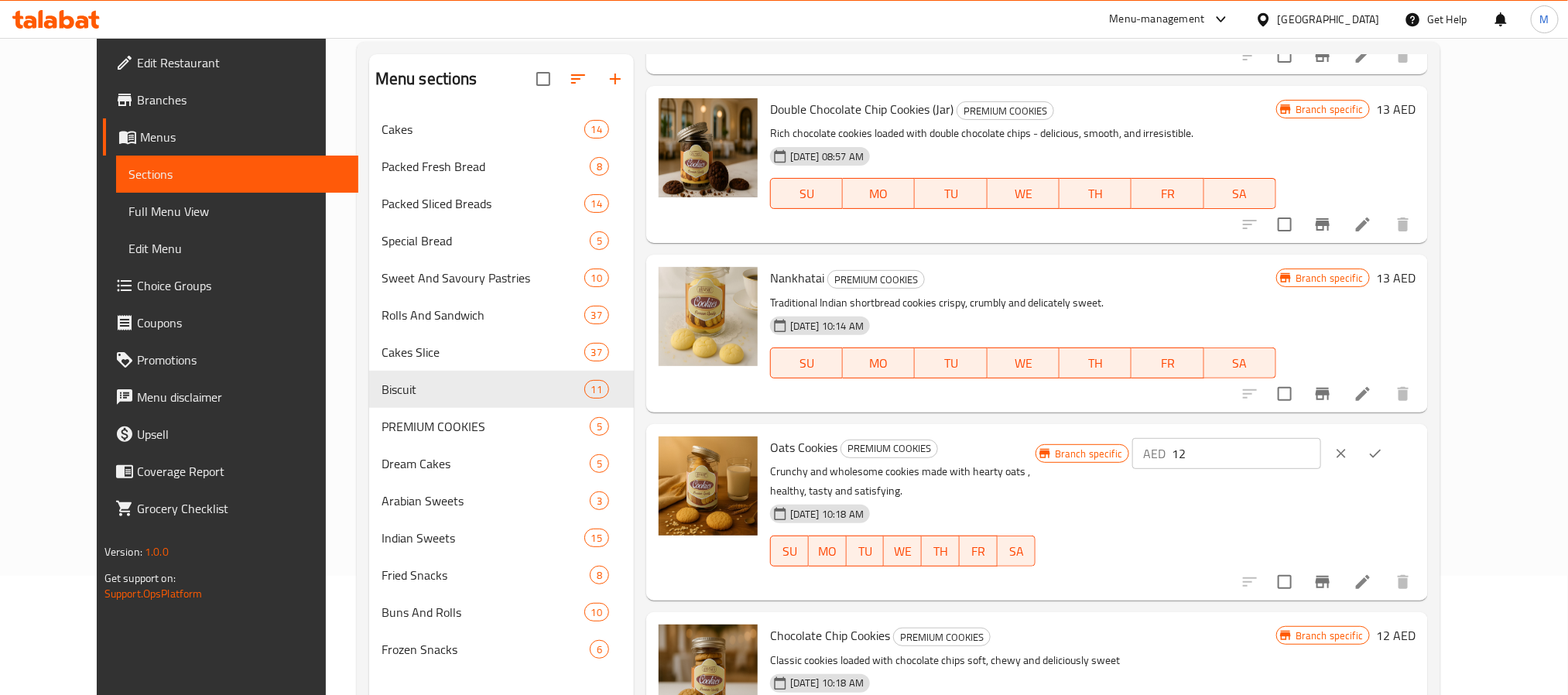
click at [1321, 446] on input "12" at bounding box center [1247, 453] width 150 height 31
type input "13"
click at [1321, 449] on input "13" at bounding box center [1247, 453] width 150 height 31
click at [1393, 453] on button "ok" at bounding box center [1375, 453] width 34 height 34
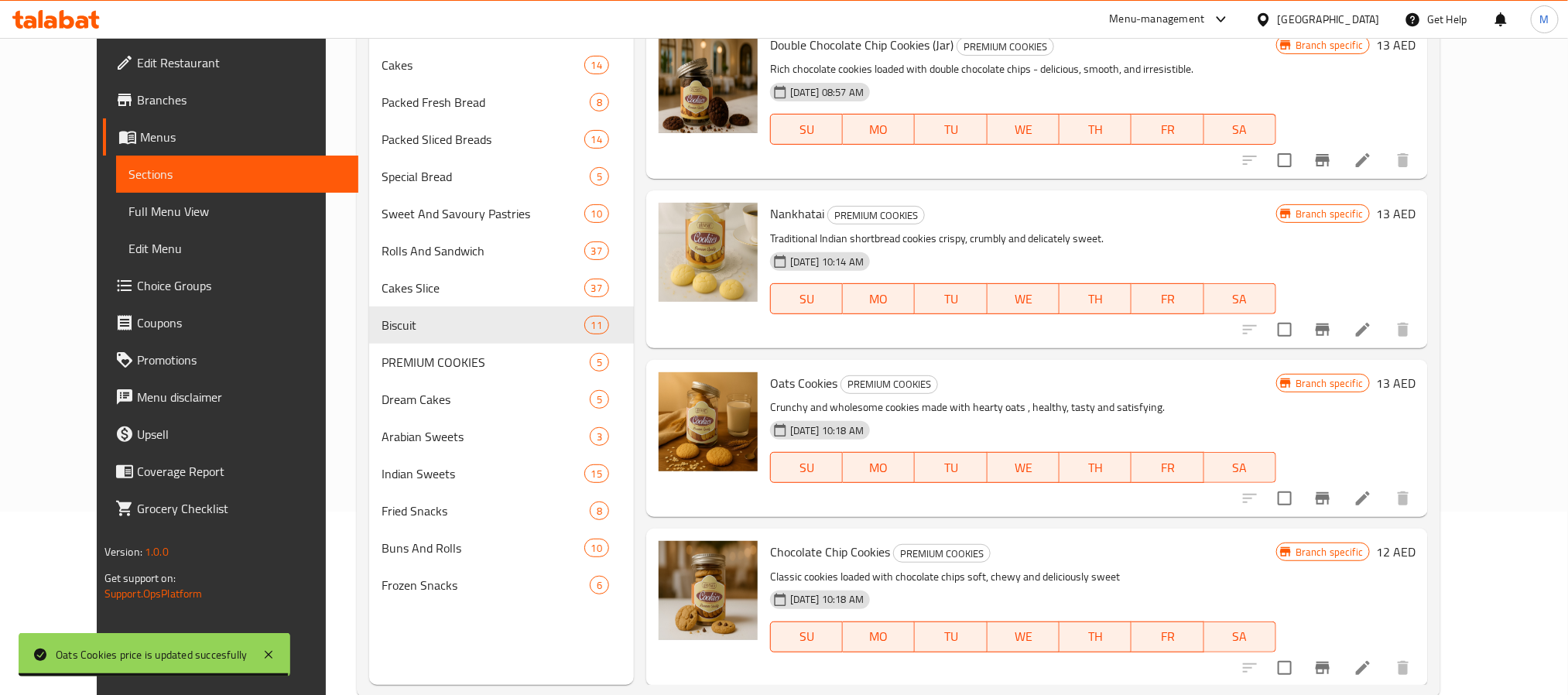
scroll to position [217, 0]
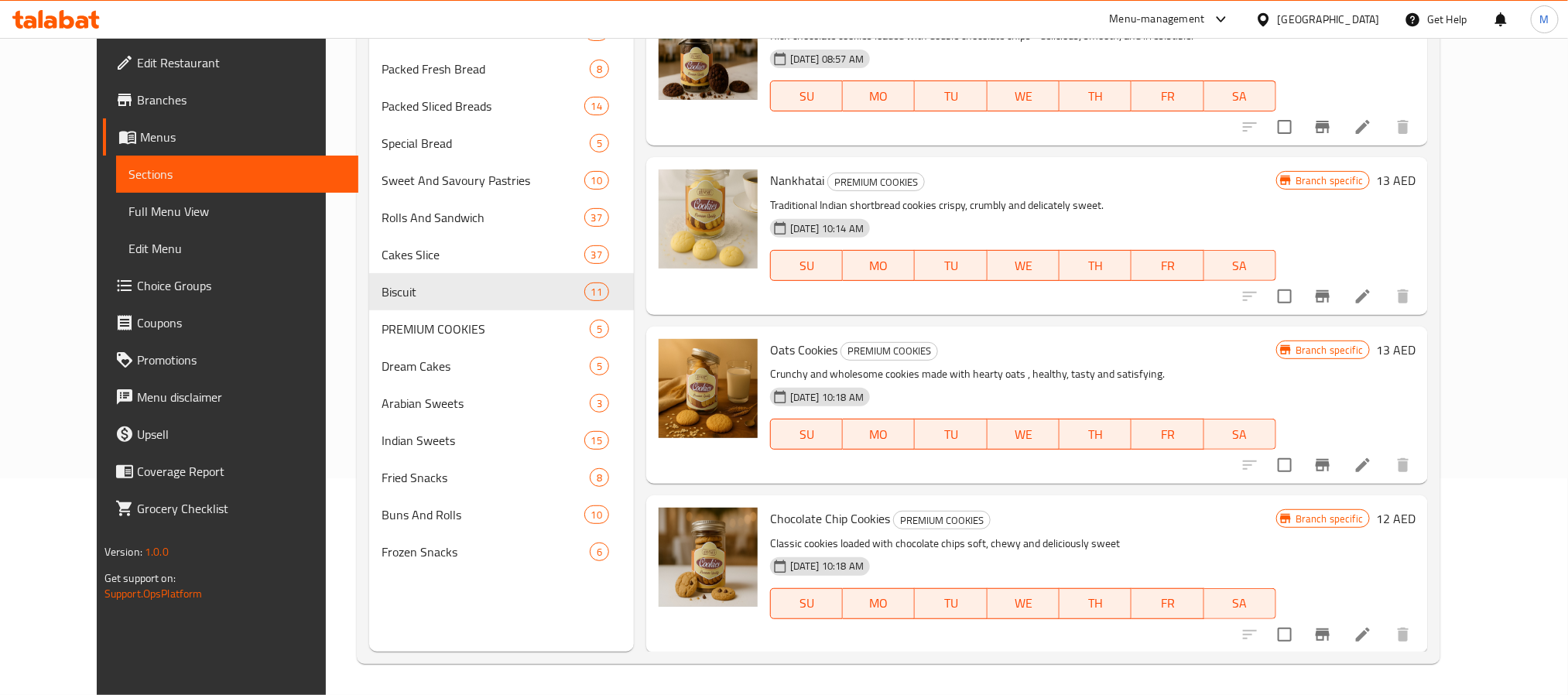
click at [1416, 511] on h6 "12 AED" at bounding box center [1395, 518] width 40 height 21
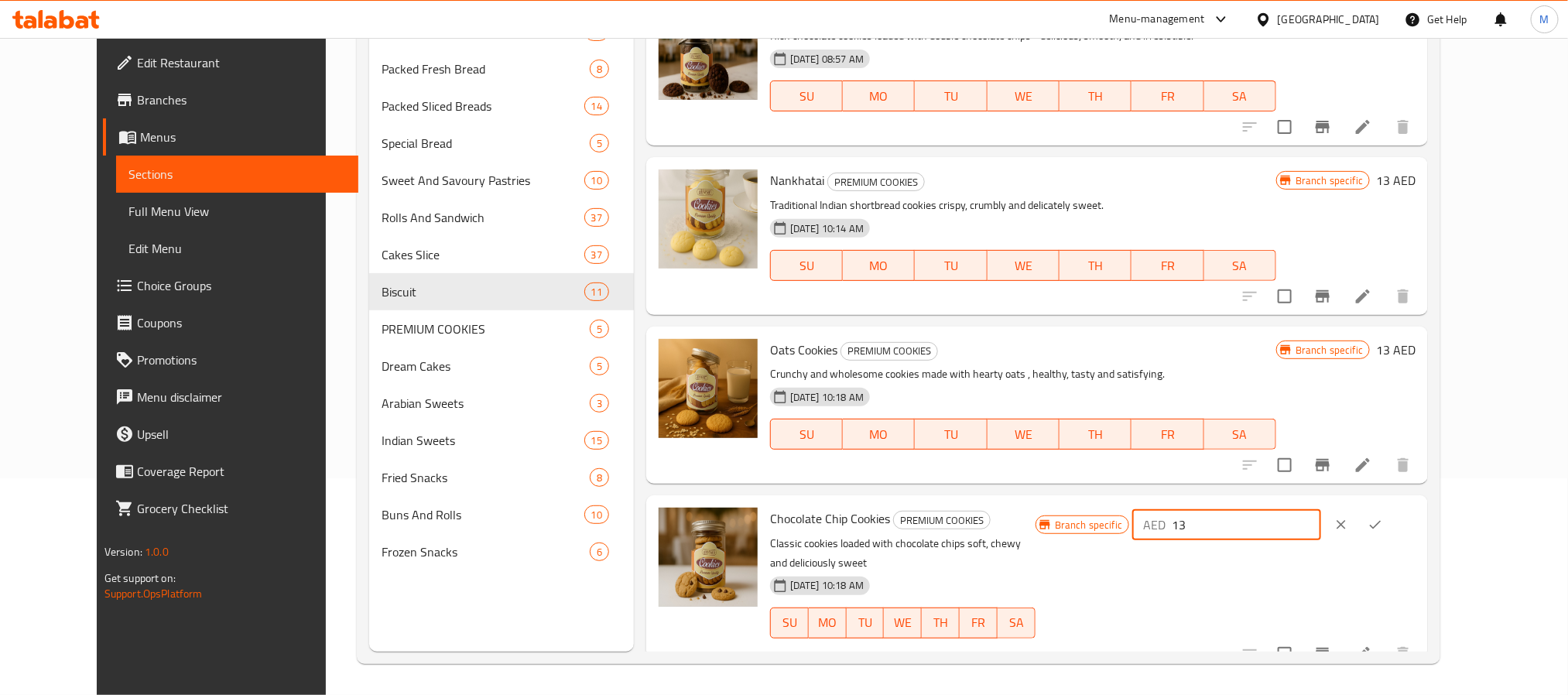
type input "13"
click at [1321, 516] on input "13" at bounding box center [1247, 524] width 150 height 31
click at [1383, 528] on icon "ok" at bounding box center [1375, 524] width 16 height 16
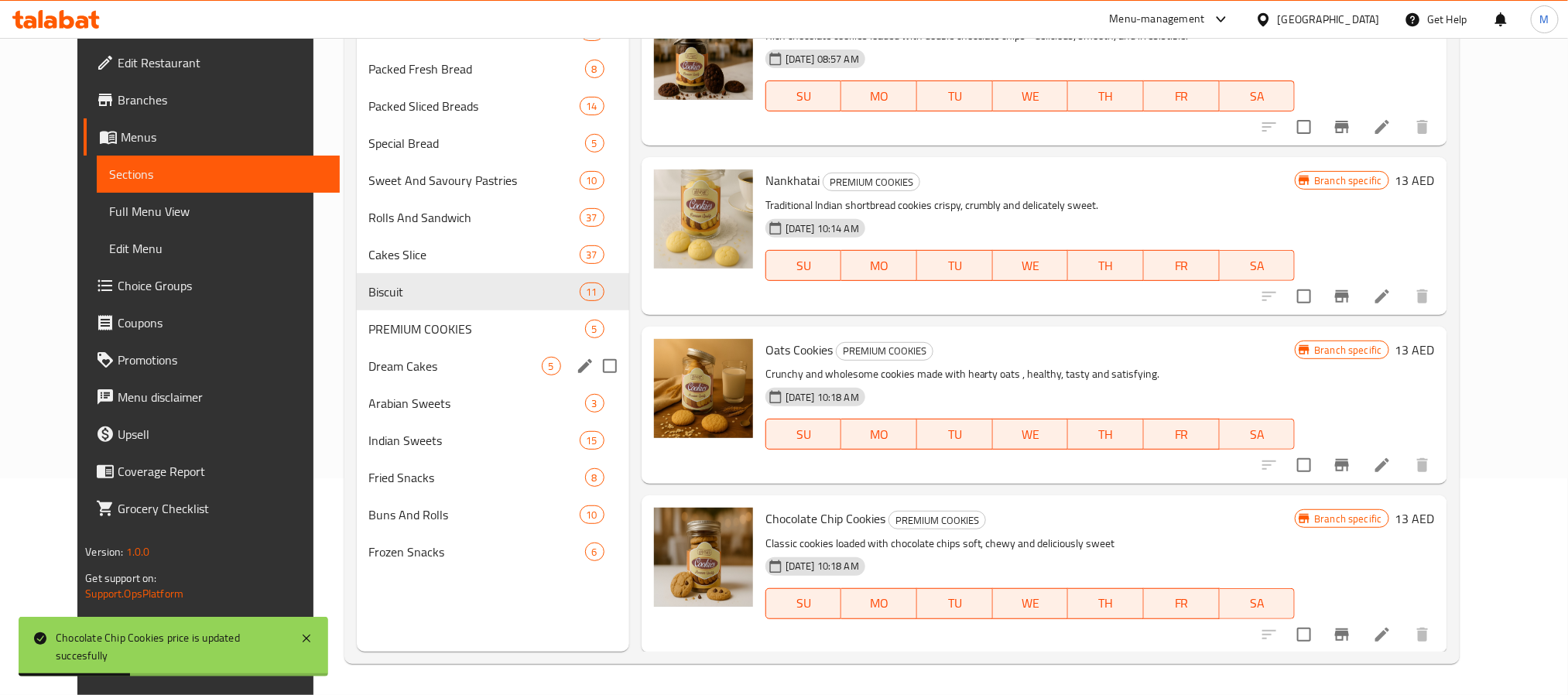
click at [458, 355] on div "Dream Cakes 5" at bounding box center [492, 365] width 272 height 37
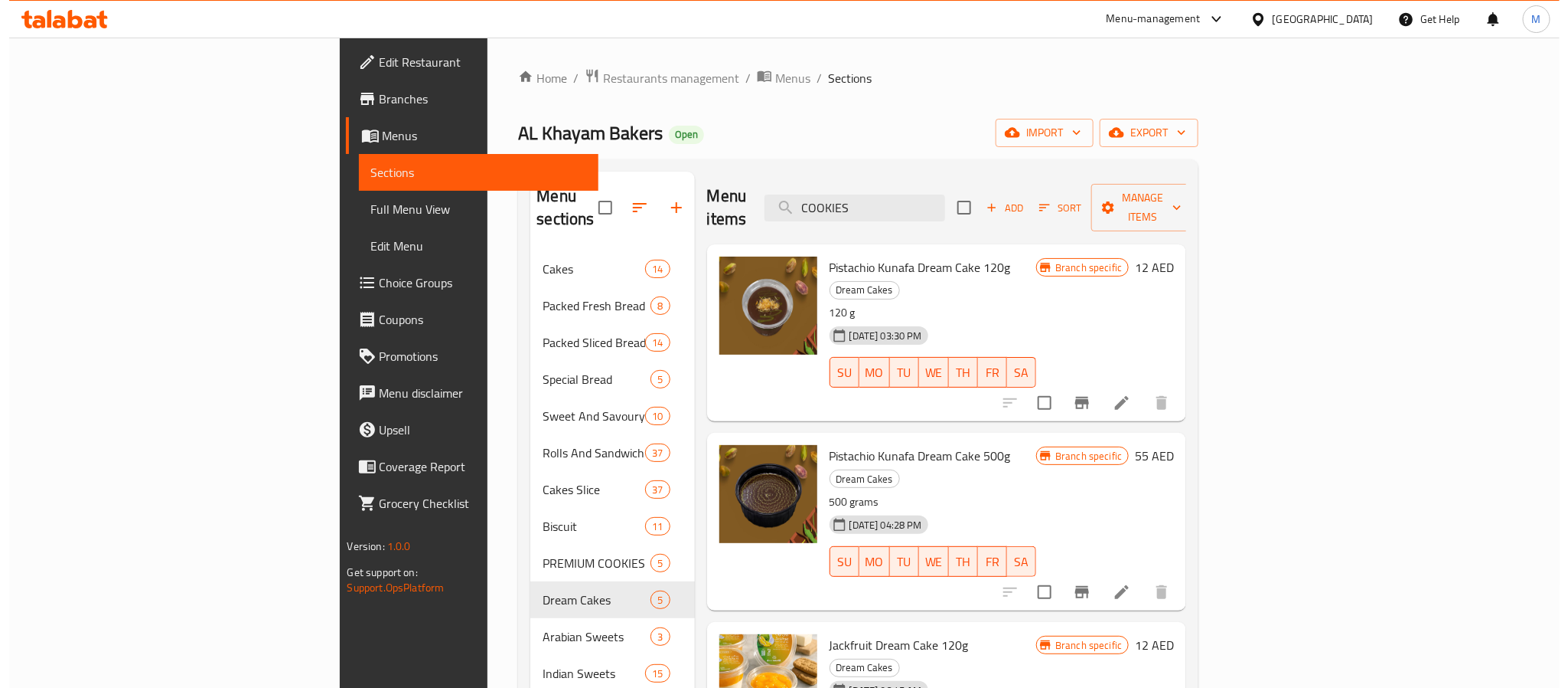
scroll to position [115, 0]
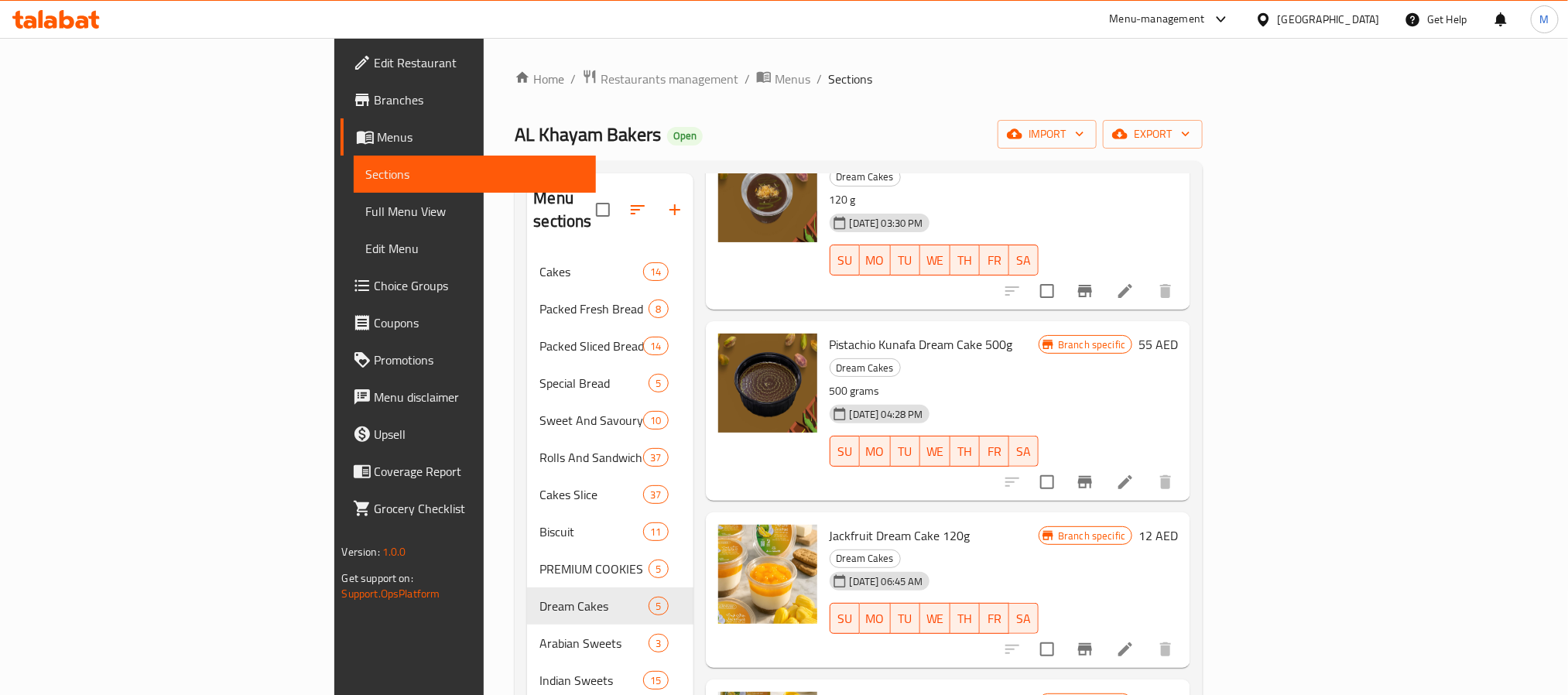
click at [1104, 630] on button "Branch-specific-item" at bounding box center [1085, 649] width 37 height 37
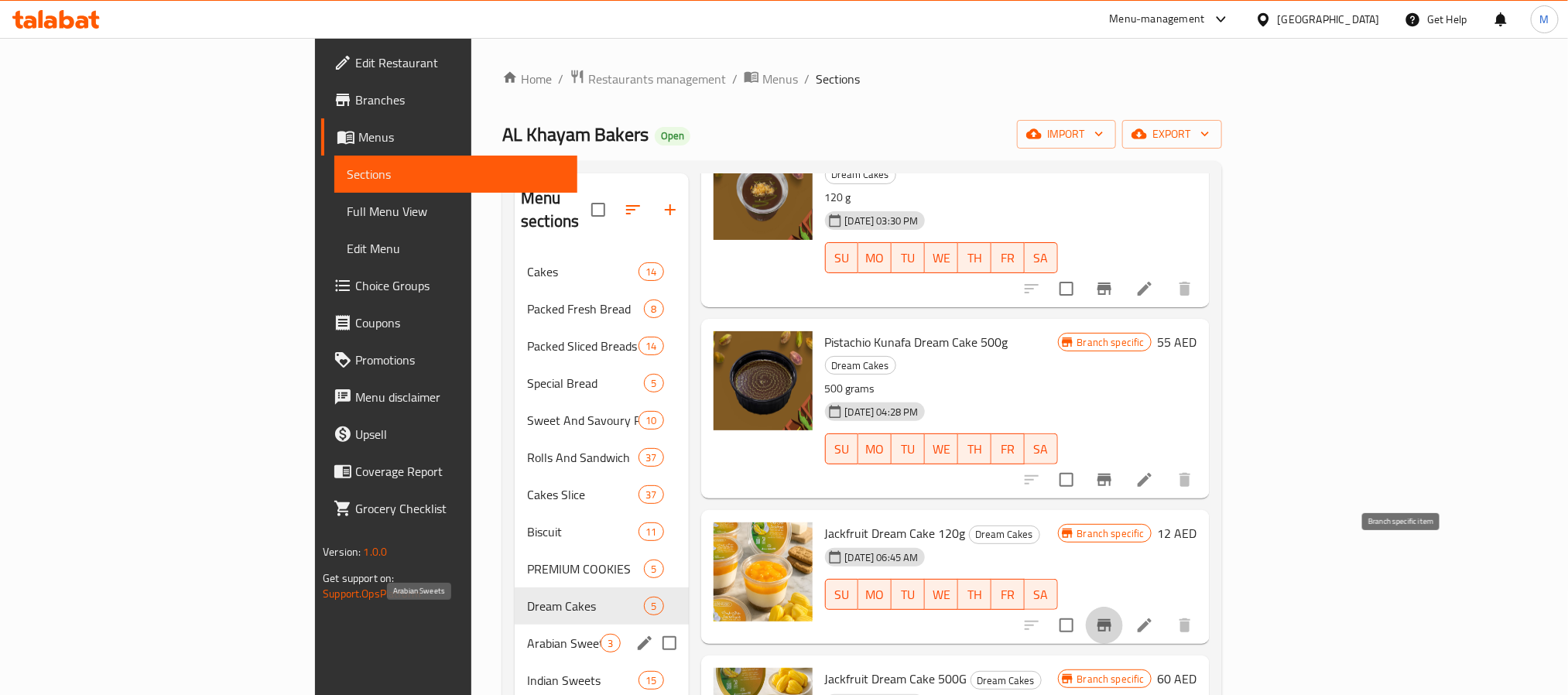
click at [527, 633] on span "Arabian Sweets" at bounding box center [564, 642] width 74 height 18
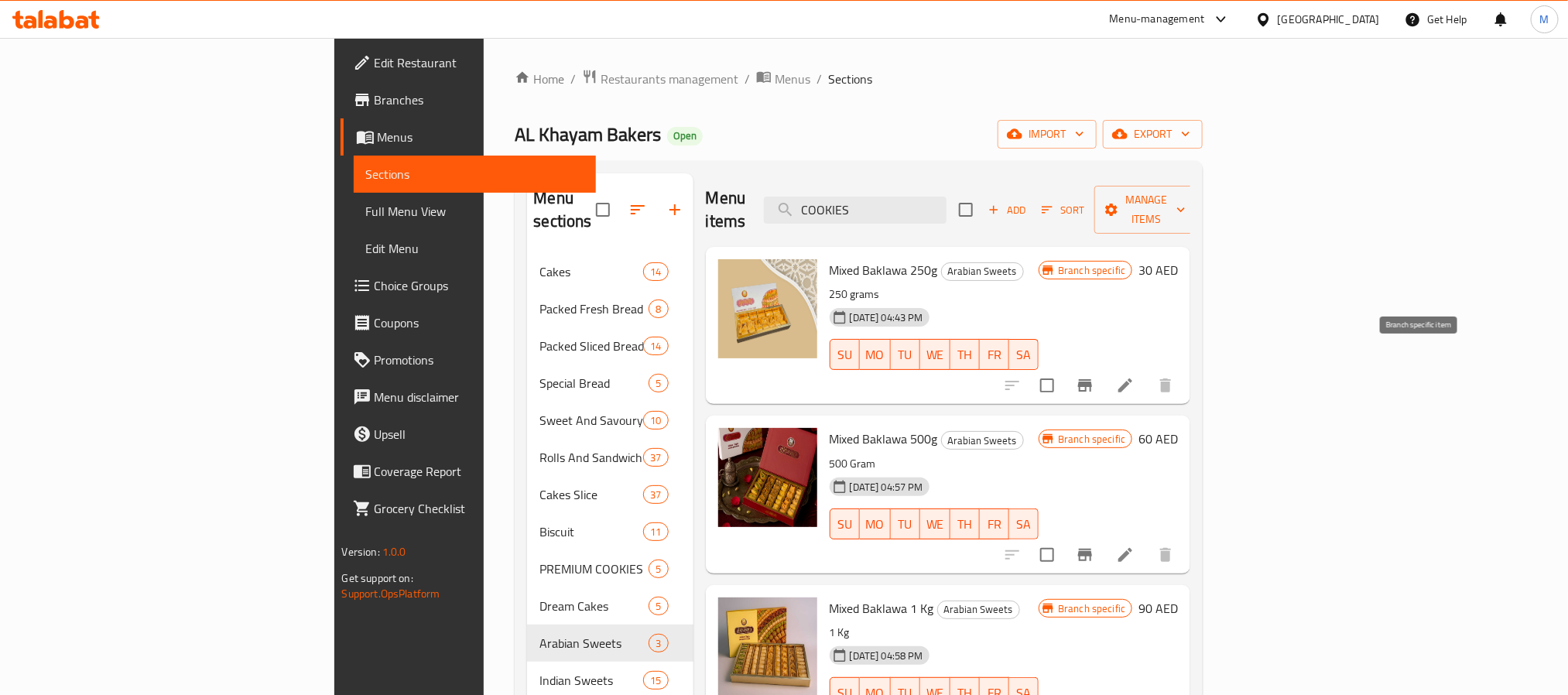
click at [1092, 379] on icon "Branch-specific-item" at bounding box center [1084, 385] width 14 height 12
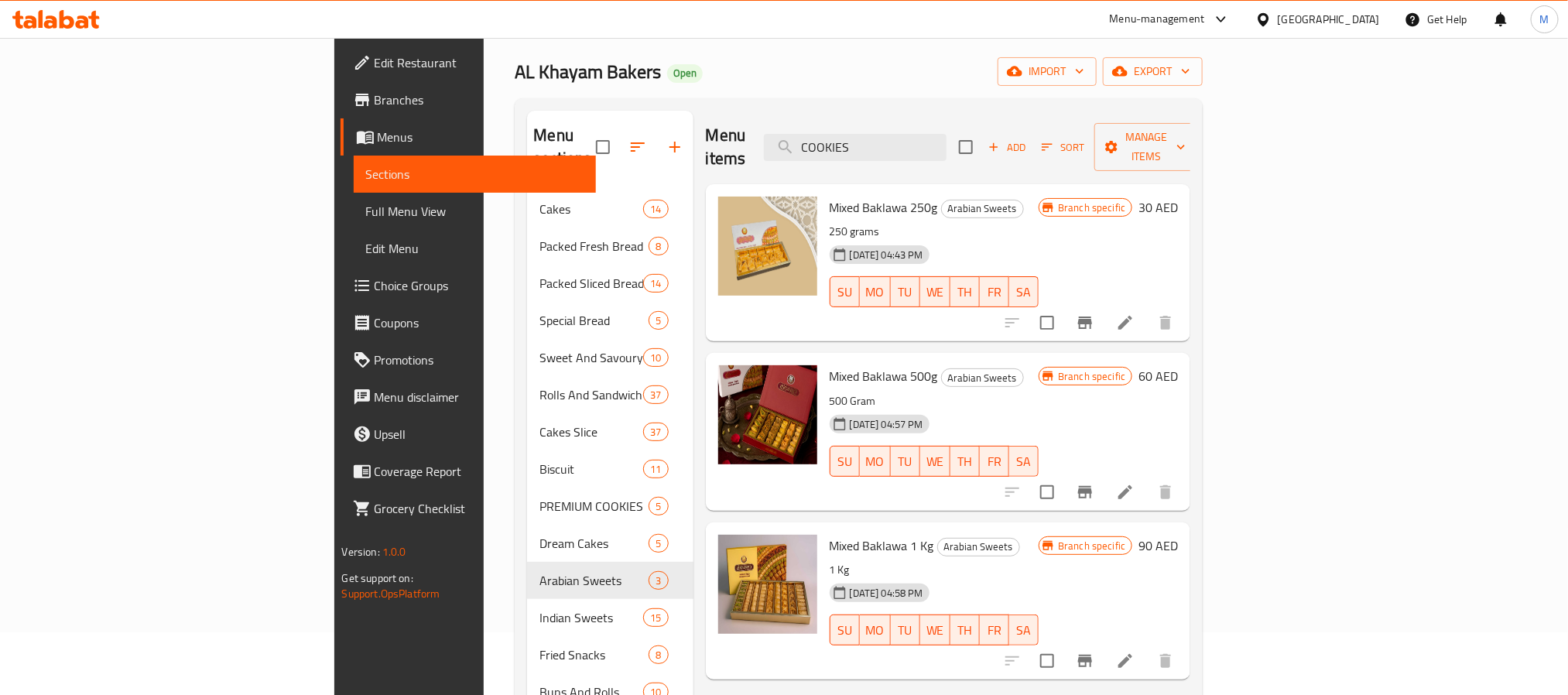
scroll to position [116, 0]
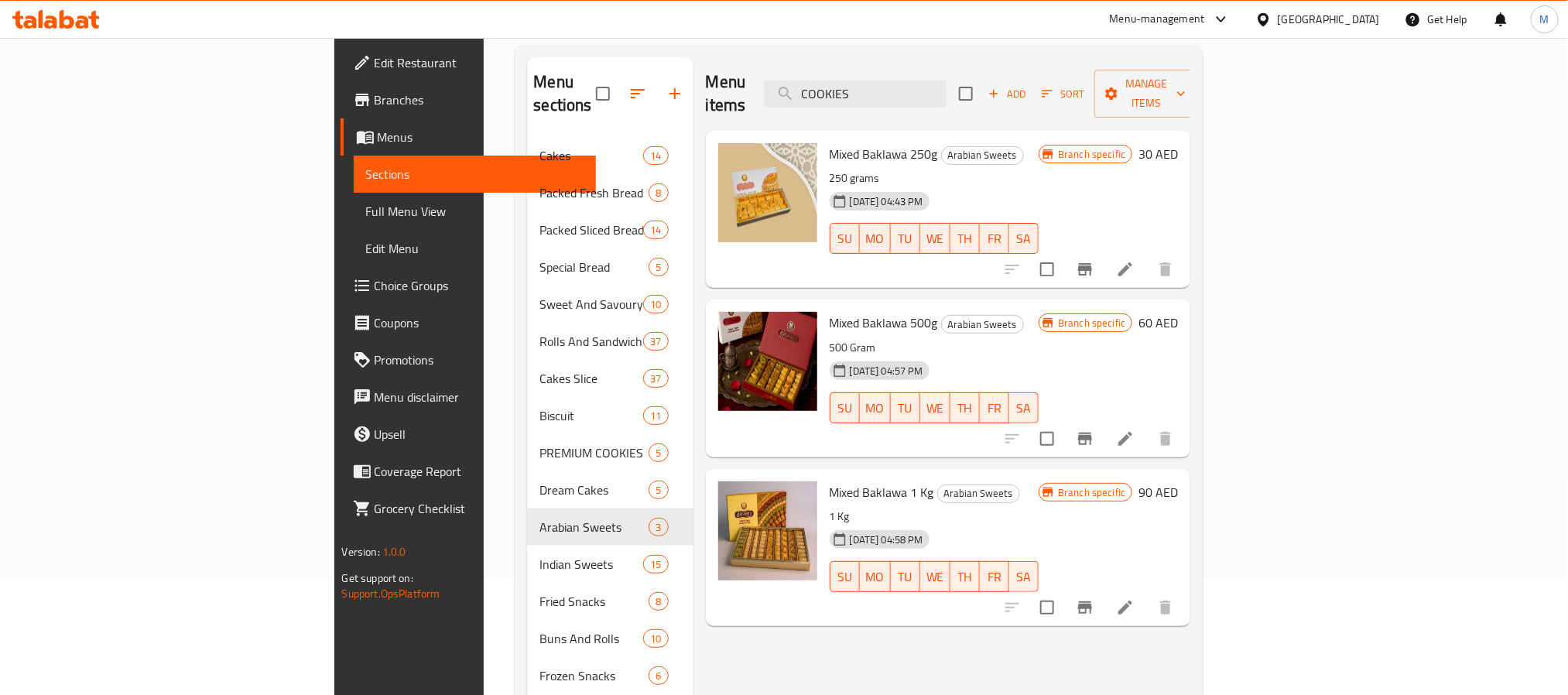
click at [1104, 599] on button "Branch-specific-item" at bounding box center [1085, 607] width 37 height 37
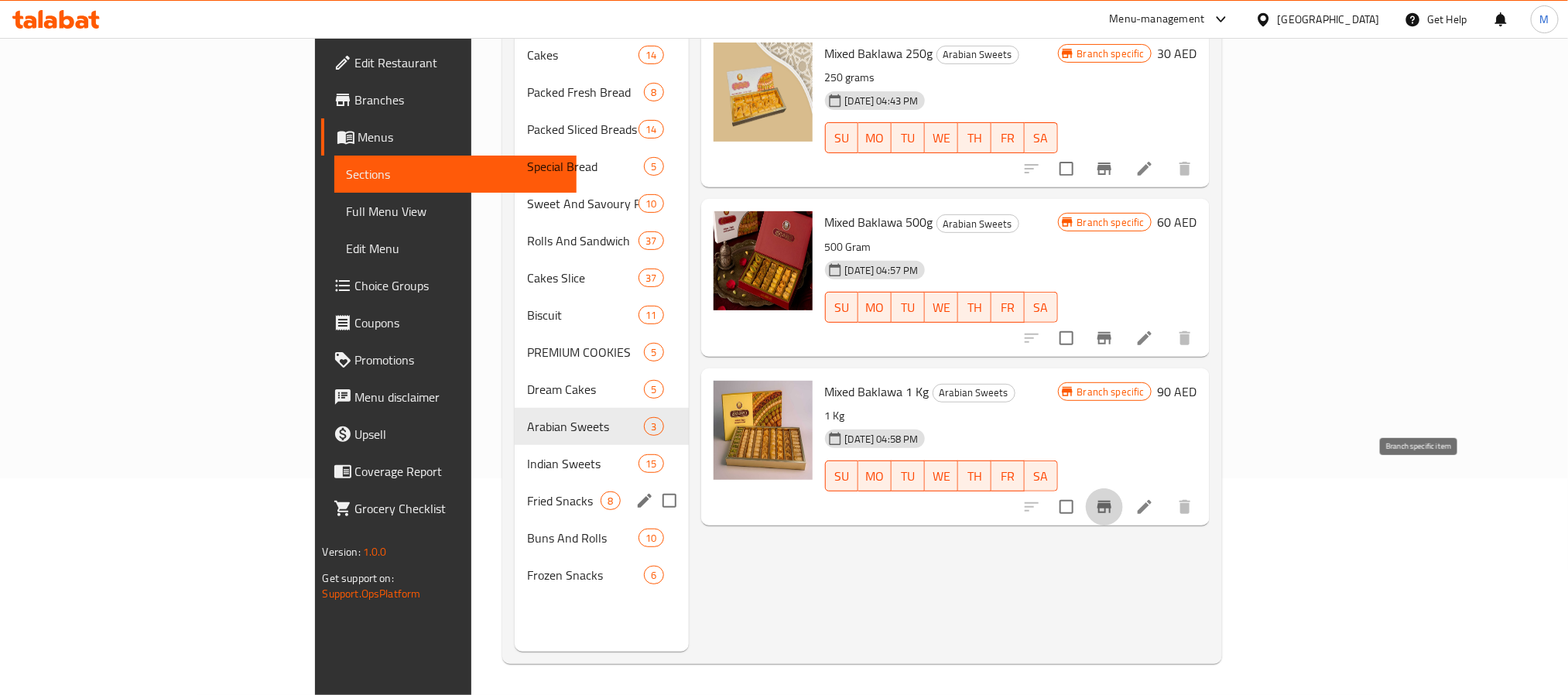
click at [514, 482] on div "Fried Snacks 8" at bounding box center [601, 500] width 174 height 37
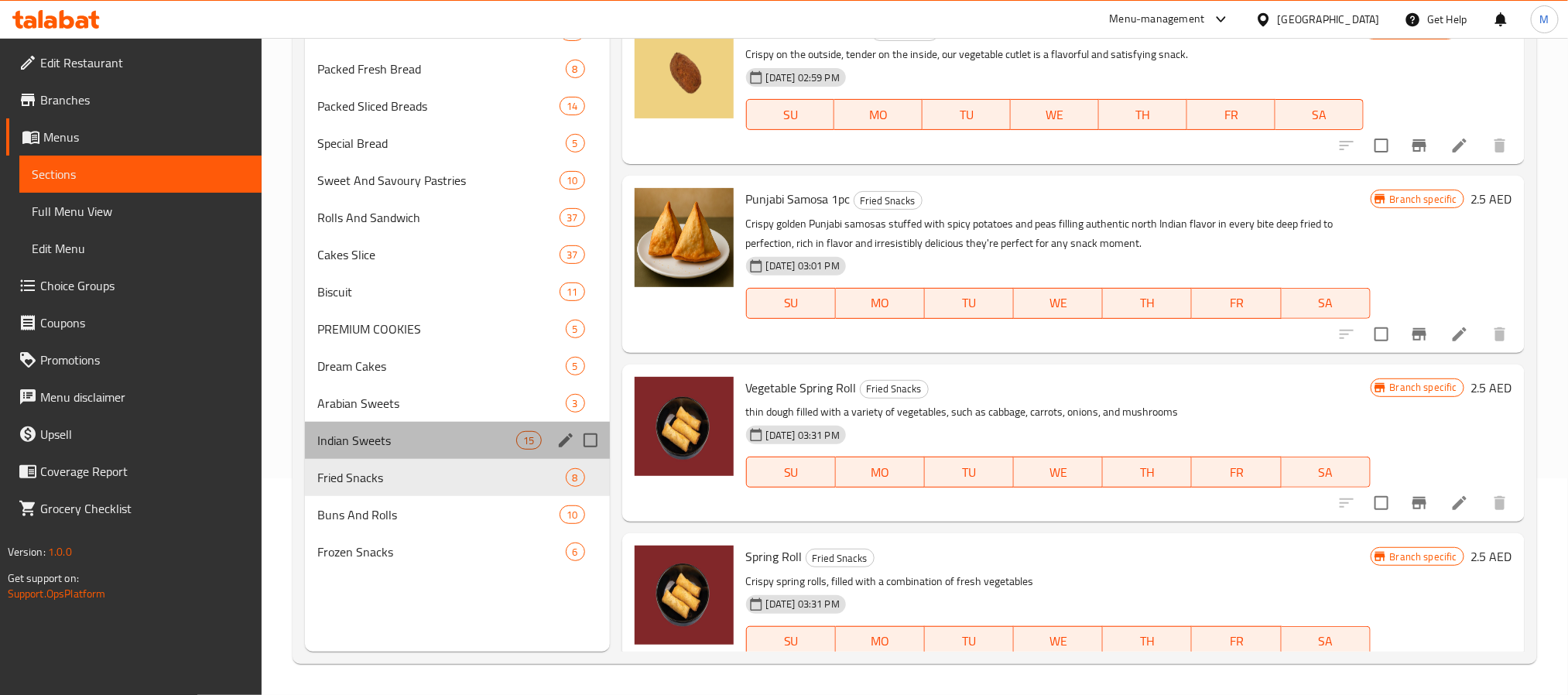
click at [371, 450] on div "Indian Sweets 15" at bounding box center [457, 440] width 305 height 37
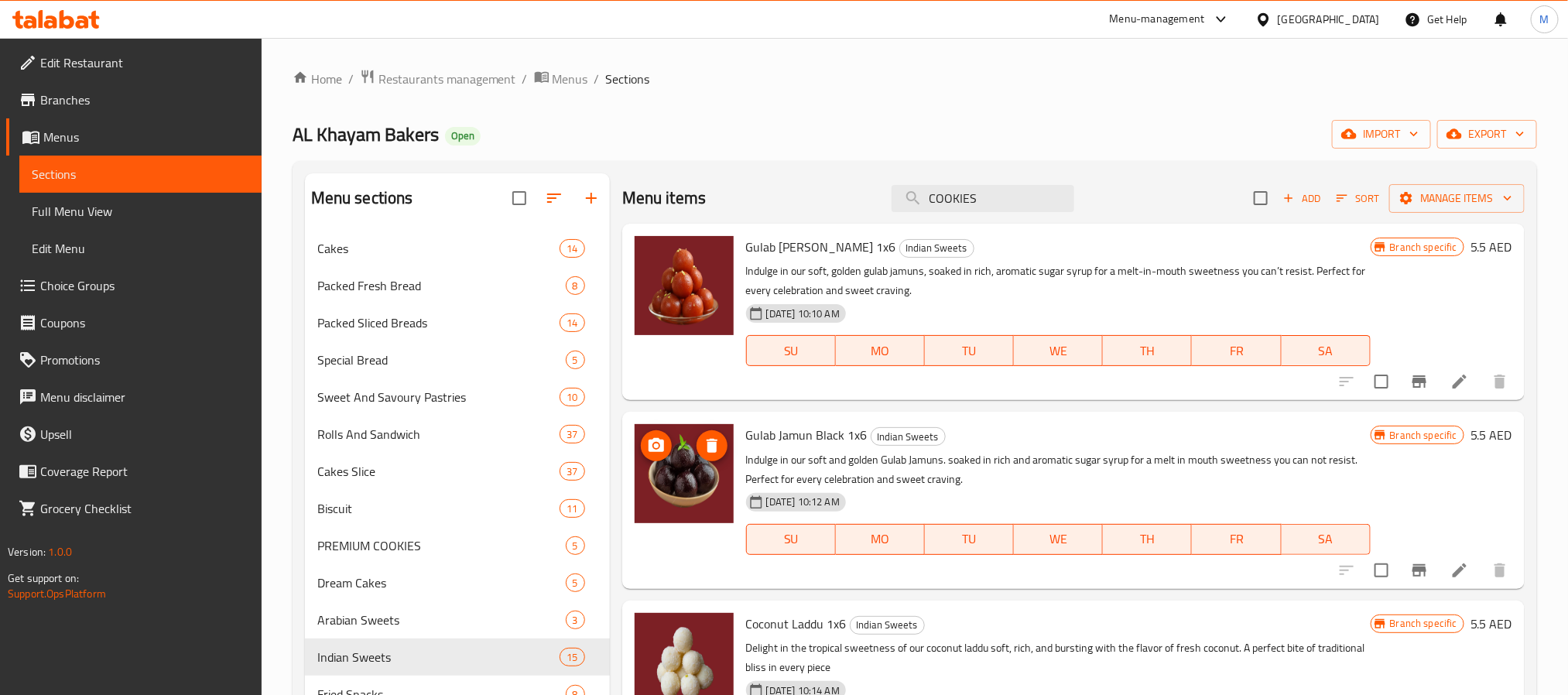
click at [780, 254] on span "Gulab [PERSON_NAME] 1x6" at bounding box center [821, 246] width 151 height 23
copy h6 "Gulab [PERSON_NAME] 1x6"
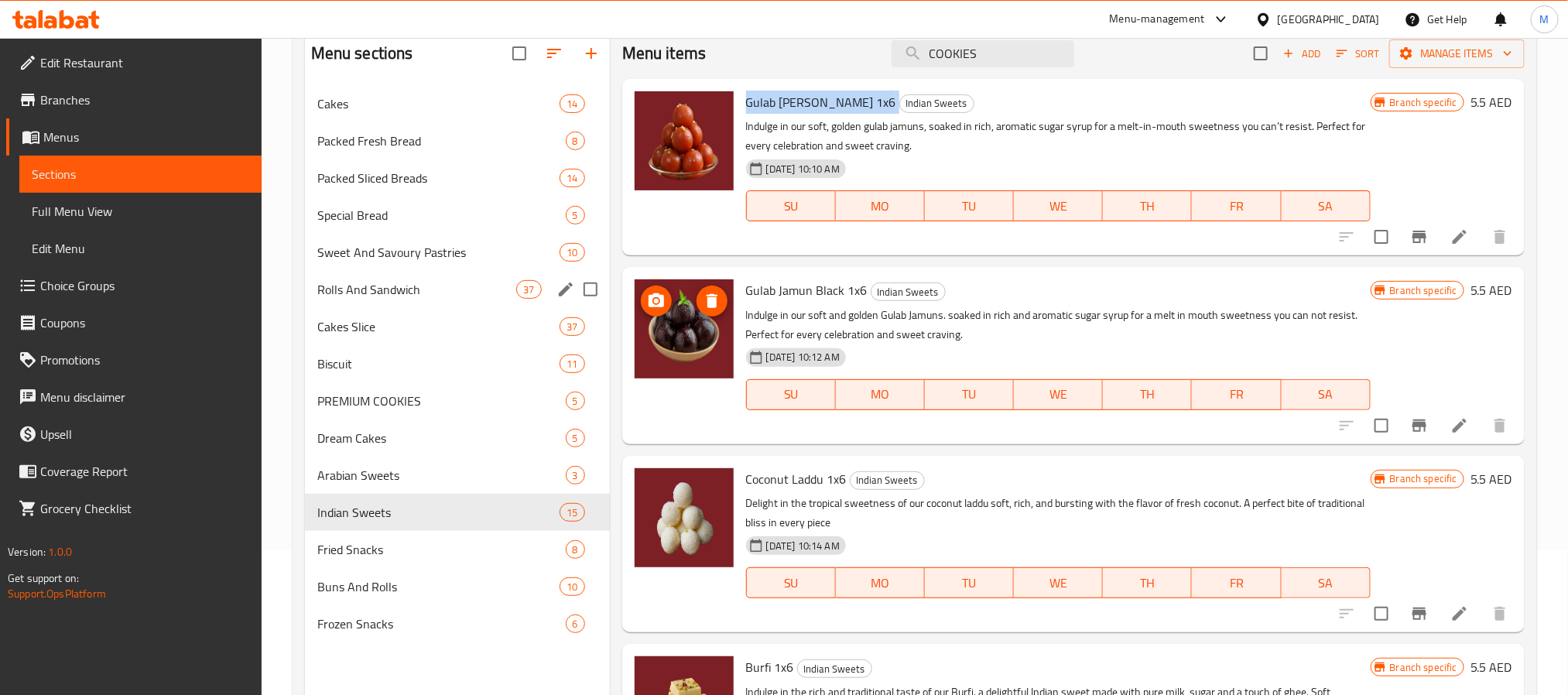
scroll to position [217, 0]
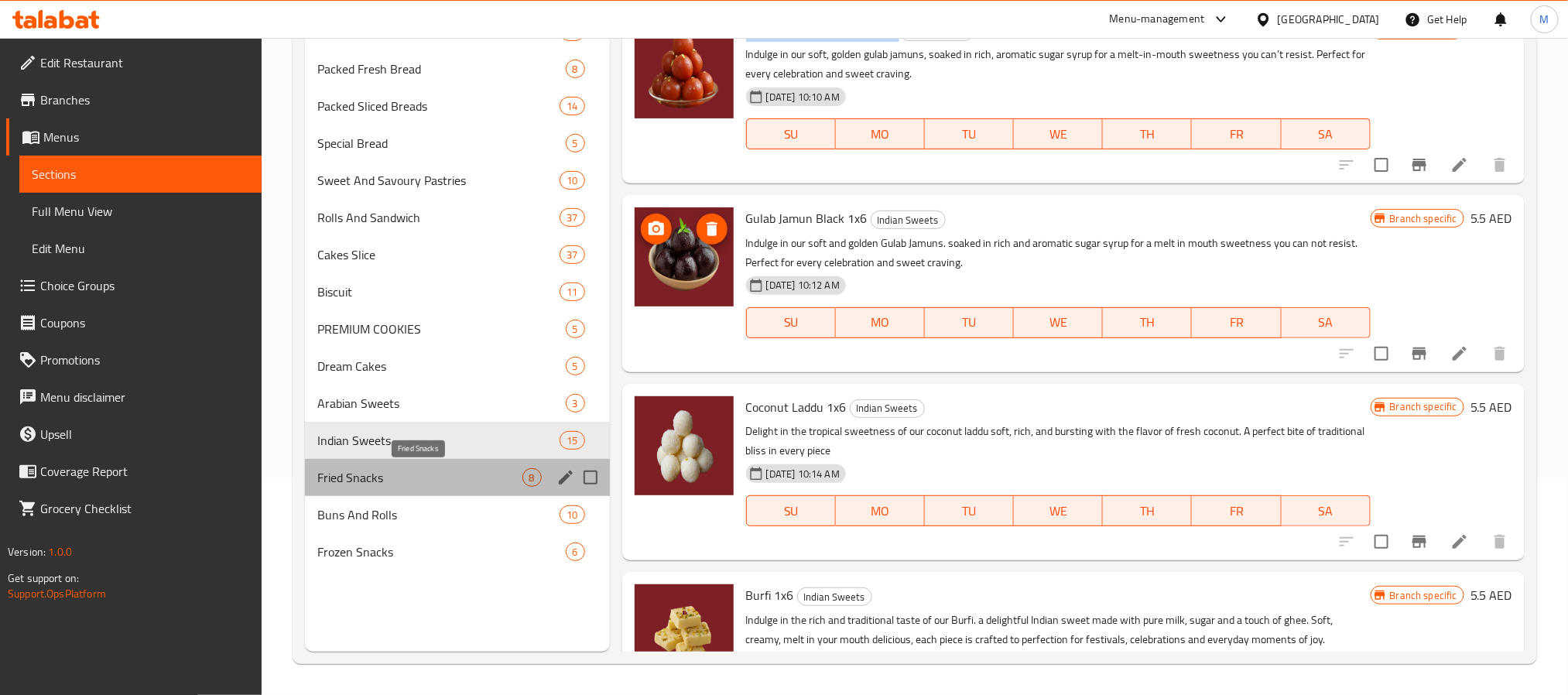
click at [475, 472] on span "Fried Snacks" at bounding box center [420, 477] width 205 height 18
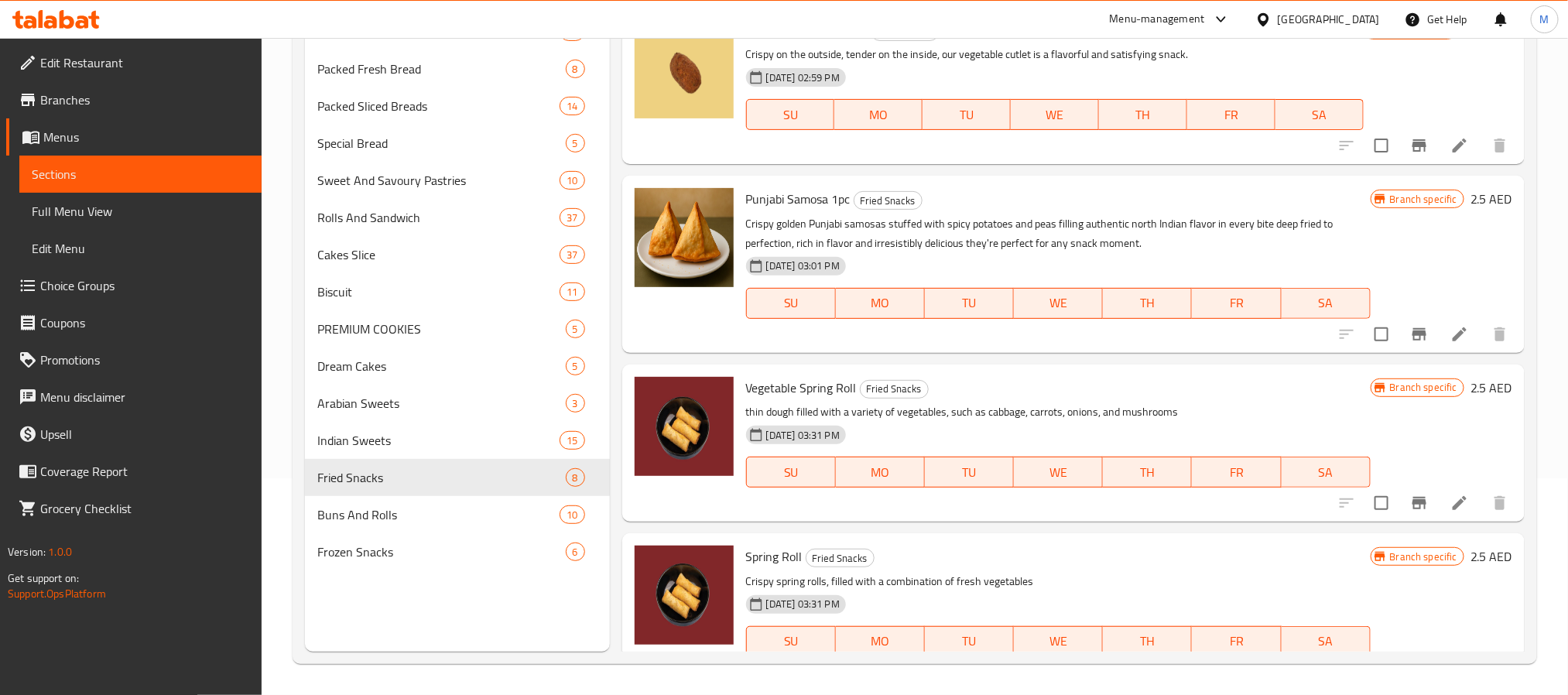
click at [804, 389] on span "Vegetable Spring Roll" at bounding box center [802, 387] width 111 height 23
copy h6 "Vegetable Spring Roll"
click at [804, 389] on span "Vegetable Spring Roll" at bounding box center [802, 387] width 111 height 23
click at [428, 450] on div "Indian Sweets 15" at bounding box center [457, 440] width 305 height 37
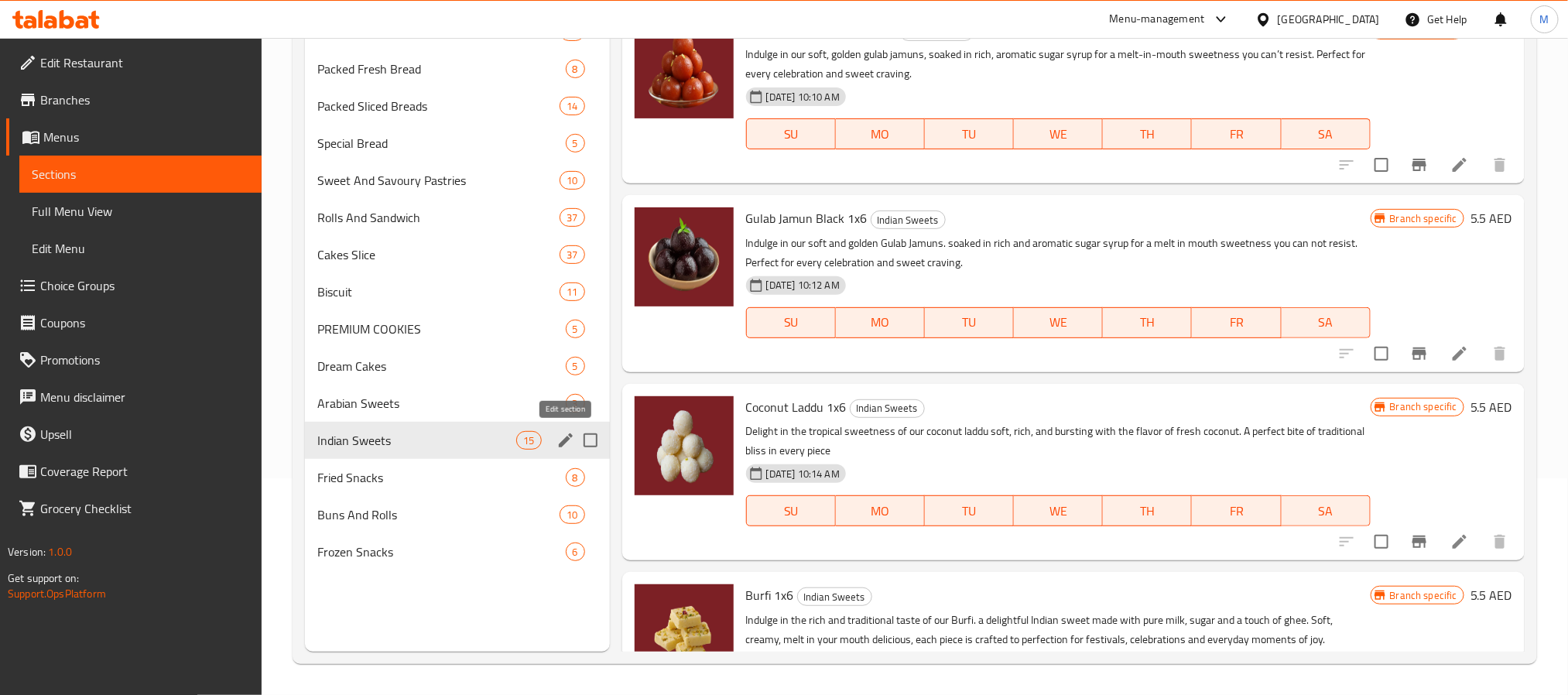
click at [565, 438] on icon "edit" at bounding box center [565, 439] width 14 height 14
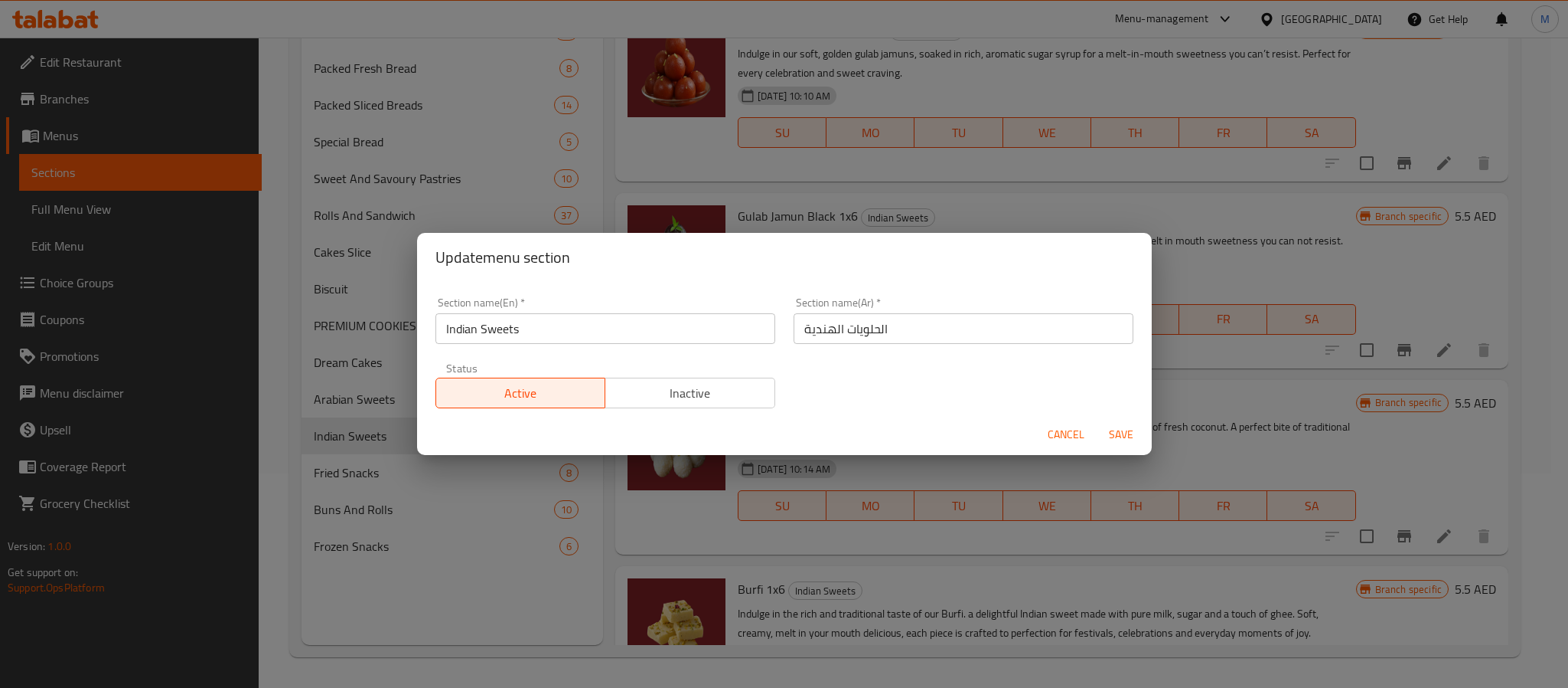
click at [641, 319] on input "Indian Sweets" at bounding box center [605, 329] width 340 height 31
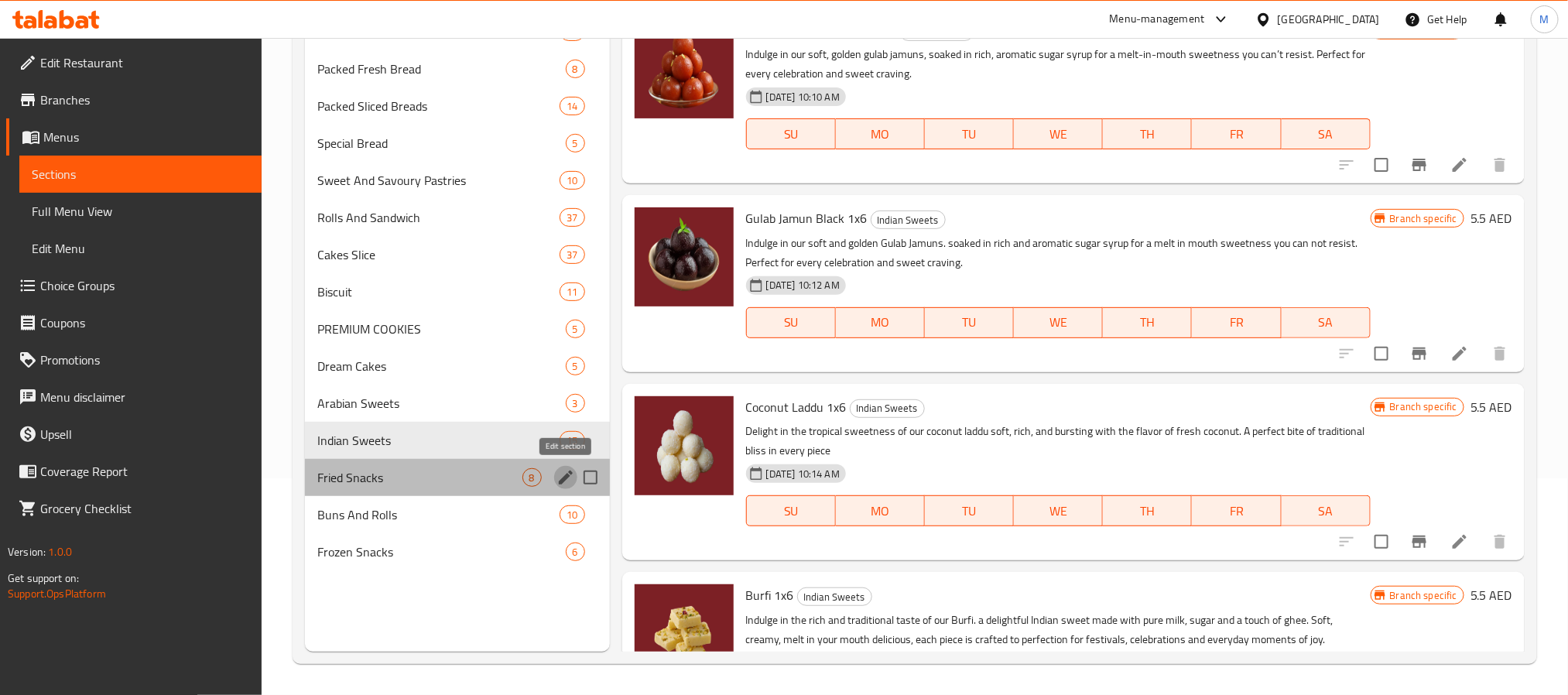
click at [561, 485] on icon "edit" at bounding box center [566, 477] width 18 height 18
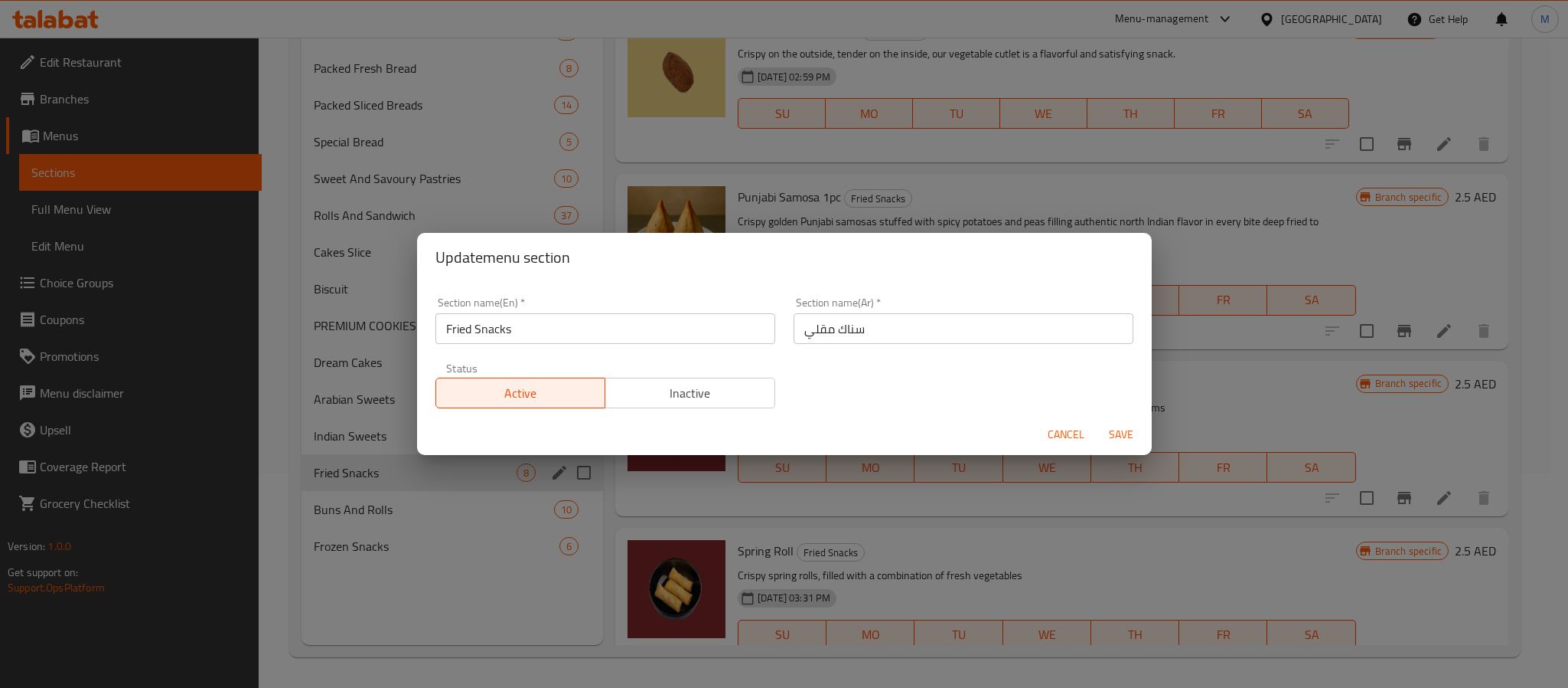
click at [506, 320] on input "Fried Snacks" at bounding box center [605, 329] width 340 height 31
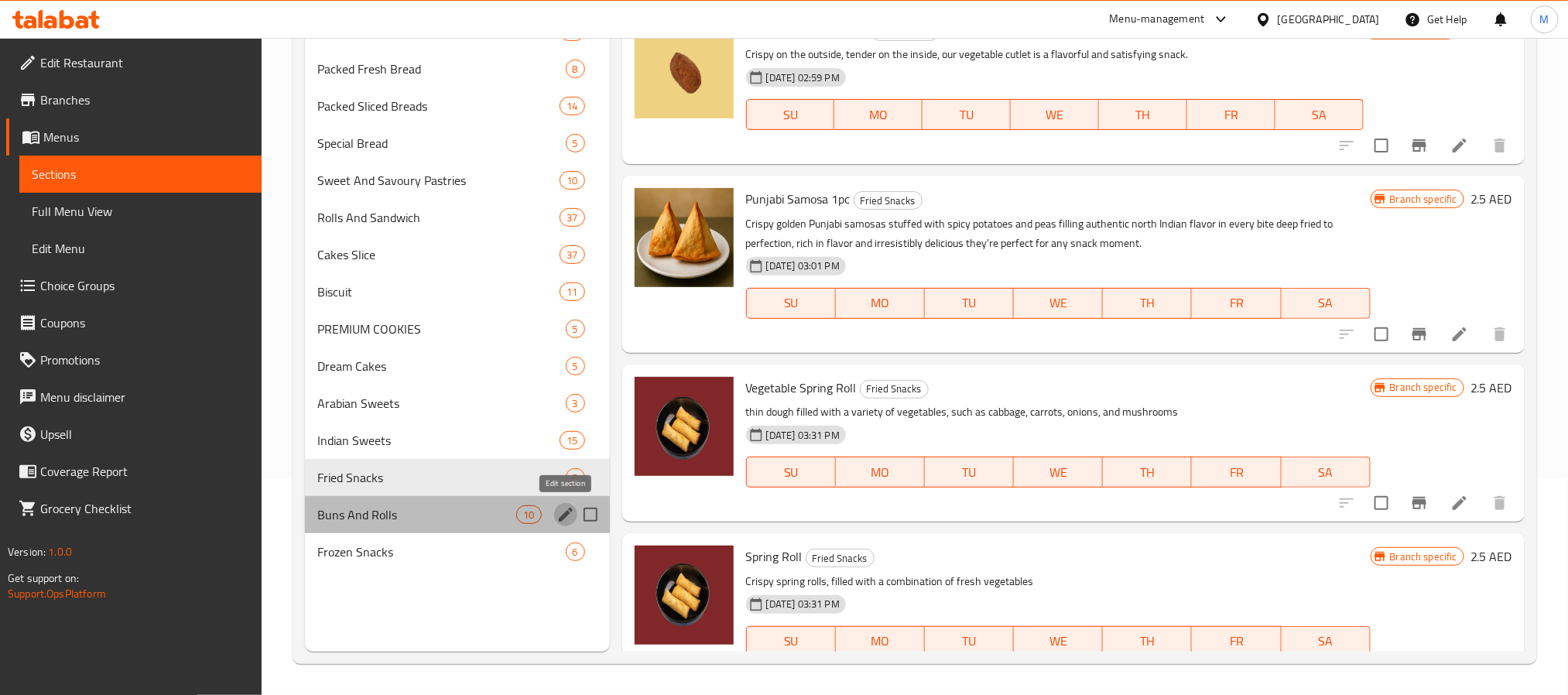
click at [569, 518] on icon "edit" at bounding box center [566, 514] width 18 height 18
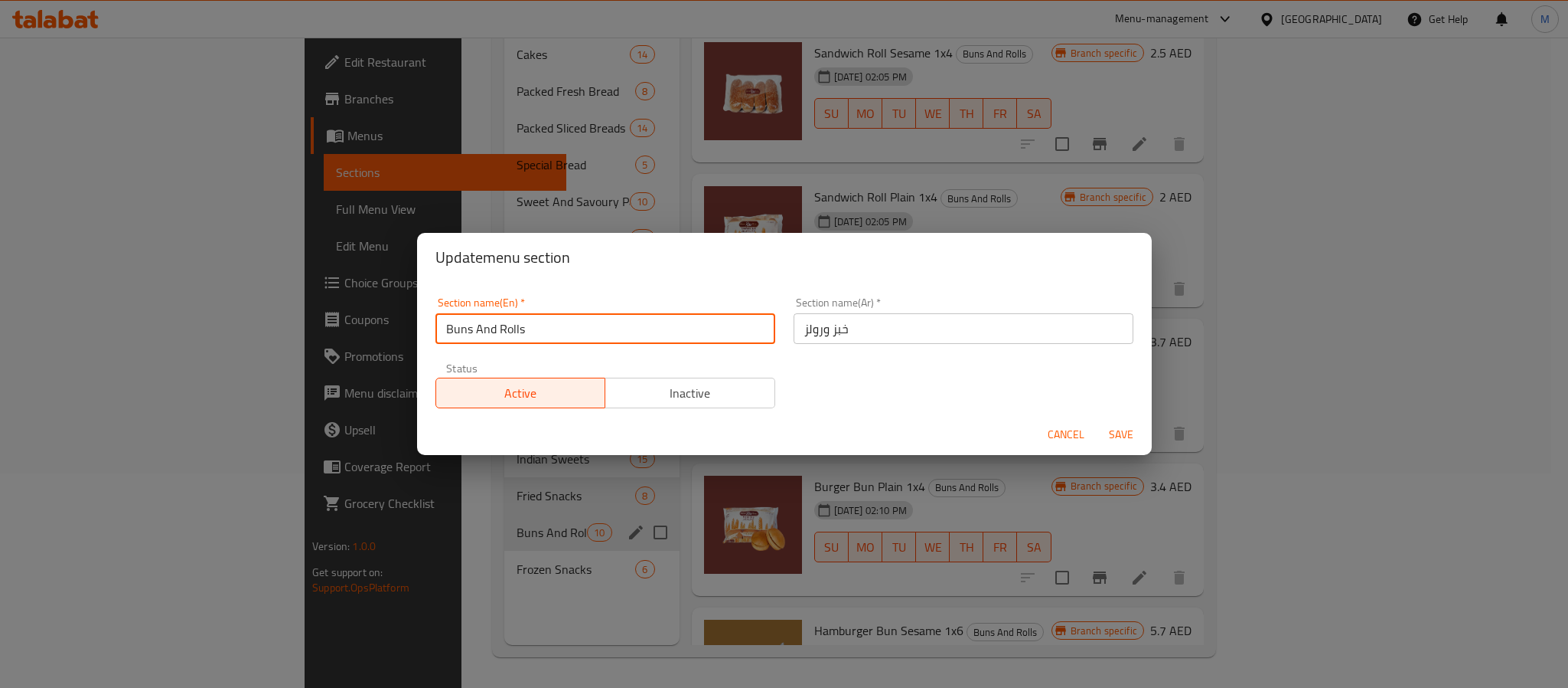
click at [527, 320] on input "Buns And Rolls" at bounding box center [605, 329] width 340 height 31
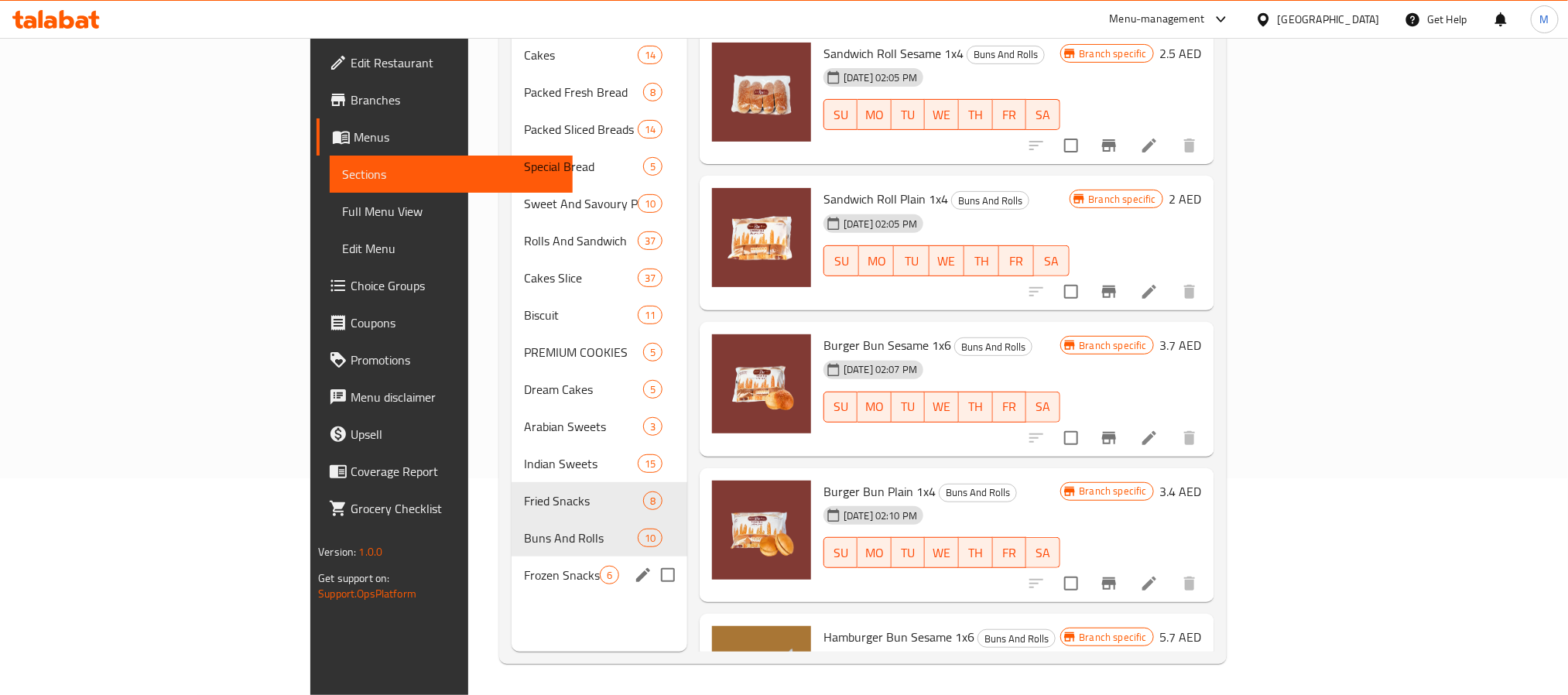
click at [600, 568] on span "6" at bounding box center [609, 575] width 18 height 15
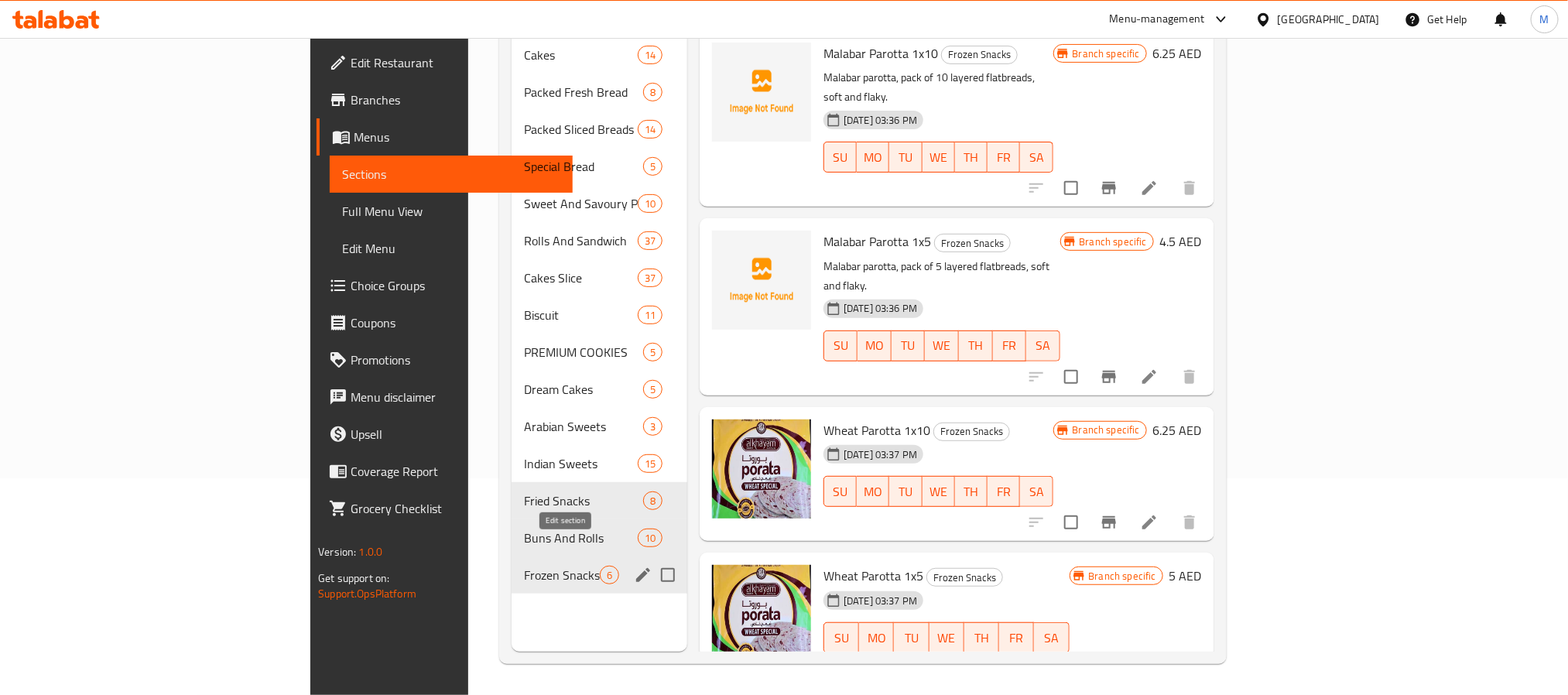
click at [633, 566] on icon "edit" at bounding box center [643, 575] width 18 height 18
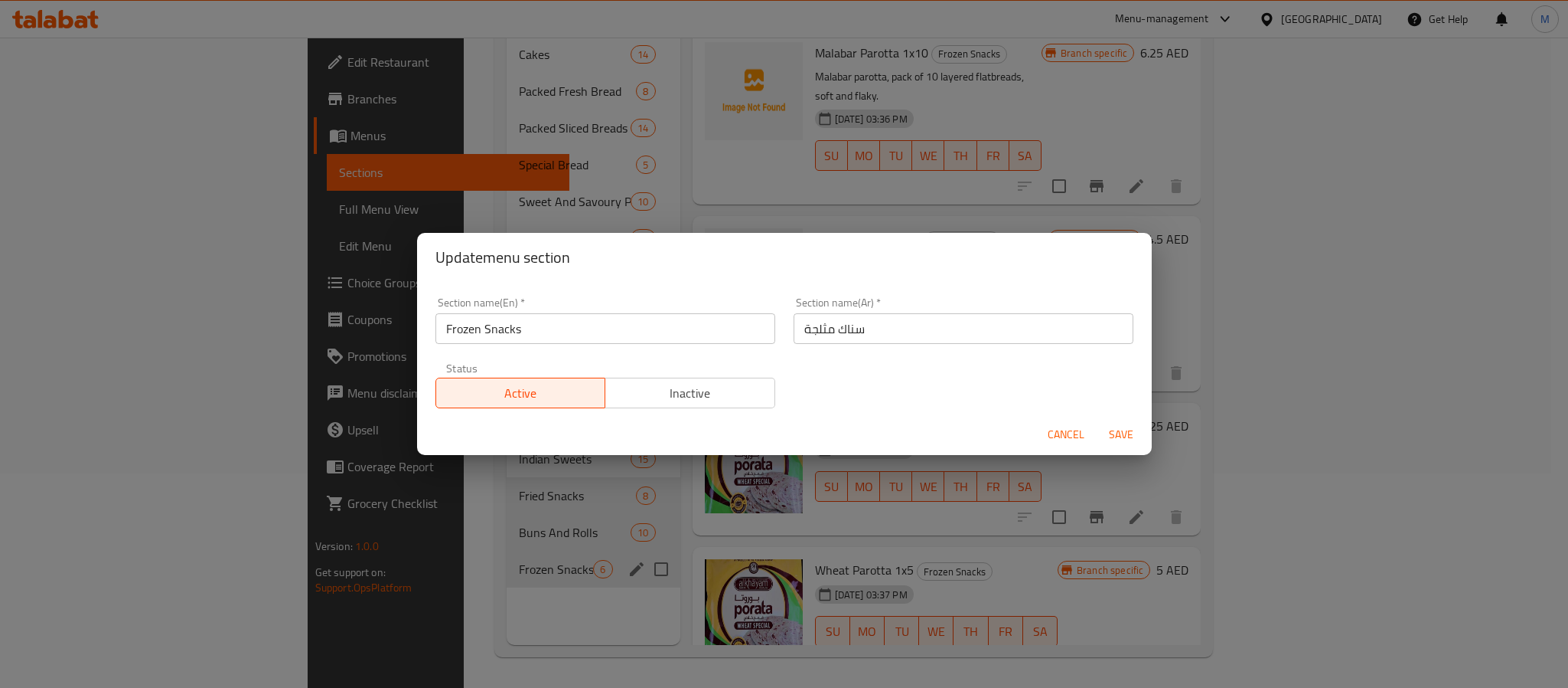
click at [645, 323] on input "Frozen Snacks" at bounding box center [605, 329] width 340 height 31
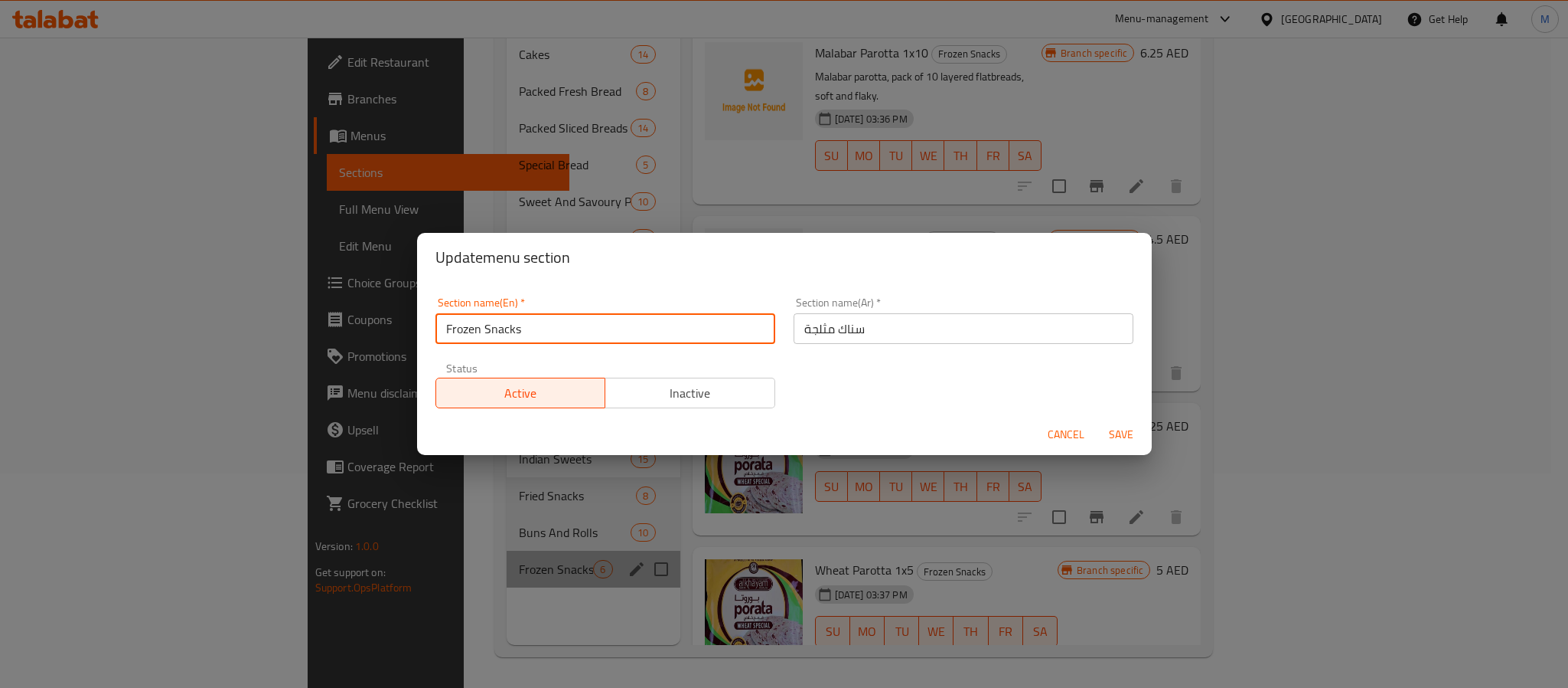
click at [645, 323] on input "Frozen Snacks" at bounding box center [605, 329] width 340 height 31
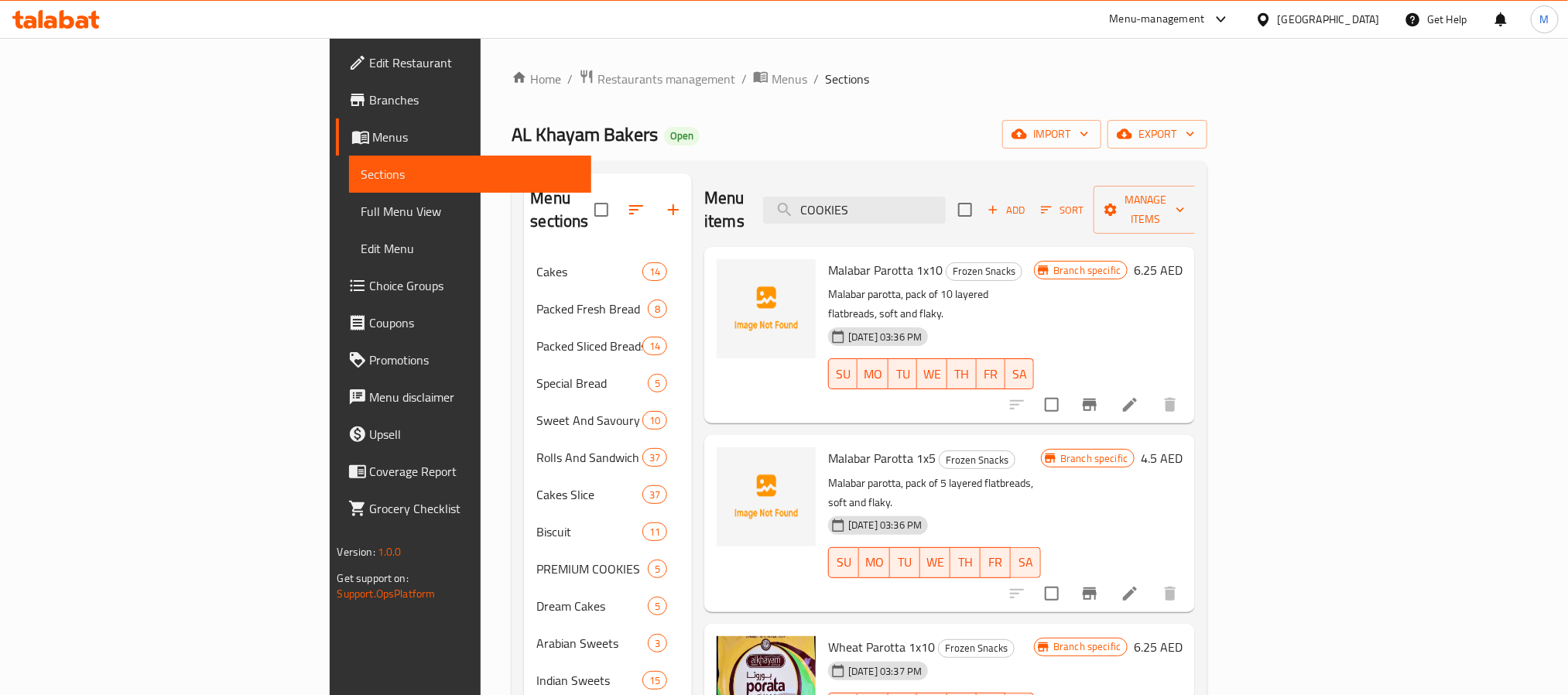
click at [1303, 14] on div "[GEOGRAPHIC_DATA]" at bounding box center [1329, 19] width 103 height 17
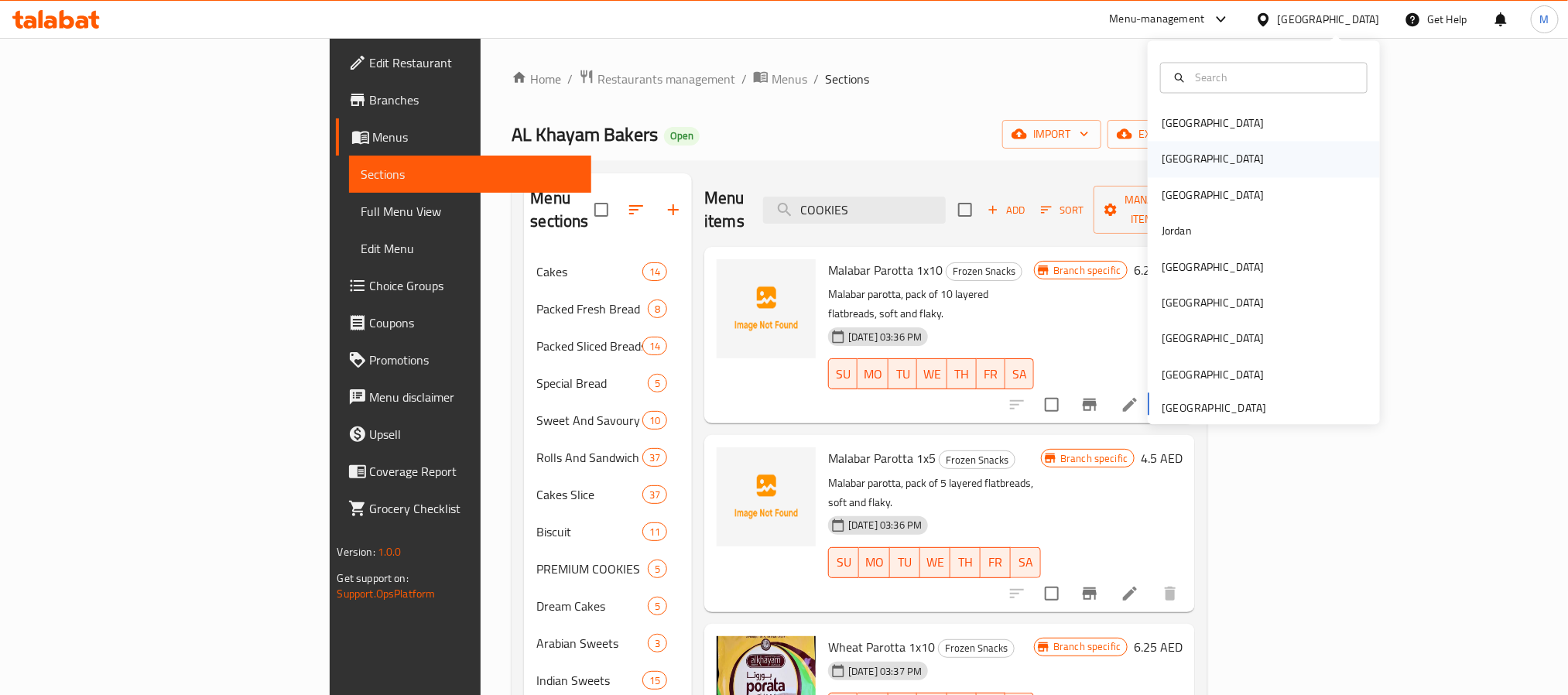
click at [1203, 174] on div "[GEOGRAPHIC_DATA]" at bounding box center [1263, 159] width 232 height 36
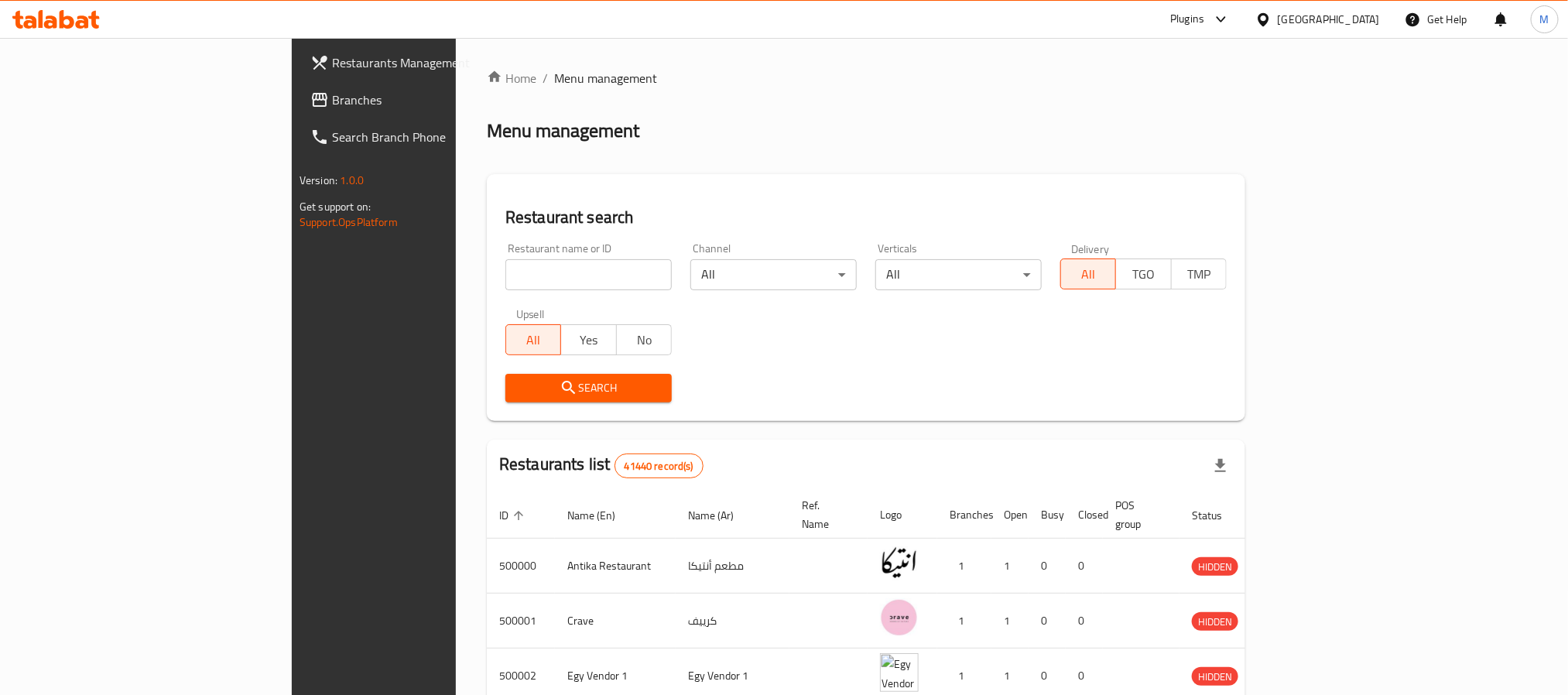
click at [505, 258] on div "Restaurant name or ID Restaurant name or ID" at bounding box center [588, 266] width 166 height 47
click at [332, 93] on span "Branches" at bounding box center [437, 100] width 209 height 18
